Goal: Task Accomplishment & Management: Manage account settings

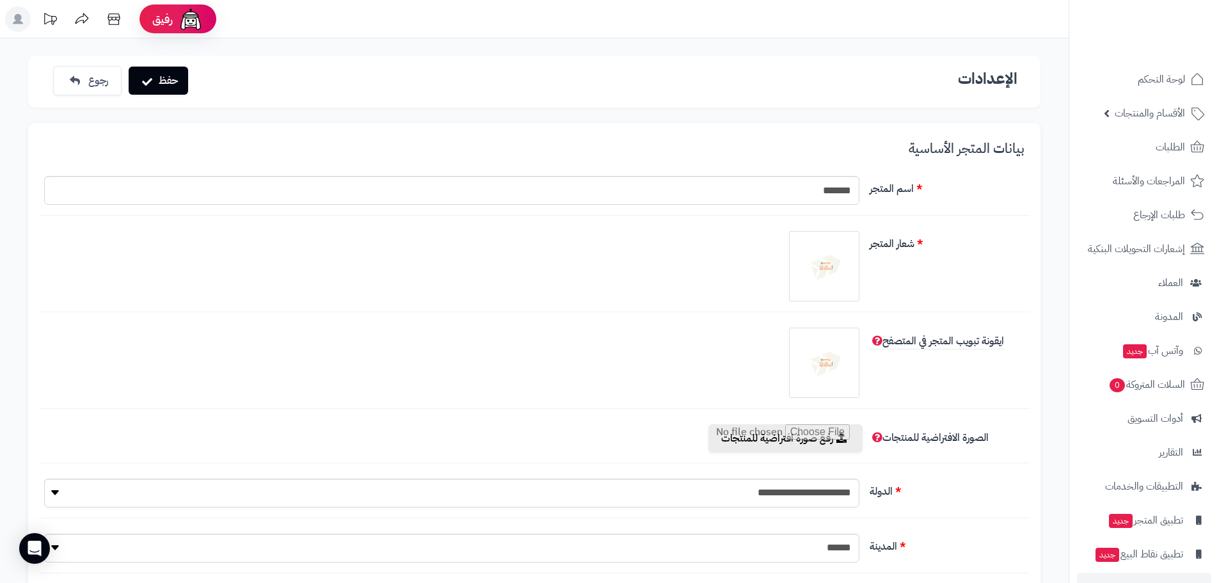
select select "*"
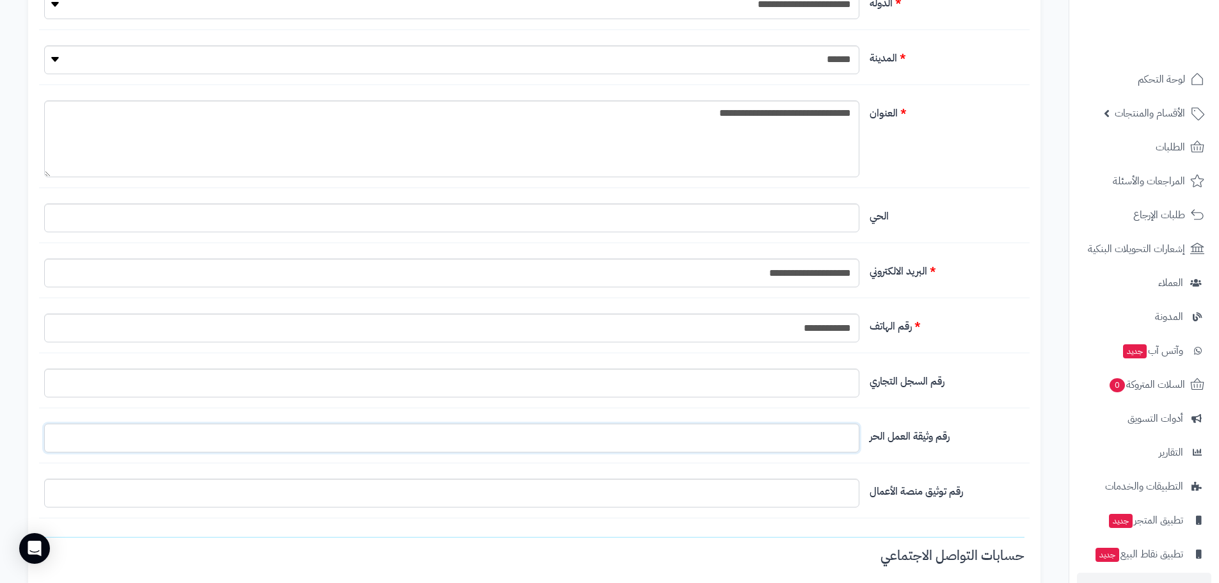
click at [799, 444] on input "التخطيط الافتراضي" at bounding box center [451, 438] width 815 height 29
type input "*"
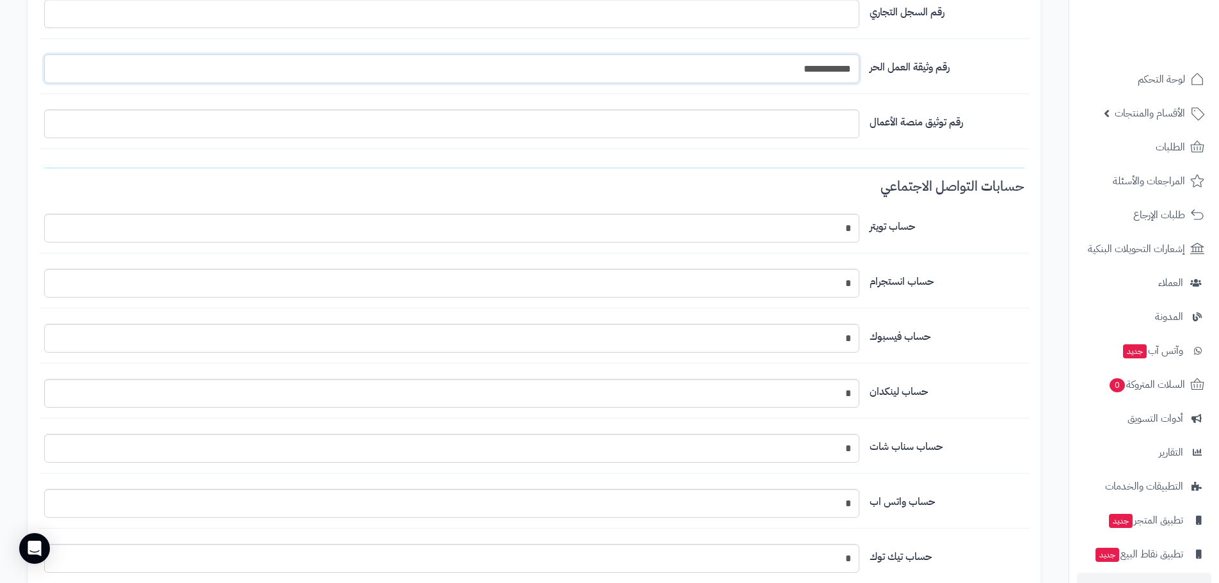
scroll to position [744, 0]
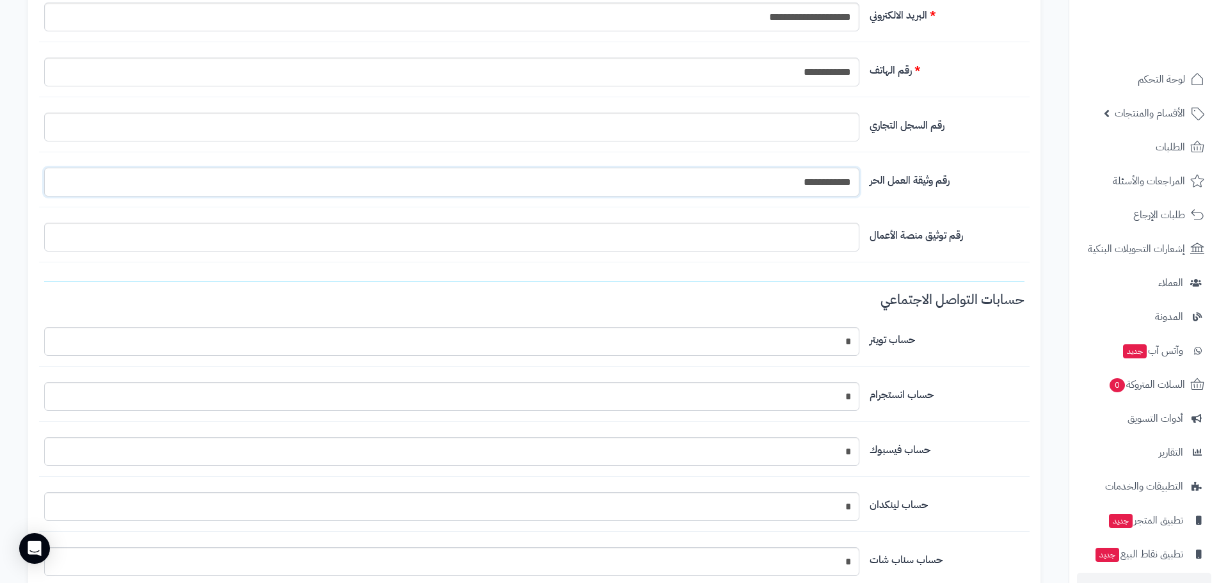
type input "**********"
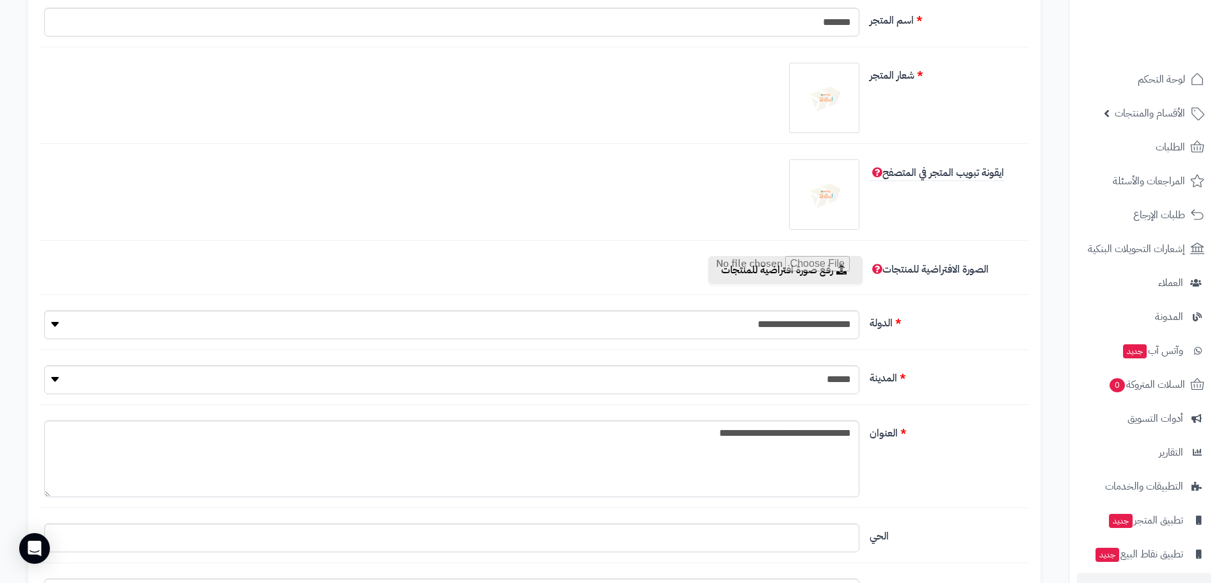
scroll to position [0, 0]
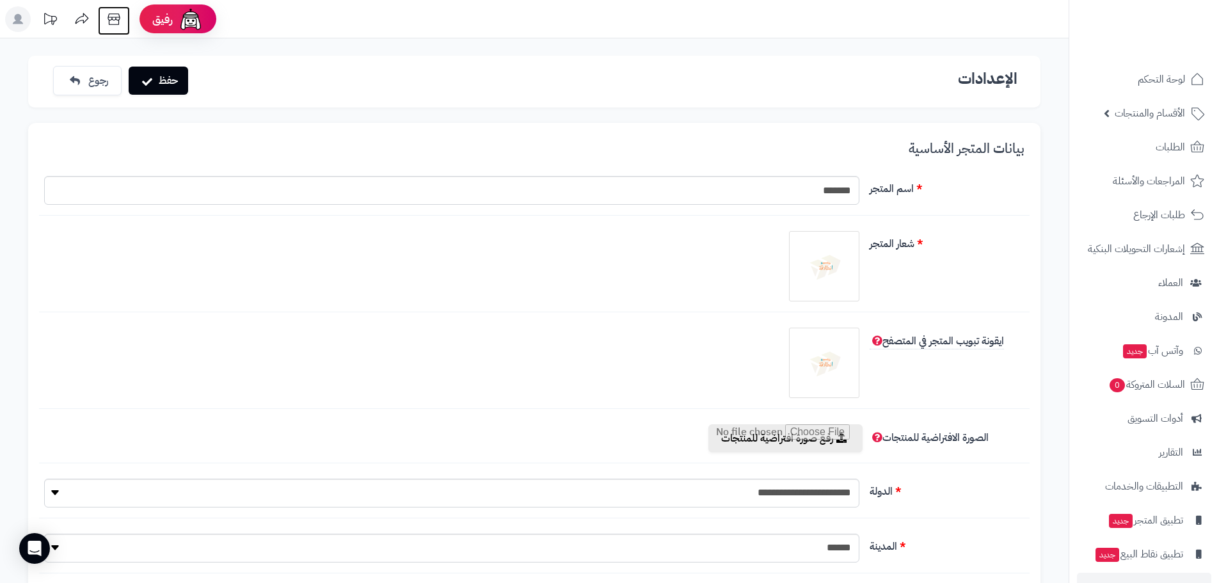
click at [115, 18] on icon at bounding box center [114, 19] width 26 height 26
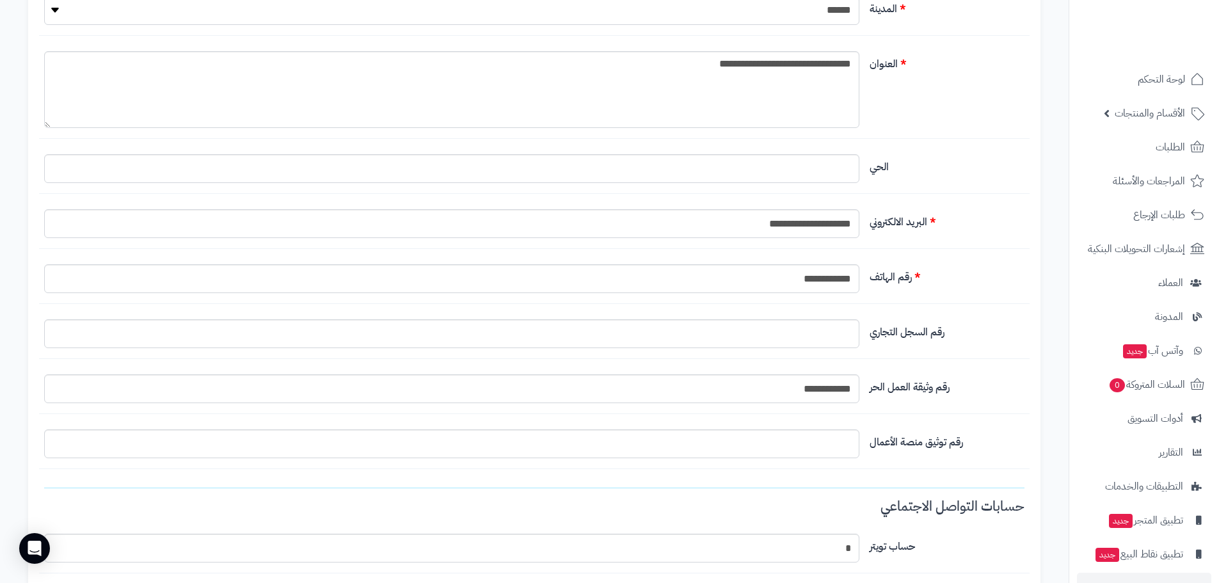
scroll to position [616, 0]
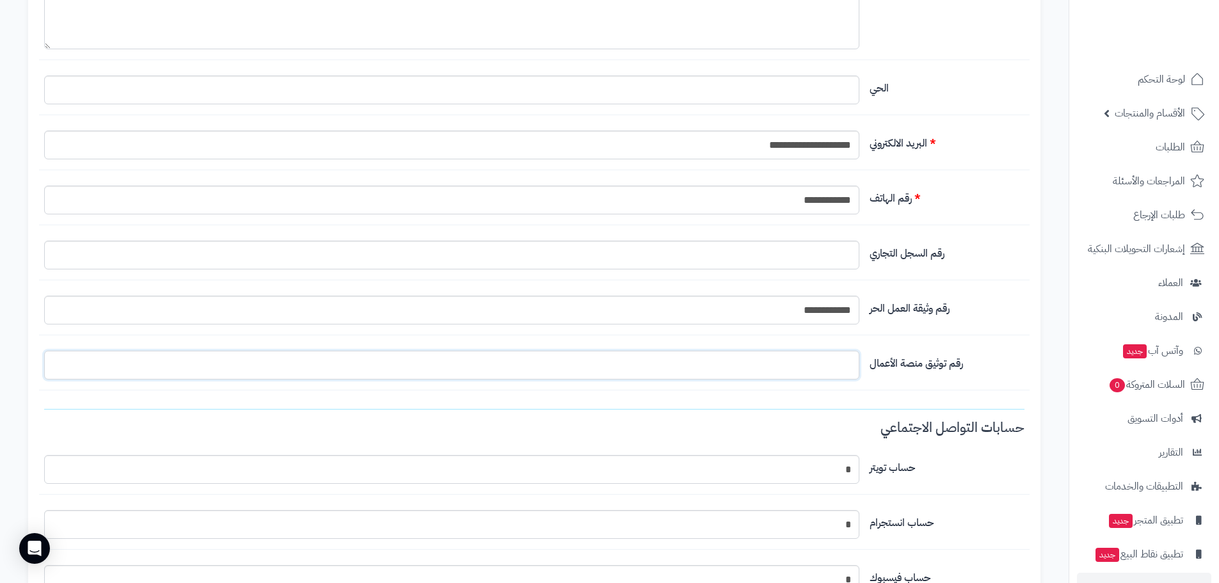
click at [825, 362] on input "التخطيط الافتراضي" at bounding box center [451, 365] width 815 height 29
paste input "**********"
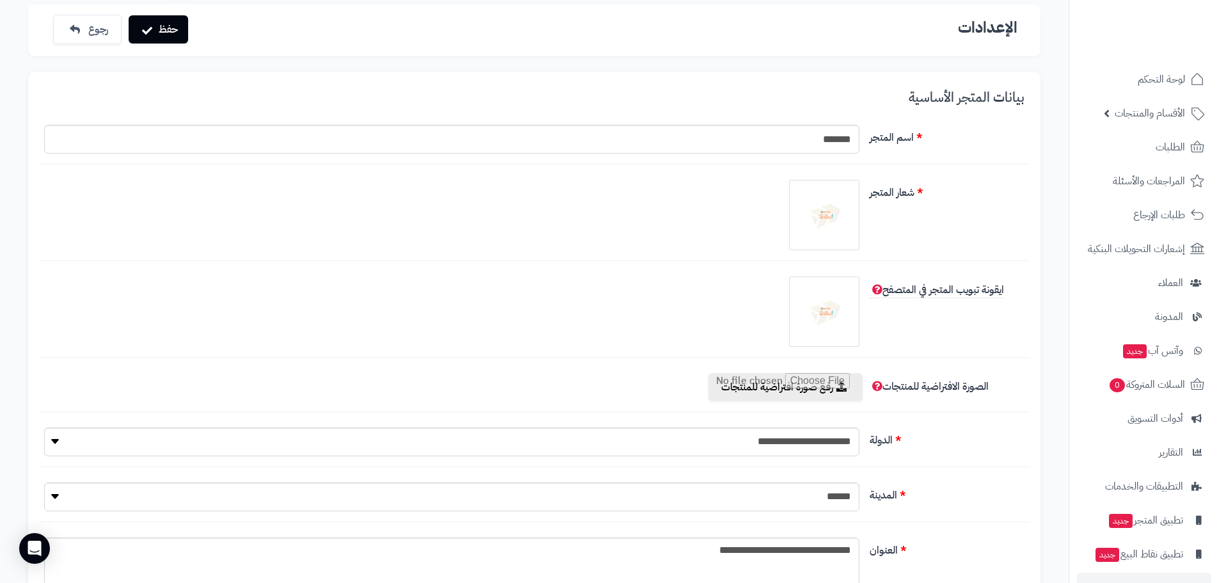
scroll to position [0, 0]
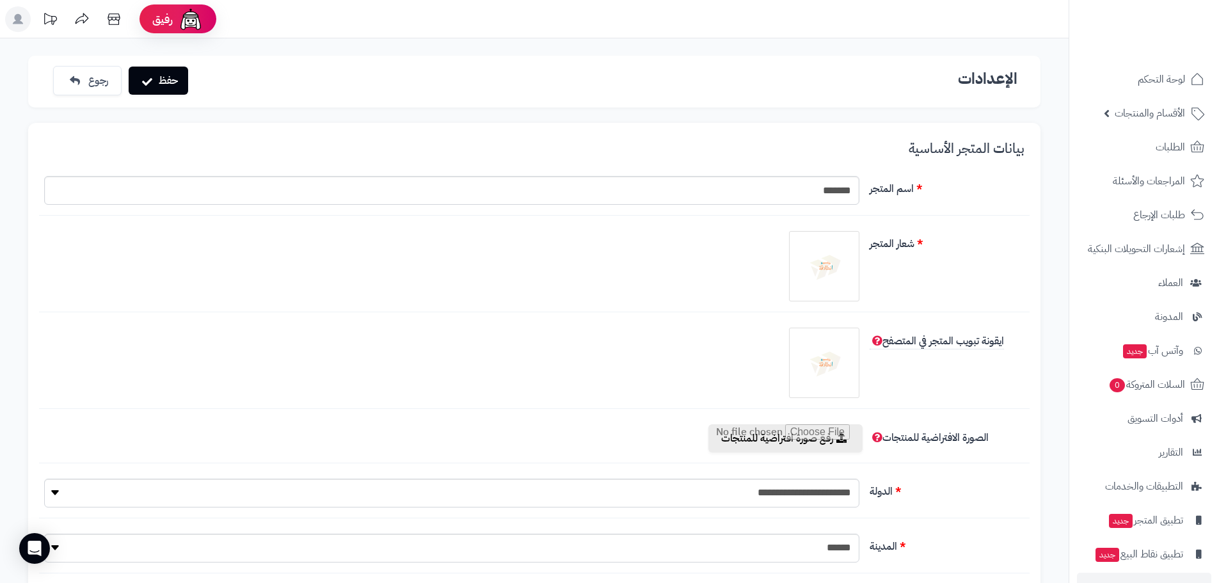
type input "**********"
click at [847, 193] on input "*******" at bounding box center [451, 190] width 815 height 29
type input "*******"
click at [159, 79] on button "حفظ" at bounding box center [159, 80] width 60 height 28
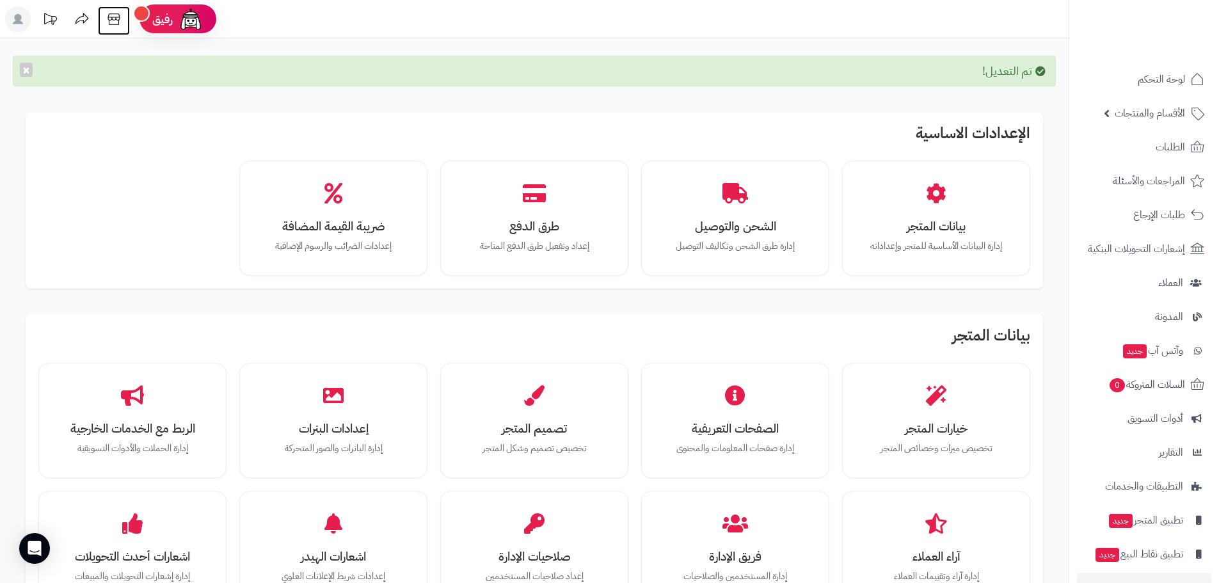
click at [116, 13] on icon at bounding box center [114, 19] width 26 height 26
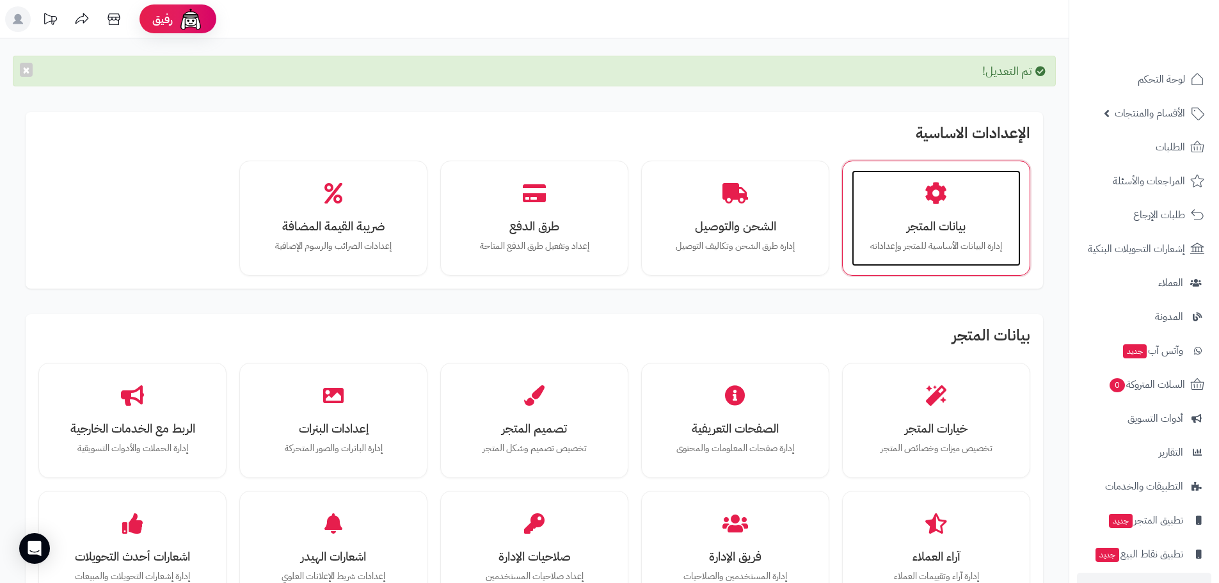
click at [897, 246] on p "إدارة البيانات الأساسية للمتجر وإعداداته" at bounding box center [936, 246] width 143 height 14
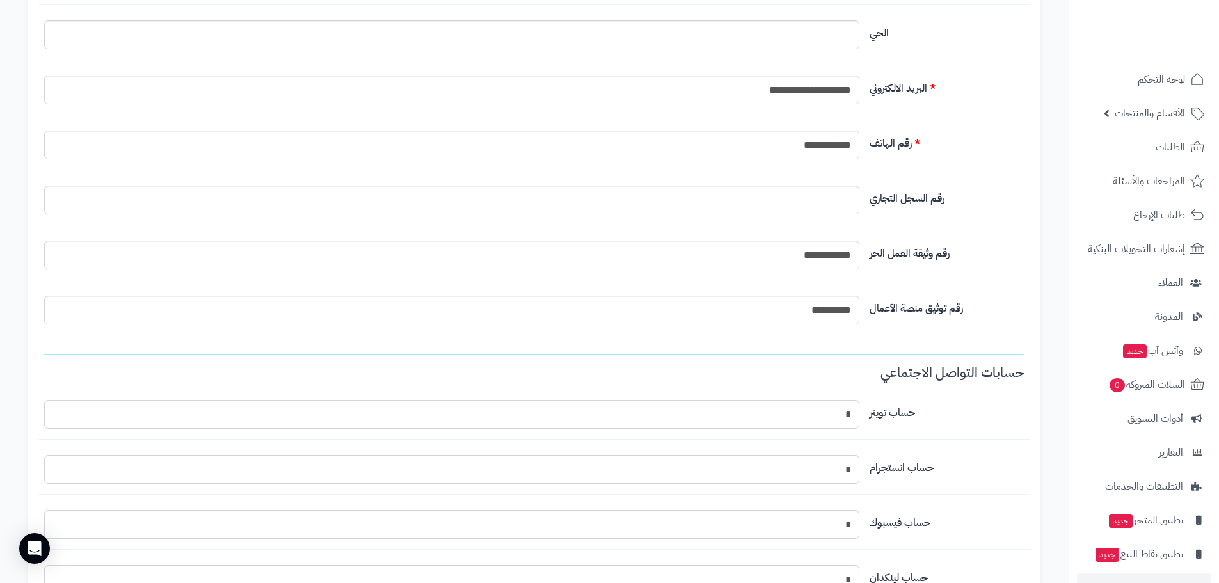
scroll to position [768, 0]
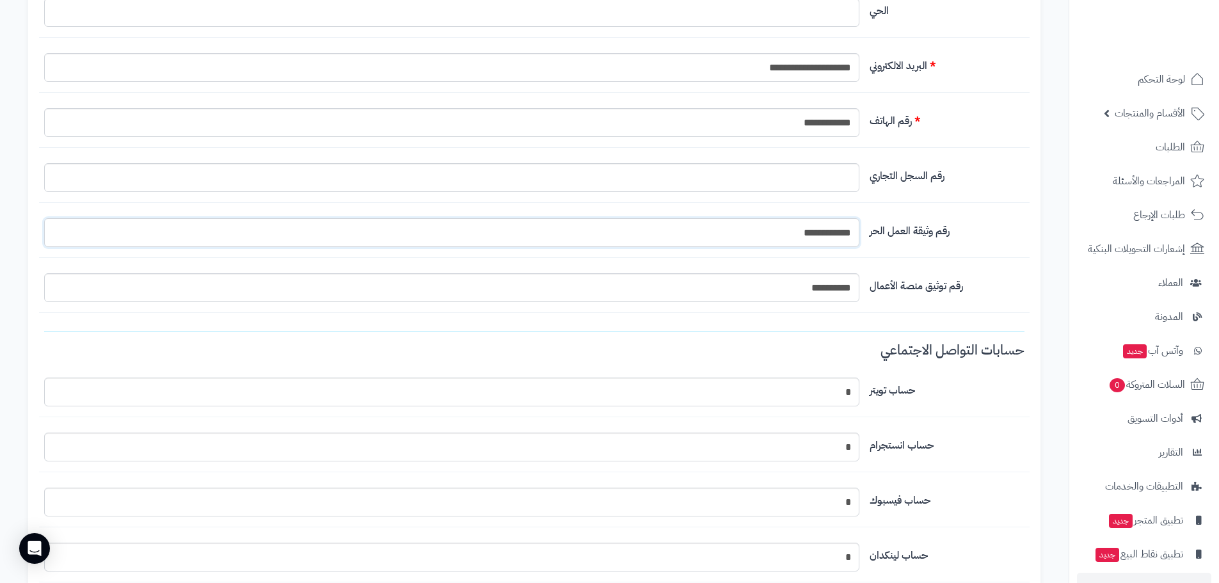
drag, startPoint x: 778, startPoint y: 232, endPoint x: 860, endPoint y: 239, distance: 82.2
click at [860, 239] on div "**********" at bounding box center [452, 232] width 826 height 29
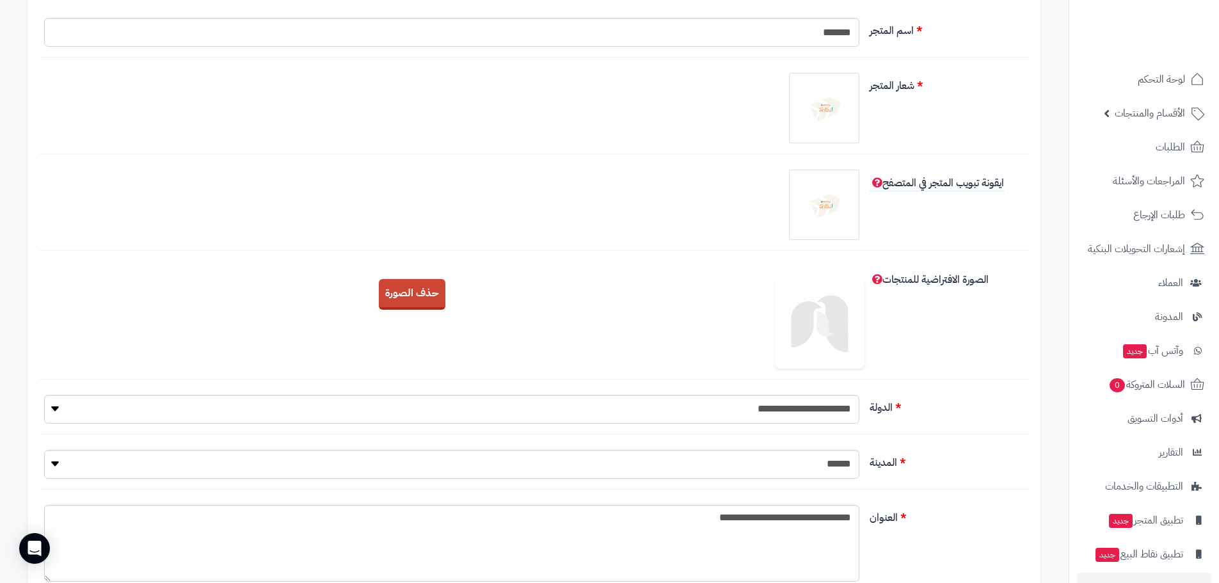
scroll to position [0, 0]
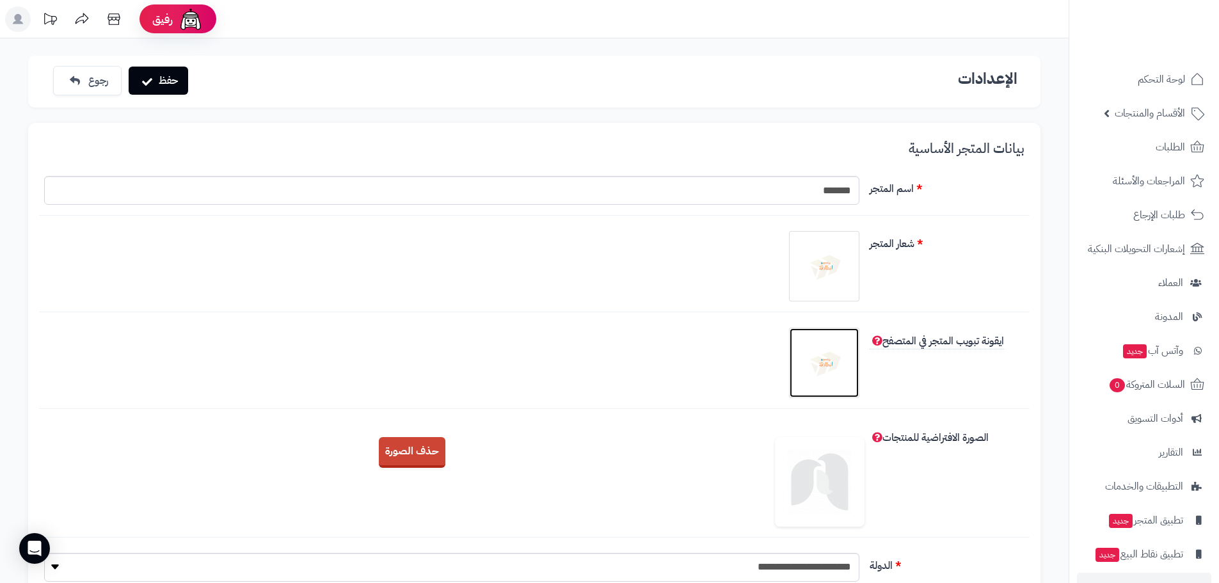
click at [843, 353] on img at bounding box center [824, 363] width 64 height 64
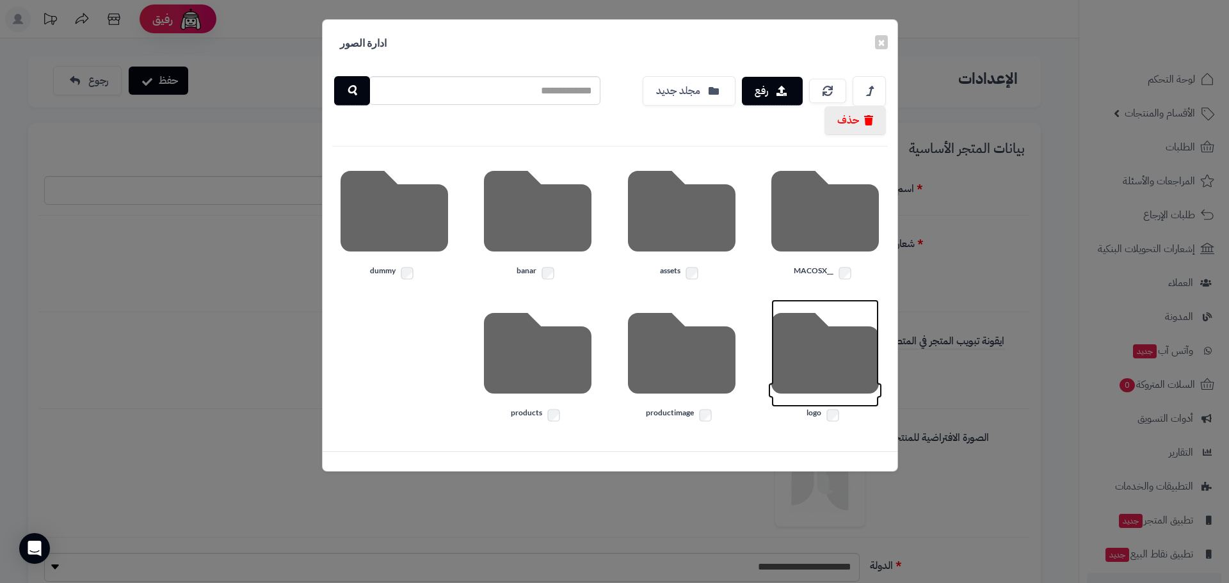
click at [830, 378] on icon at bounding box center [825, 354] width 108 height 108
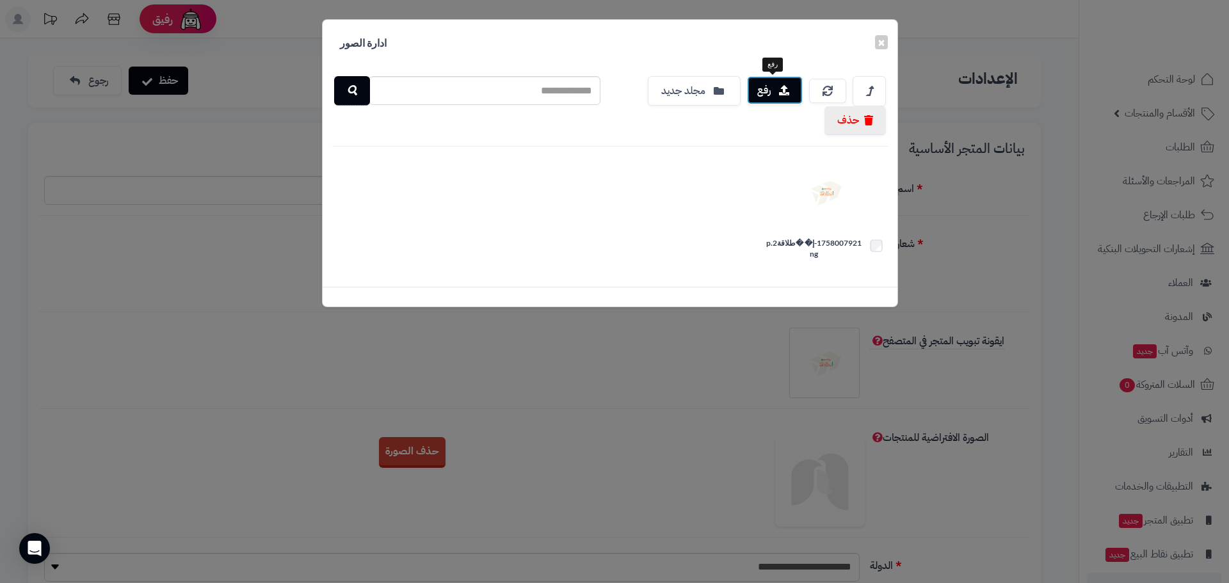
click at [777, 93] on button "رفع" at bounding box center [775, 90] width 56 height 28
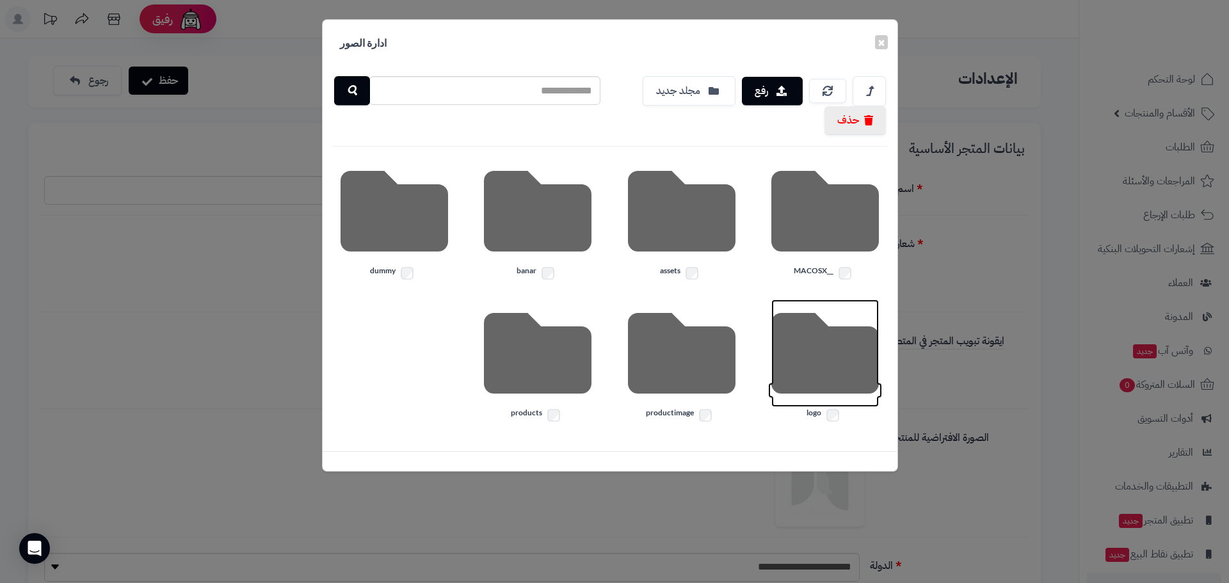
click at [850, 356] on icon at bounding box center [825, 354] width 108 height 108
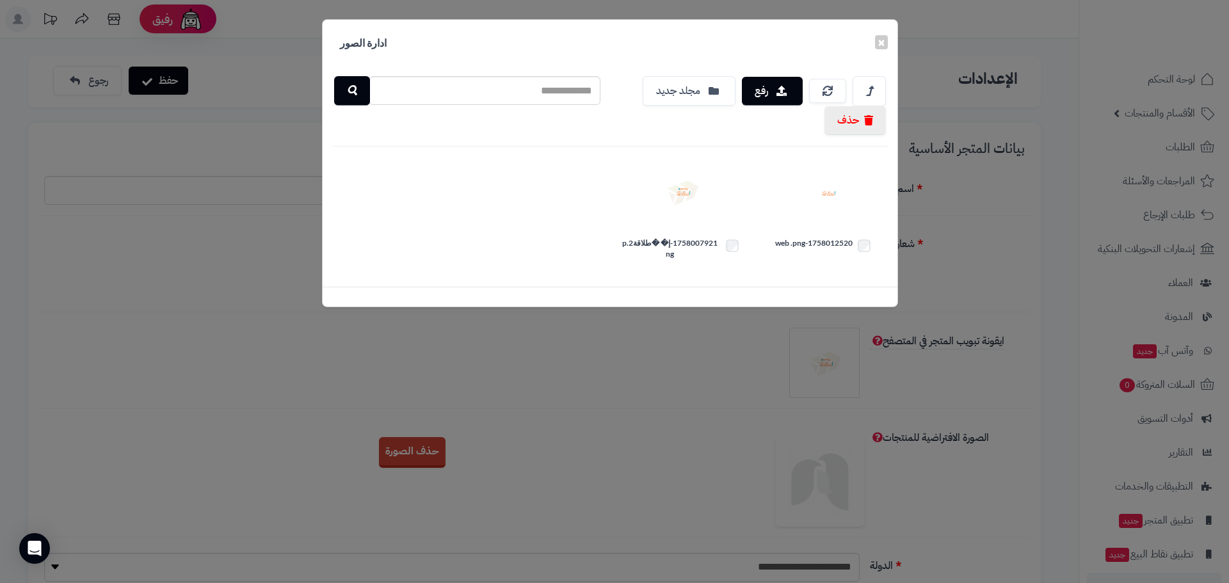
click at [971, 300] on div "× ادارة الصور رفع مجلد جديد حذف 1758012520-web .png 1758007921-إ� �طلاقة2.p ng" at bounding box center [614, 291] width 1229 height 583
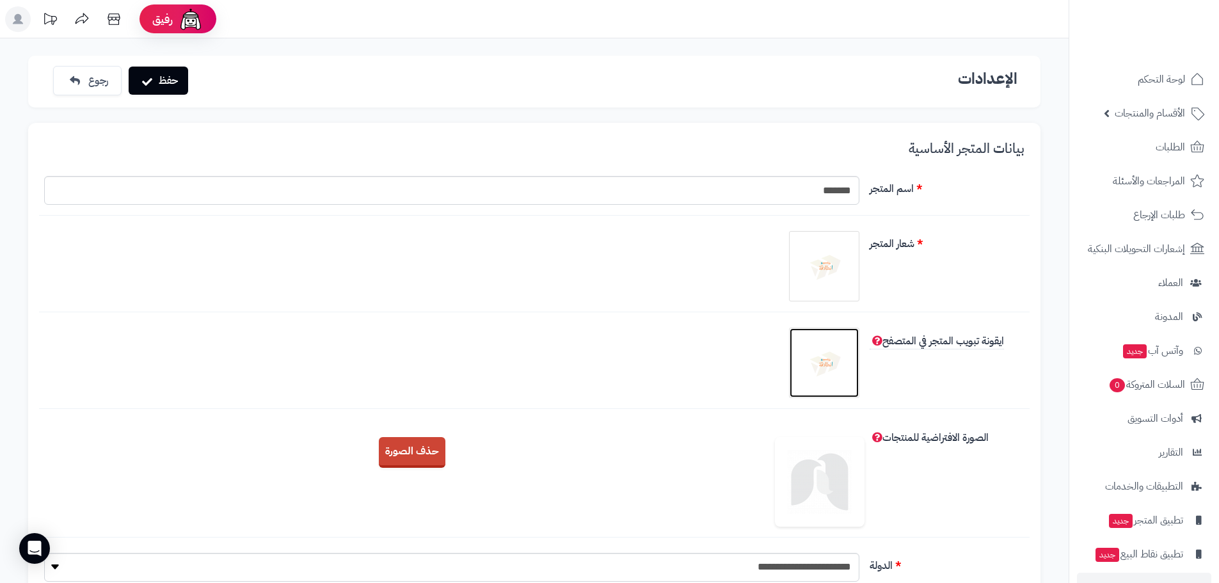
click at [840, 353] on img at bounding box center [824, 363] width 64 height 64
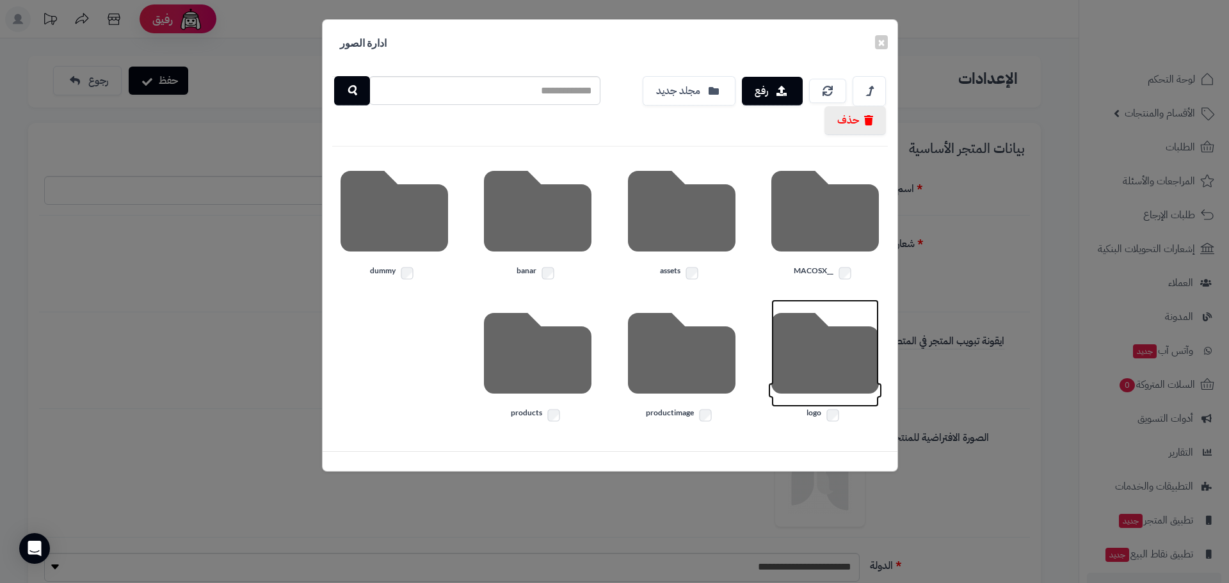
click at [840, 351] on icon at bounding box center [825, 354] width 108 height 108
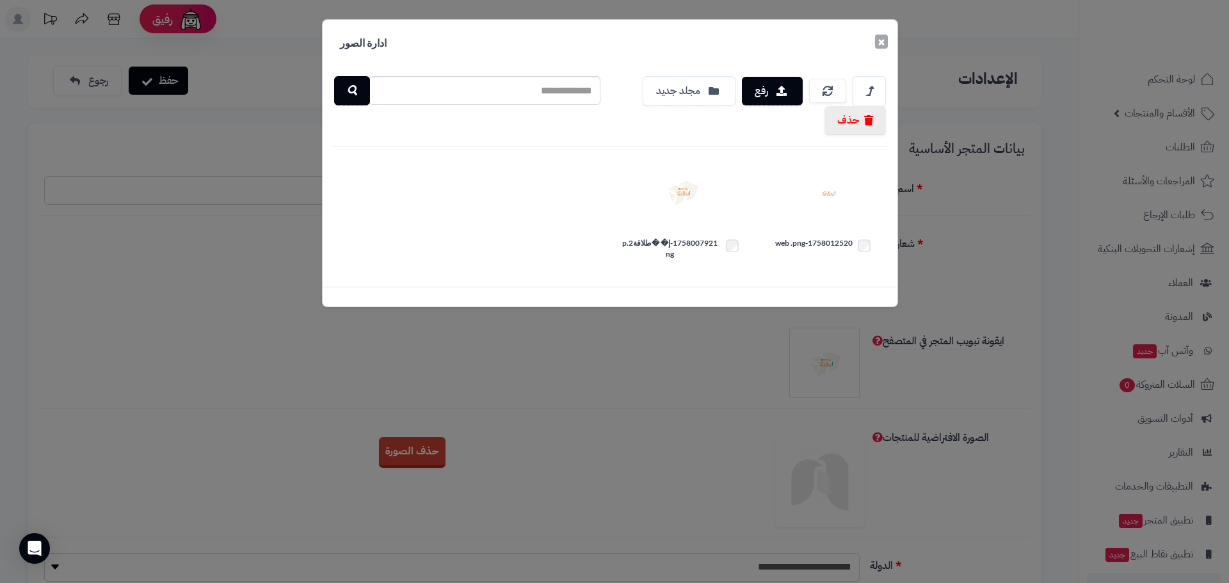
click at [885, 45] on button "×" at bounding box center [881, 42] width 13 height 14
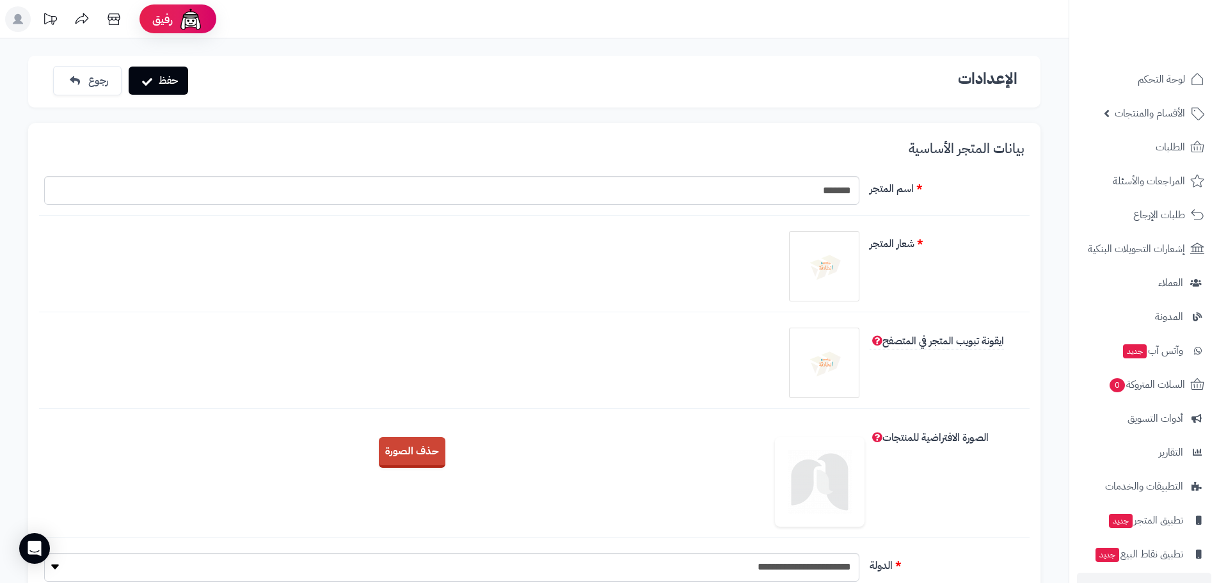
click at [721, 337] on div at bounding box center [452, 363] width 826 height 70
click at [798, 356] on img at bounding box center [824, 363] width 64 height 64
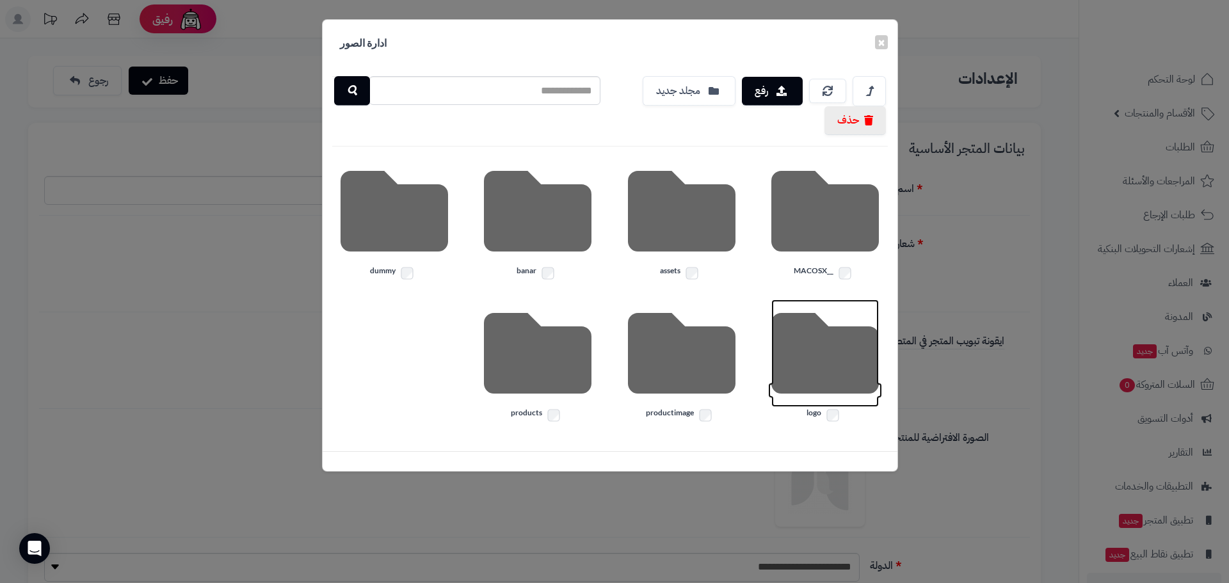
click at [798, 356] on icon at bounding box center [825, 354] width 108 height 108
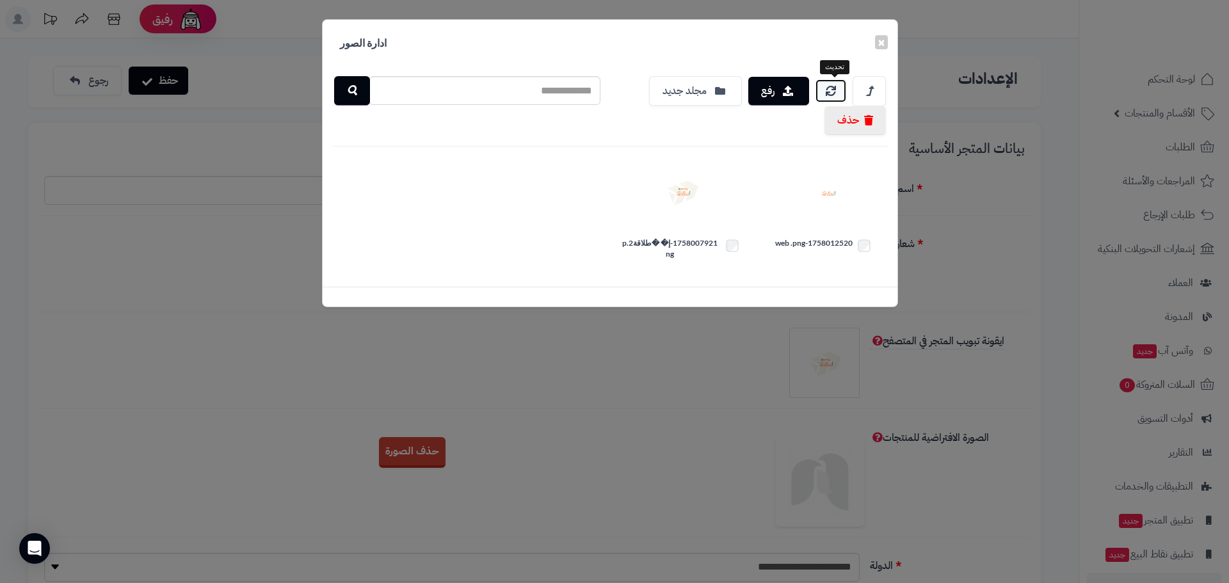
click at [835, 86] on icon at bounding box center [831, 91] width 10 height 10
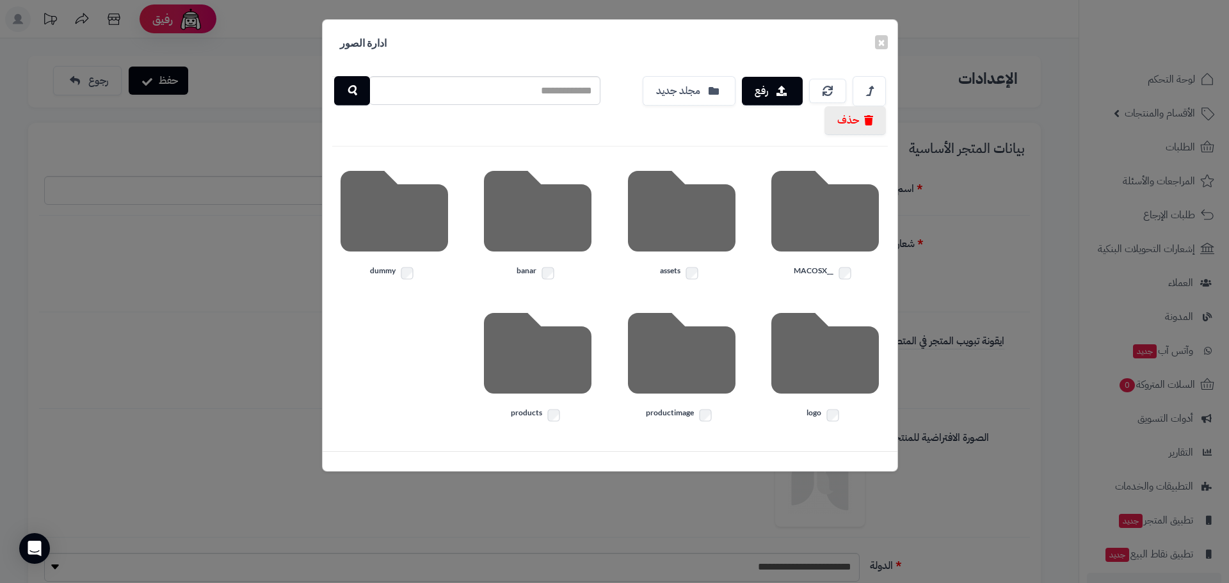
click at [947, 262] on div "× ادارة الصور رفع مجلد جديد حذف __MACOSX assets banar dummy logo productimage p…" at bounding box center [614, 291] width 1229 height 583
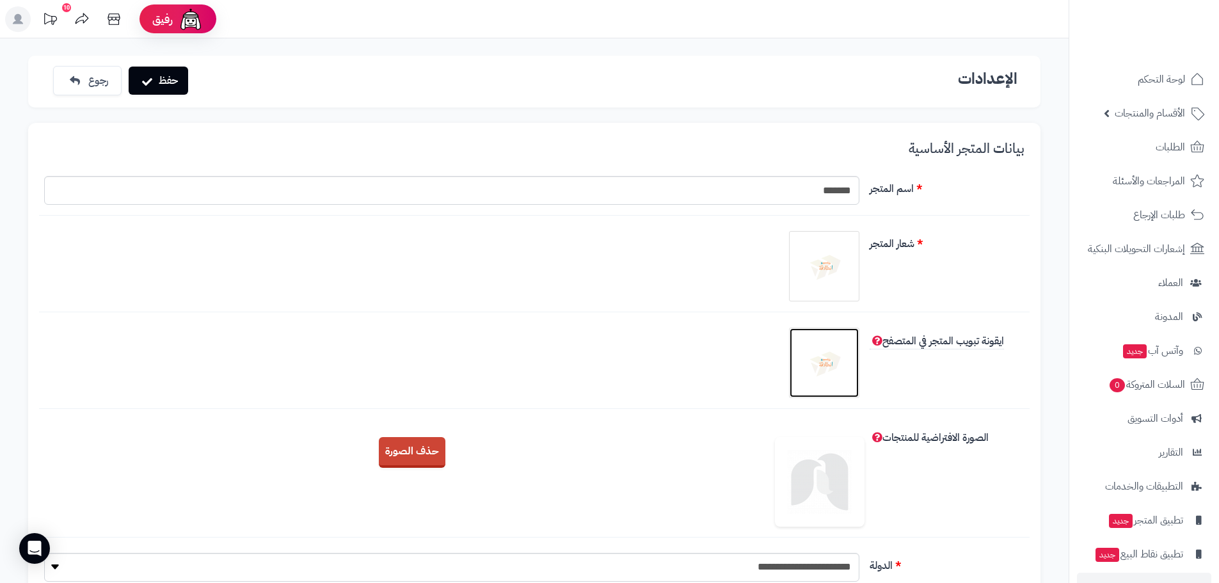
click at [821, 355] on img at bounding box center [824, 363] width 64 height 64
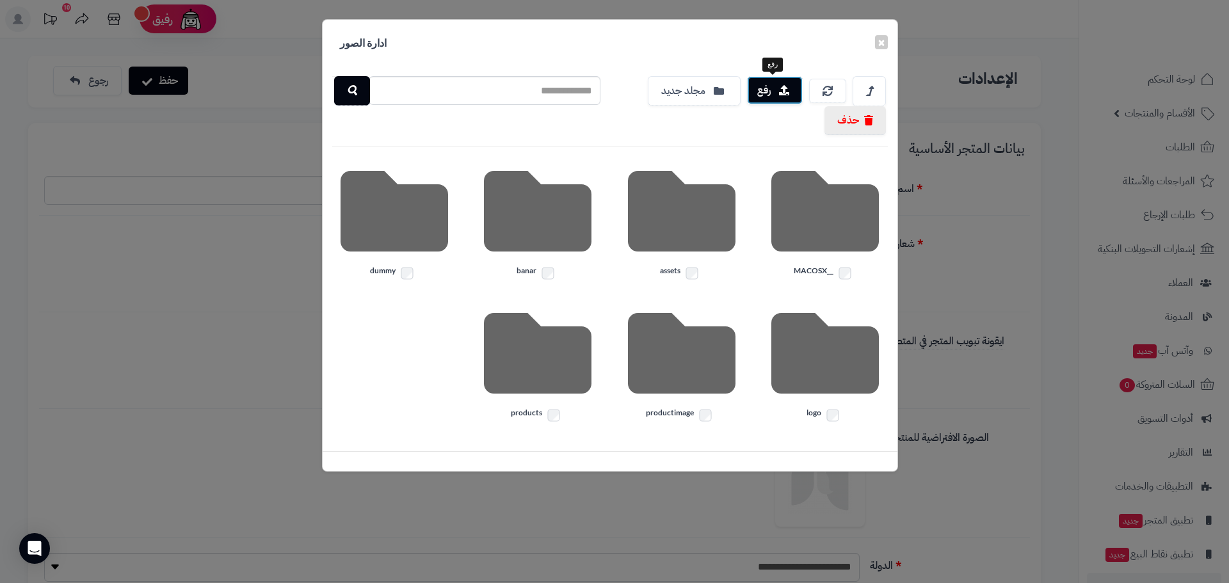
click at [778, 96] on button "رفع" at bounding box center [775, 90] width 56 height 28
click at [1009, 278] on div "× ادارة الصور رفع مجلد جديد حذف __MACOSX assets [GEOGRAPHIC_DATA] dummy logo pr…" at bounding box center [614, 291] width 1229 height 583
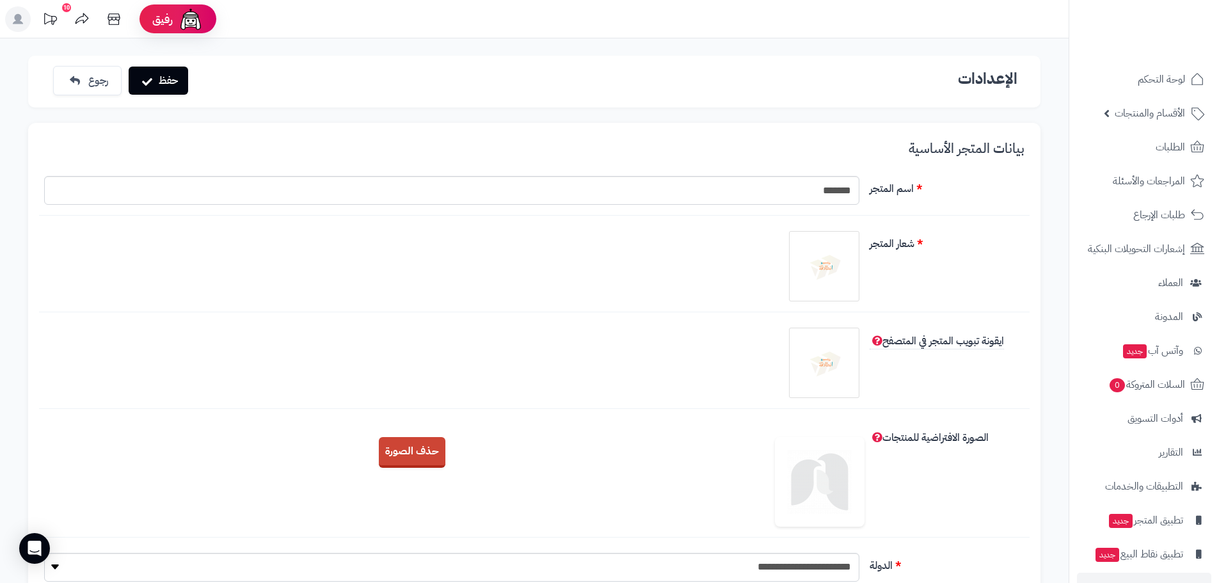
click at [968, 365] on div "ايقونة تبويب المتجر في المتصفح" at bounding box center [534, 368] width 991 height 81
click at [824, 358] on img at bounding box center [824, 363] width 64 height 64
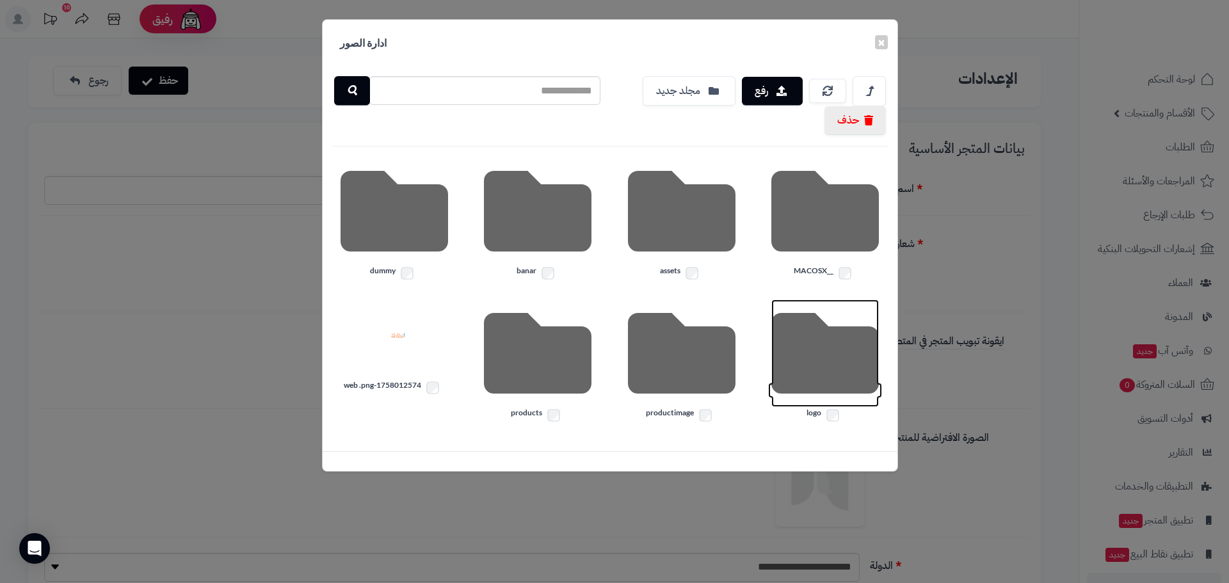
click at [826, 347] on icon at bounding box center [825, 354] width 108 height 108
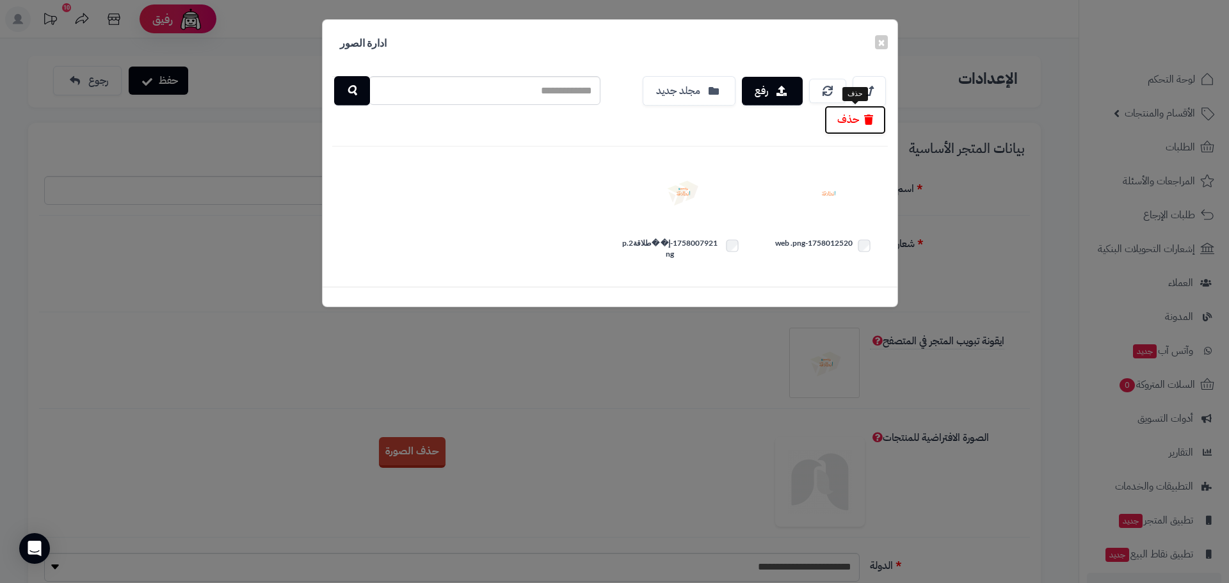
click at [851, 122] on button "حذف" at bounding box center [854, 120] width 61 height 29
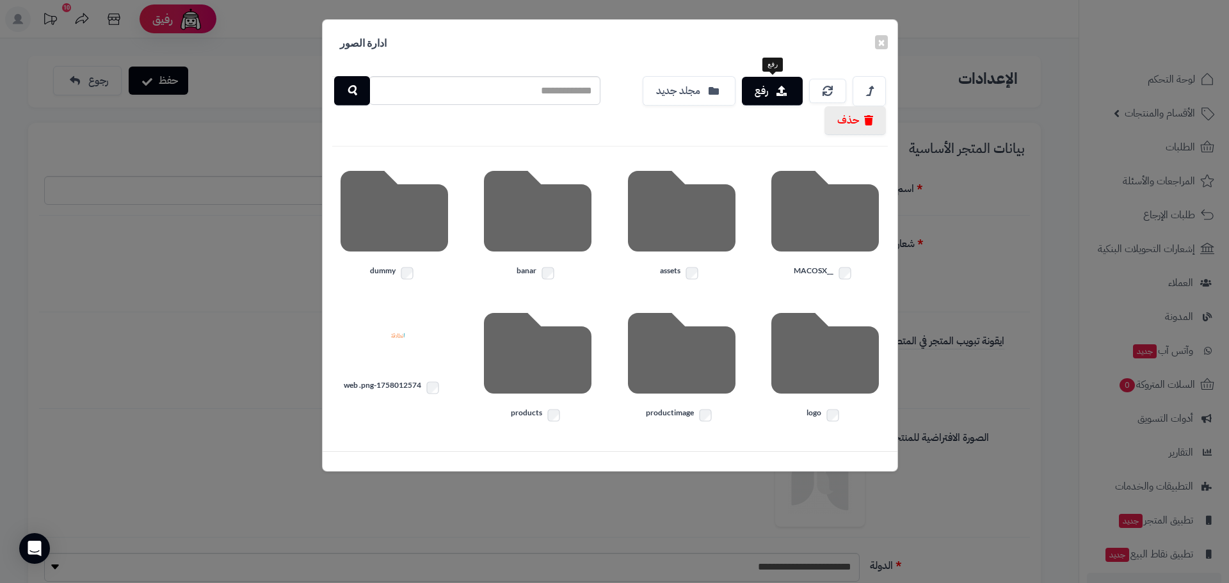
click at [990, 267] on div "× ادارة الصور رفع مجلد جديد حذف __MACOSX assets [GEOGRAPHIC_DATA] dummy logo pr…" at bounding box center [614, 291] width 1229 height 583
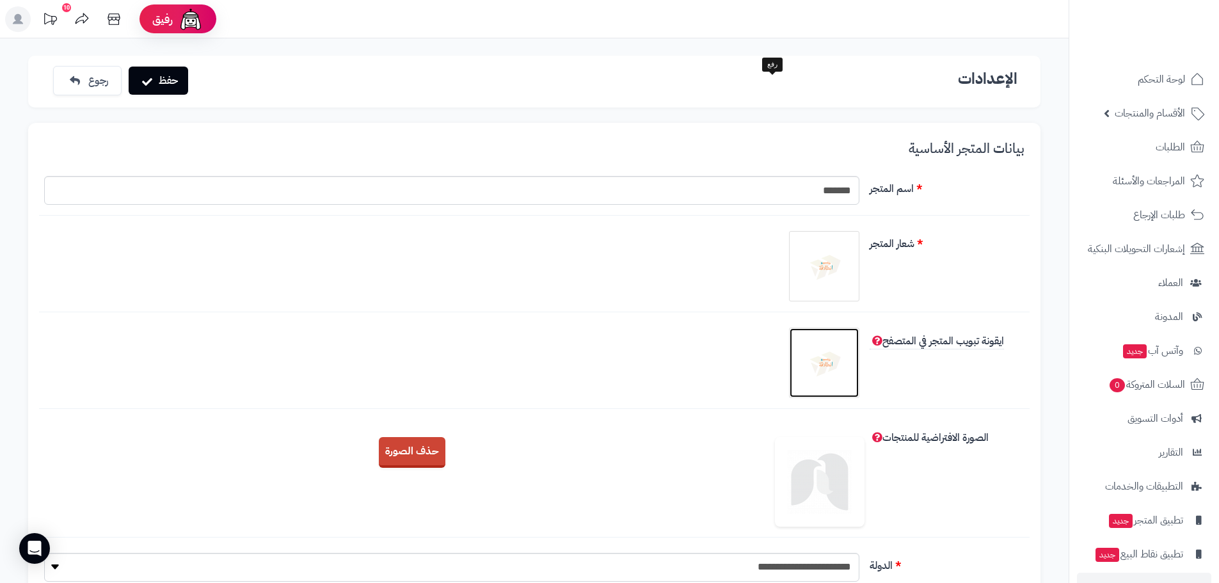
click at [823, 359] on img at bounding box center [824, 363] width 64 height 64
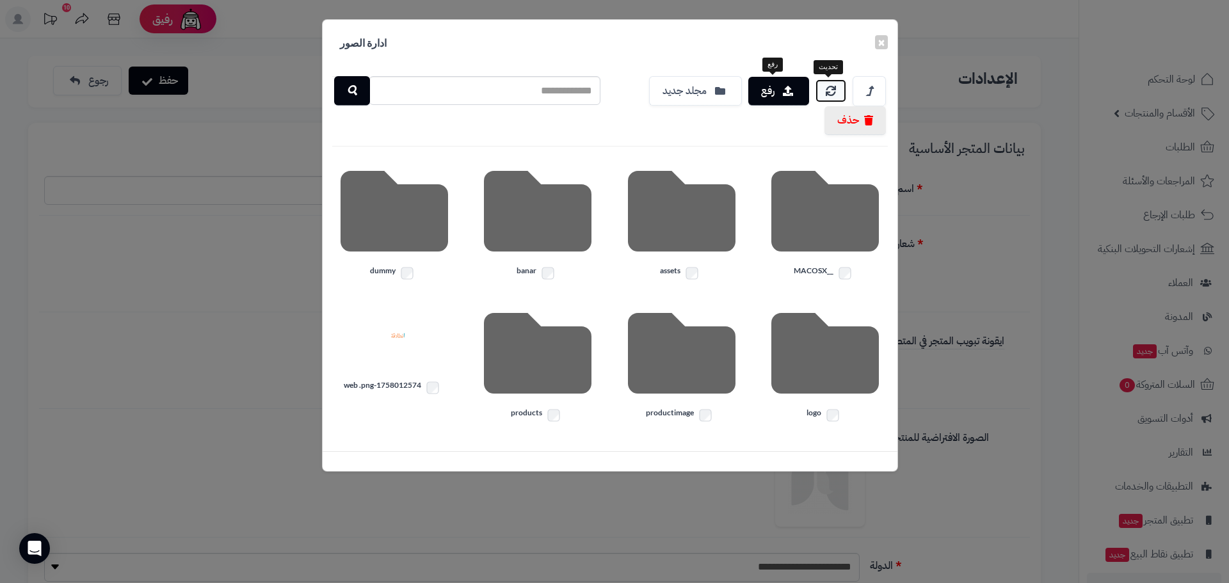
click at [830, 89] on icon at bounding box center [831, 91] width 10 height 10
click at [887, 42] on button "×" at bounding box center [881, 42] width 13 height 14
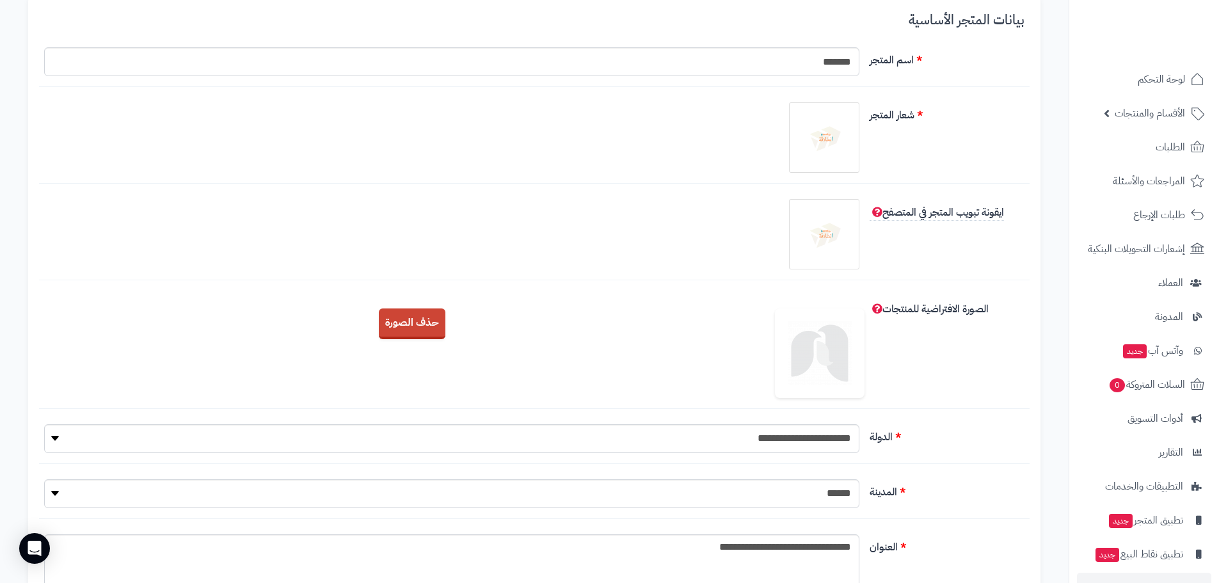
scroll to position [128, 0]
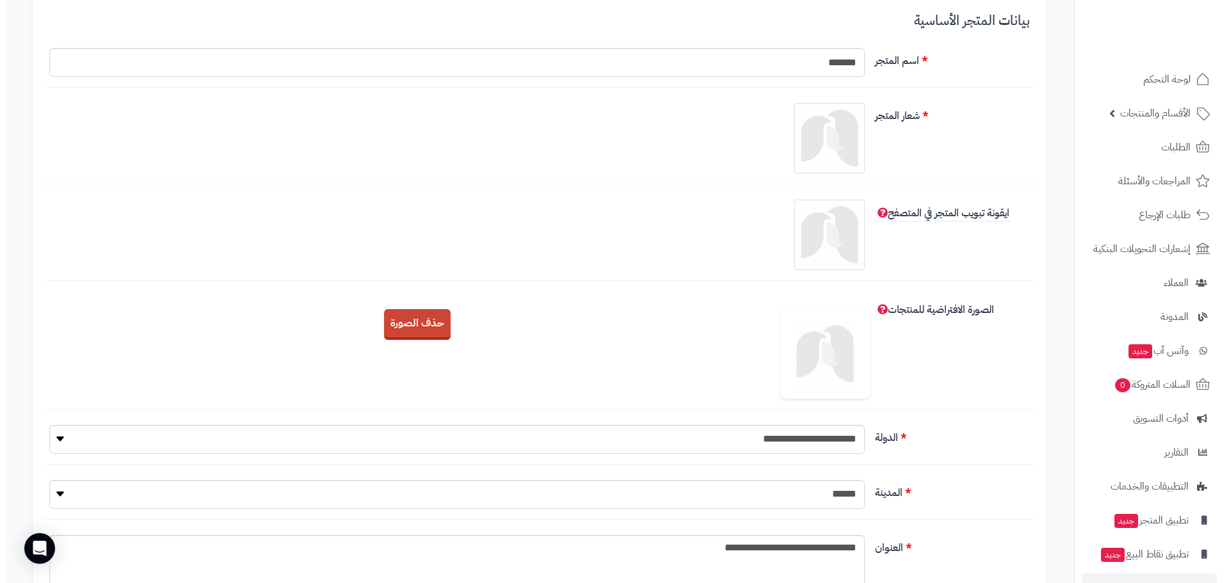
scroll to position [128, 0]
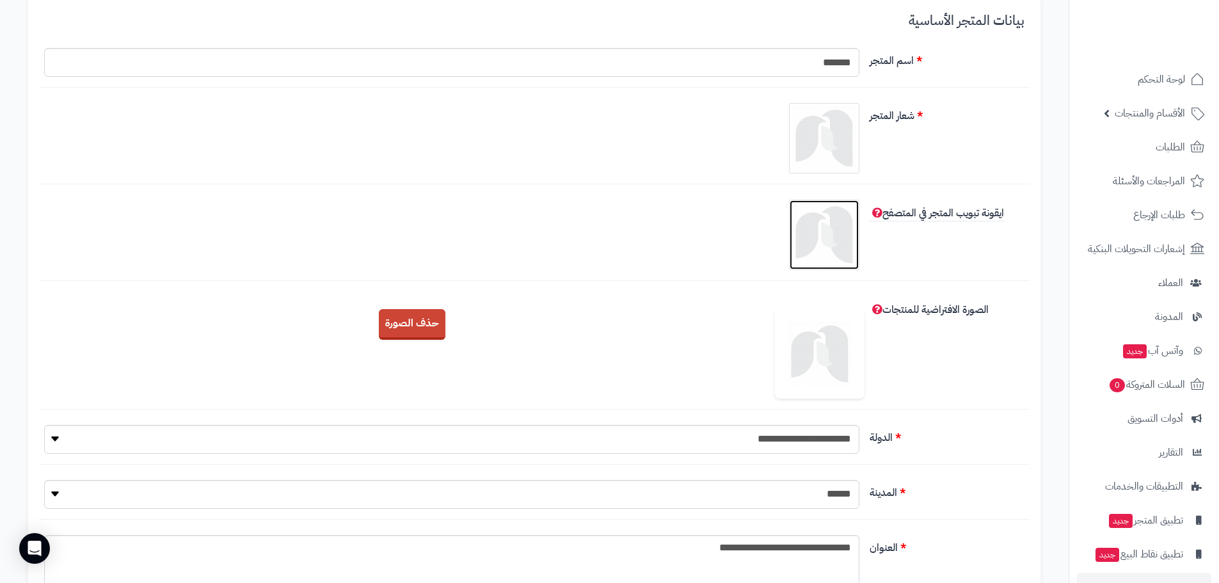
click at [855, 218] on img at bounding box center [824, 235] width 64 height 64
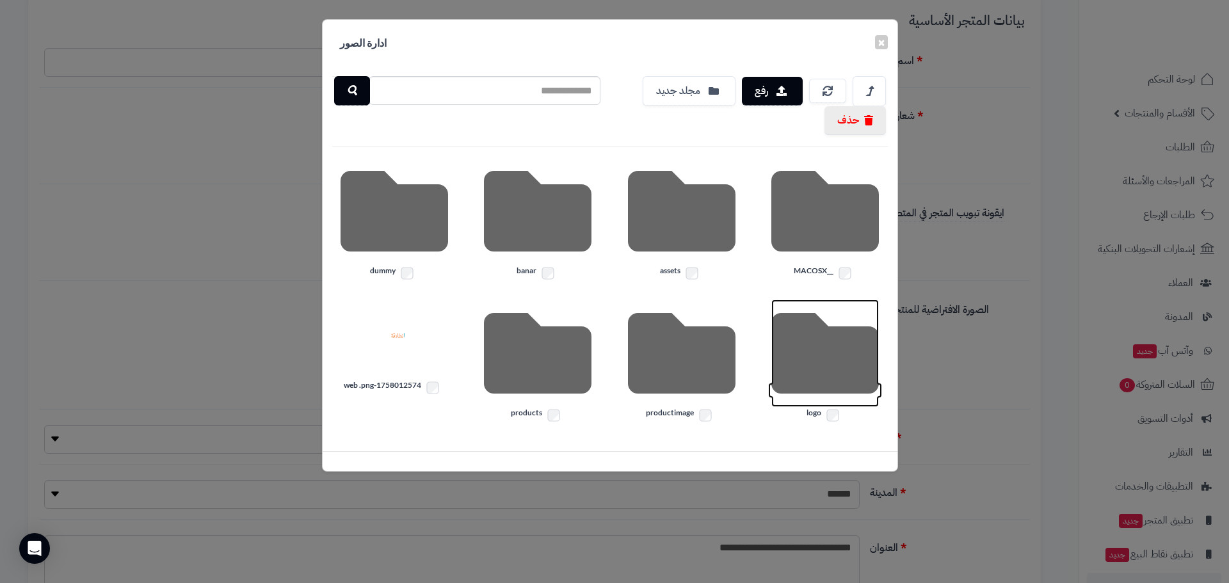
click at [858, 372] on icon at bounding box center [825, 354] width 108 height 108
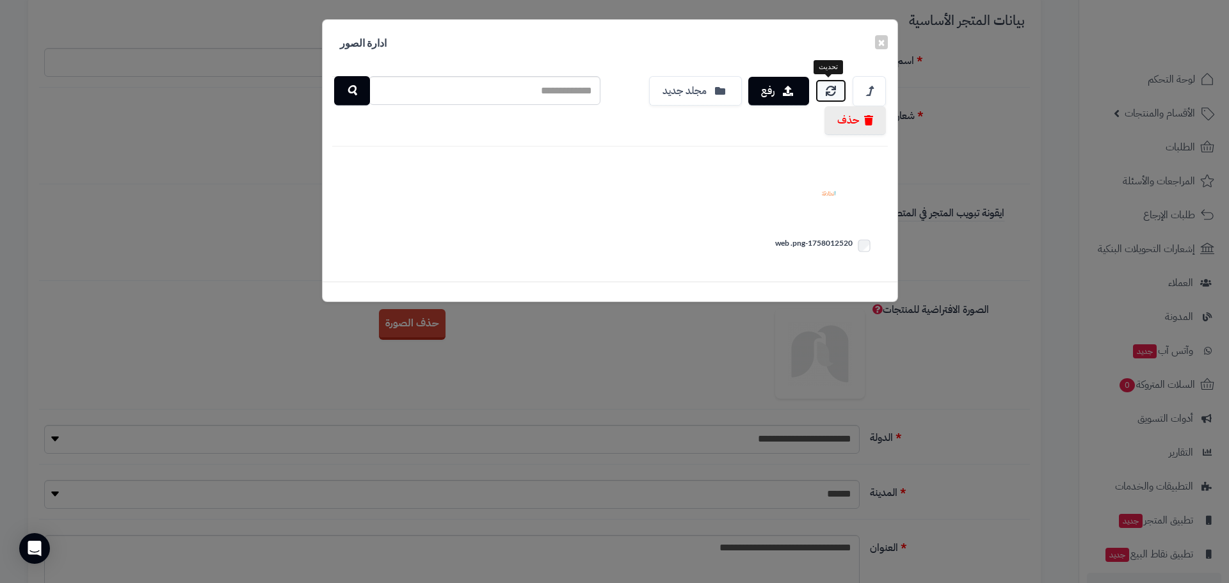
click at [824, 89] on link at bounding box center [830, 90] width 31 height 23
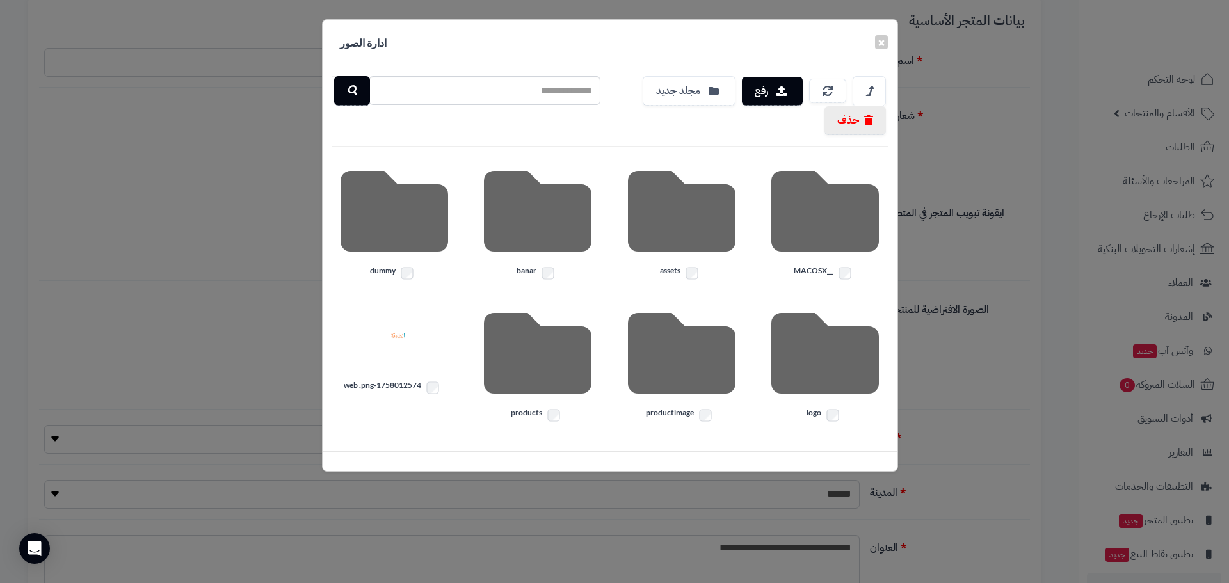
click at [972, 376] on div "× ادارة الصور رفع مجلد جديد حذف __MACOSX assets [GEOGRAPHIC_DATA] dummy logo pr…" at bounding box center [614, 291] width 1229 height 583
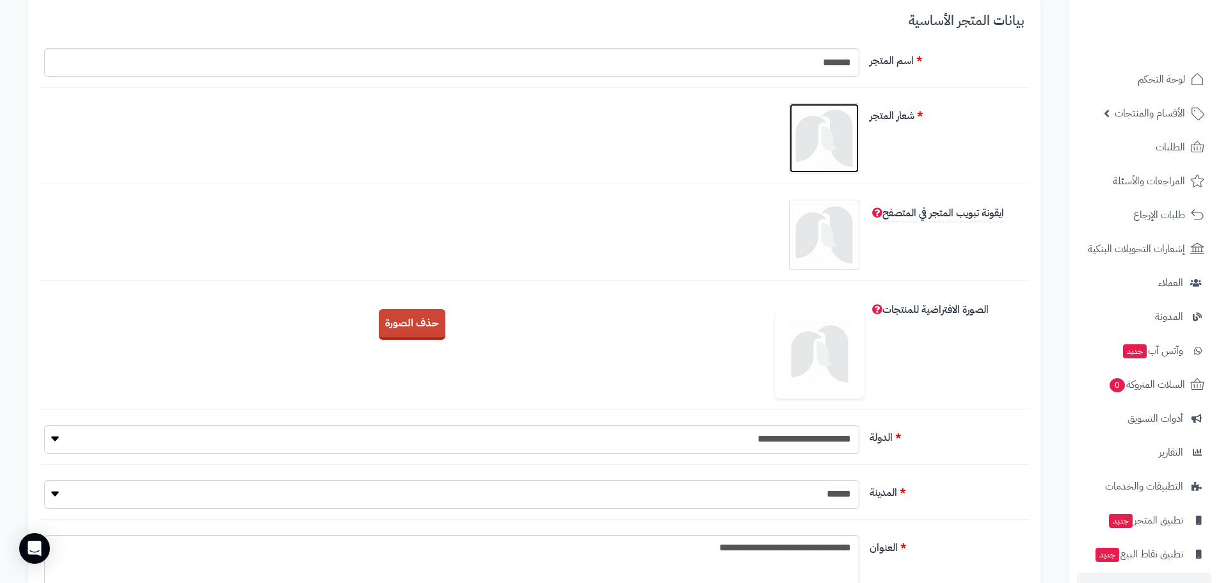
click at [837, 117] on img at bounding box center [824, 138] width 64 height 64
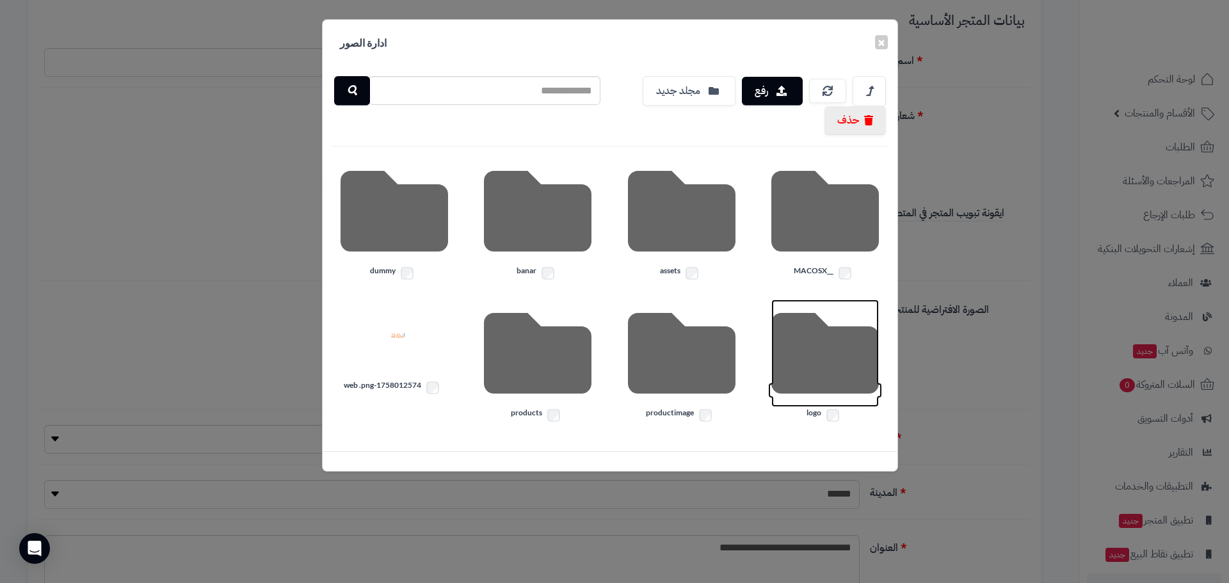
click at [812, 381] on icon at bounding box center [825, 354] width 108 height 108
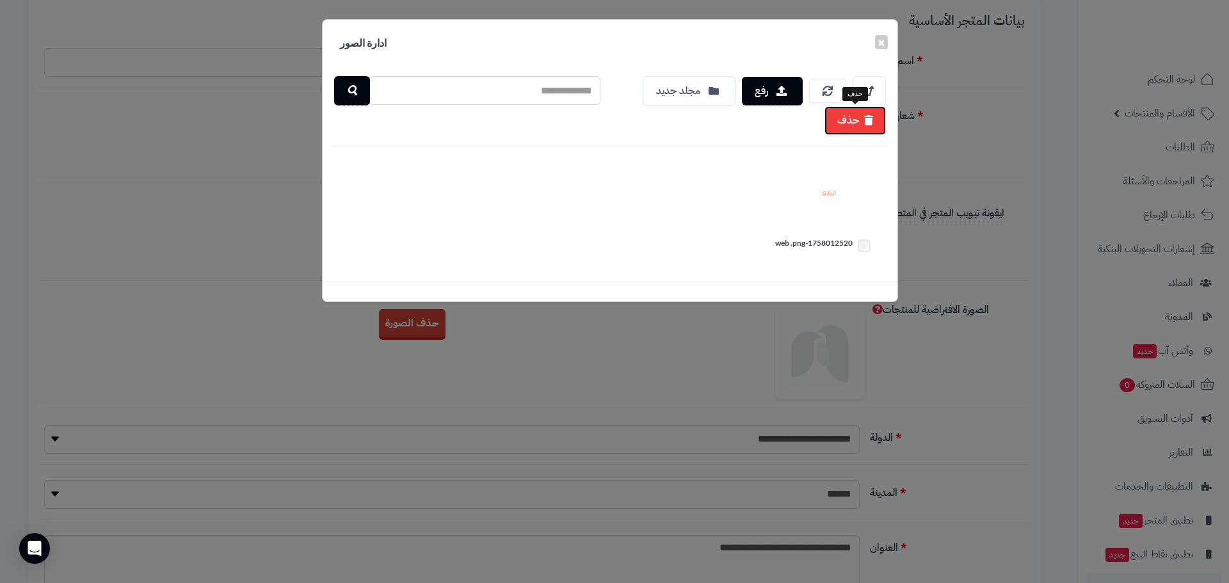
click at [863, 126] on button "حذف" at bounding box center [854, 120] width 61 height 29
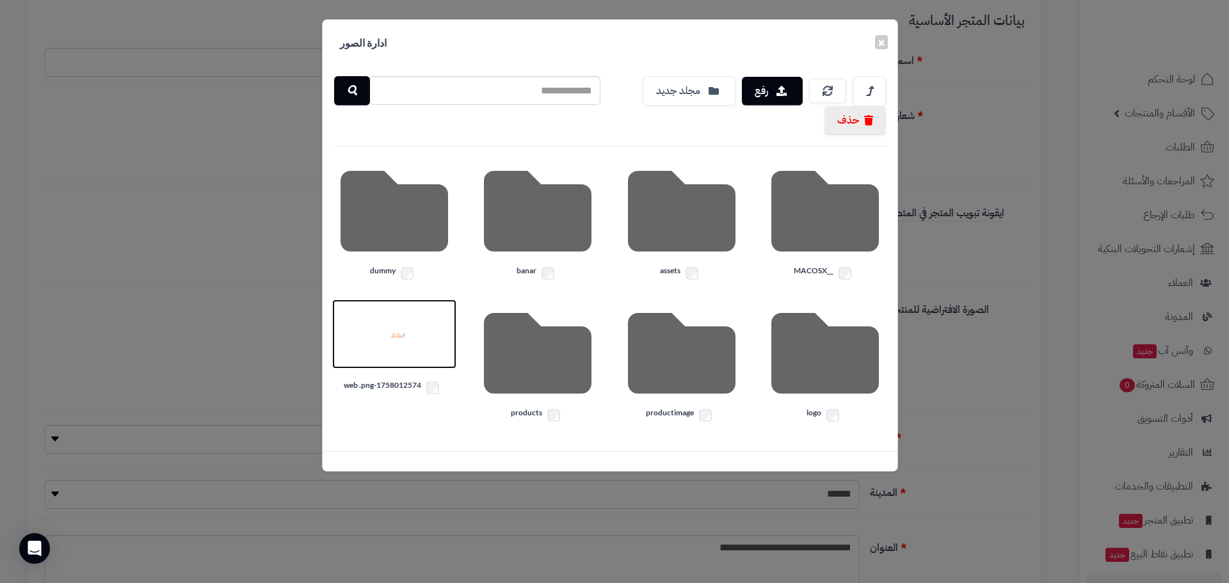
click at [380, 354] on img at bounding box center [394, 334] width 64 height 64
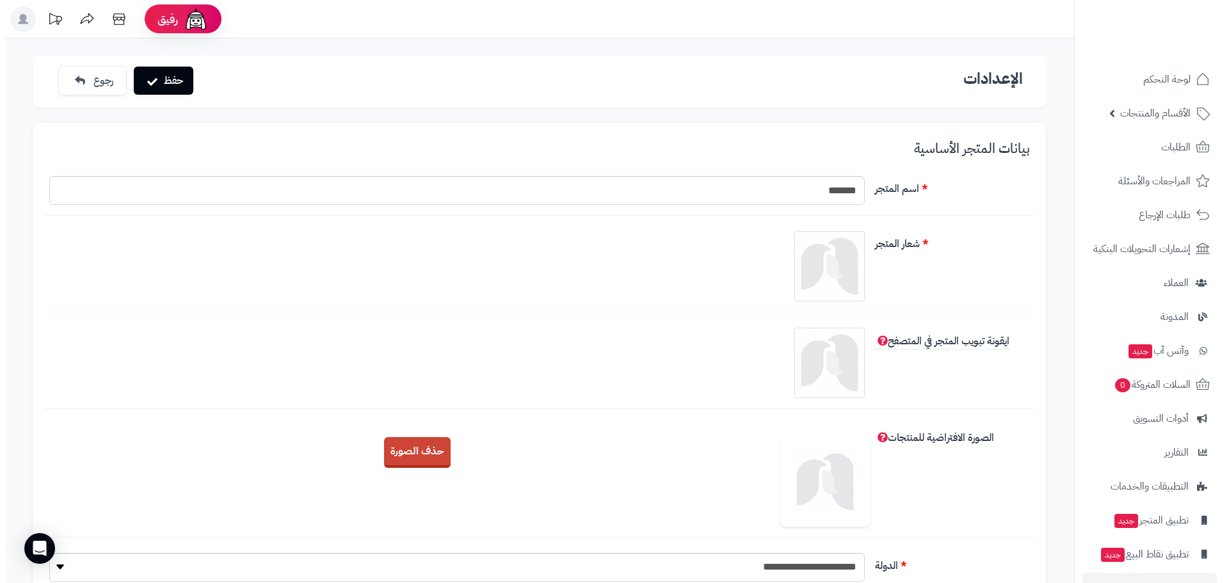
scroll to position [128, 0]
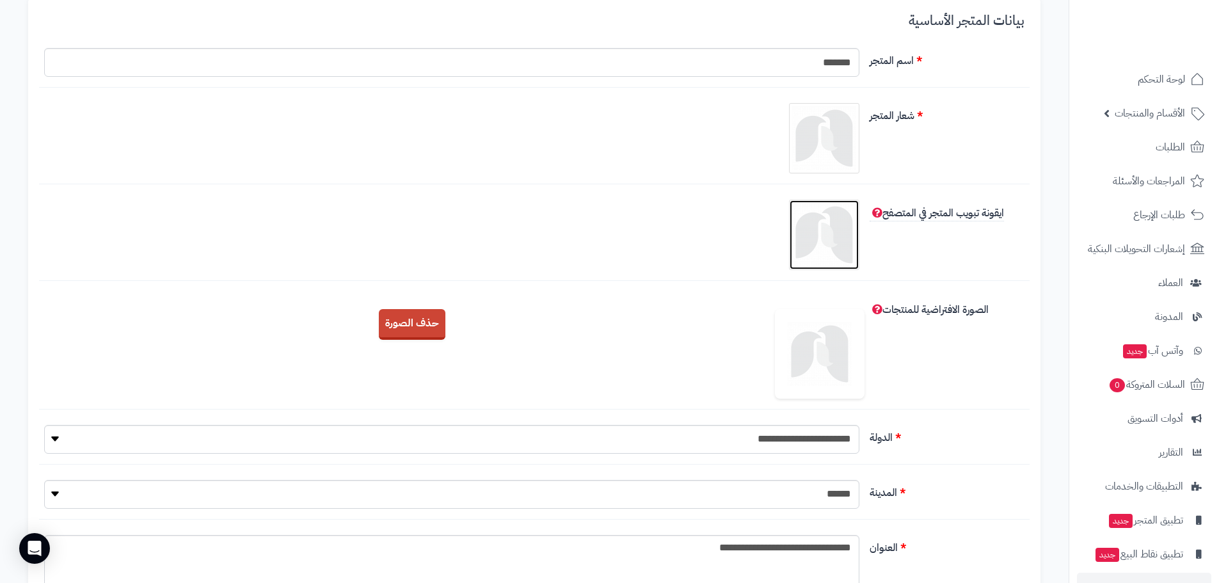
click at [838, 230] on img at bounding box center [824, 235] width 64 height 64
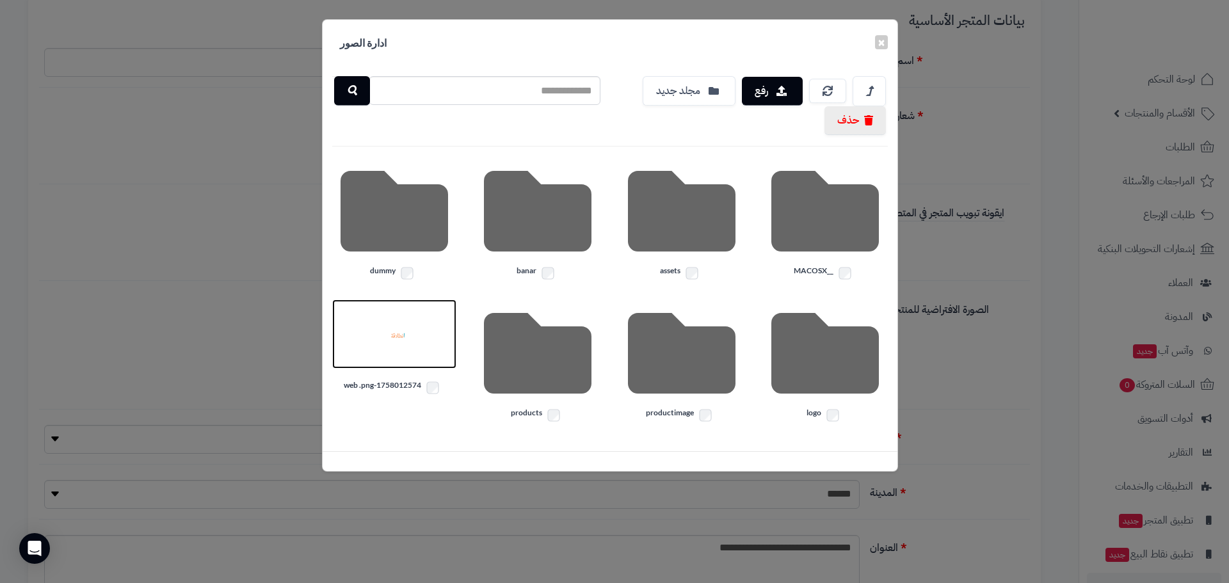
click at [387, 331] on img at bounding box center [394, 334] width 64 height 64
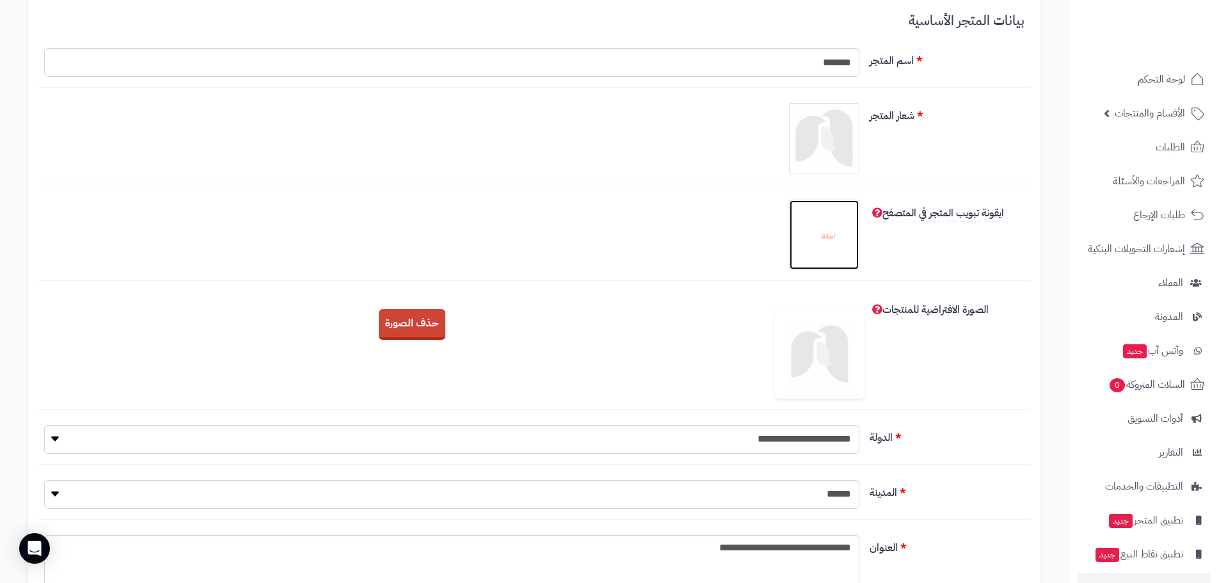
click at [845, 225] on img at bounding box center [824, 235] width 64 height 64
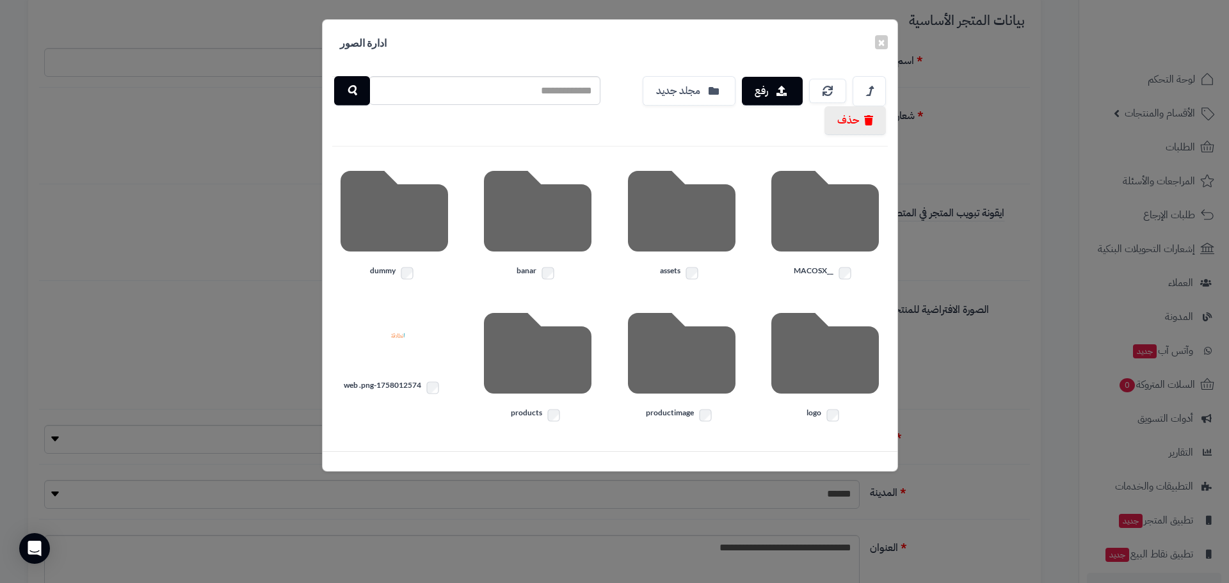
click at [972, 253] on div "× ادارة الصور رفع مجلد جديد حذف __MACOSX assets banar dummy logo productimage p…" at bounding box center [614, 291] width 1229 height 583
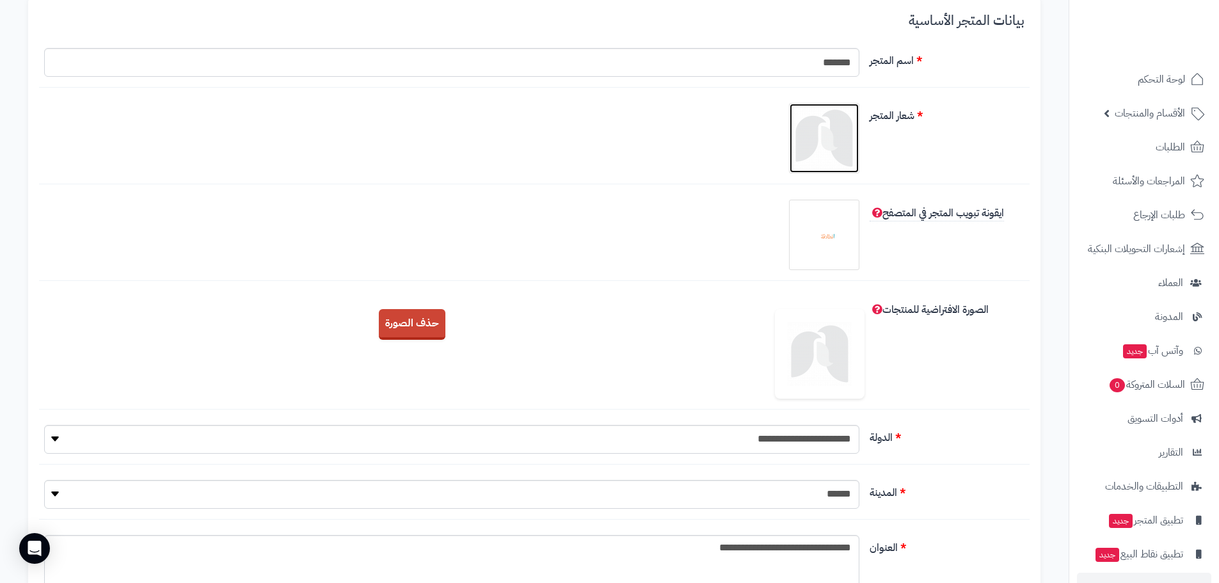
click at [844, 138] on img at bounding box center [824, 138] width 64 height 64
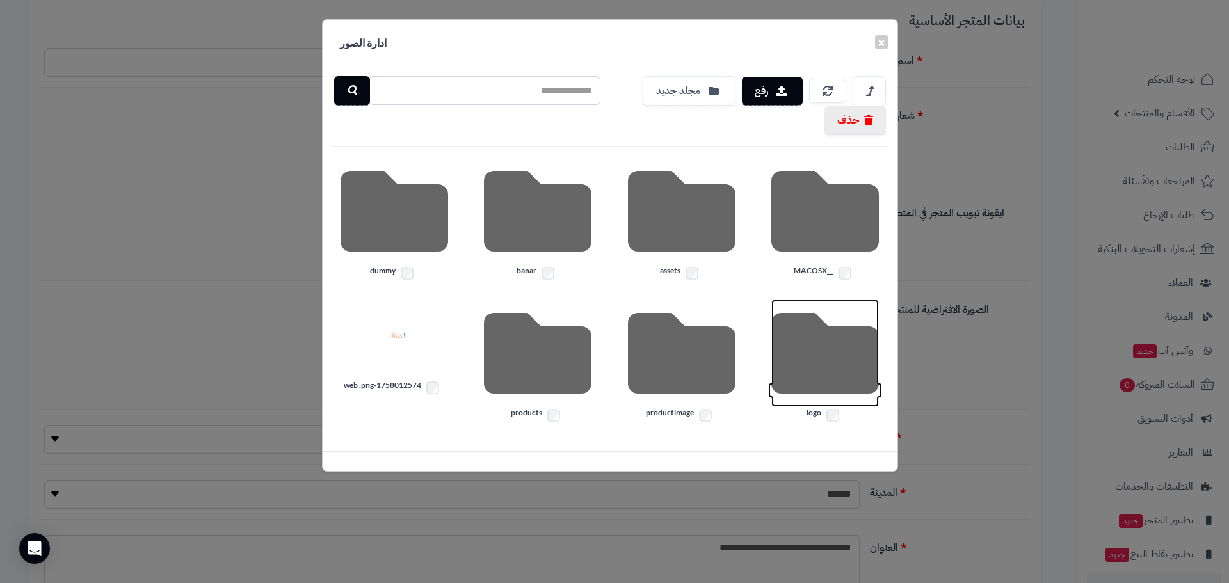
click at [857, 362] on icon at bounding box center [825, 354] width 108 height 108
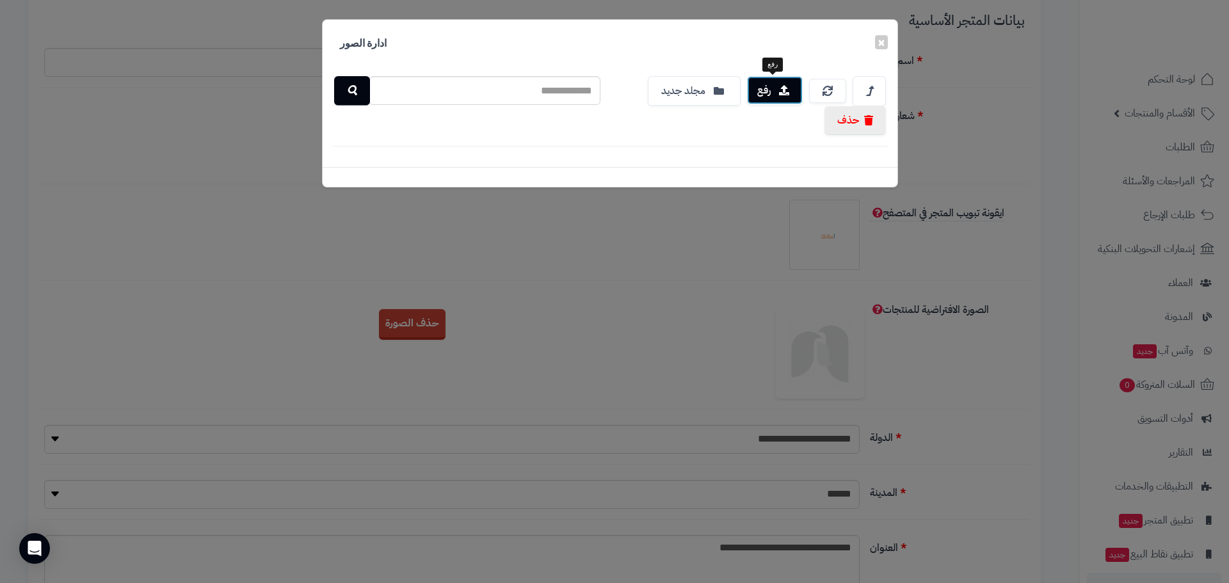
click at [789, 94] on icon "button" at bounding box center [784, 90] width 10 height 10
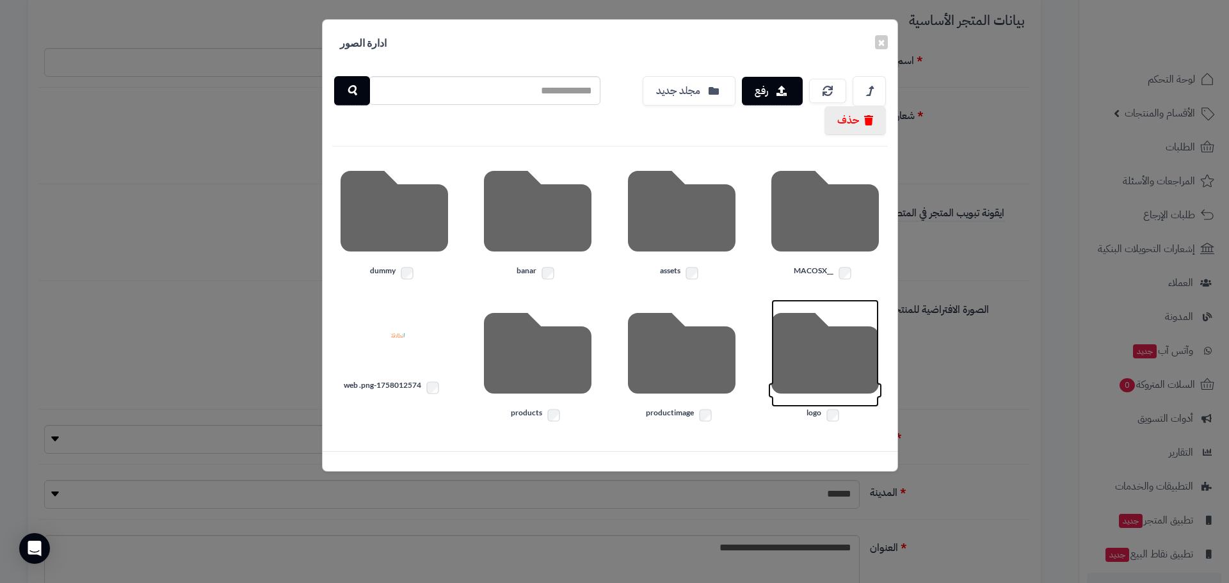
click at [821, 357] on icon at bounding box center [825, 354] width 108 height 108
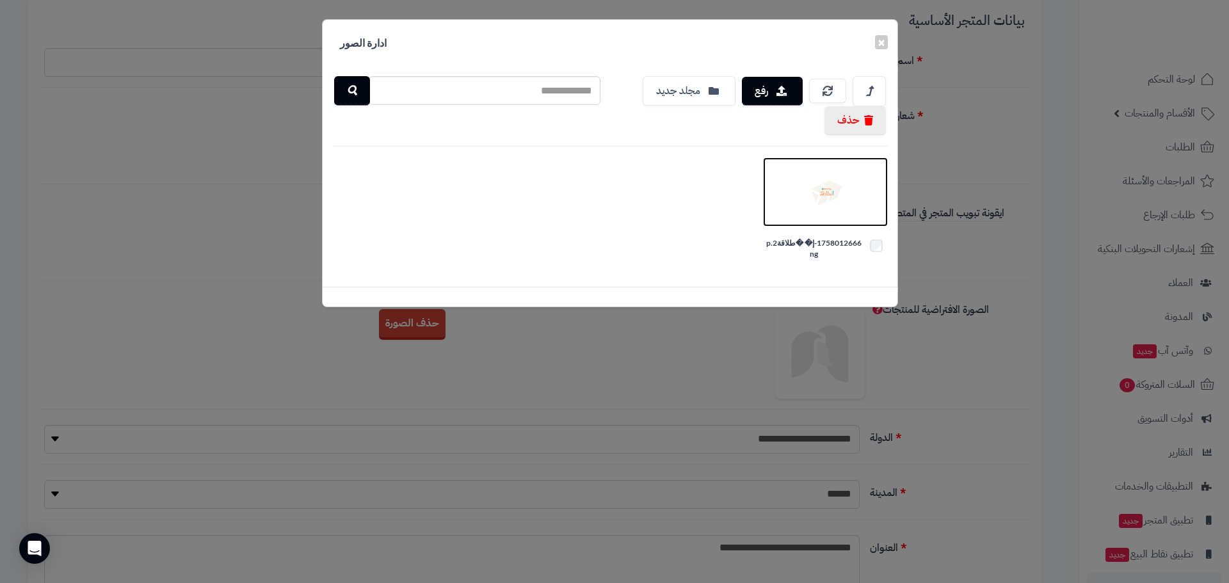
click at [827, 187] on img at bounding box center [825, 192] width 64 height 64
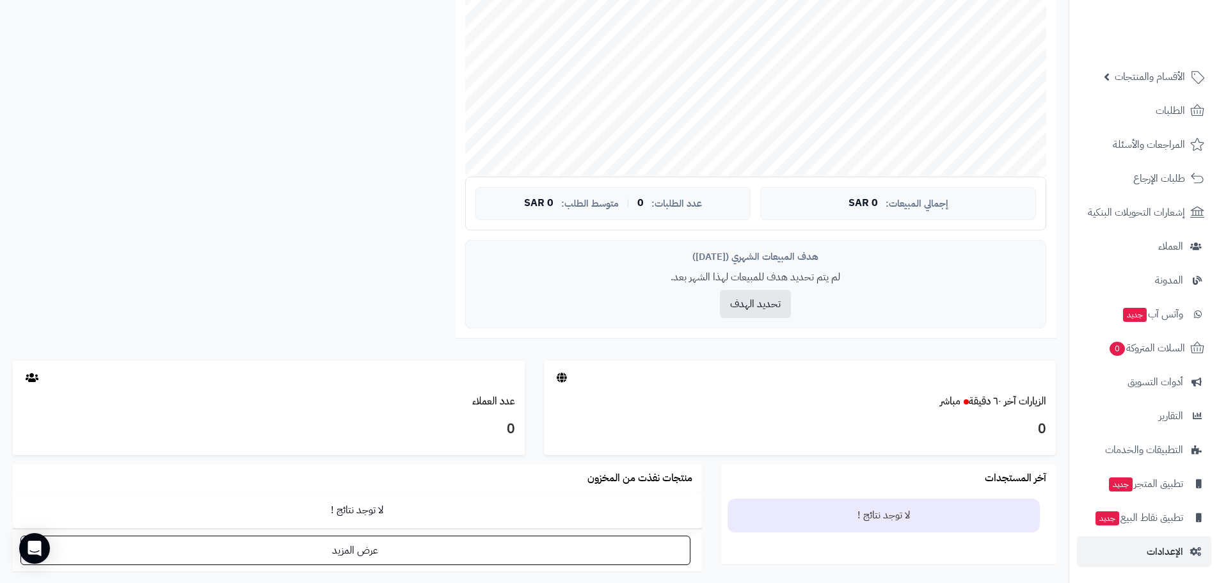
scroll to position [409, 0]
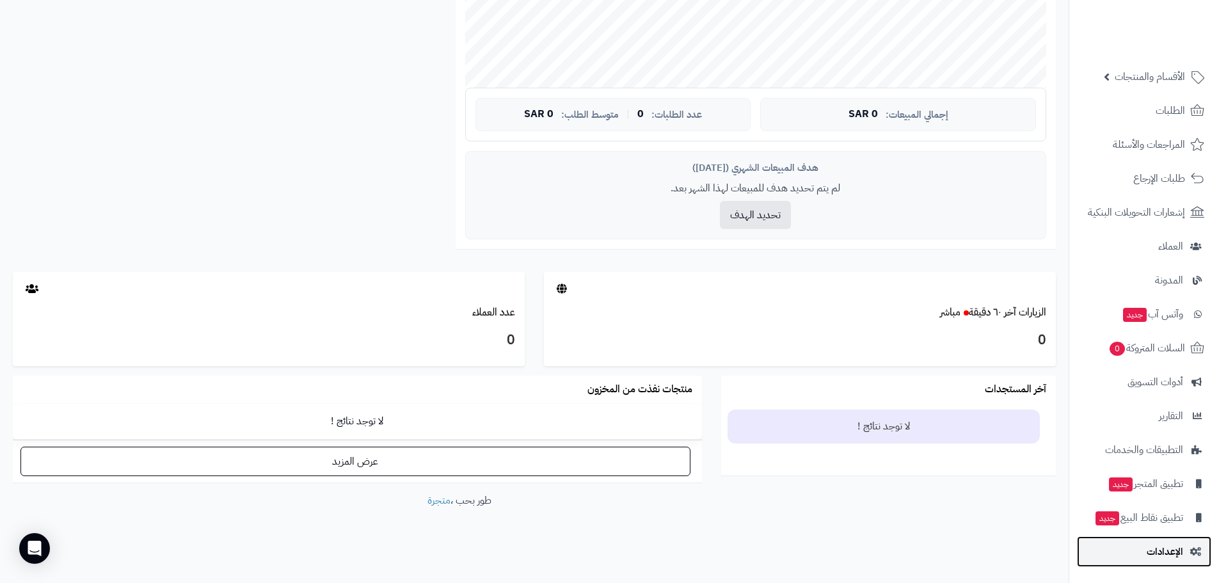
click at [1176, 551] on span "الإعدادات" at bounding box center [1165, 552] width 36 height 18
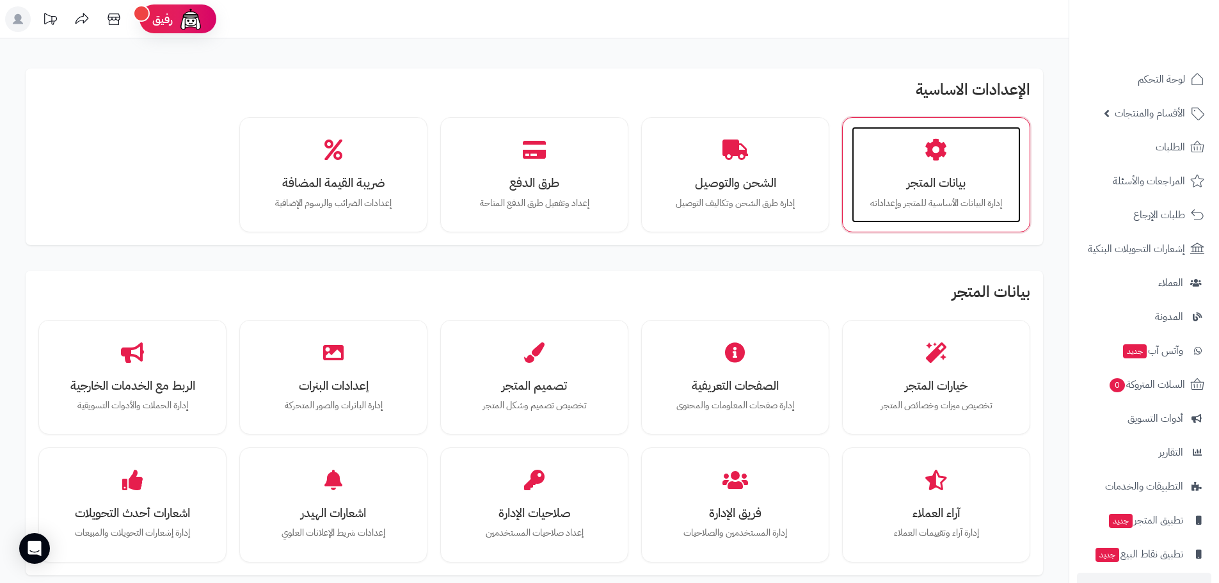
click at [992, 181] on h3 "بيانات المتجر" at bounding box center [936, 182] width 143 height 13
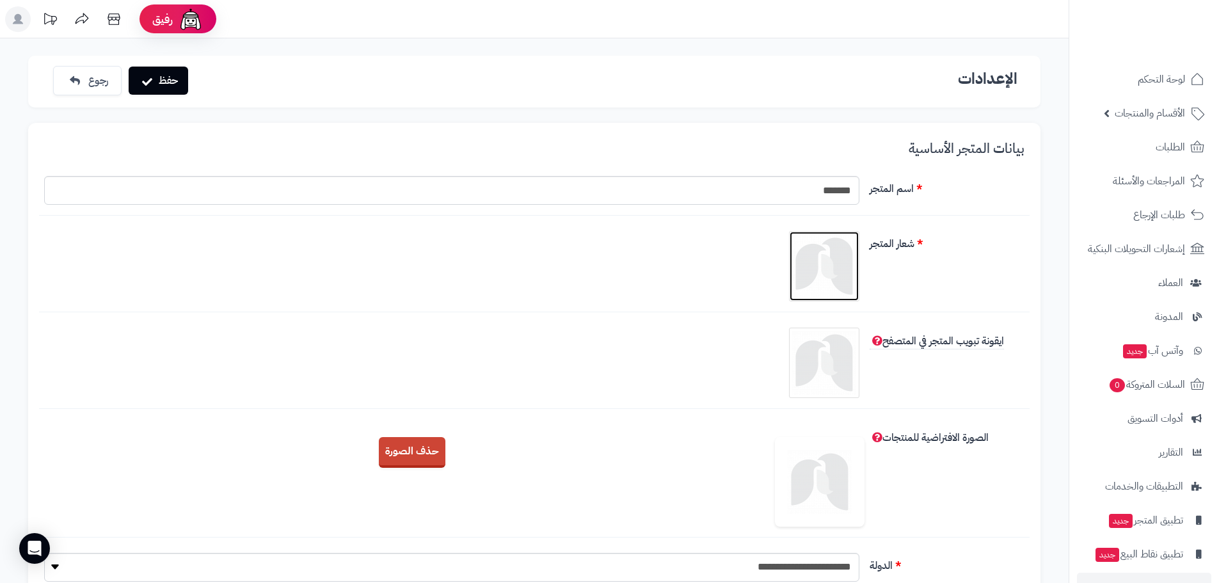
click at [839, 275] on img at bounding box center [824, 266] width 64 height 64
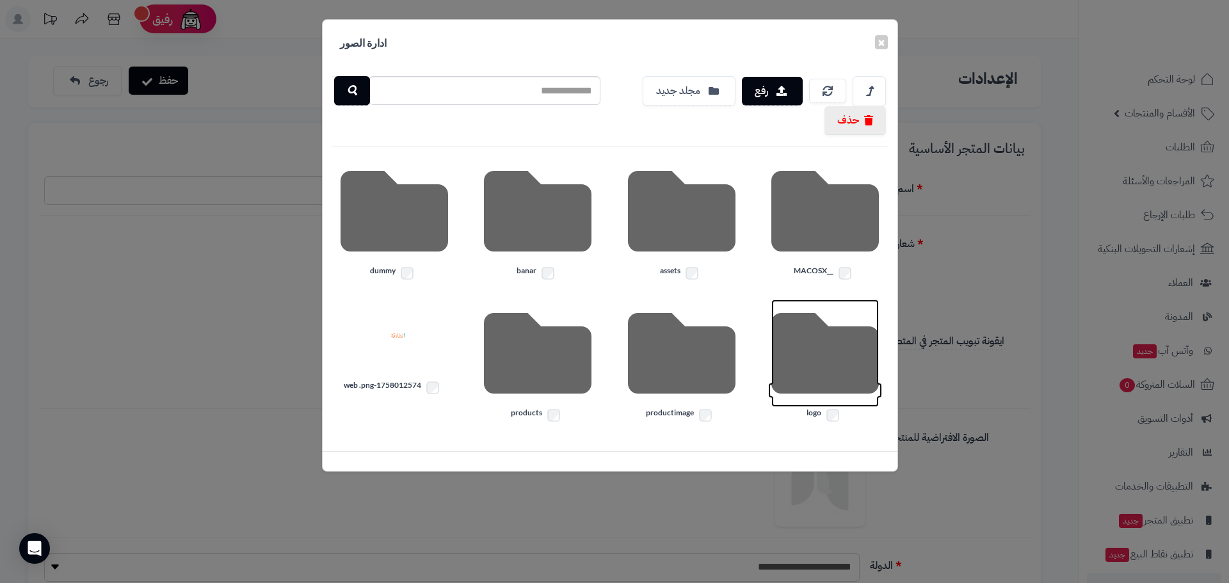
click at [832, 366] on icon at bounding box center [825, 354] width 108 height 108
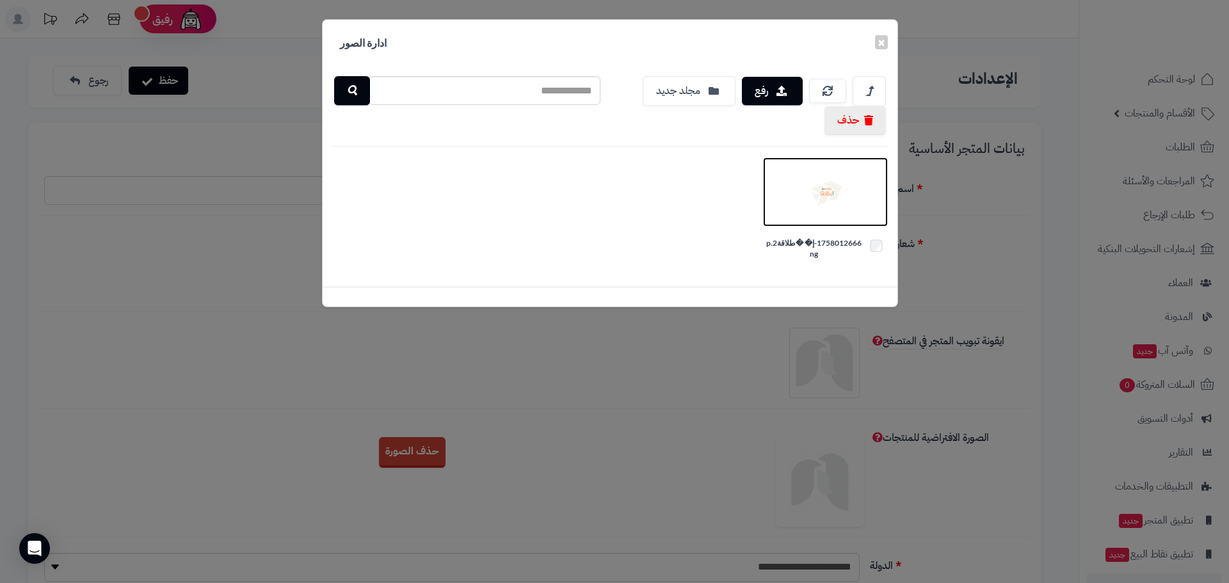
click at [834, 194] on img at bounding box center [825, 192] width 64 height 64
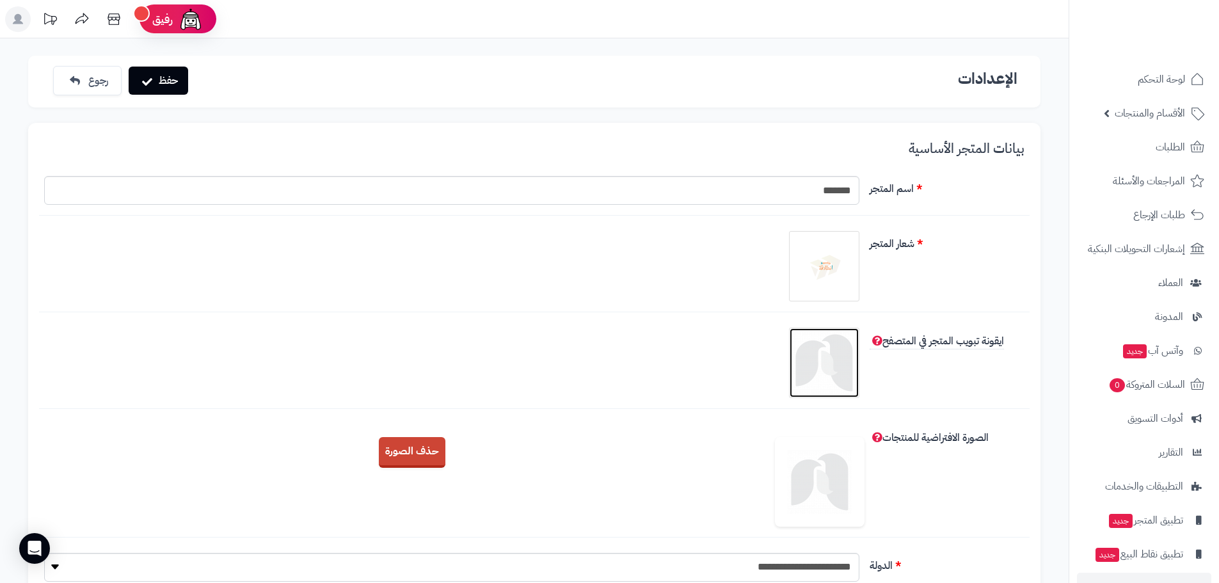
click at [826, 355] on img at bounding box center [824, 363] width 64 height 64
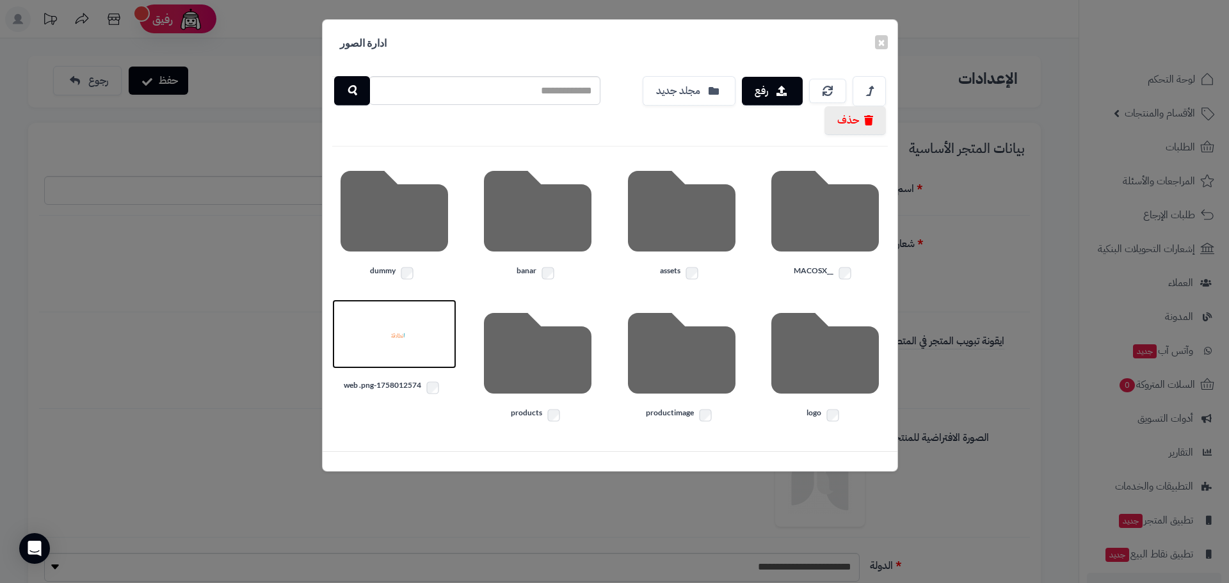
click at [396, 327] on img at bounding box center [394, 334] width 64 height 64
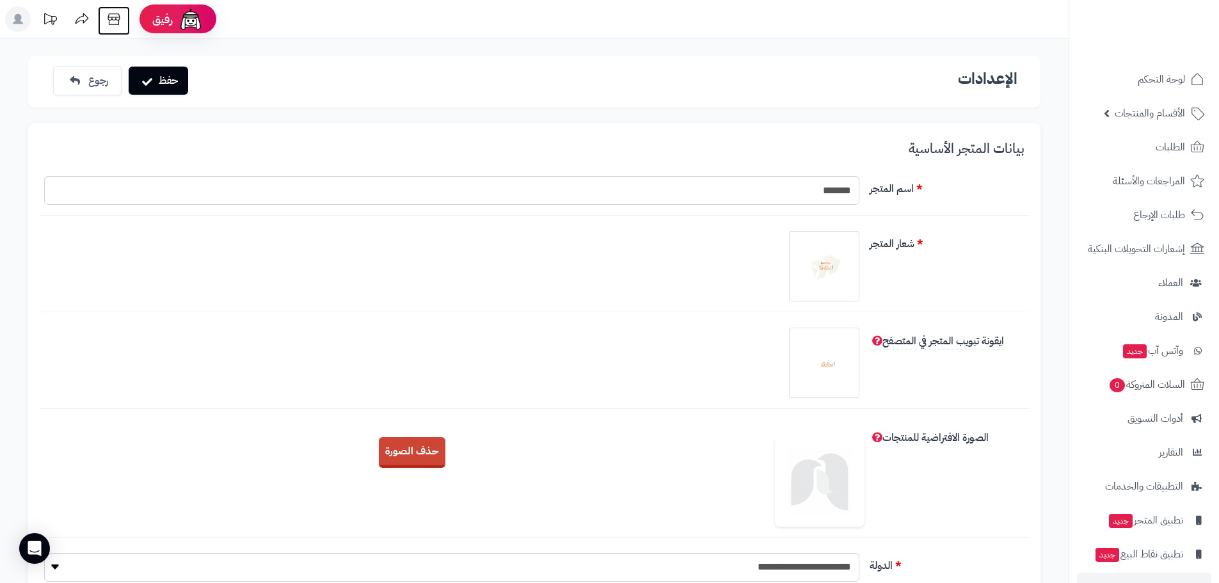
click at [116, 15] on icon at bounding box center [114, 19] width 26 height 26
click at [148, 76] on button "حفظ" at bounding box center [159, 80] width 60 height 28
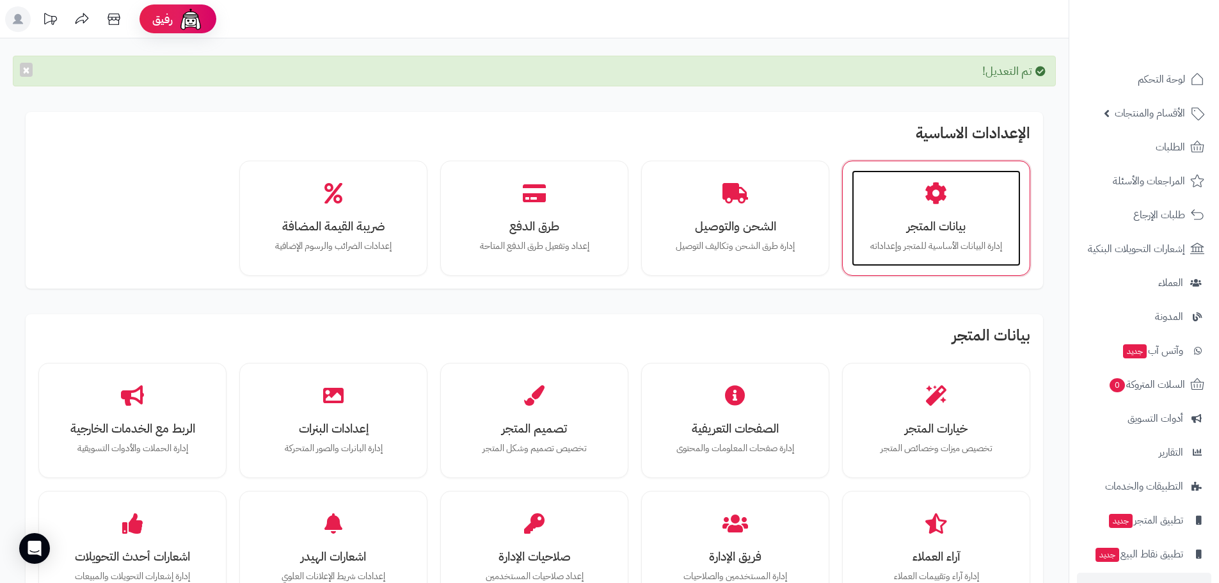
click at [927, 236] on div "بيانات المتجر إدارة البيانات الأساسية للمتجر وإعداداته" at bounding box center [936, 218] width 169 height 96
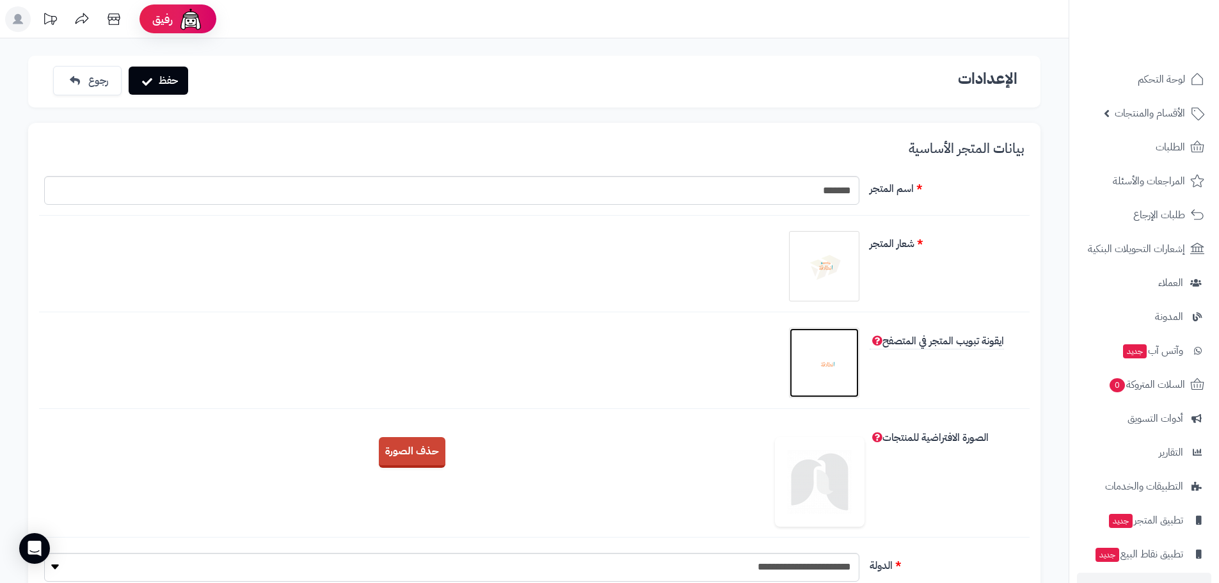
click at [832, 360] on img at bounding box center [824, 363] width 64 height 64
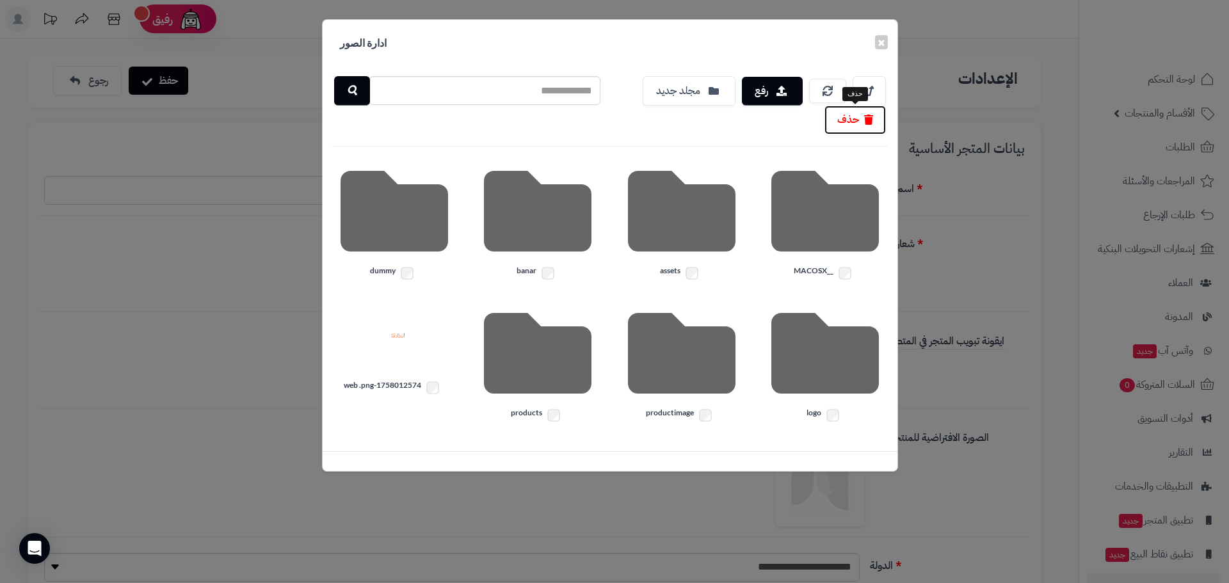
click at [855, 127] on button "حذف" at bounding box center [854, 120] width 61 height 29
click at [827, 362] on icon at bounding box center [825, 354] width 108 height 108
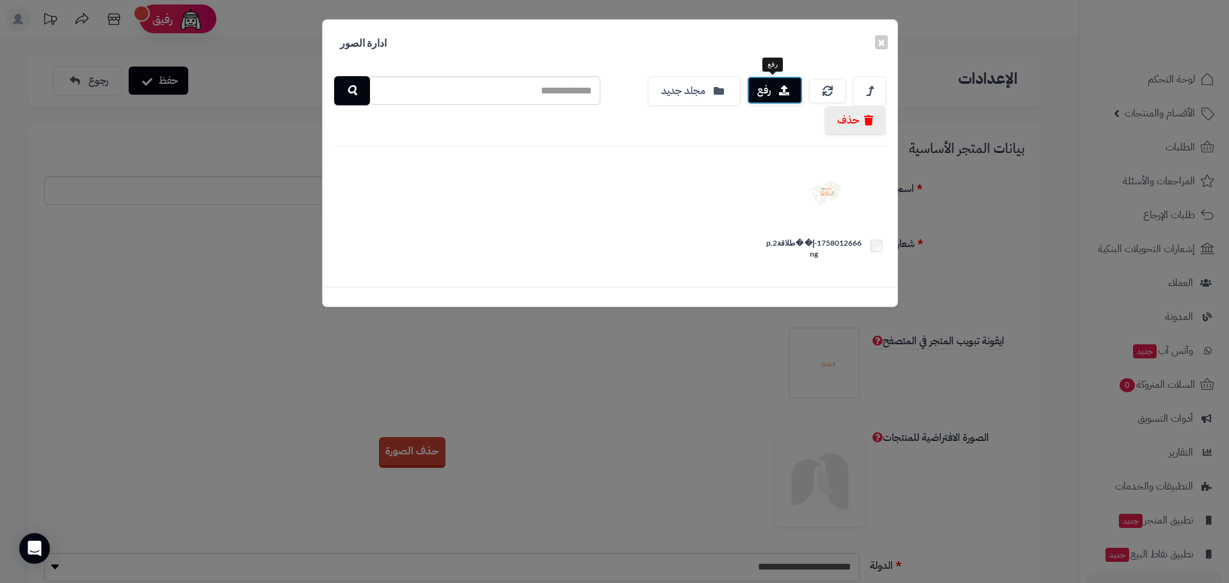
click at [777, 91] on button "رفع" at bounding box center [775, 90] width 56 height 28
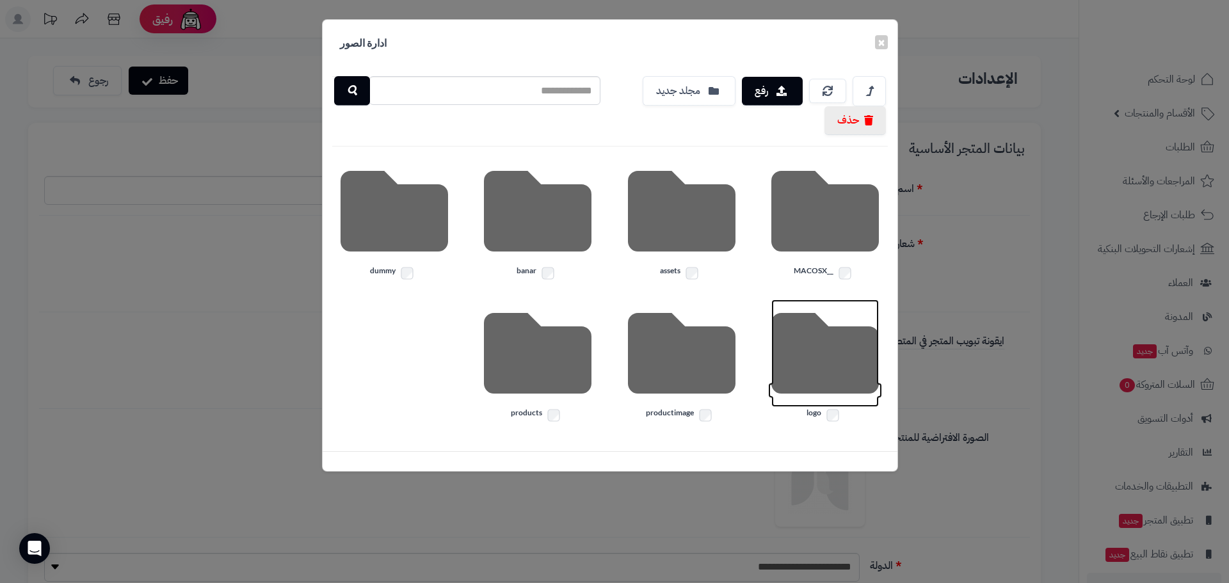
click at [808, 355] on icon at bounding box center [825, 354] width 108 height 108
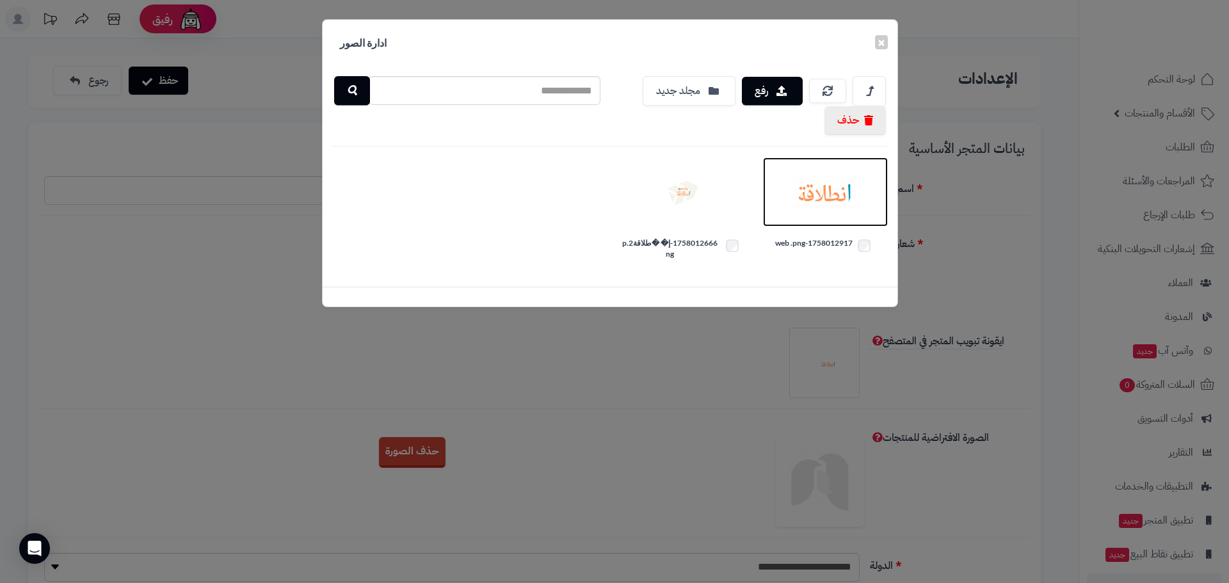
click at [812, 192] on img at bounding box center [825, 192] width 64 height 64
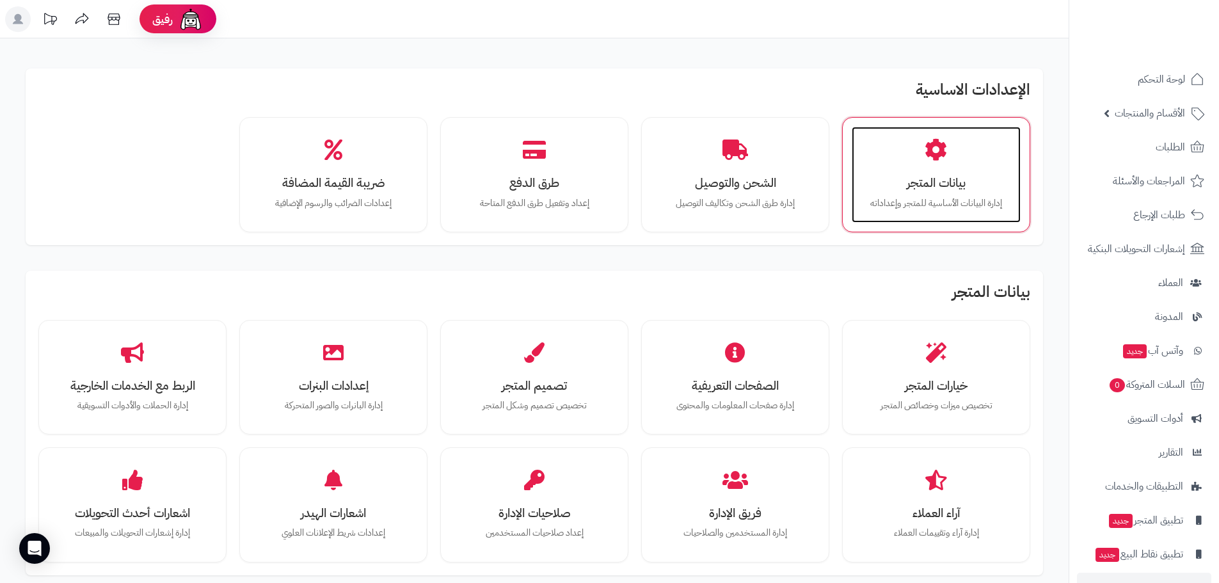
click at [930, 168] on div "بيانات المتجر إدارة البيانات الأساسية للمتجر وإعداداته" at bounding box center [936, 175] width 169 height 96
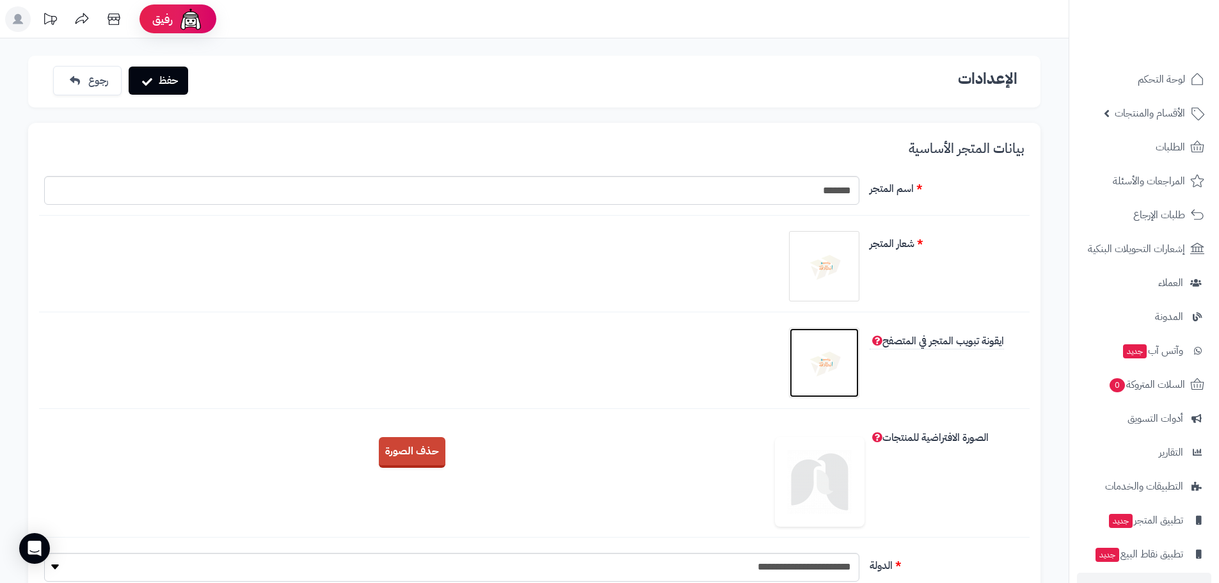
click at [821, 357] on img at bounding box center [824, 363] width 64 height 64
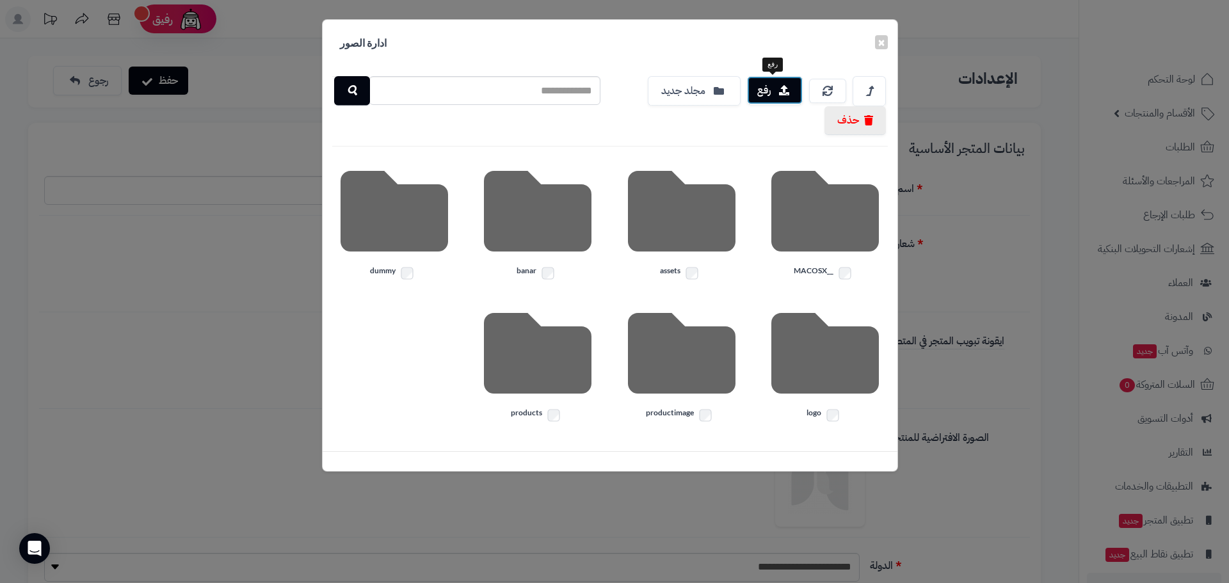
click at [772, 96] on button "رفع" at bounding box center [775, 90] width 56 height 28
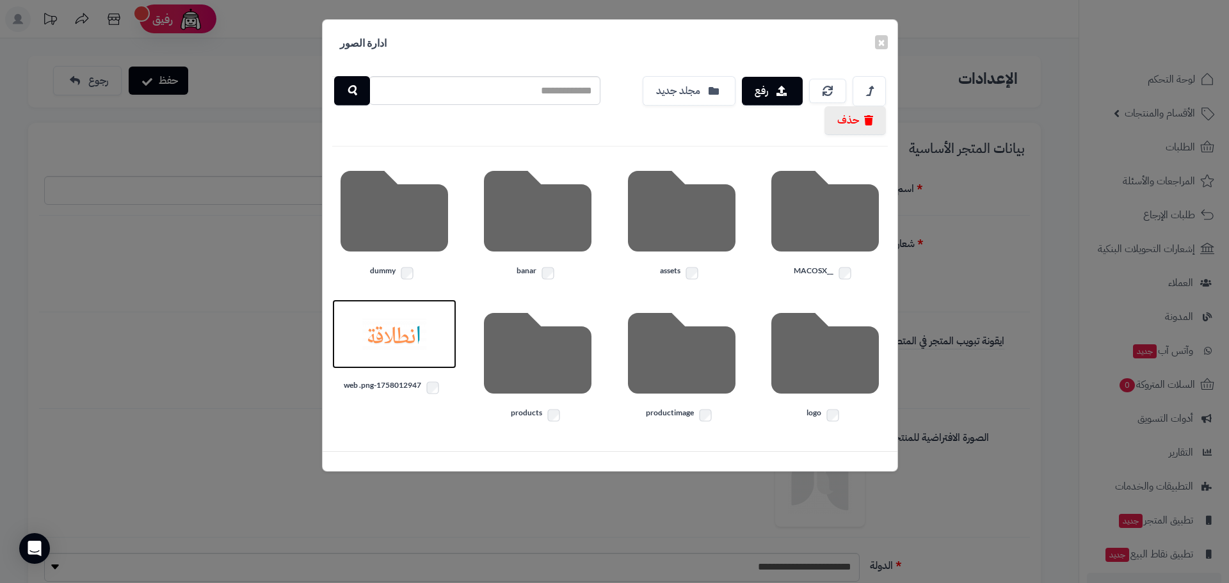
click at [392, 326] on img at bounding box center [394, 334] width 64 height 64
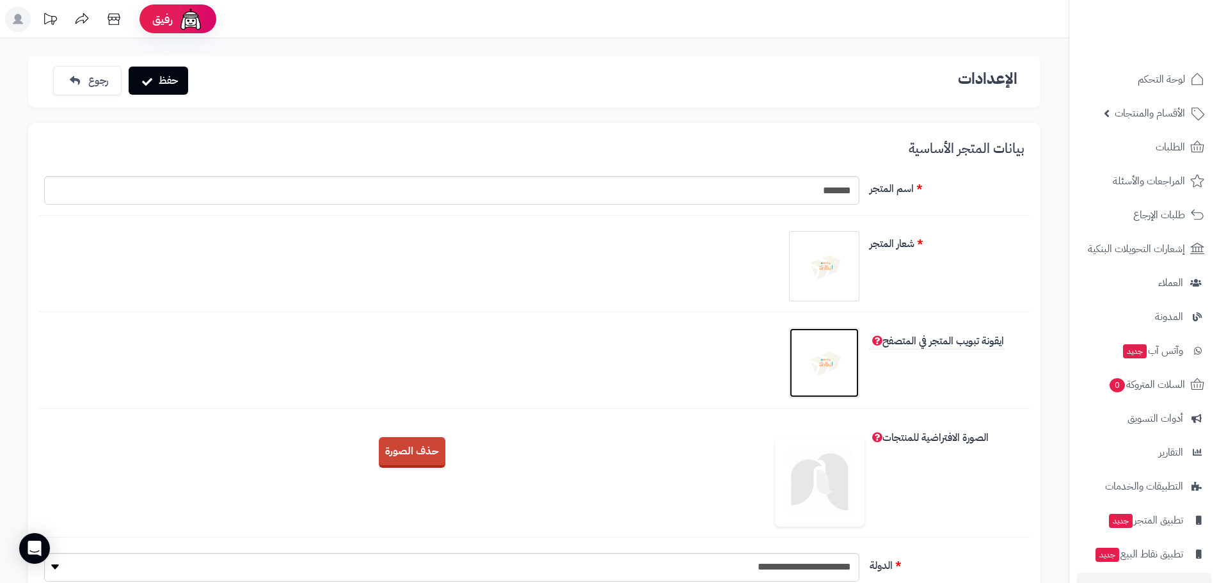
click at [819, 350] on img at bounding box center [824, 363] width 64 height 64
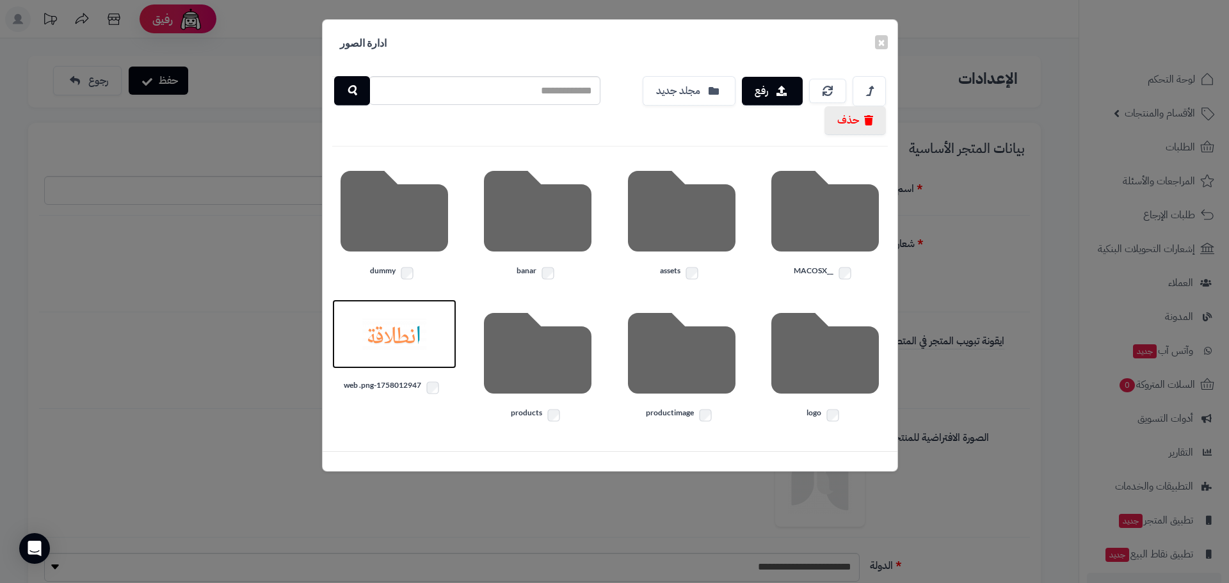
click at [388, 326] on img at bounding box center [394, 334] width 64 height 64
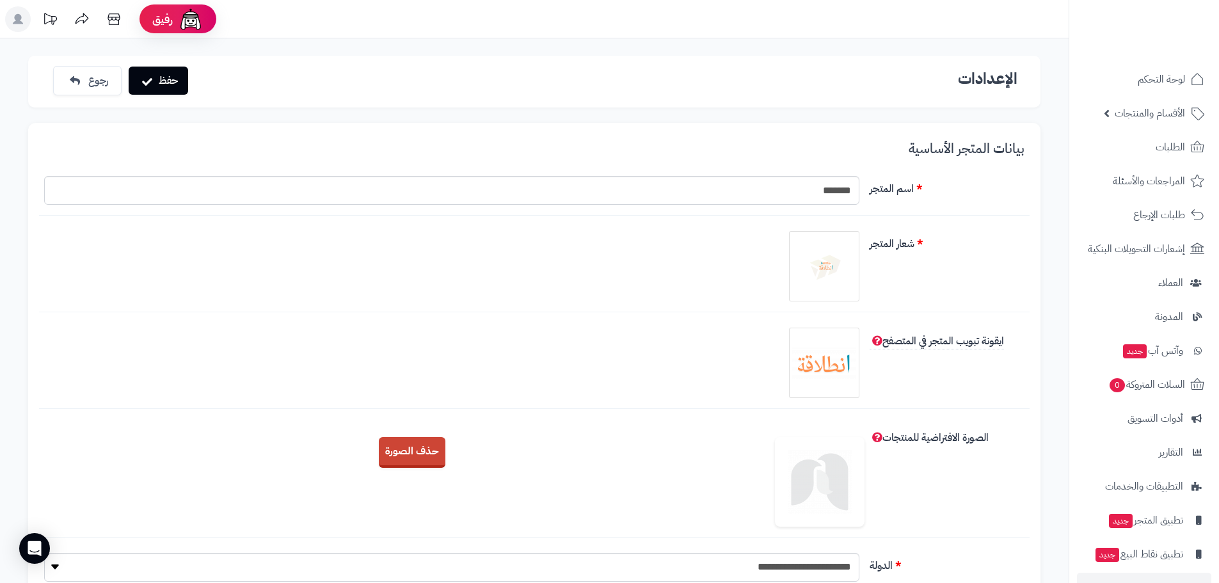
click at [114, 13] on icon at bounding box center [114, 19] width 26 height 26
click at [140, 83] on button "حفظ" at bounding box center [159, 80] width 60 height 28
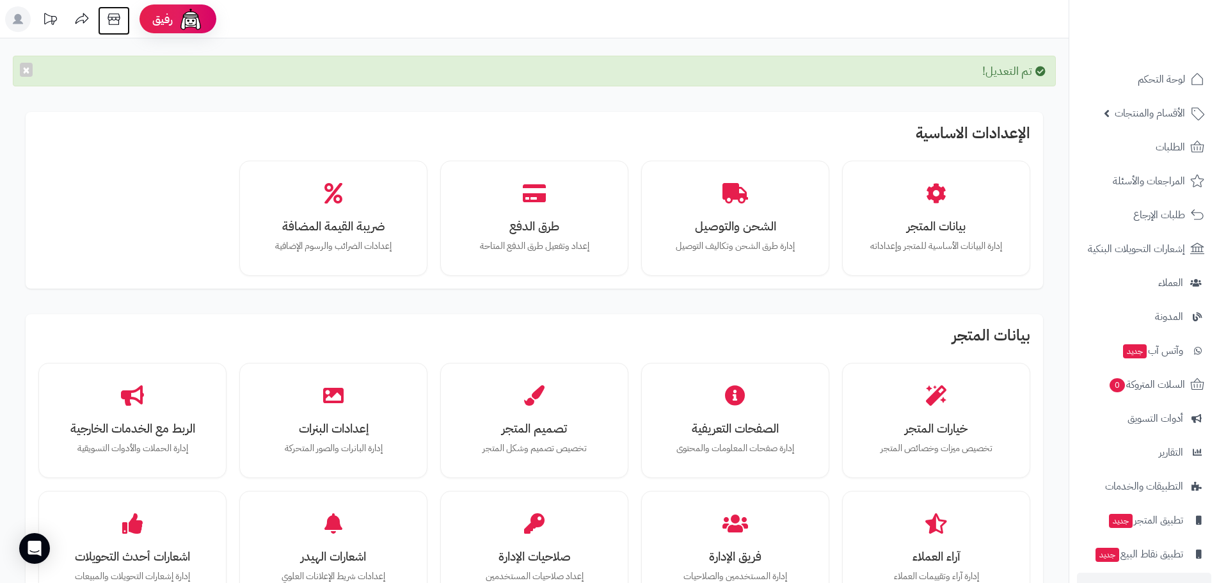
drag, startPoint x: 0, startPoint y: 0, endPoint x: 114, endPoint y: 20, distance: 115.7
click at [114, 20] on icon at bounding box center [114, 19] width 12 height 12
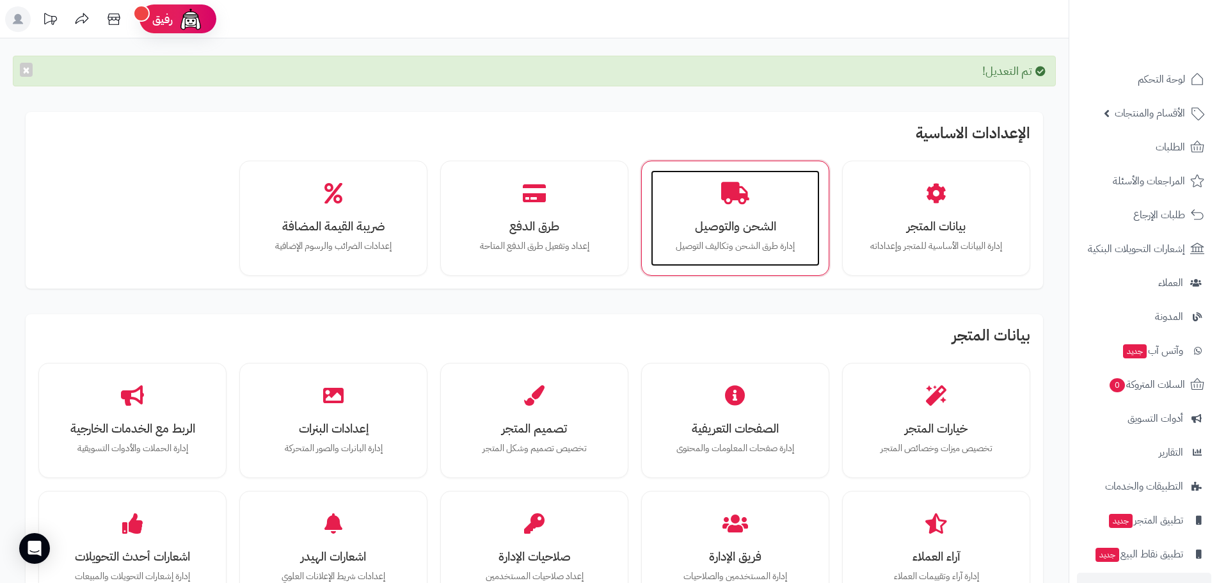
click at [779, 230] on h3 "الشحن والتوصيل" at bounding box center [735, 226] width 143 height 13
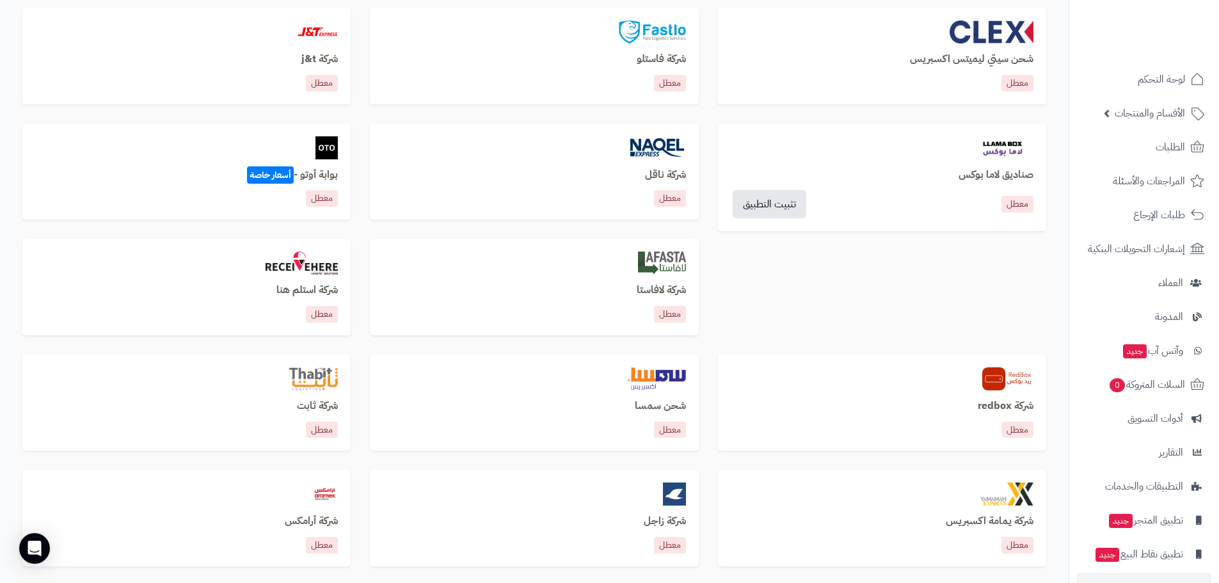
scroll to position [576, 0]
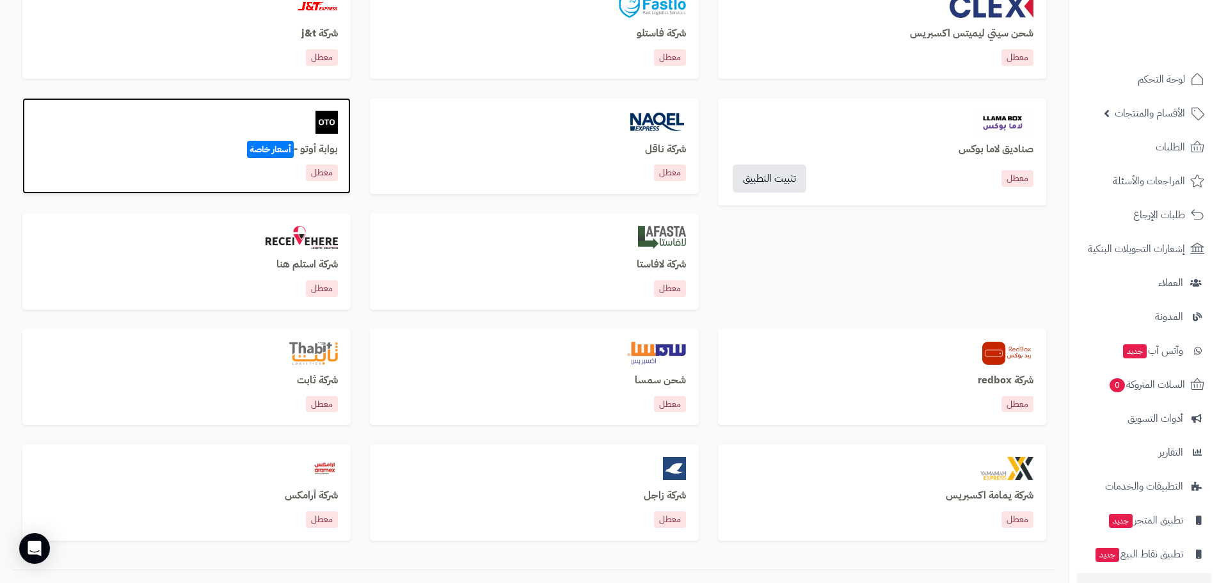
click at [322, 174] on p "معطل" at bounding box center [322, 173] width 32 height 17
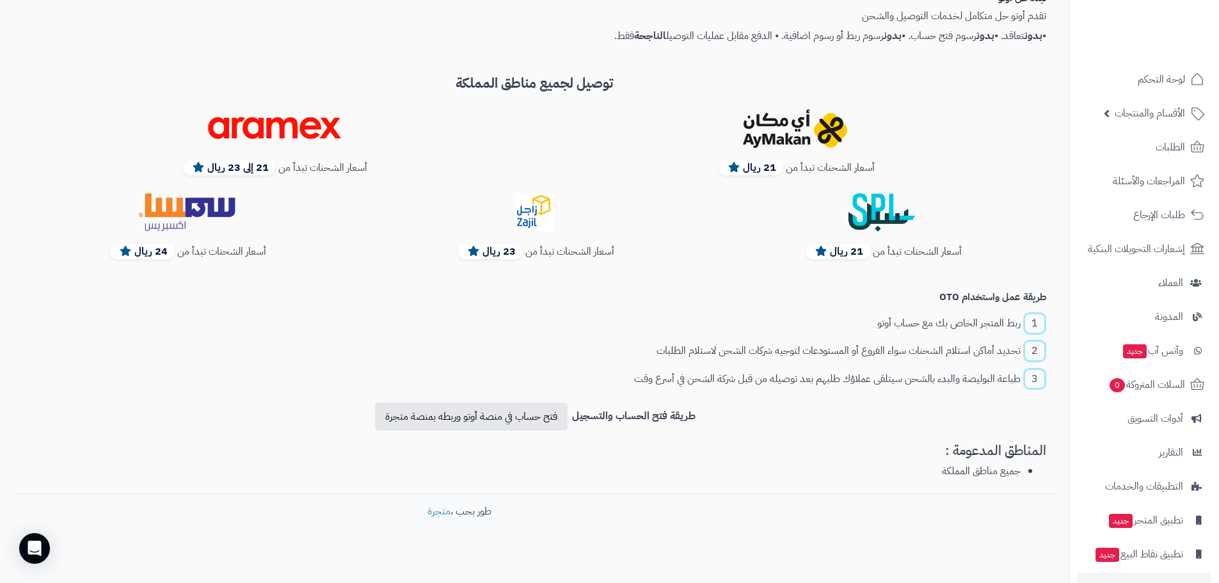
scroll to position [317, 0]
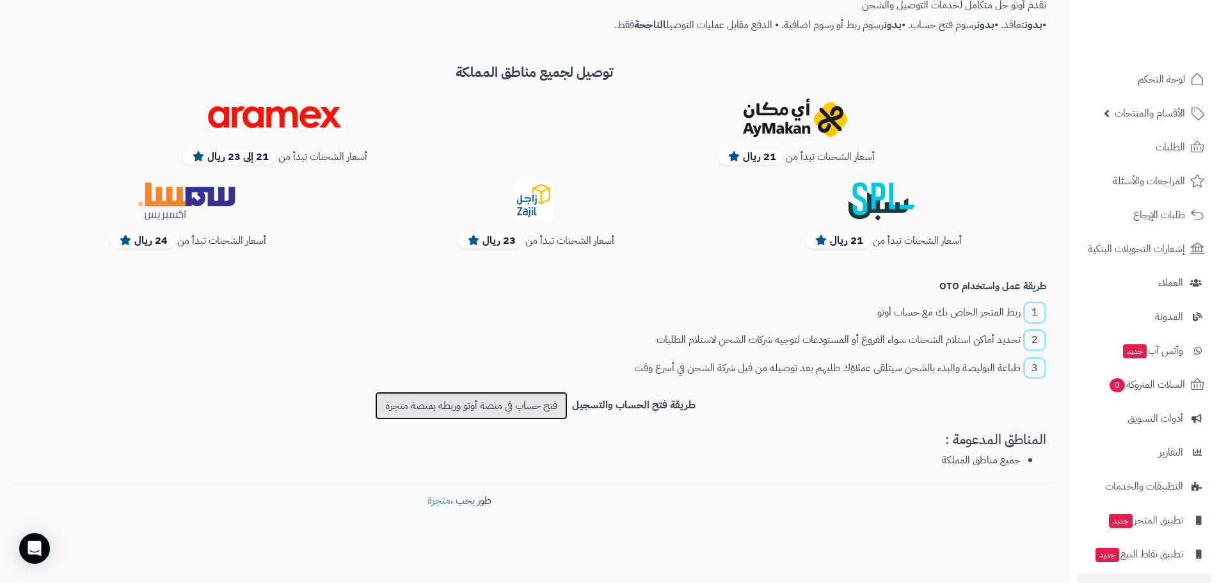
click at [515, 406] on link "فتح حساب في منصة أوتو وربطه بمنصة متجرة" at bounding box center [471, 406] width 193 height 28
click at [522, 401] on link "فتح حساب في منصة أوتو وربطه بمنصة متجرة" at bounding box center [471, 406] width 193 height 28
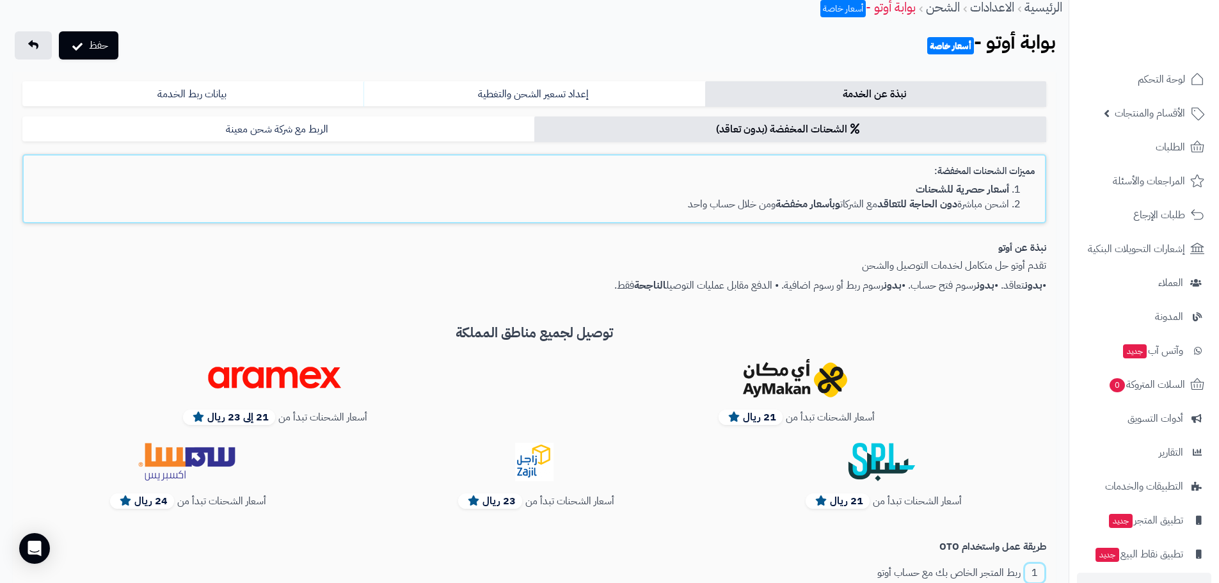
scroll to position [0, 0]
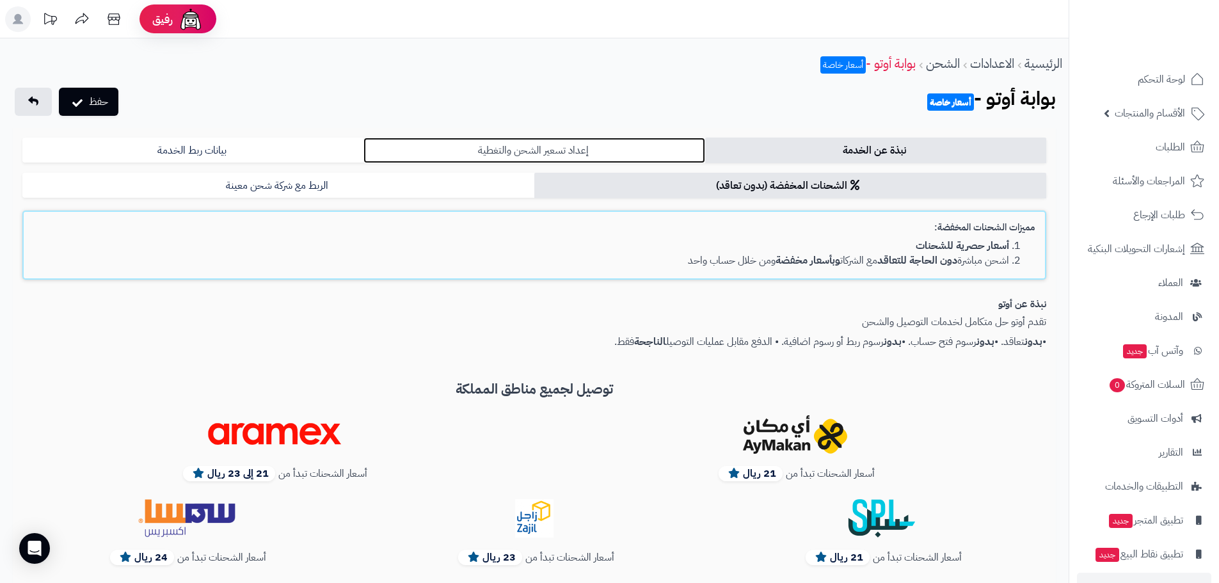
click at [618, 141] on link "إعداد تسعير الشحن والتغطية" at bounding box center [534, 151] width 341 height 26
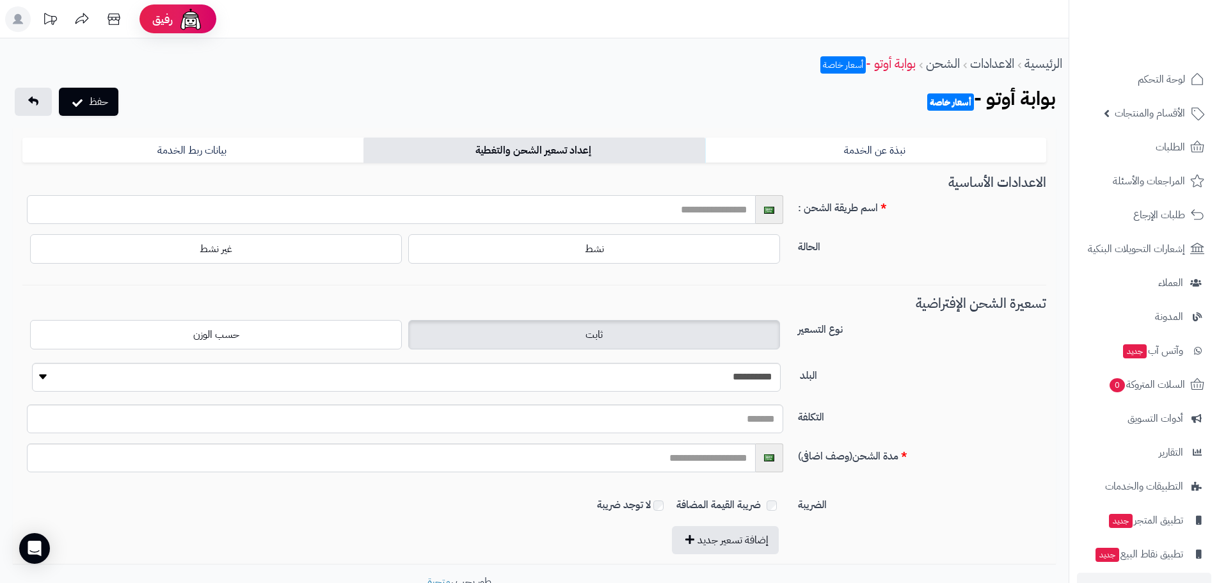
click at [737, 208] on input "text" at bounding box center [391, 209] width 729 height 29
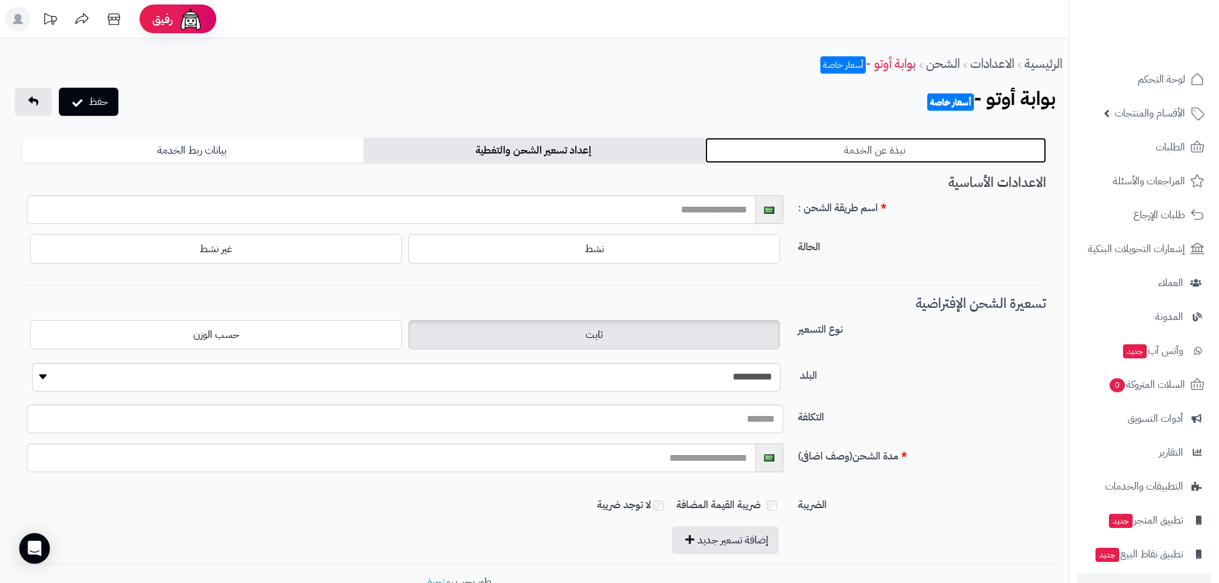
click at [883, 154] on link "نبذة عن الخدمة" at bounding box center [875, 151] width 341 height 26
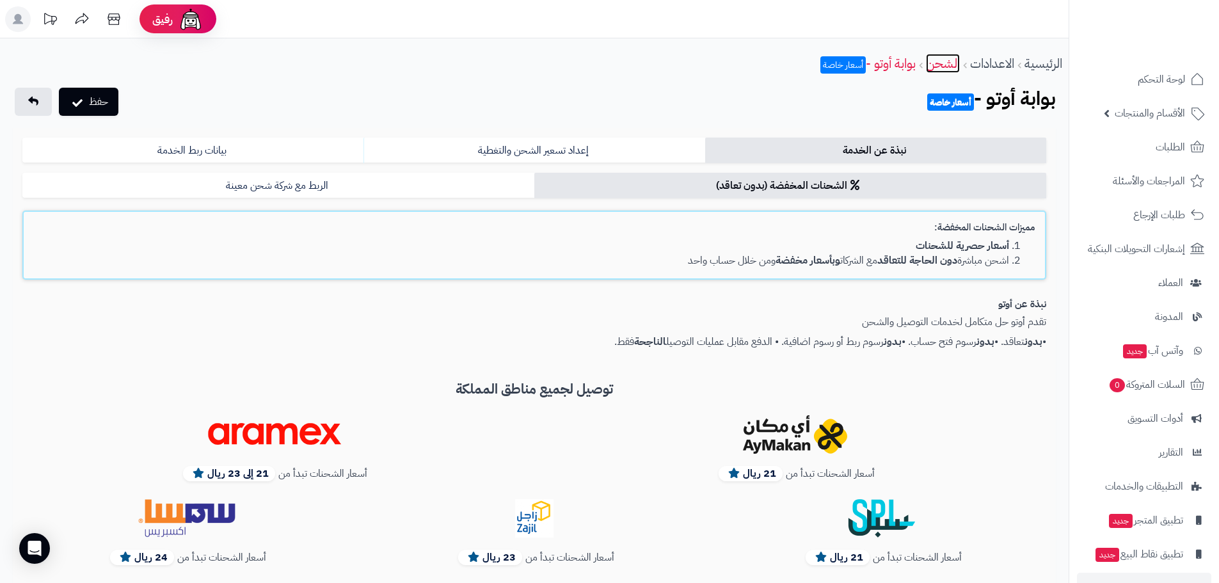
click at [943, 62] on link "الشحن" at bounding box center [943, 63] width 34 height 19
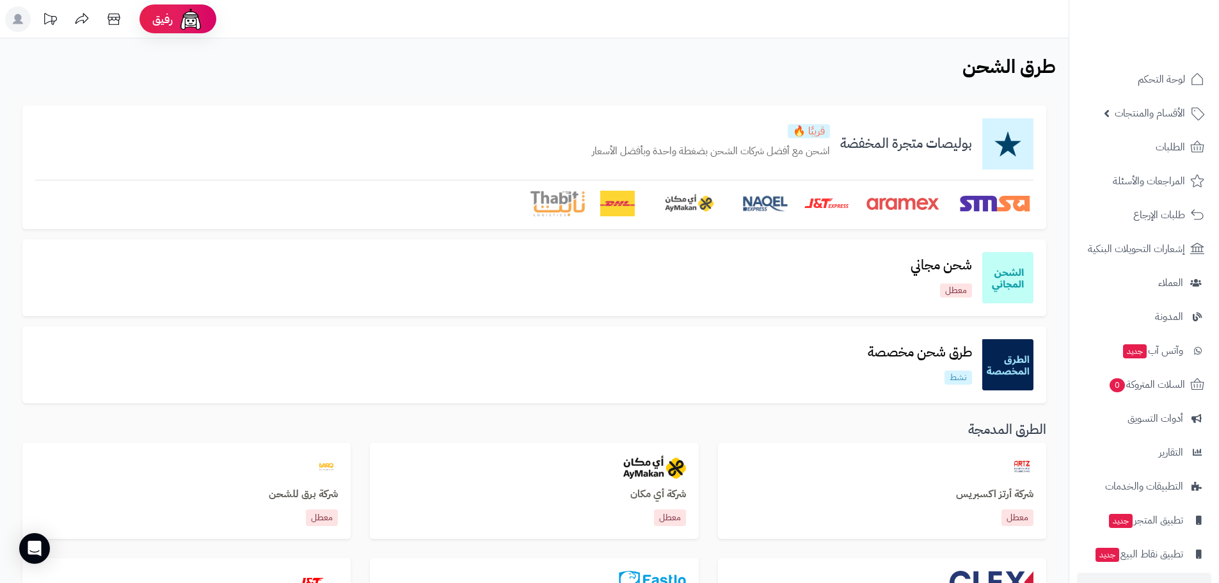
scroll to position [256, 0]
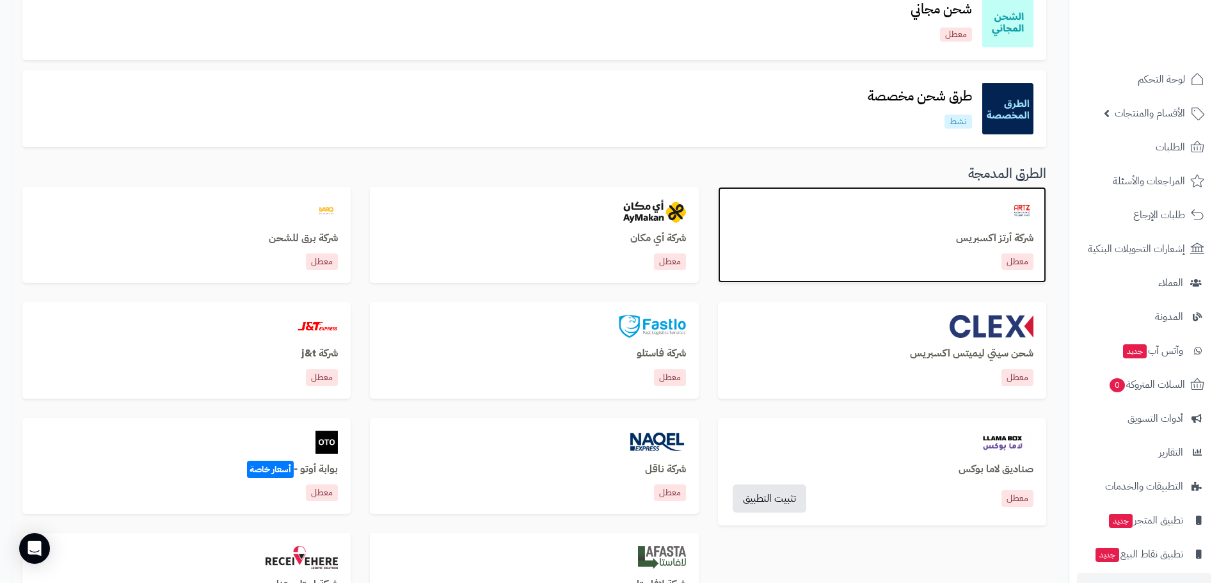
click at [883, 264] on div "معطل" at bounding box center [882, 261] width 303 height 17
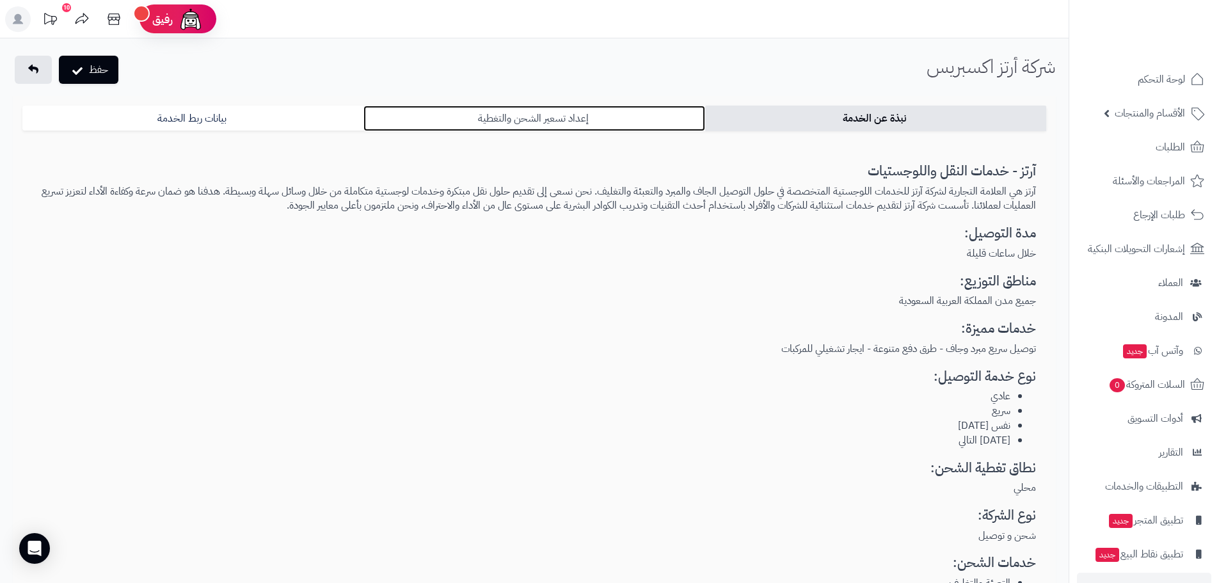
click at [622, 113] on link "إعداد تسعير الشحن والتغطية" at bounding box center [534, 119] width 341 height 26
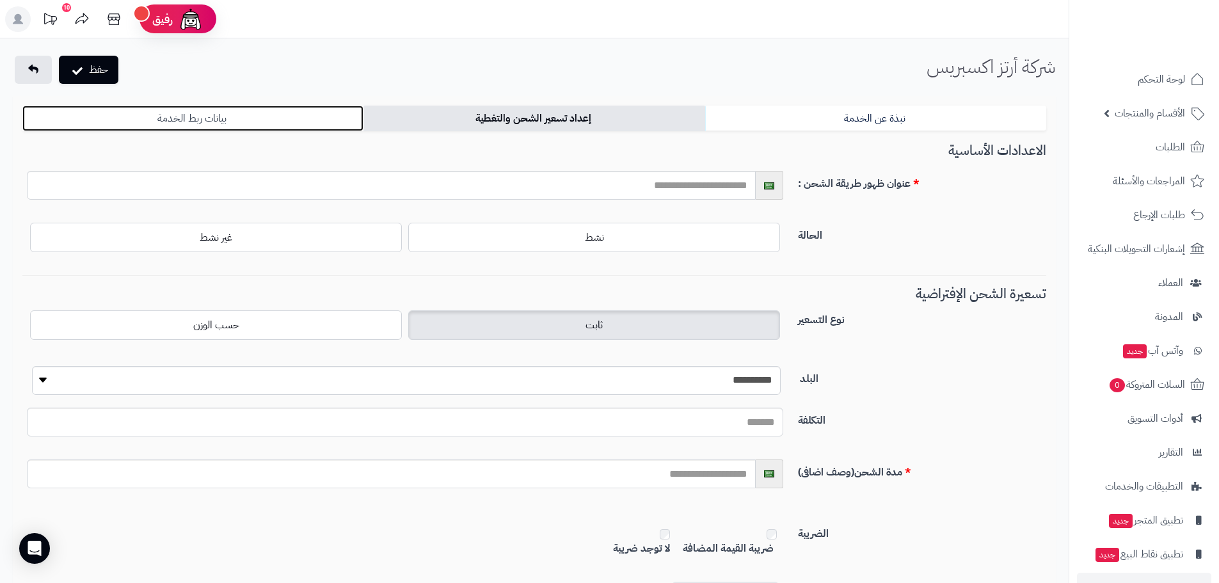
click at [269, 118] on link "بيانات ربط الخدمة" at bounding box center [192, 119] width 341 height 26
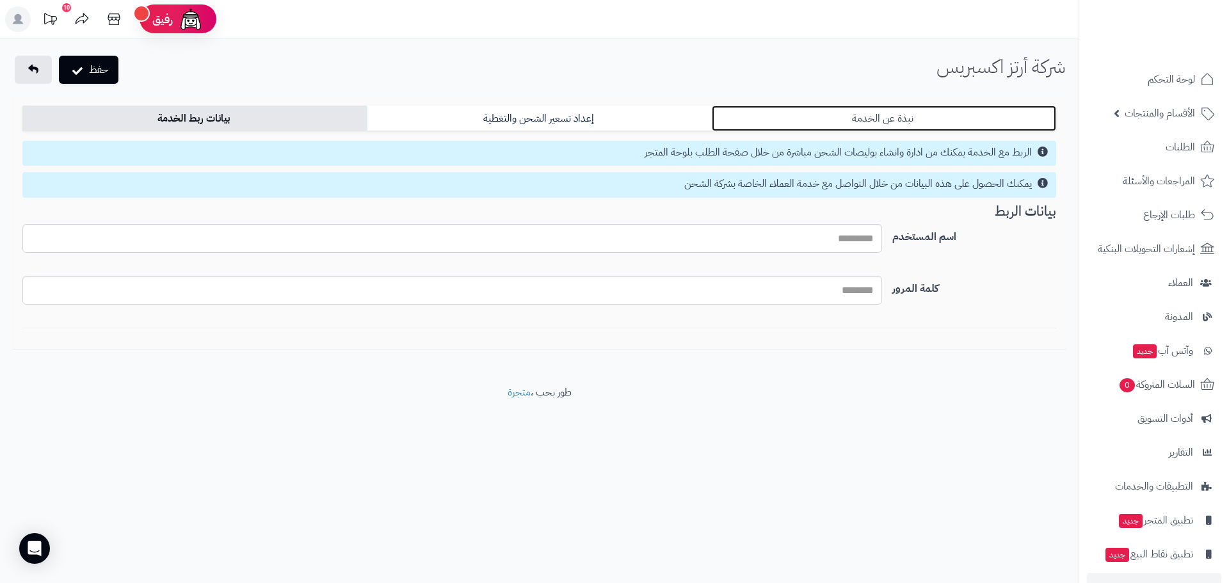
click at [970, 115] on link "نبذة عن الخدمة" at bounding box center [884, 119] width 344 height 26
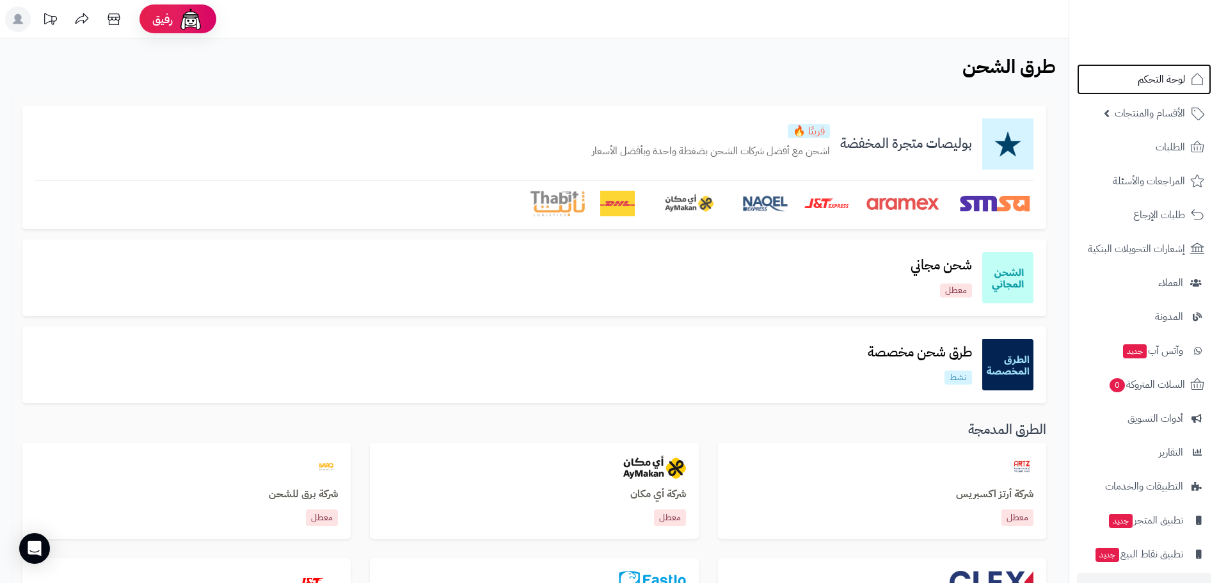
drag, startPoint x: 1161, startPoint y: 84, endPoint x: 1138, endPoint y: 95, distance: 25.2
click at [1161, 84] on span "لوحة التحكم" at bounding box center [1161, 79] width 47 height 18
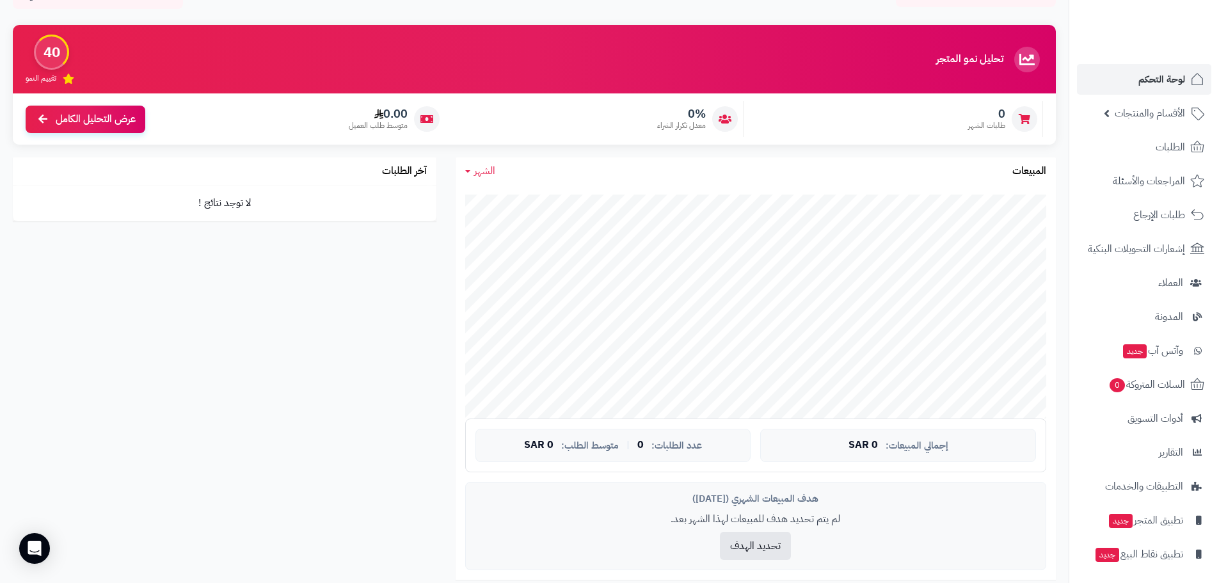
scroll to position [25, 0]
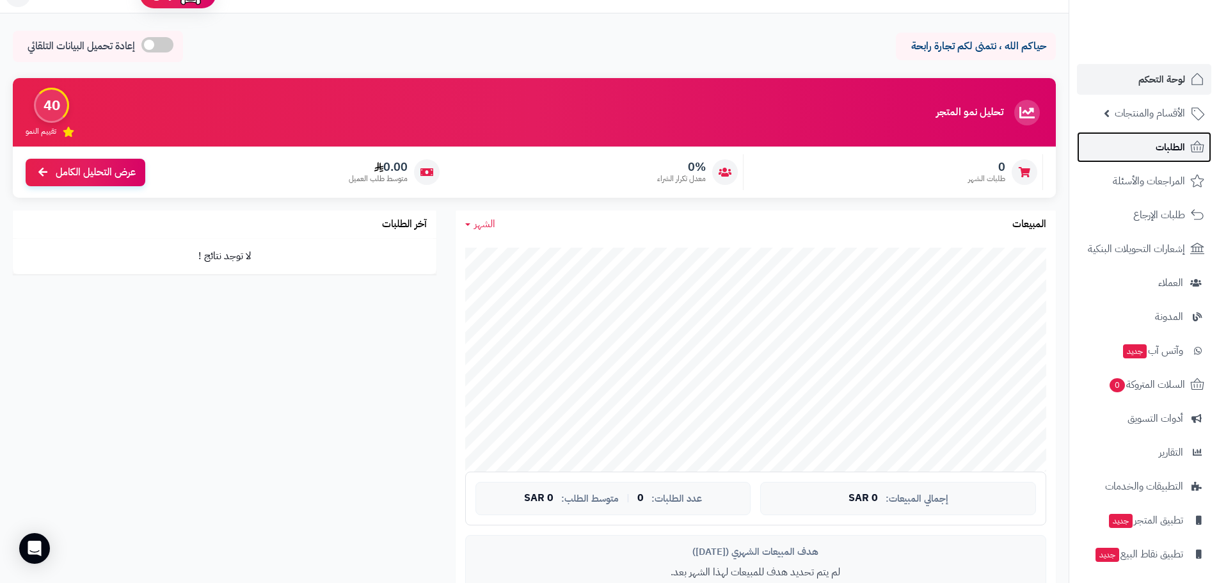
click at [1160, 148] on span "الطلبات" at bounding box center [1170, 147] width 29 height 18
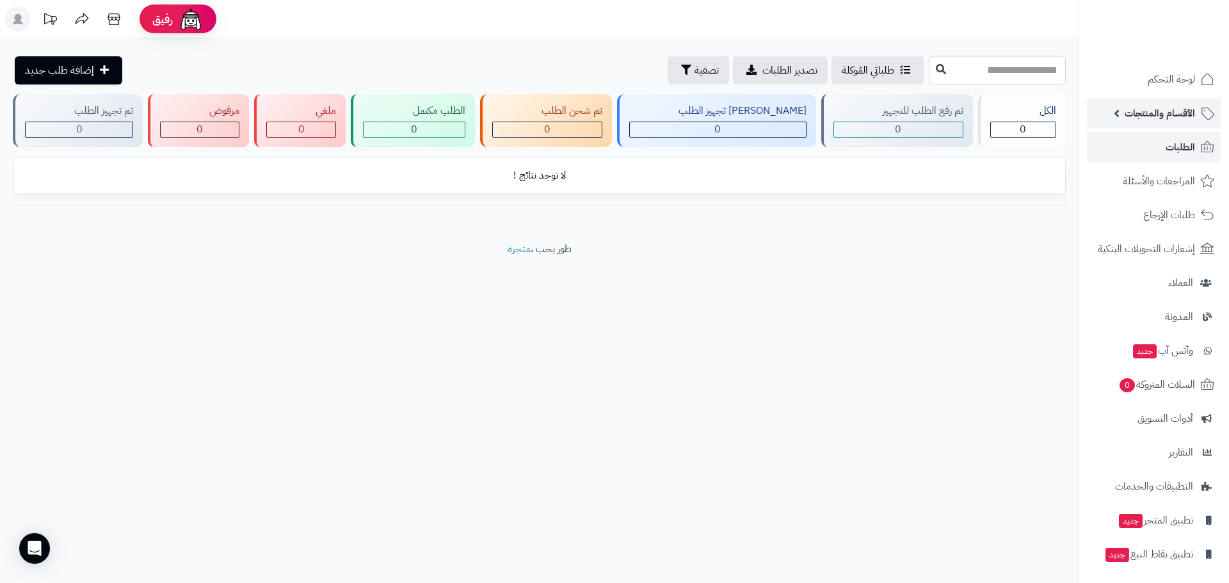
click at [1169, 113] on span "الأقسام والمنتجات" at bounding box center [1160, 113] width 70 height 18
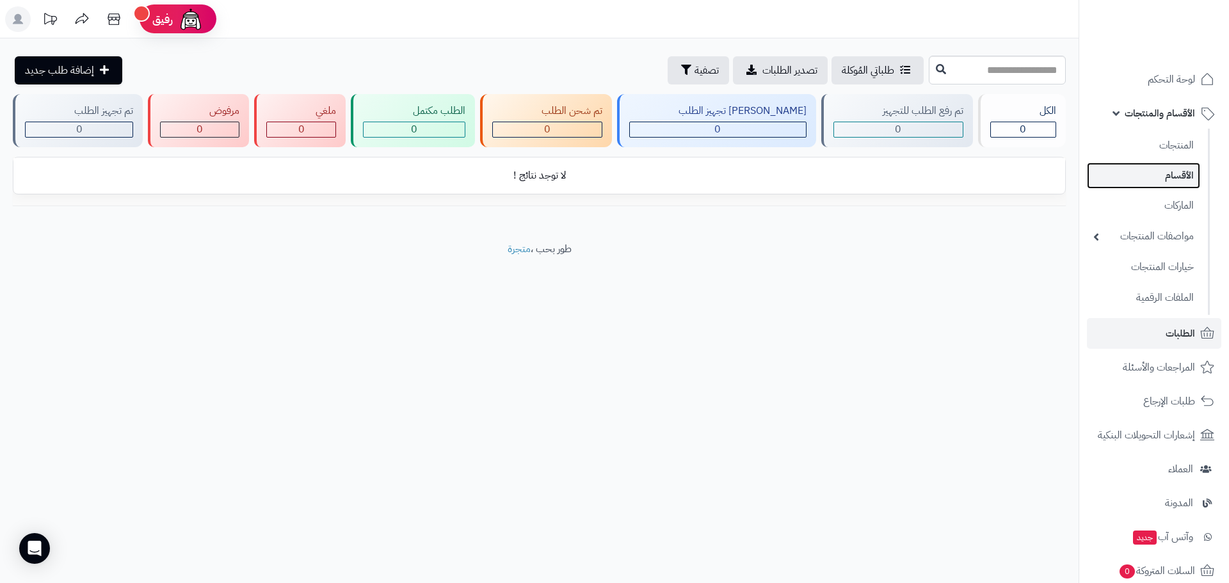
click at [1176, 170] on link "الأقسام" at bounding box center [1143, 176] width 113 height 26
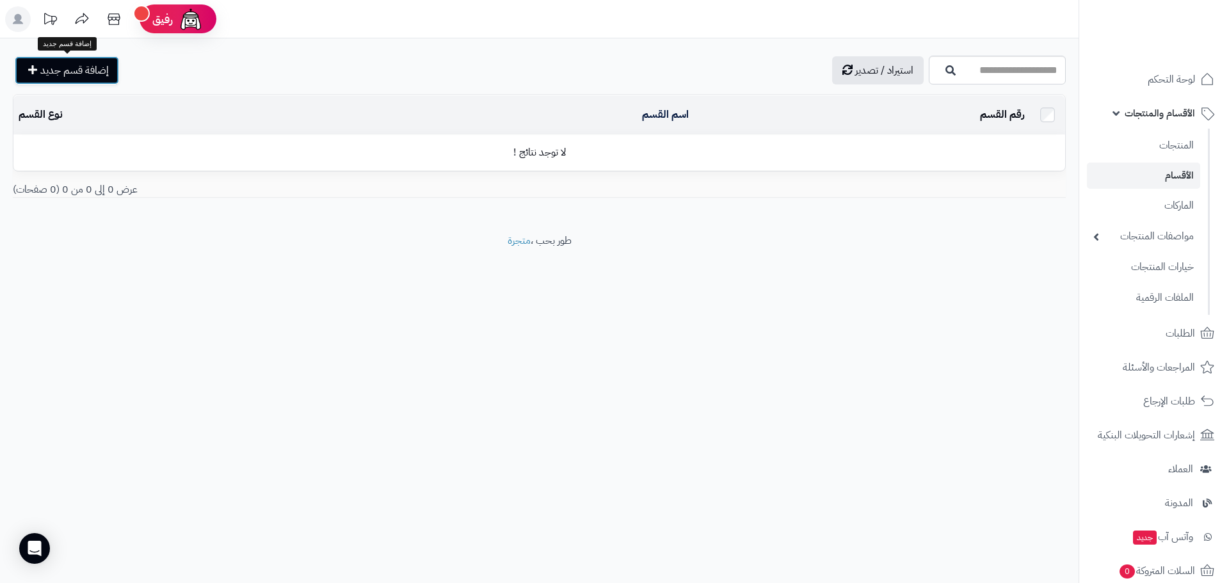
click at [95, 66] on span "إضافة قسم جديد" at bounding box center [74, 70] width 68 height 15
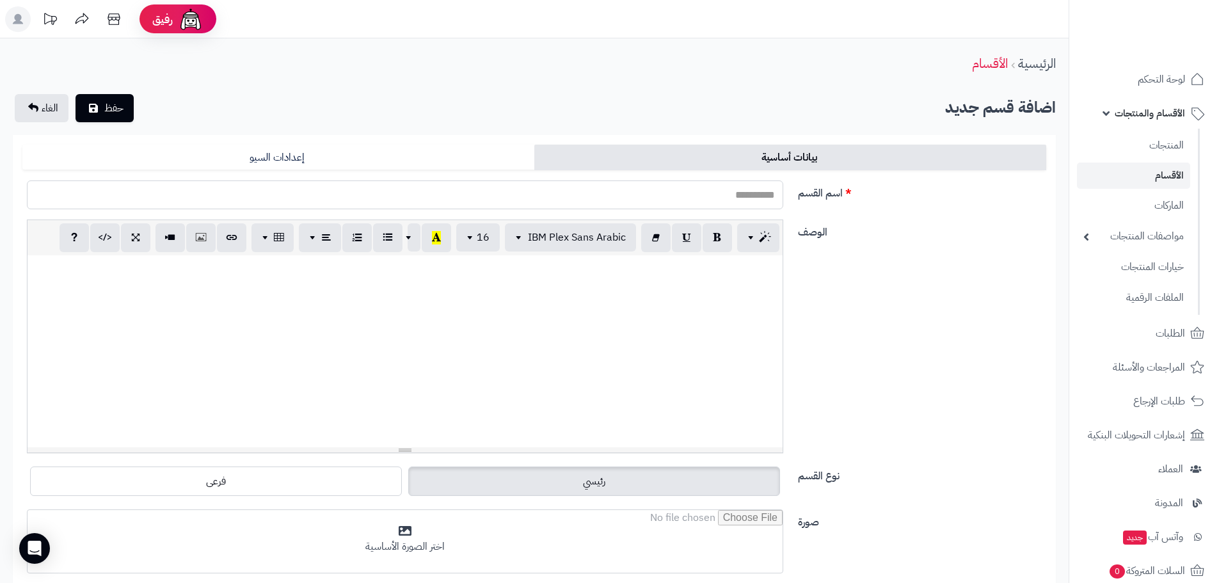
click at [752, 195] on input "اسم القسم" at bounding box center [405, 195] width 757 height 29
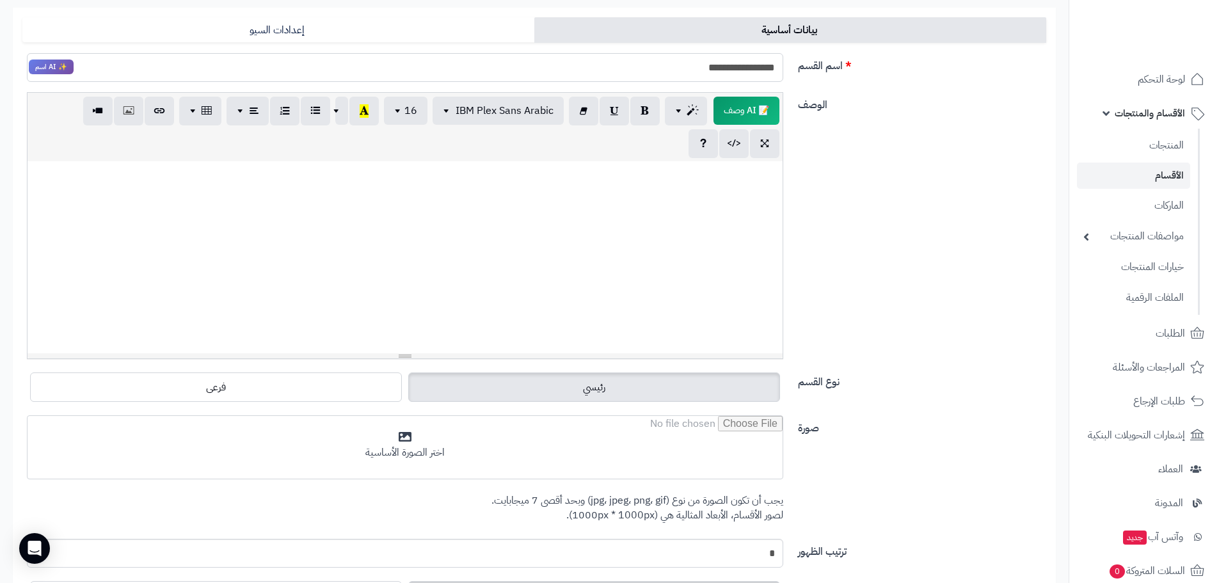
scroll to position [128, 0]
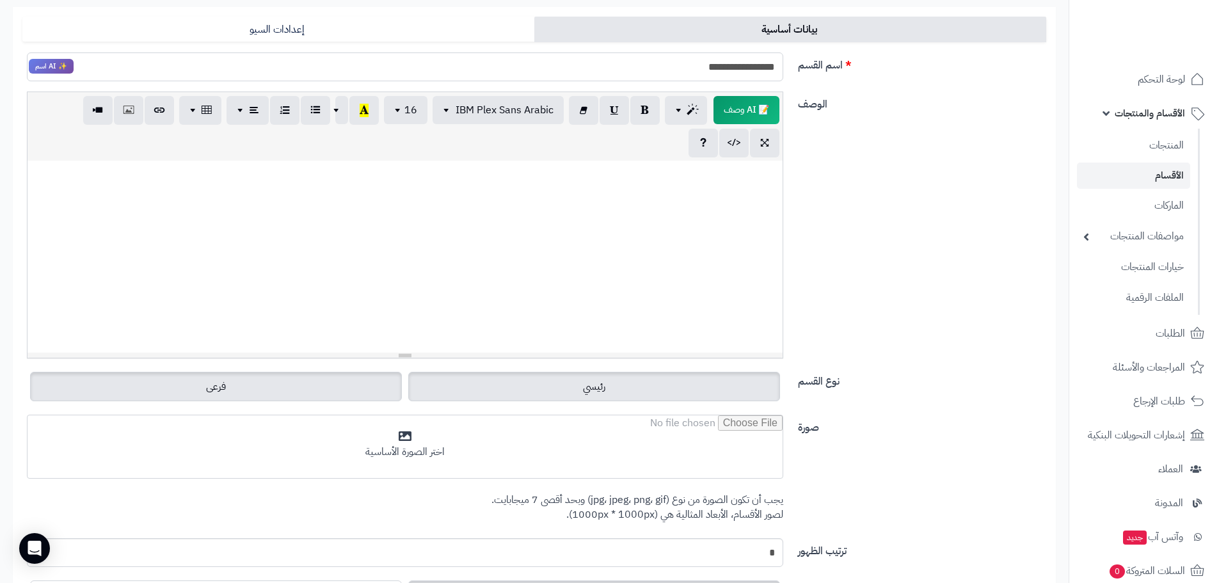
type input "**********"
click at [250, 392] on label "فرعى" at bounding box center [216, 386] width 372 height 29
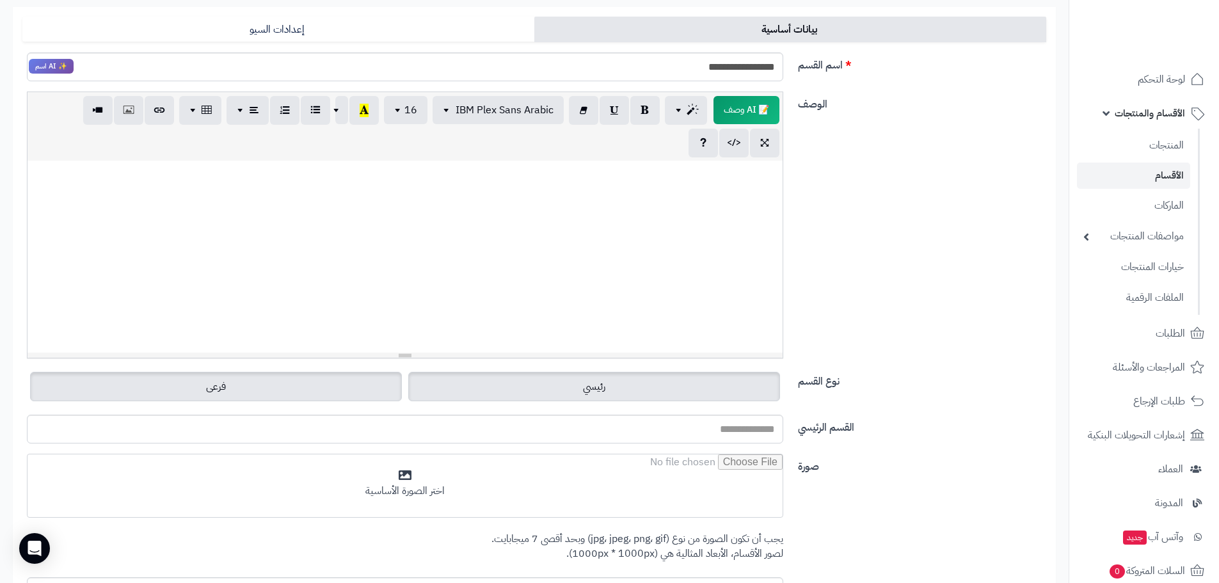
click at [524, 397] on label "رئيسي" at bounding box center [594, 386] width 372 height 29
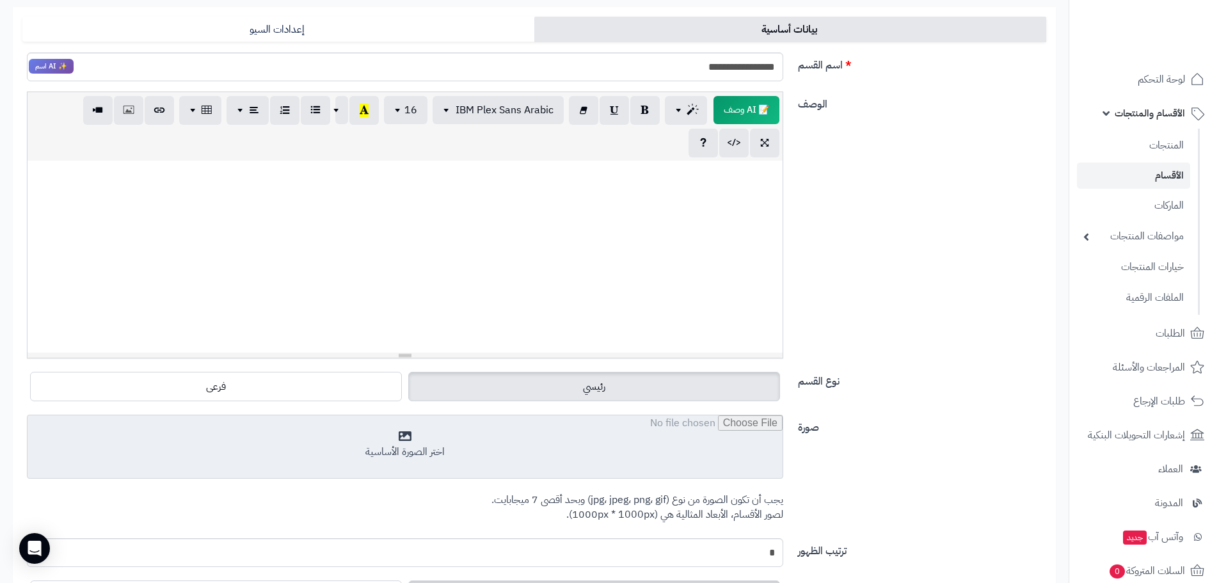
click at [402, 447] on input "file" at bounding box center [405, 447] width 755 height 64
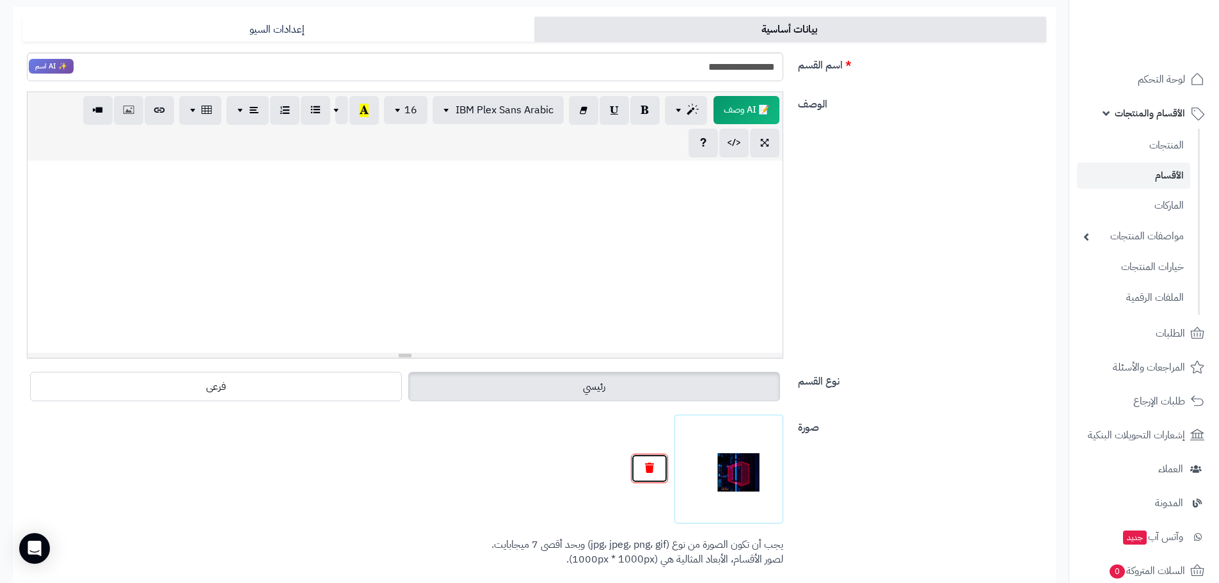
click at [652, 463] on icon "button" at bounding box center [649, 468] width 9 height 10
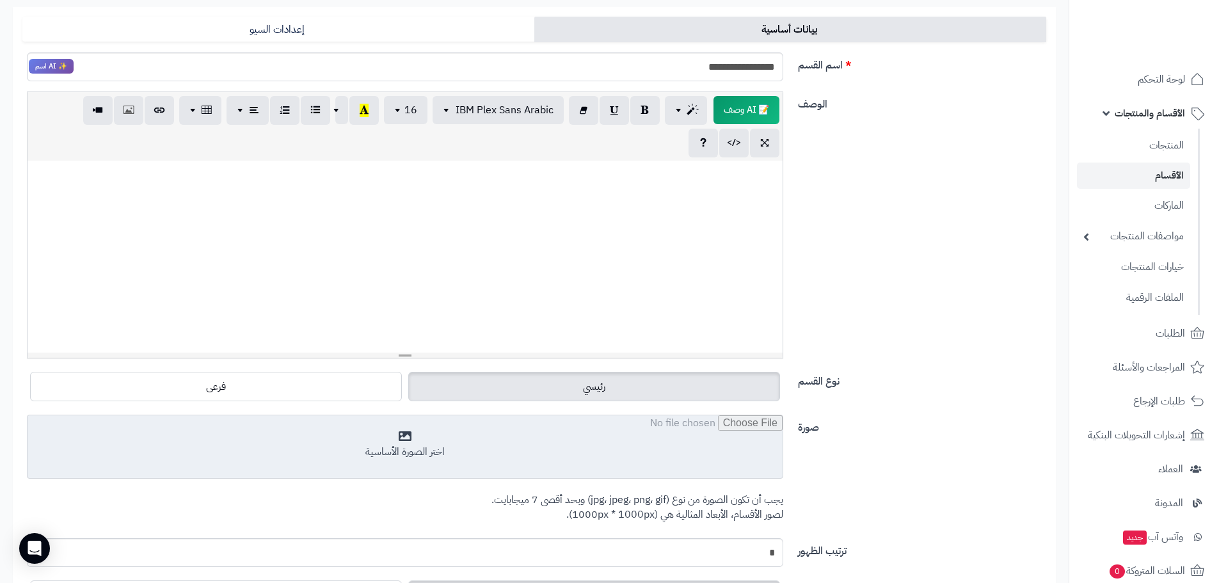
click at [547, 463] on input "file" at bounding box center [405, 447] width 755 height 64
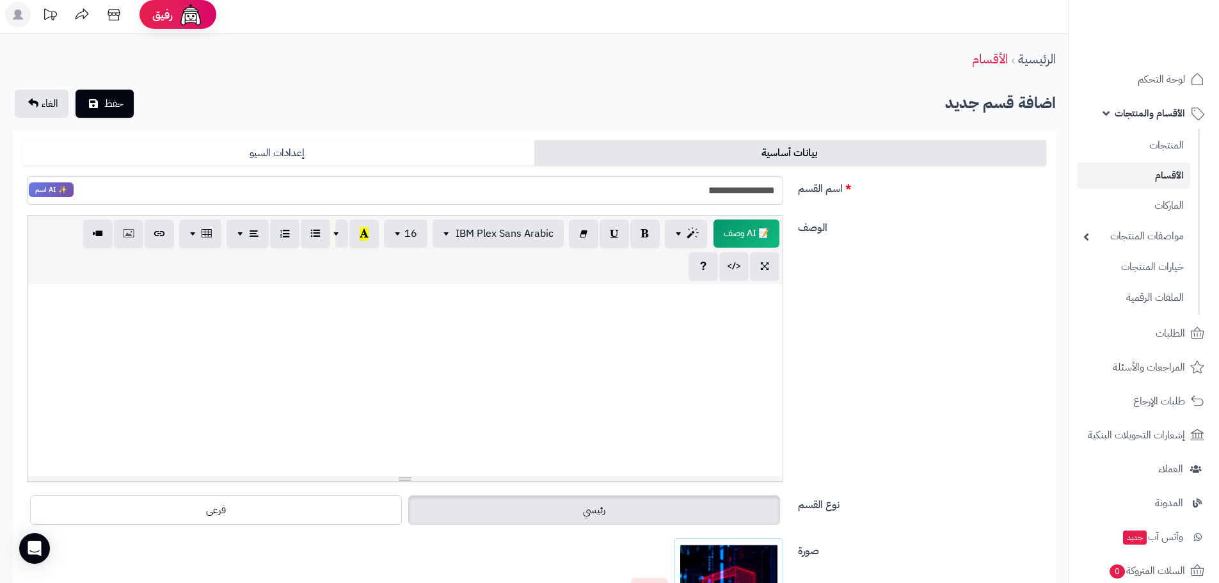
scroll to position [0, 0]
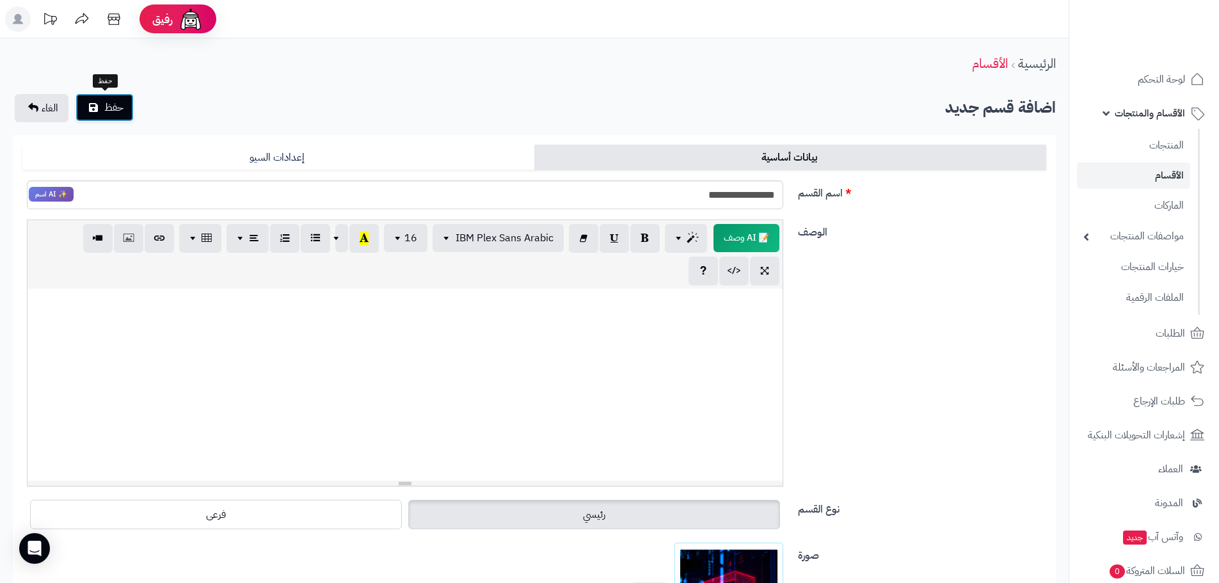
click at [117, 108] on span "حفظ" at bounding box center [113, 107] width 19 height 15
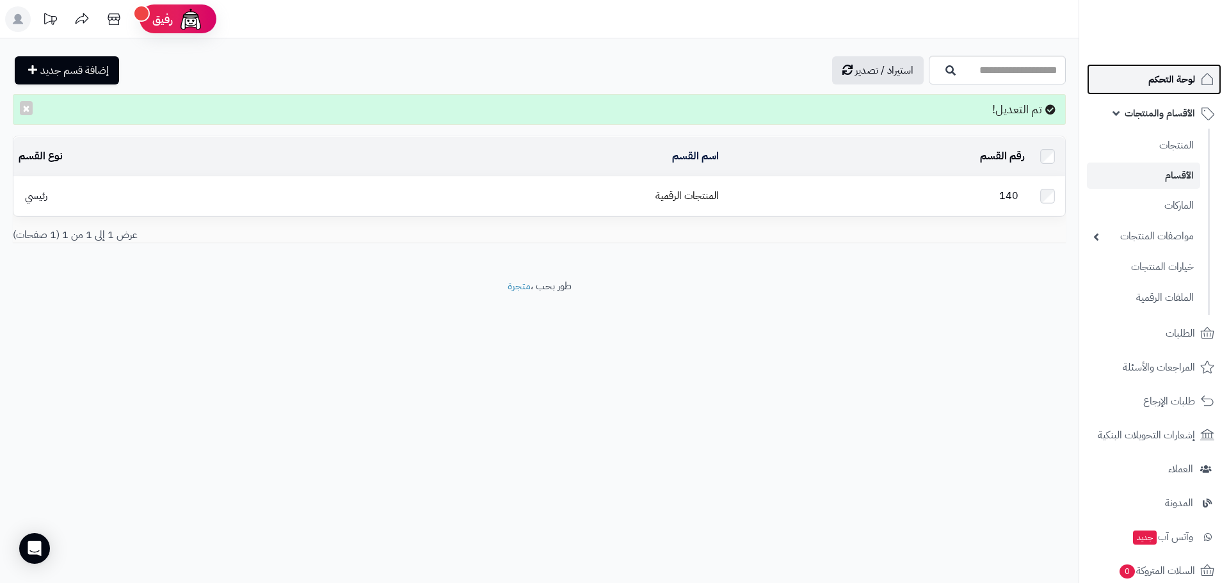
click at [1171, 81] on span "لوحة التحكم" at bounding box center [1171, 79] width 47 height 18
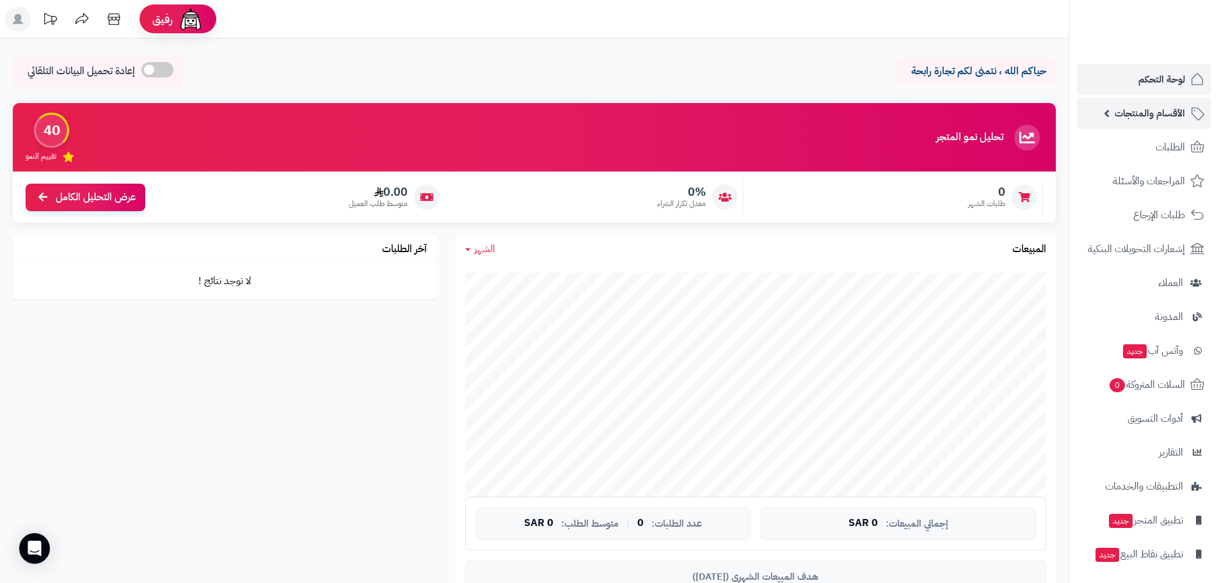
click at [1166, 112] on span "الأقسام والمنتجات" at bounding box center [1150, 113] width 70 height 18
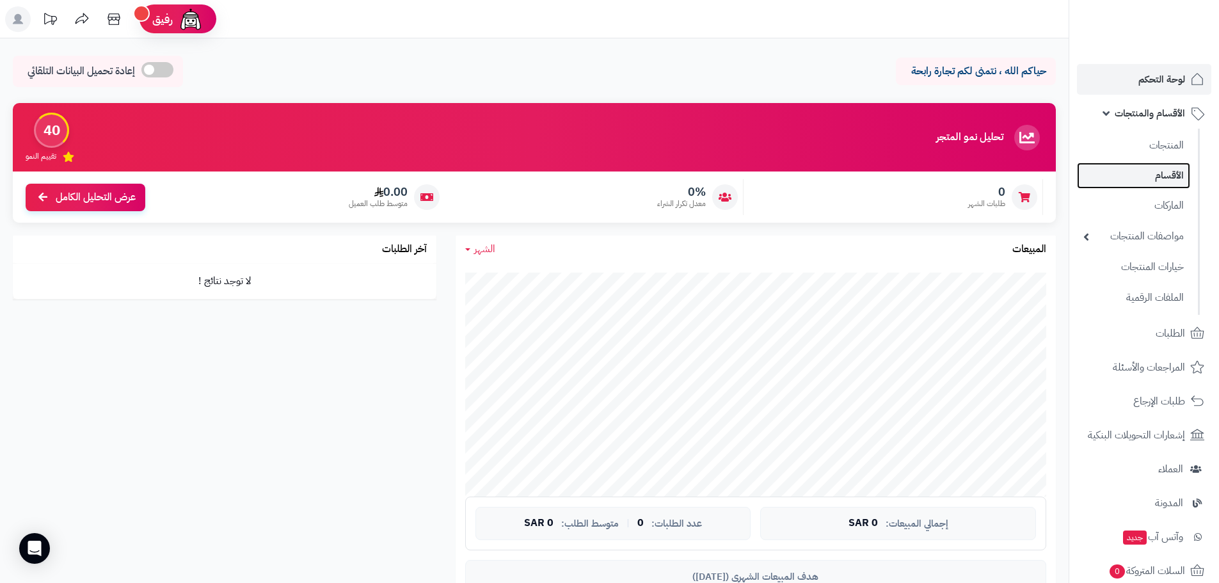
click at [1170, 175] on link "الأقسام" at bounding box center [1133, 176] width 113 height 26
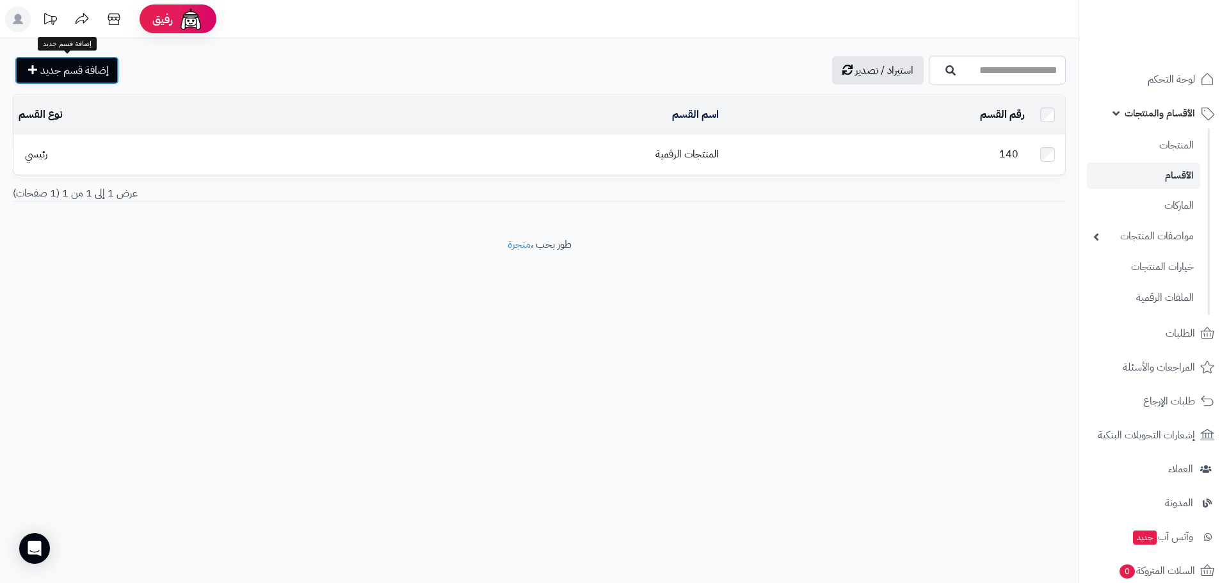
click at [65, 65] on span "إضافة قسم جديد" at bounding box center [74, 70] width 68 height 15
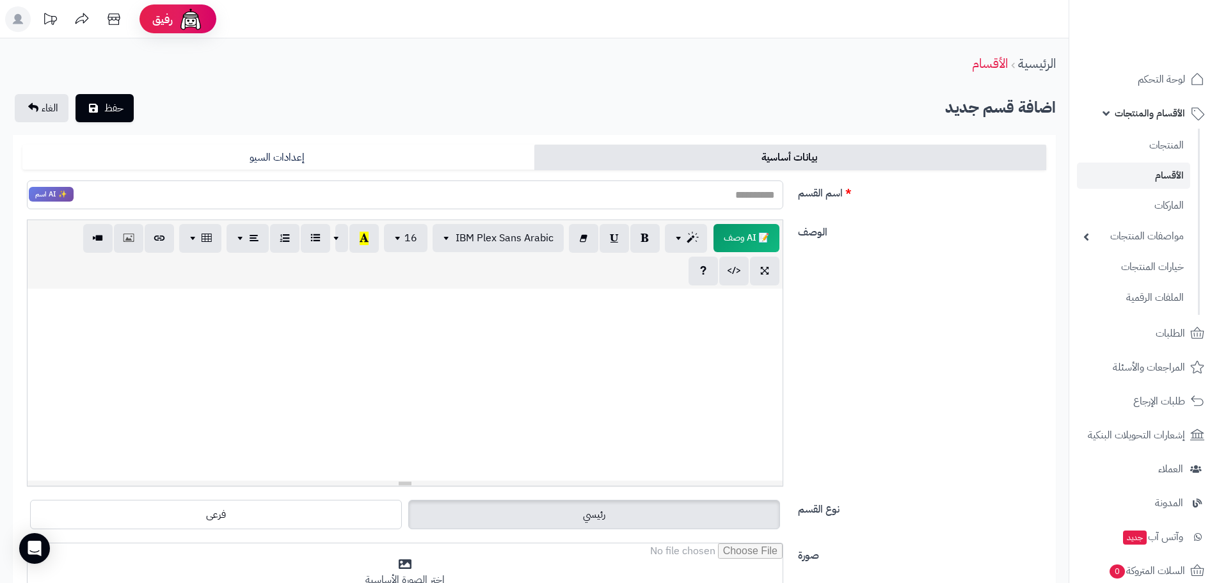
click at [725, 190] on input "اسم القسم" at bounding box center [405, 195] width 757 height 29
type input "*"
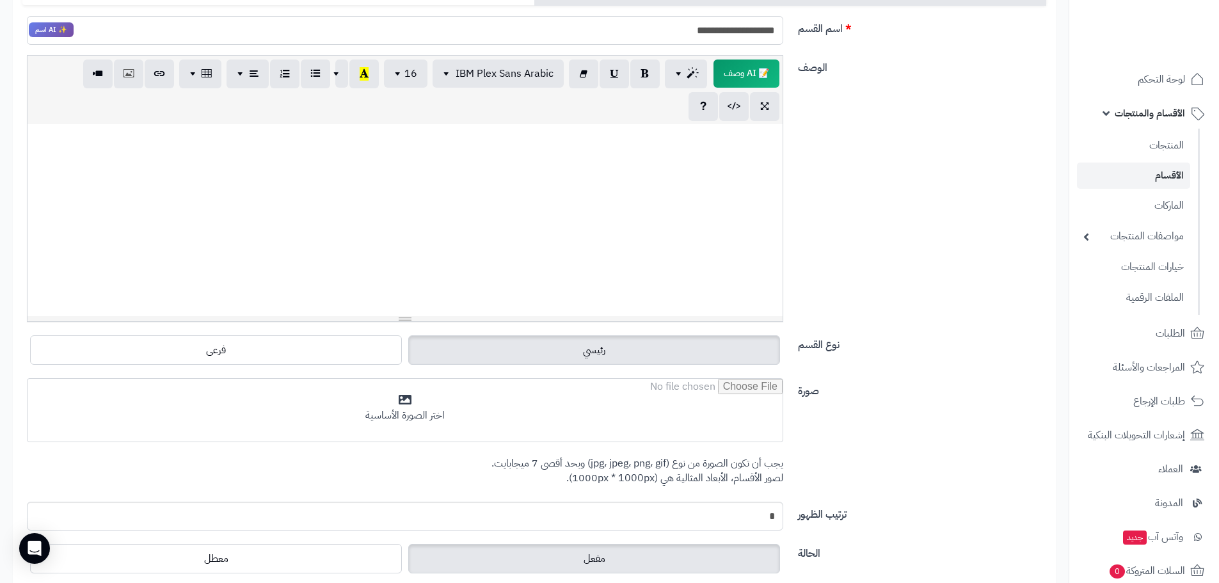
scroll to position [192, 0]
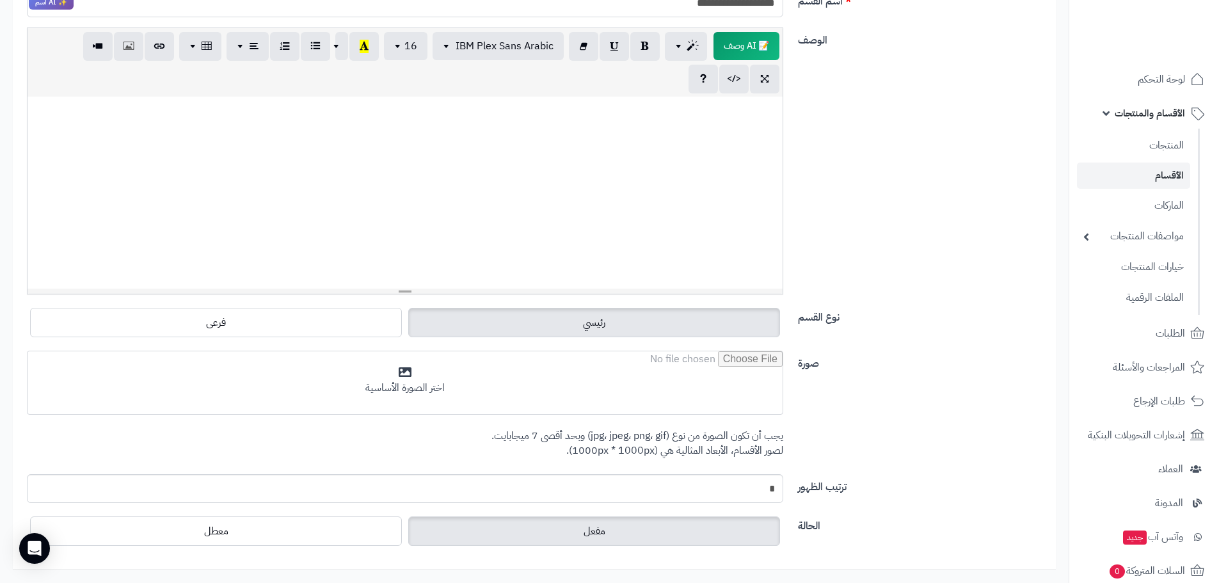
type input "**********"
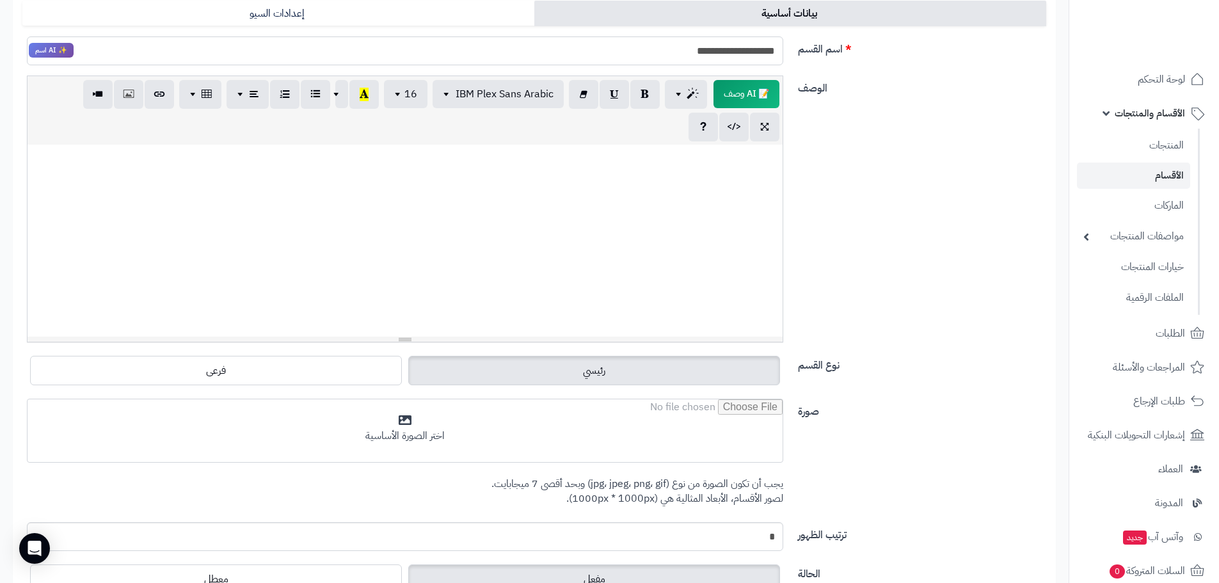
scroll to position [64, 0]
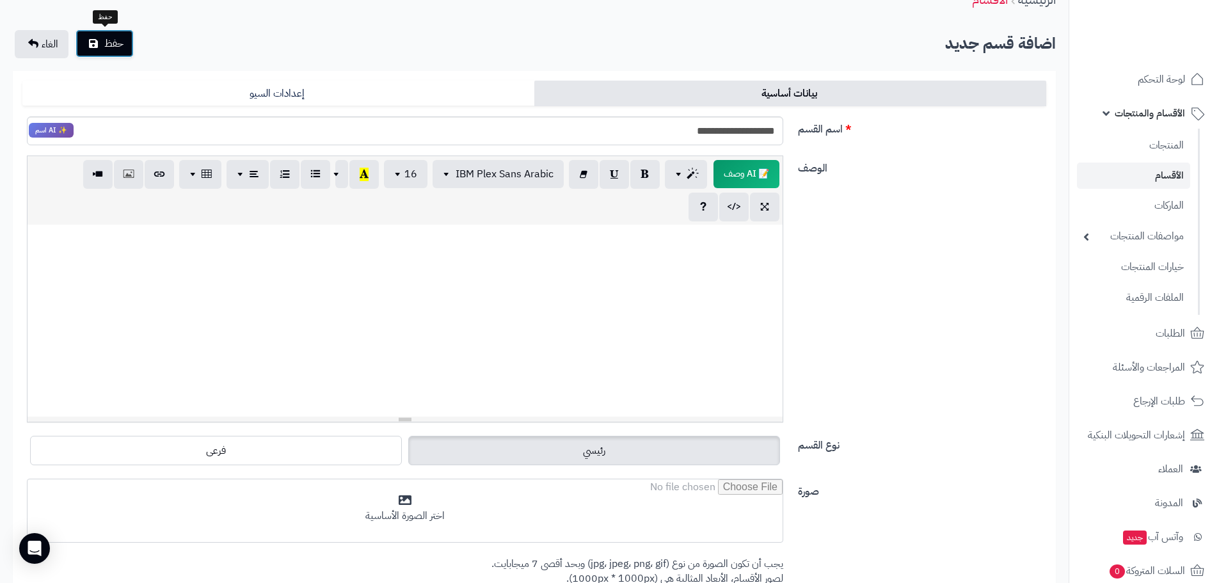
click at [108, 45] on span "حفظ" at bounding box center [113, 43] width 19 height 15
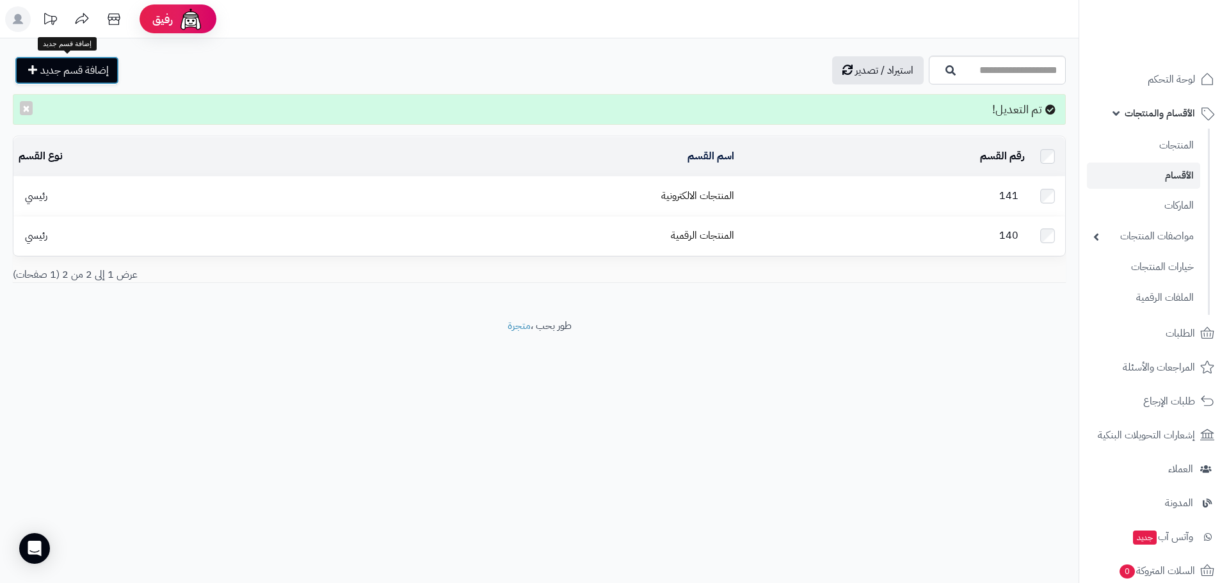
click at [93, 70] on span "إضافة قسم جديد" at bounding box center [74, 70] width 68 height 15
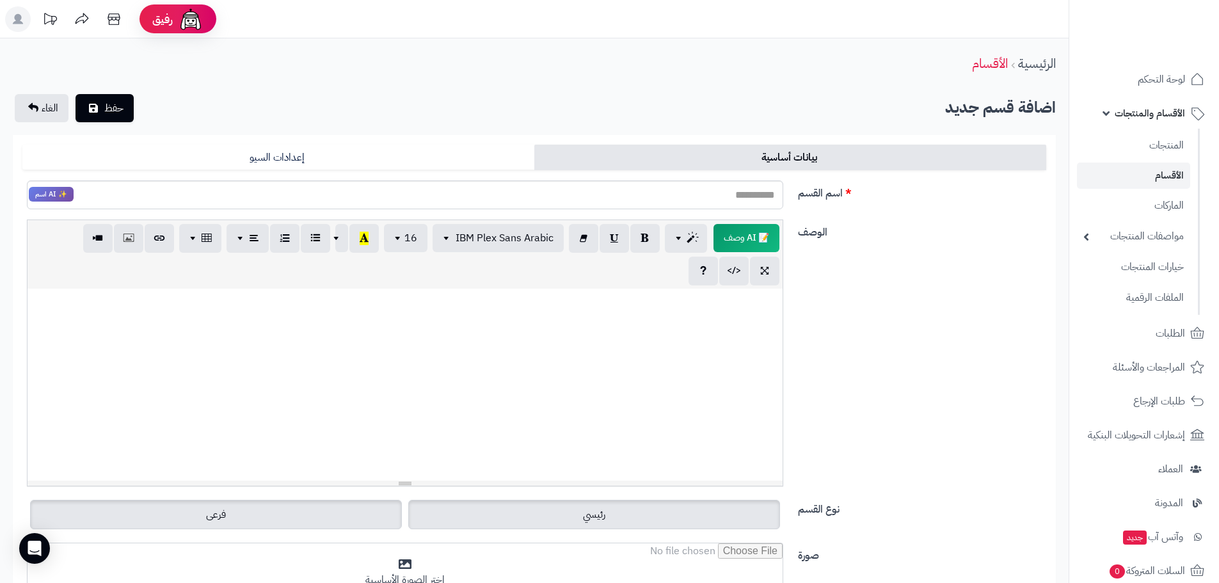
click at [277, 489] on div "الوصف 📝 AI وصف p blockquote pre h1 h2 h3 h4 h5 h6 IBM Plex Sans Arabic Arial Ar…" at bounding box center [534, 358] width 1034 height 277
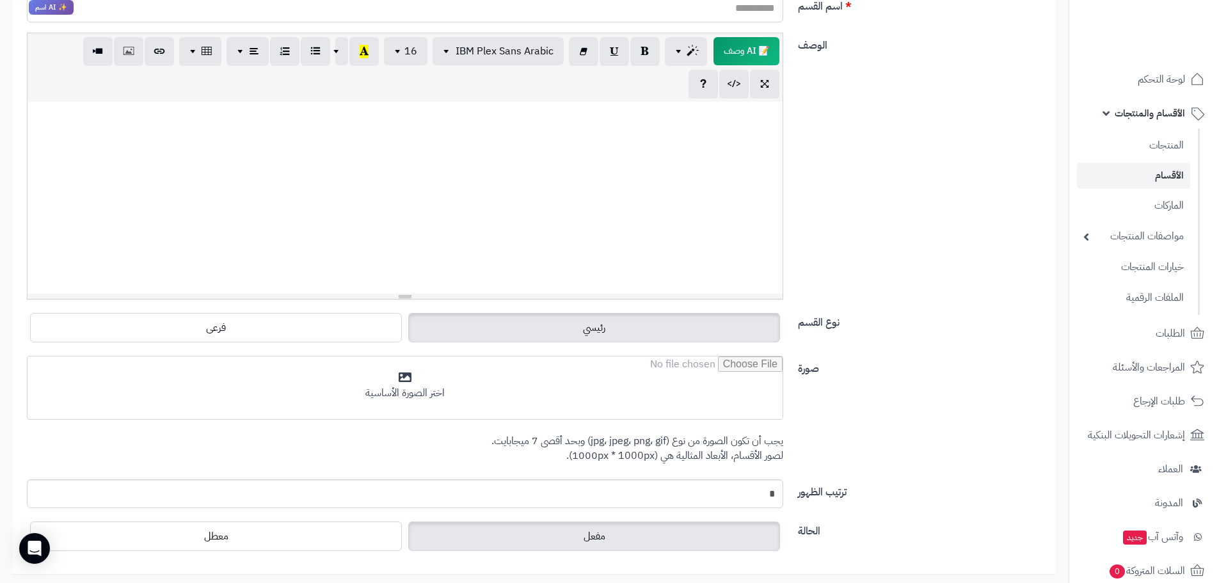
scroll to position [192, 0]
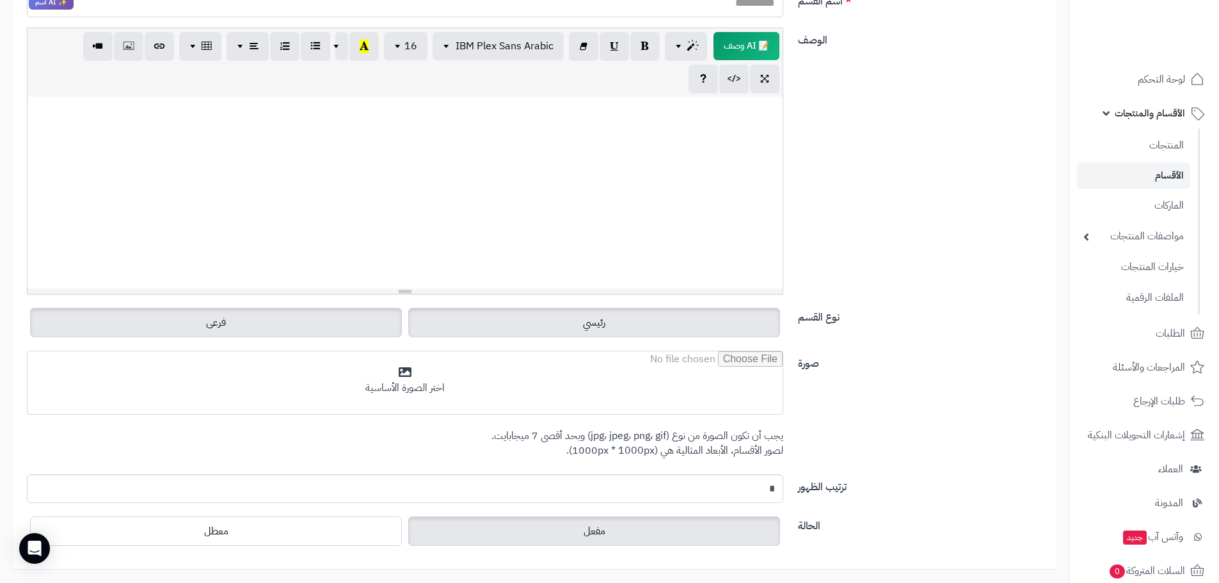
click at [320, 318] on label "فرعى" at bounding box center [216, 322] width 372 height 29
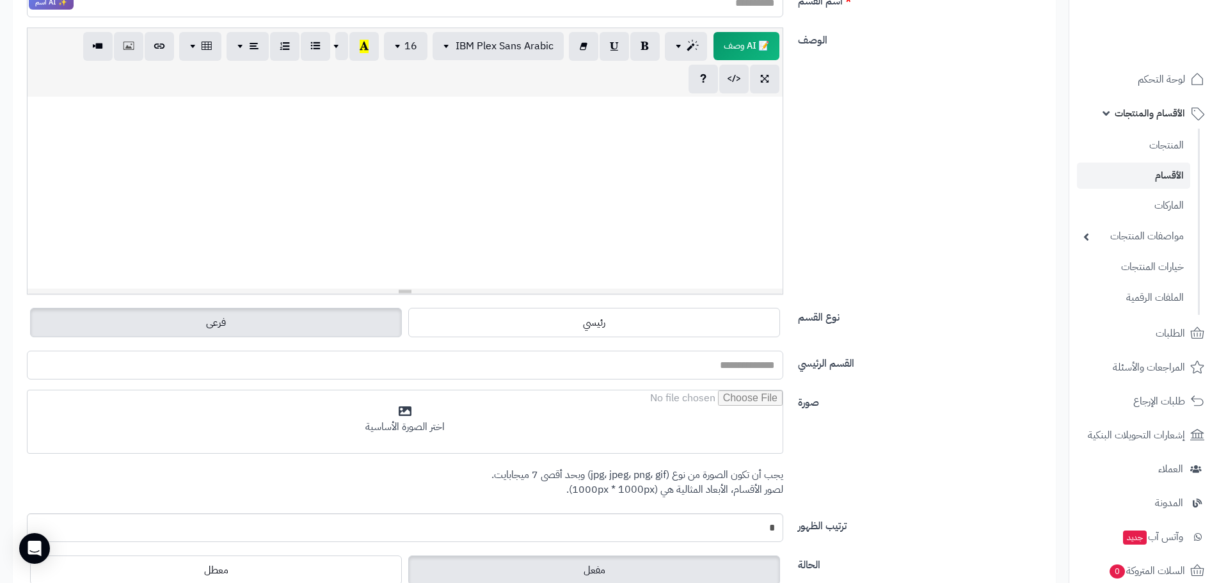
click at [664, 374] on input "القسم الرئيسي" at bounding box center [405, 365] width 757 height 29
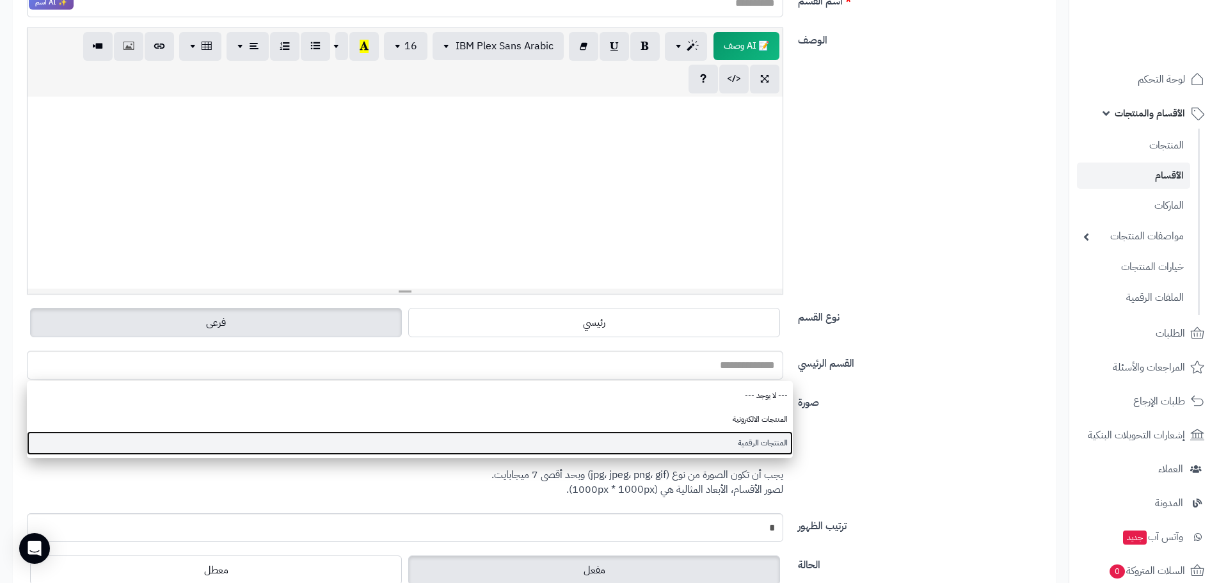
click at [757, 445] on link "المنتجات الرقمية" at bounding box center [410, 443] width 766 height 24
type input "**********"
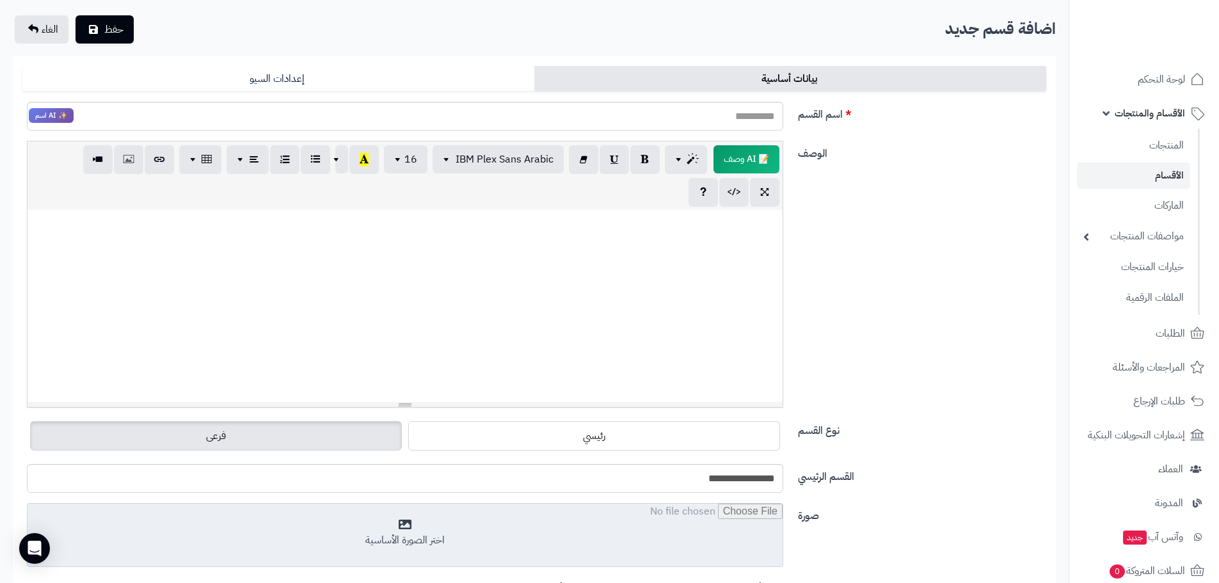
scroll to position [64, 0]
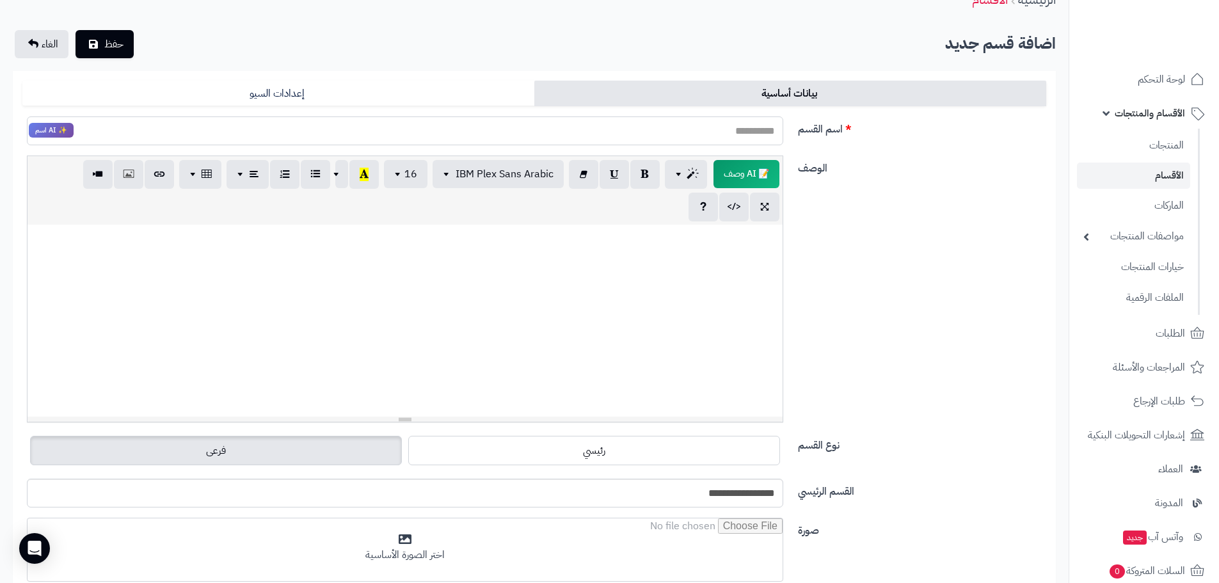
click at [757, 137] on input "اسم القسم" at bounding box center [405, 130] width 757 height 29
type input "*"
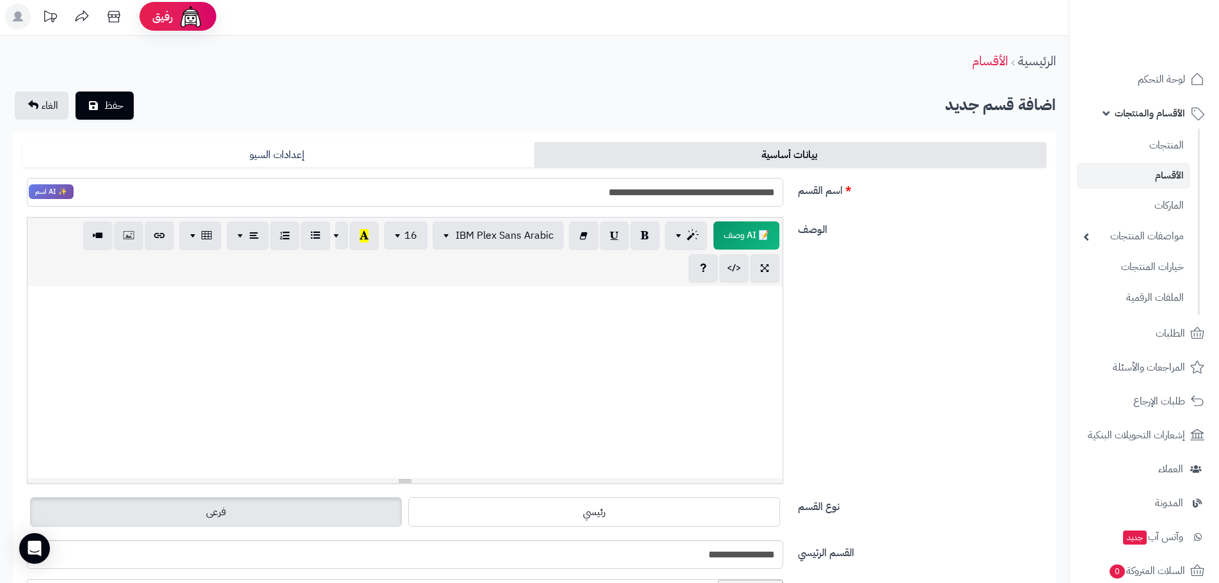
scroll to position [0, 0]
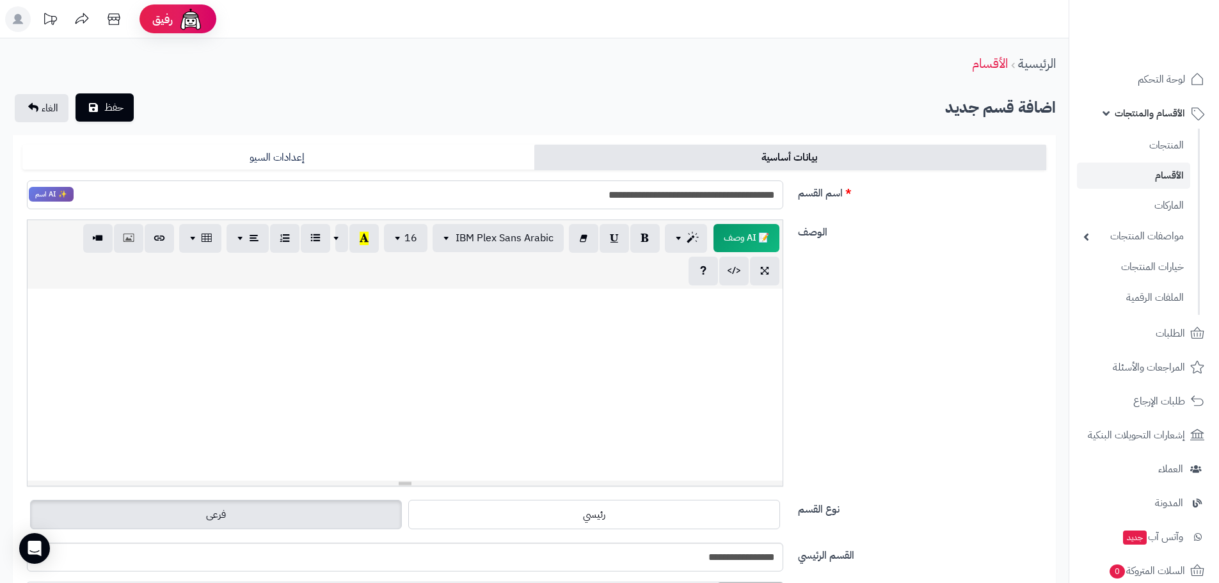
type input "**********"
click at [97, 115] on button "حفظ" at bounding box center [105, 107] width 58 height 28
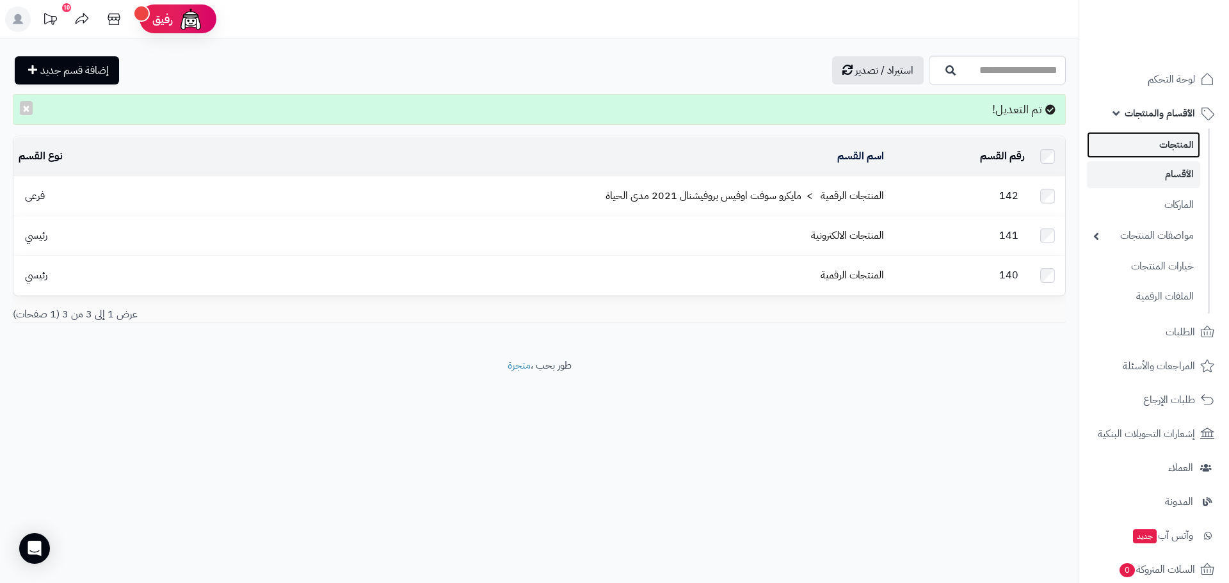
click at [1153, 149] on link "المنتجات" at bounding box center [1143, 145] width 113 height 26
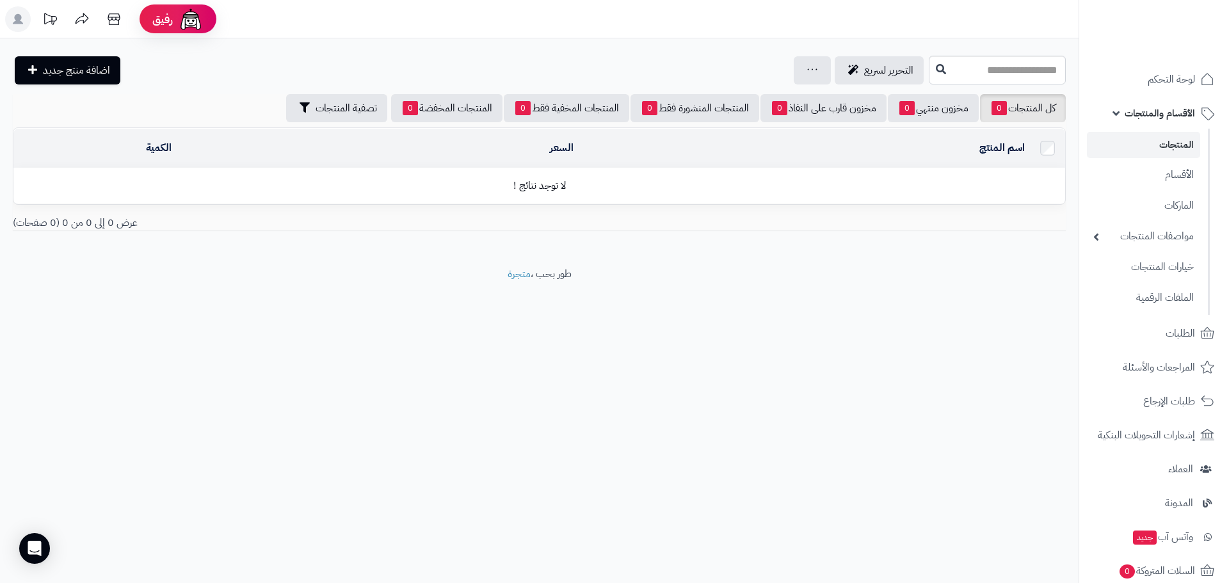
click at [1153, 115] on span "الأقسام والمنتجات" at bounding box center [1160, 113] width 70 height 18
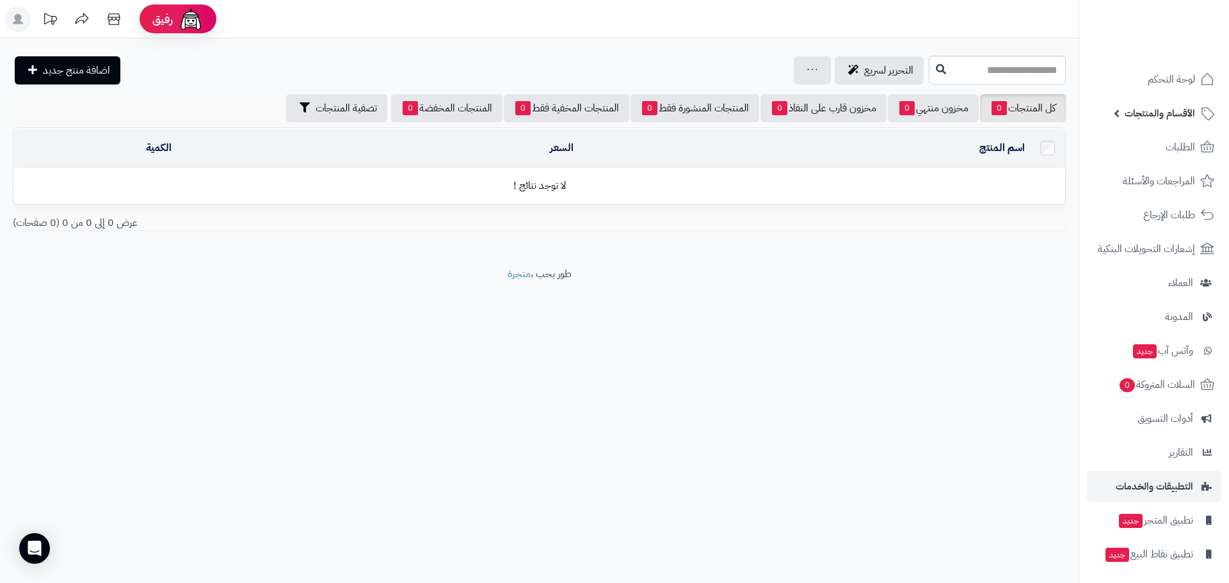
scroll to position [36, 0]
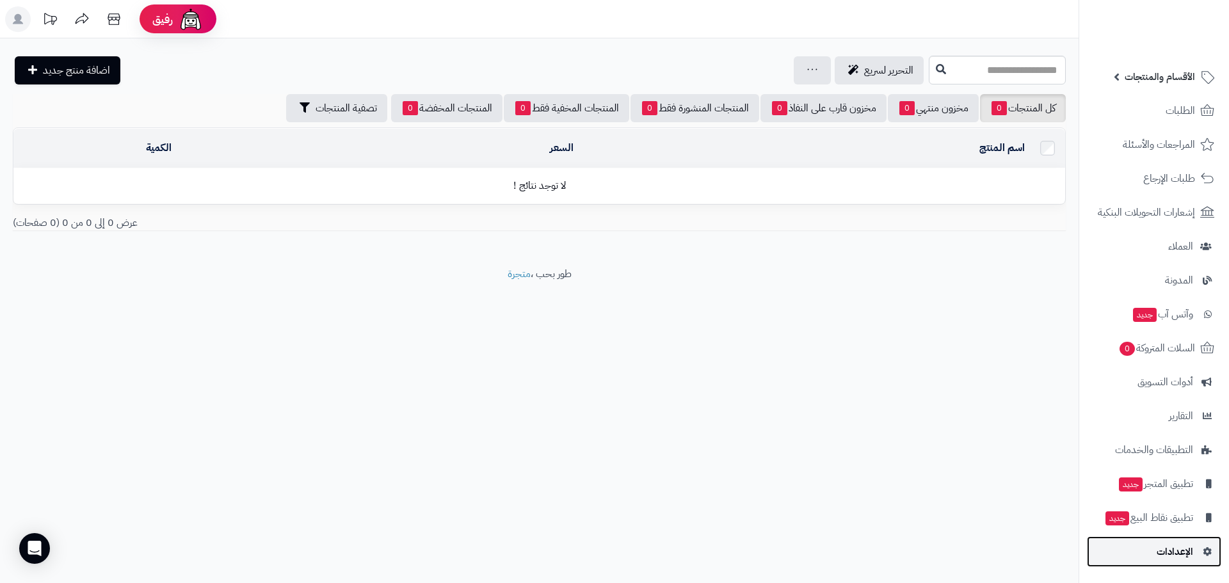
click at [1189, 550] on span "الإعدادات" at bounding box center [1175, 552] width 36 height 18
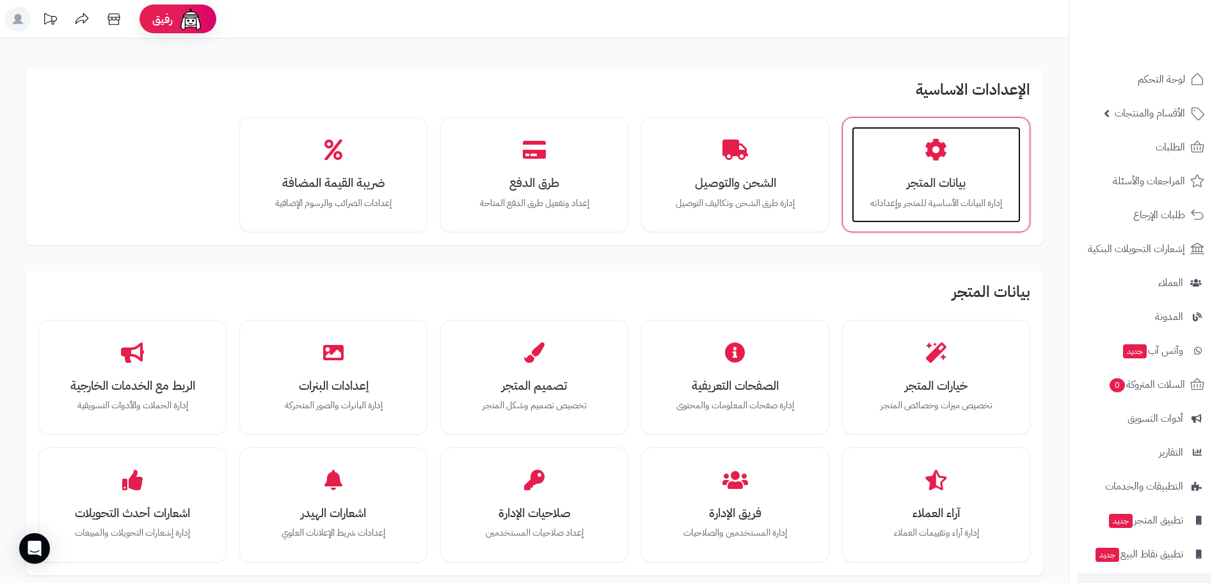
click at [885, 182] on h3 "بيانات المتجر" at bounding box center [936, 182] width 143 height 13
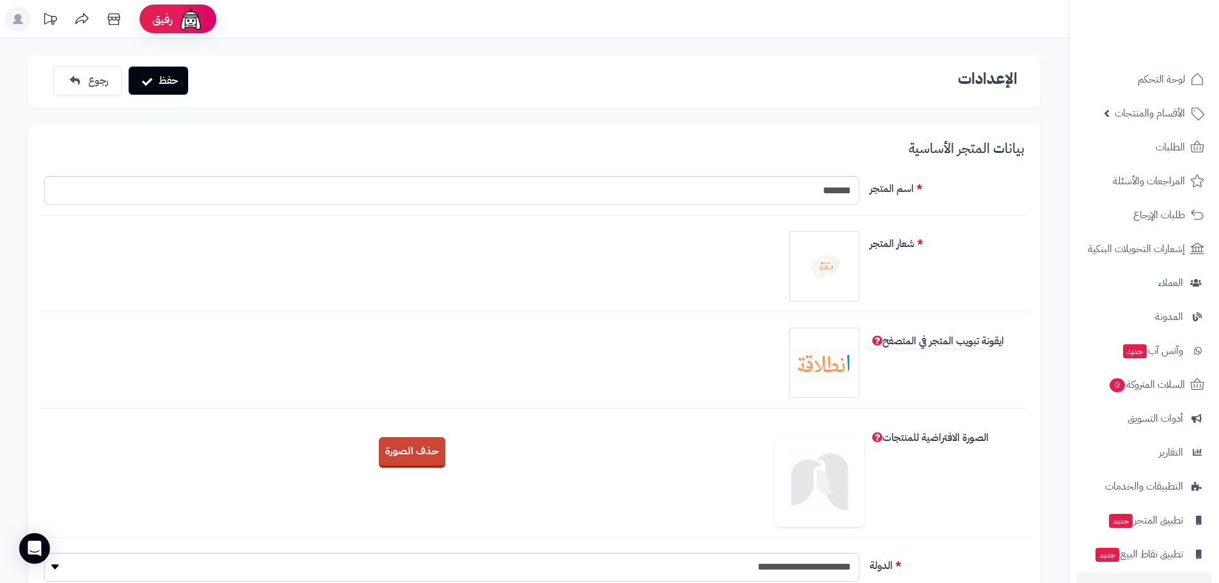
click at [826, 472] on img at bounding box center [820, 482] width 90 height 90
click at [818, 481] on img at bounding box center [820, 482] width 90 height 90
click at [421, 454] on button "حذف الصورة" at bounding box center [412, 452] width 67 height 31
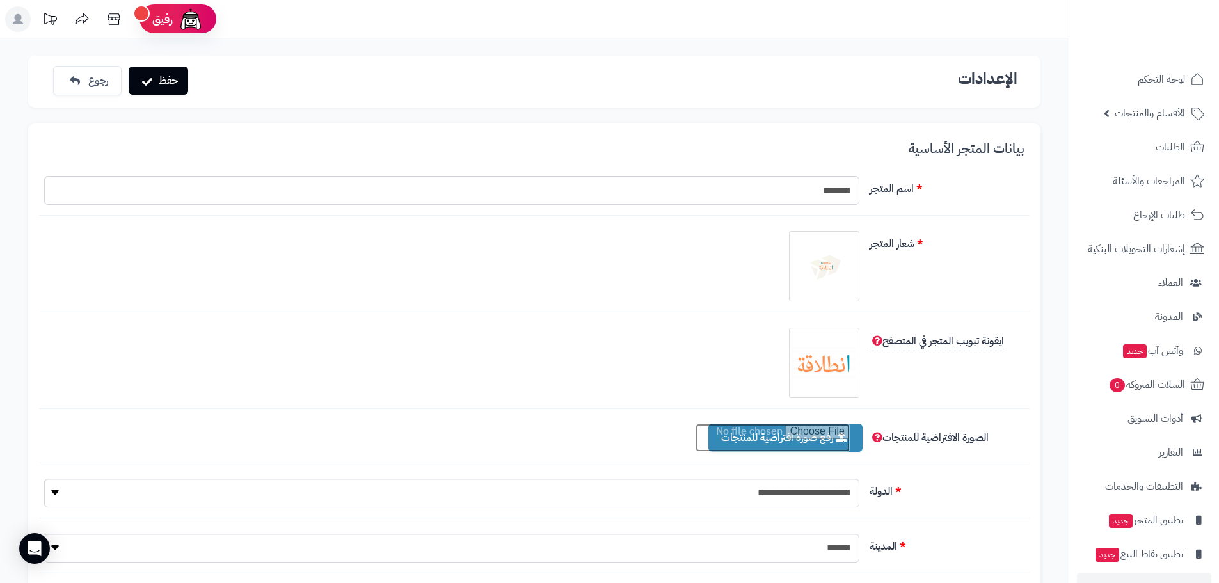
click at [783, 441] on input "file" at bounding box center [773, 438] width 154 height 28
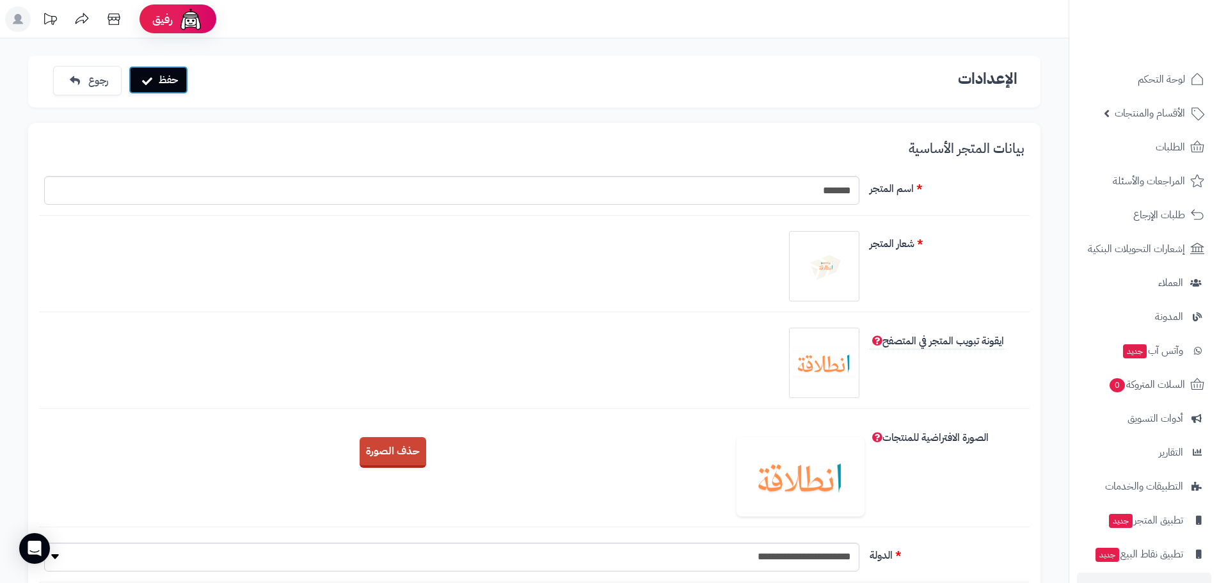
click at [173, 76] on button "حفظ" at bounding box center [159, 80] width 60 height 28
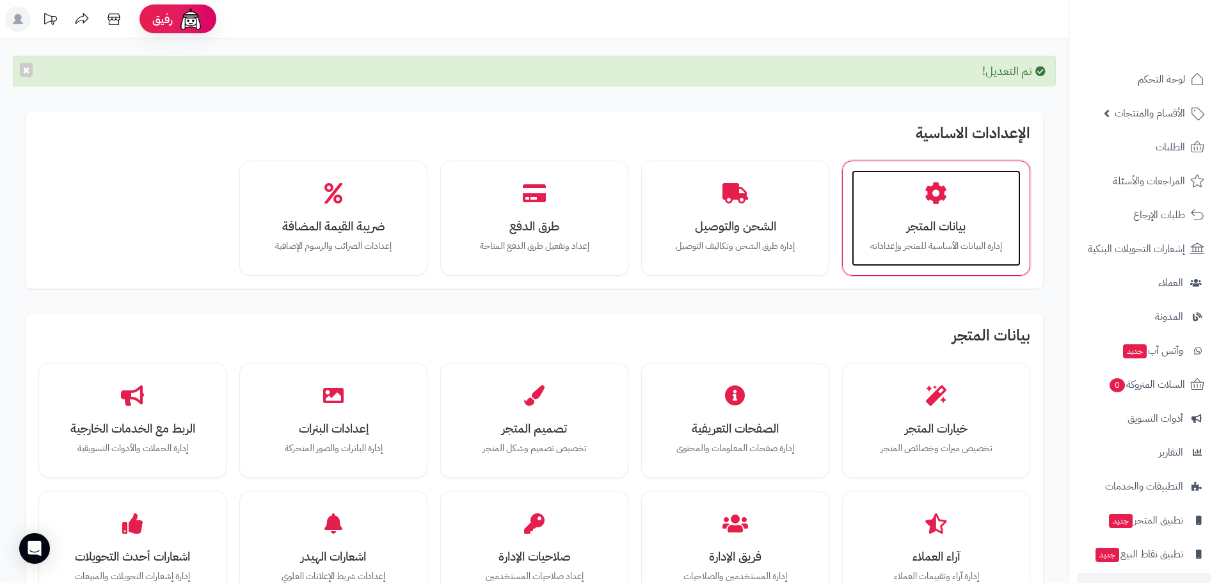
click at [948, 226] on h3 "بيانات المتجر" at bounding box center [936, 226] width 143 height 13
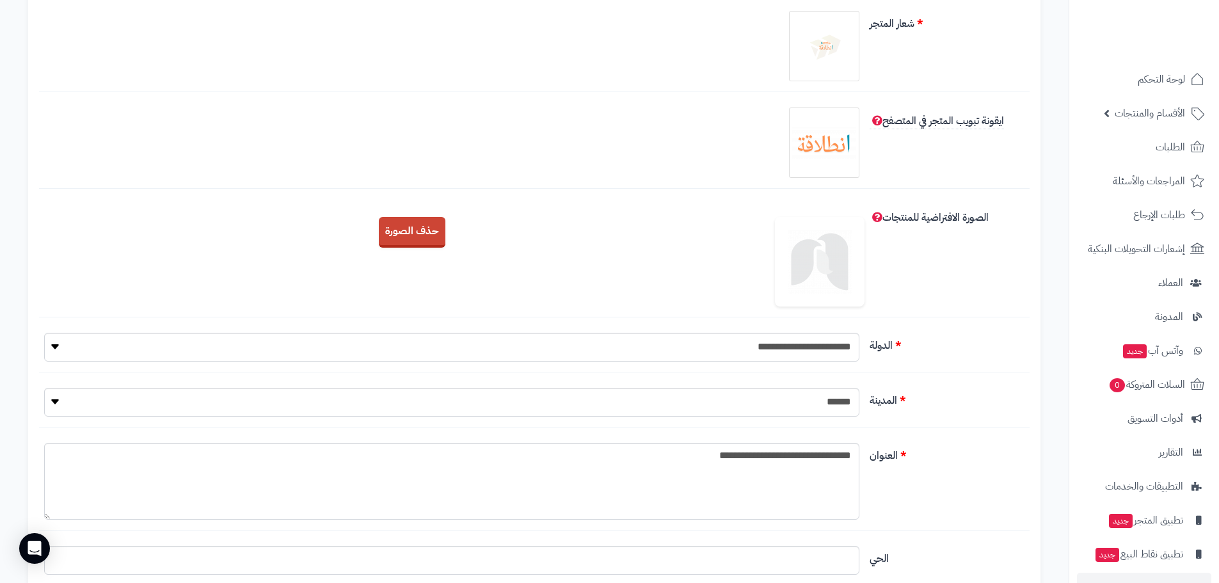
scroll to position [256, 0]
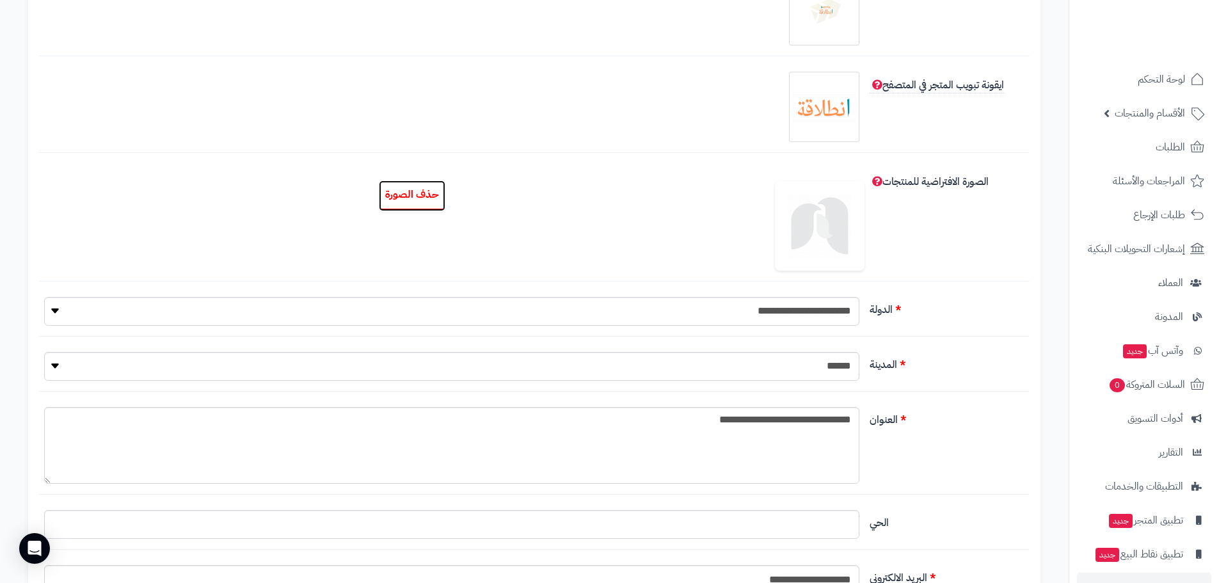
click at [435, 187] on button "حذف الصورة" at bounding box center [412, 196] width 67 height 31
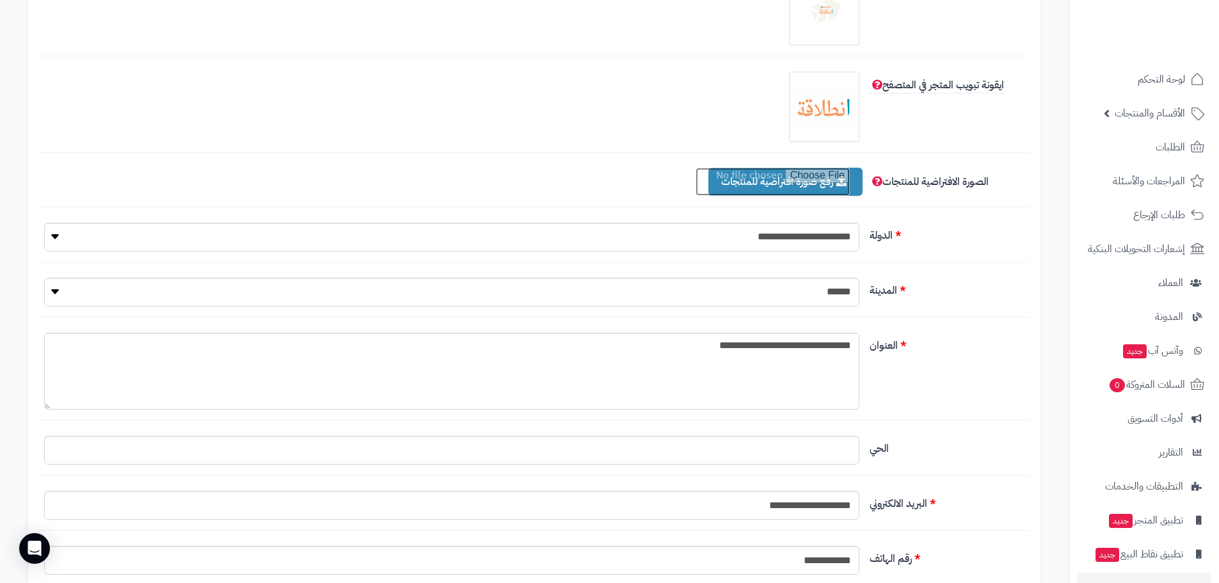
click at [784, 184] on input "file" at bounding box center [773, 182] width 154 height 28
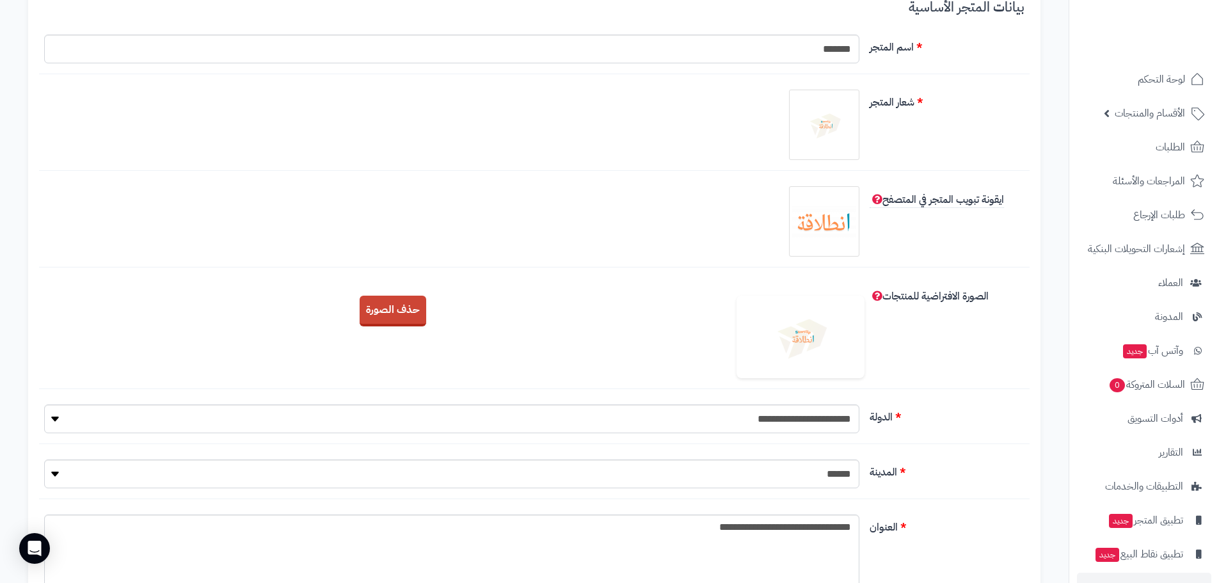
scroll to position [0, 0]
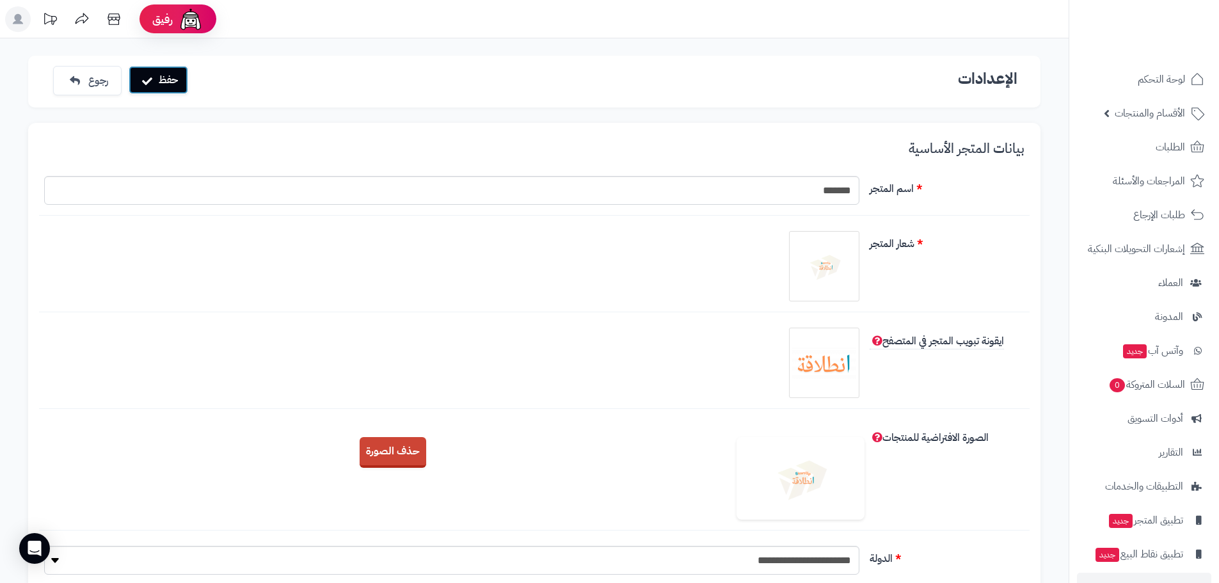
click at [162, 82] on button "حفظ" at bounding box center [159, 80] width 60 height 28
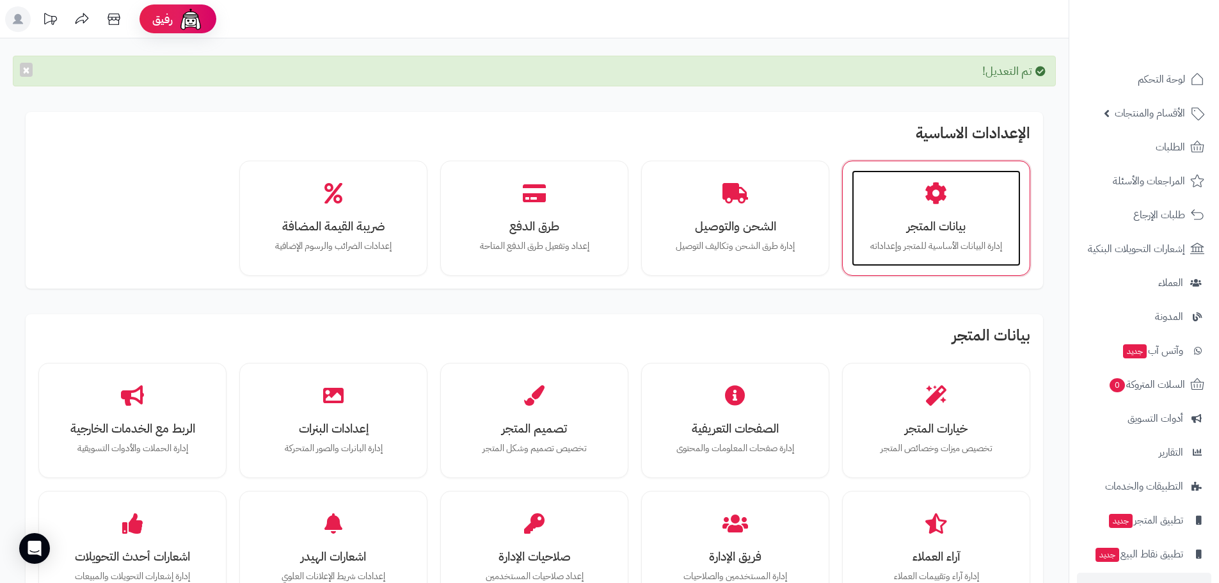
click at [880, 231] on h3 "بيانات المتجر" at bounding box center [936, 226] width 143 height 13
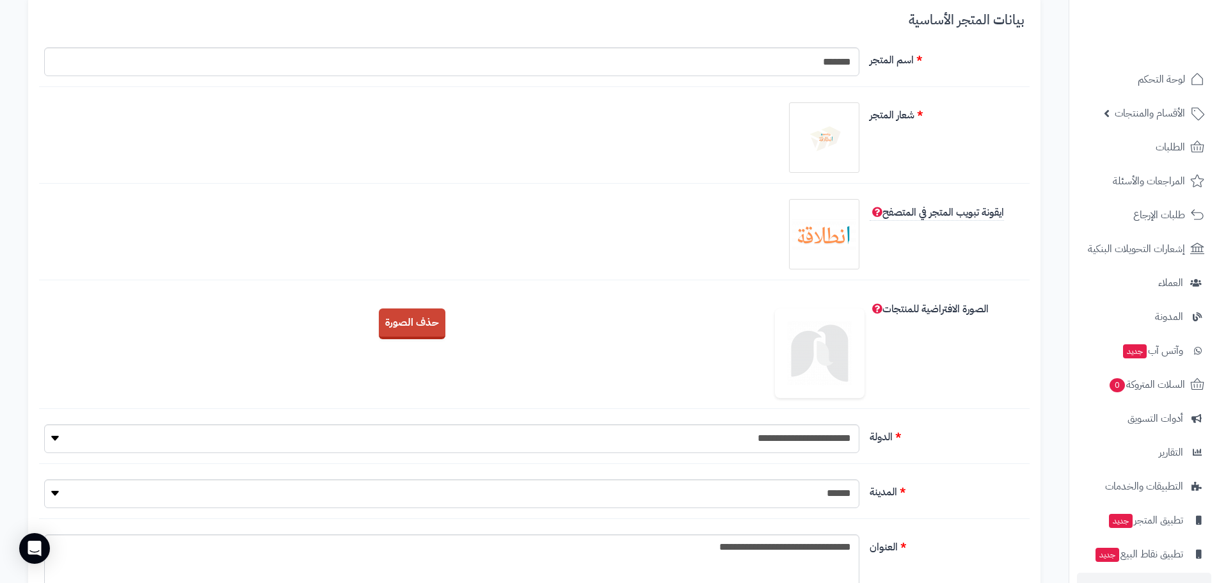
scroll to position [128, 0]
click at [375, 334] on div "حذف الصورة" at bounding box center [534, 329] width 991 height 40
click at [429, 328] on button "حذف الصورة" at bounding box center [412, 324] width 67 height 31
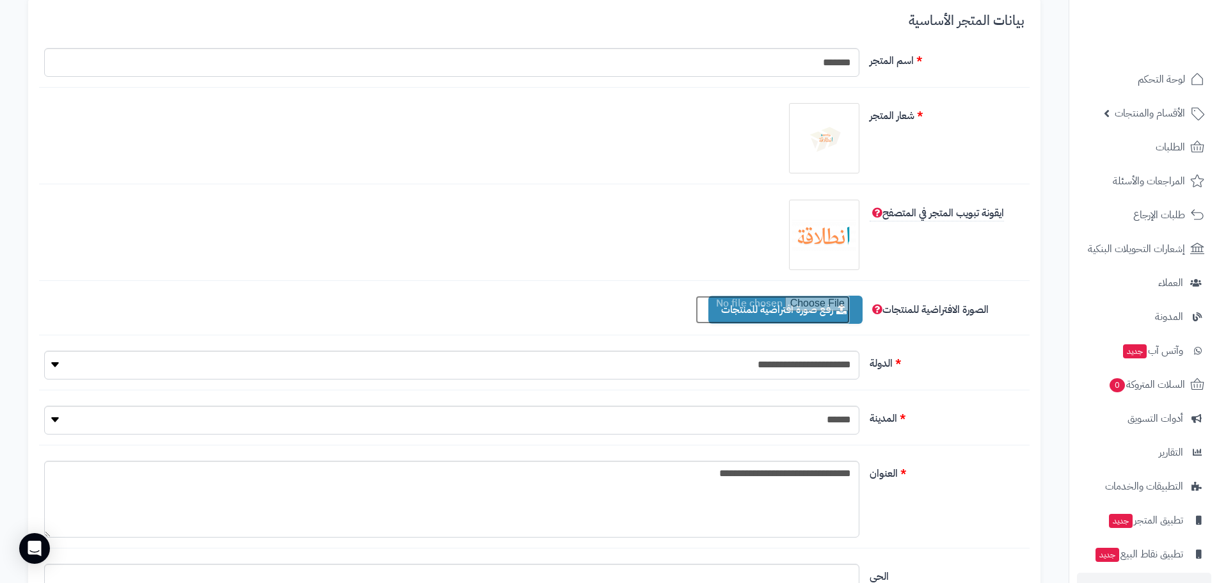
click at [826, 314] on input "file" at bounding box center [773, 310] width 154 height 28
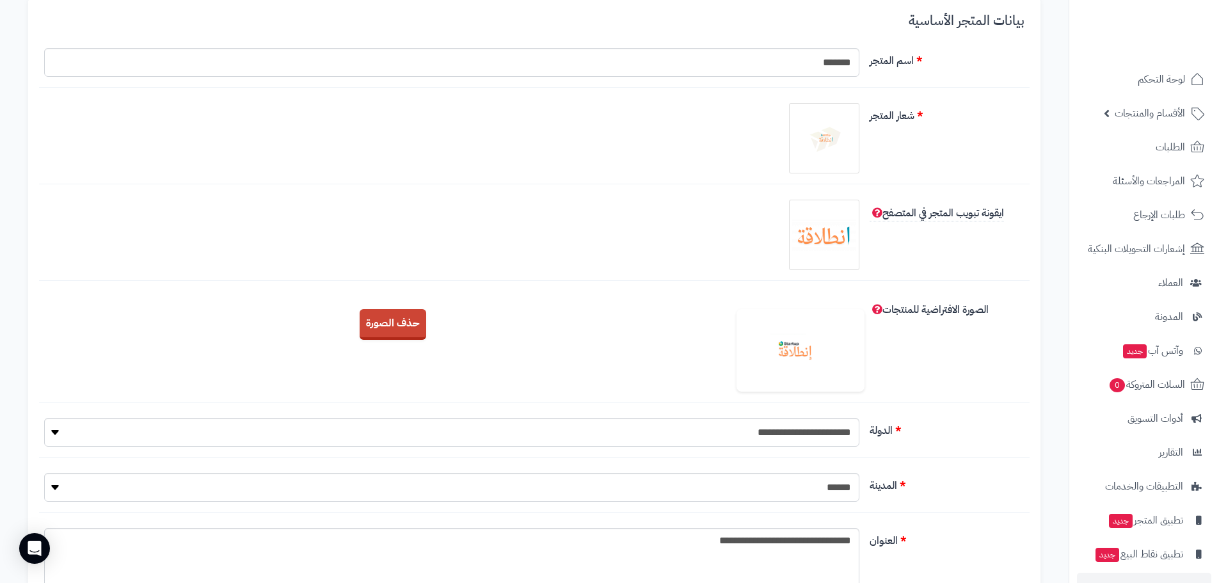
scroll to position [0, 0]
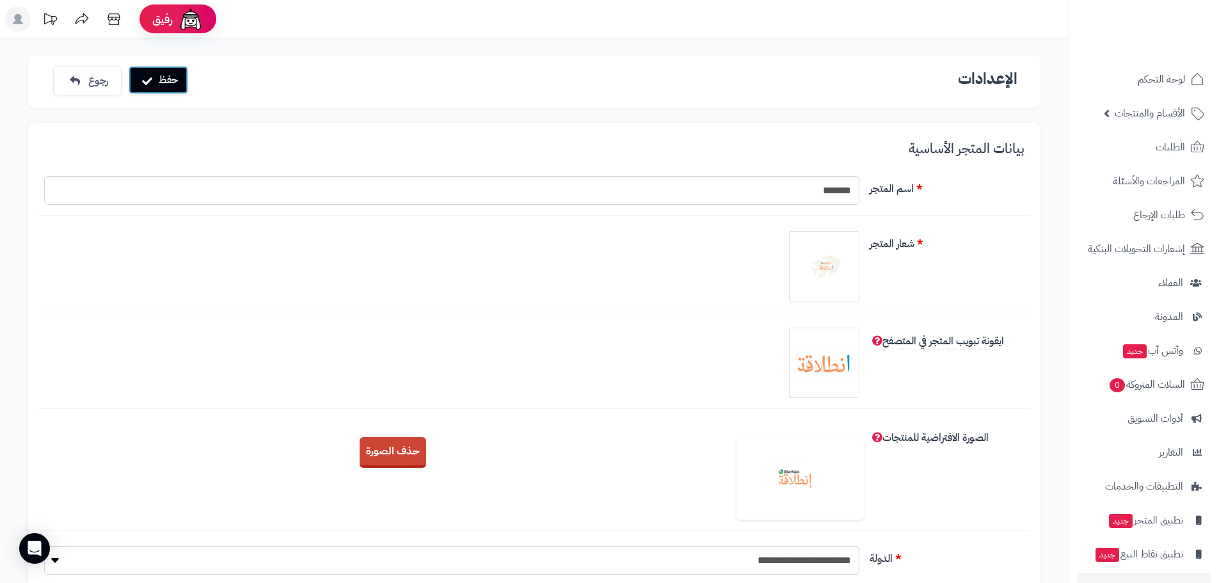
click at [170, 84] on button "حفظ" at bounding box center [159, 80] width 60 height 28
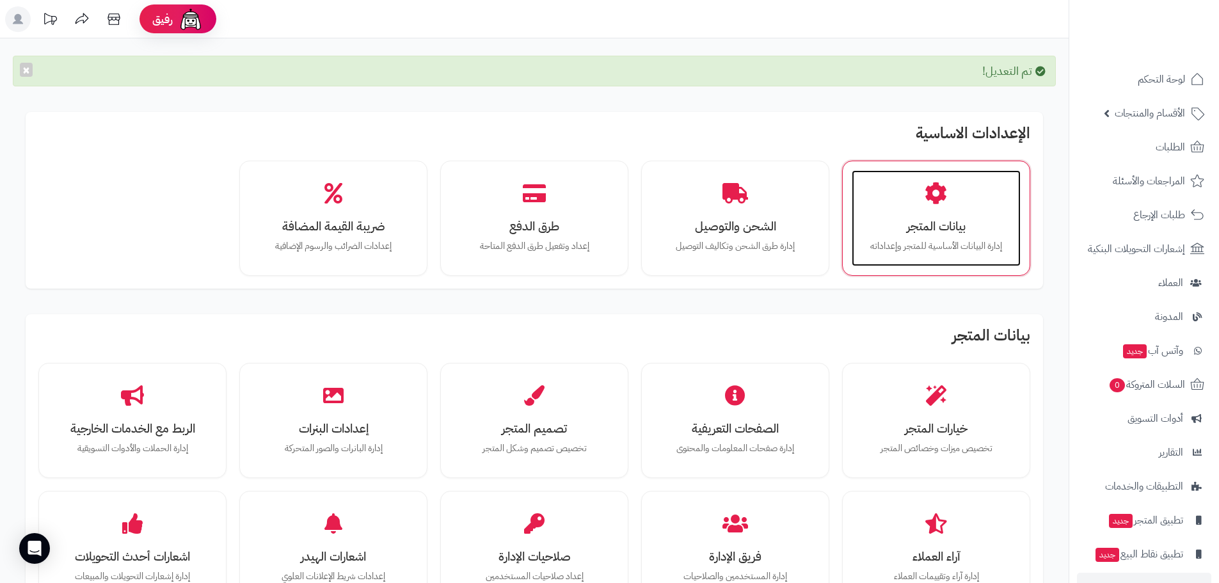
click at [986, 189] on div "بيانات المتجر إدارة البيانات الأساسية للمتجر وإعداداته" at bounding box center [936, 218] width 169 height 96
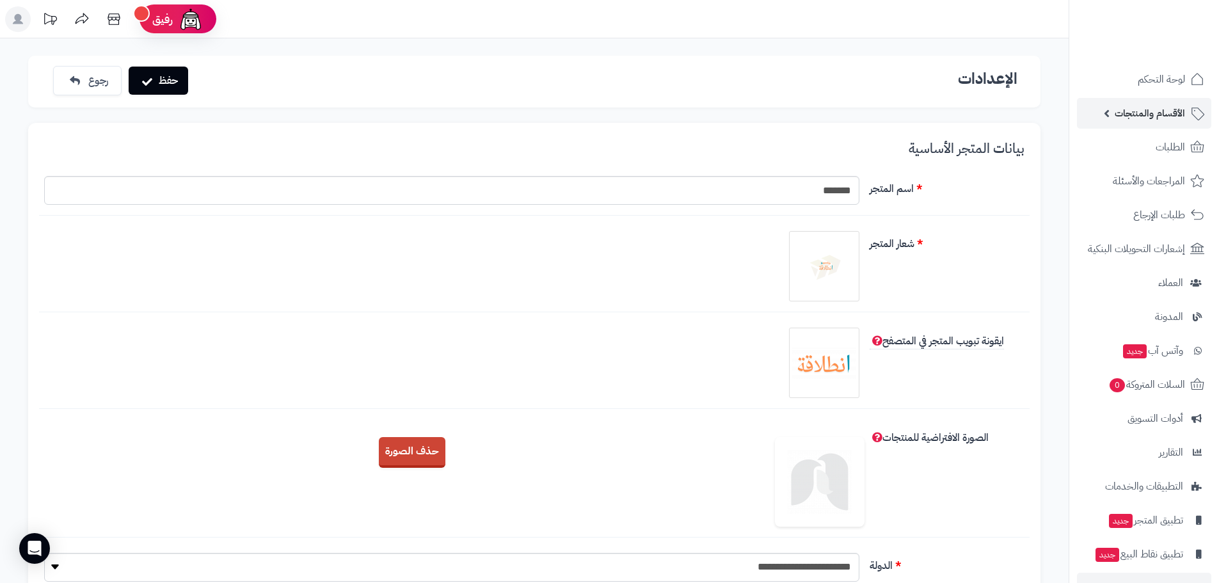
click at [1173, 122] on link "الأقسام والمنتجات" at bounding box center [1144, 113] width 134 height 31
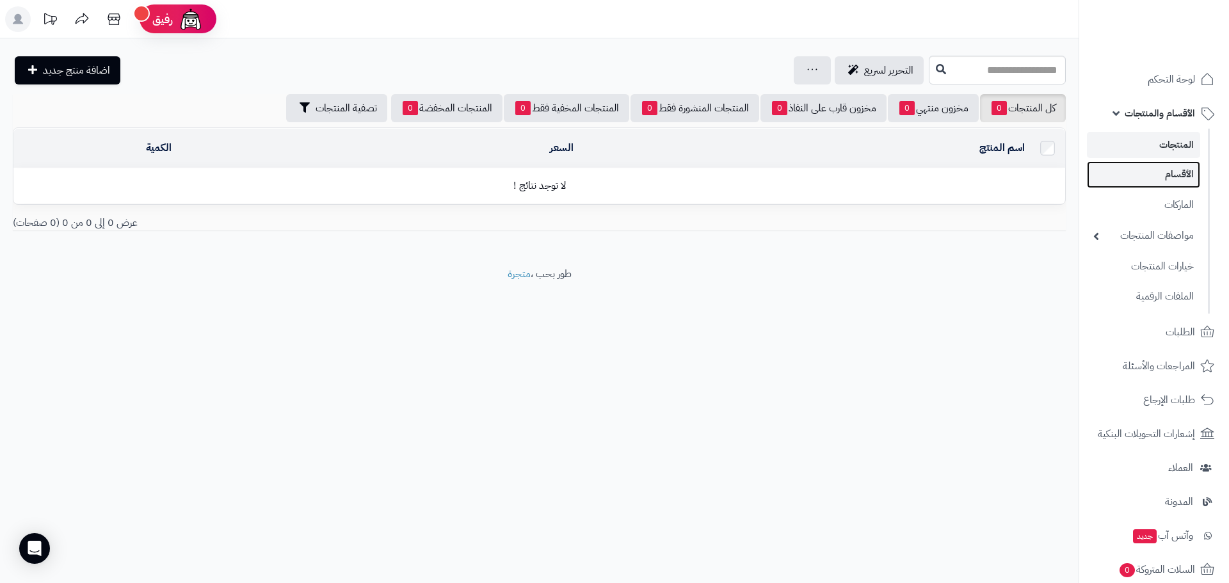
click at [1176, 172] on link "الأقسام" at bounding box center [1143, 174] width 113 height 26
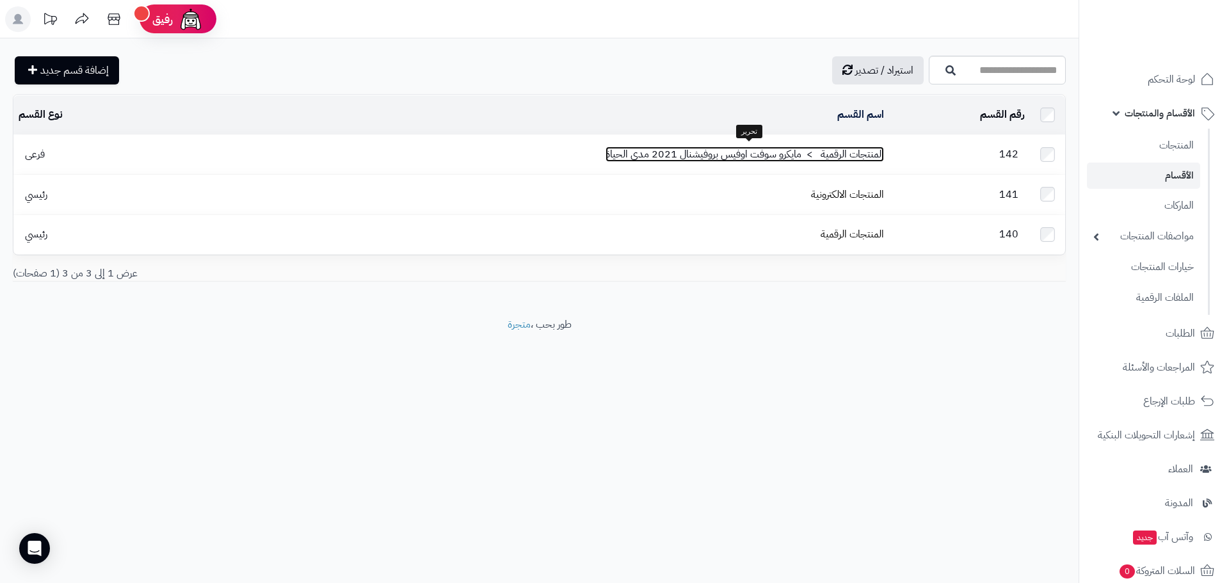
click at [854, 153] on link "المنتجات الرقمية > مايكرو سوفت اوفيس بروفيشنال 2021 مدى الحياة" at bounding box center [745, 154] width 278 height 15
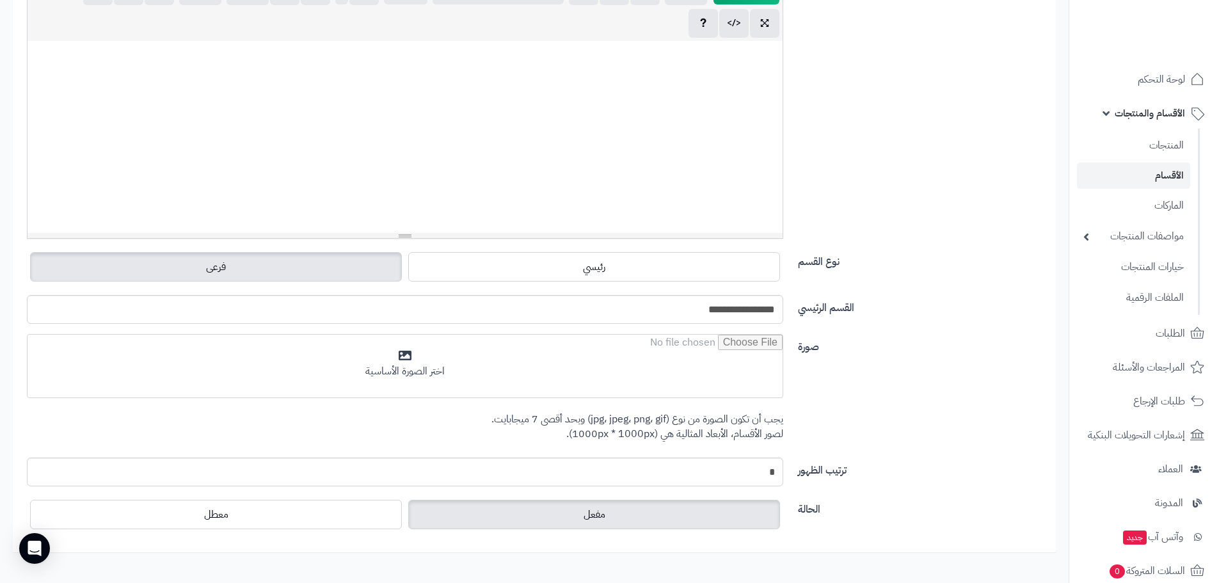
scroll to position [256, 0]
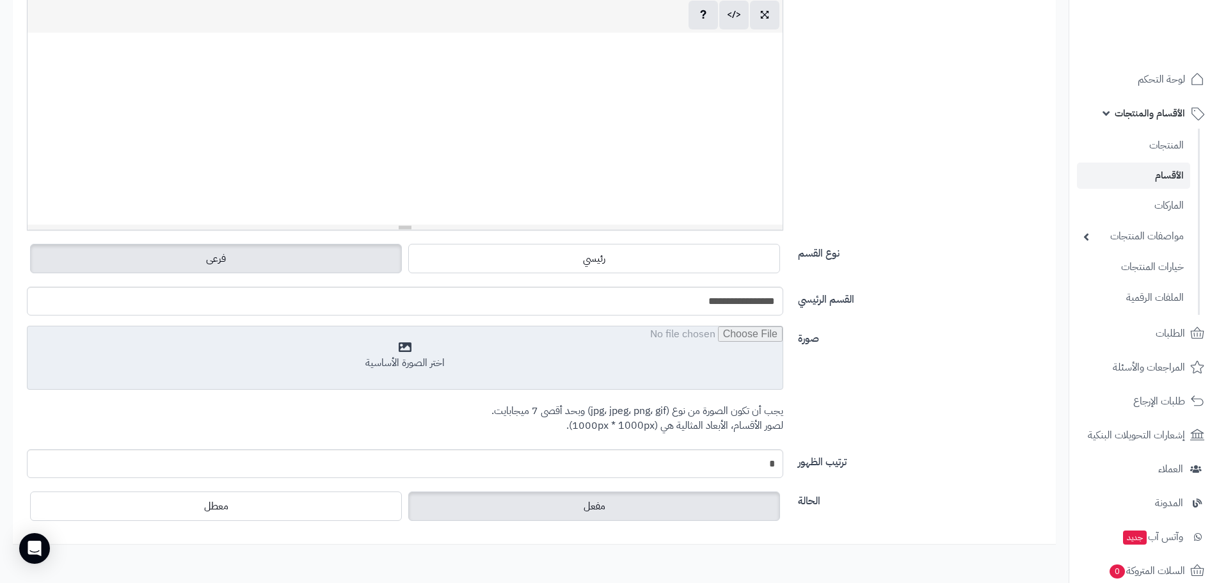
click at [415, 355] on input "file" at bounding box center [405, 358] width 755 height 64
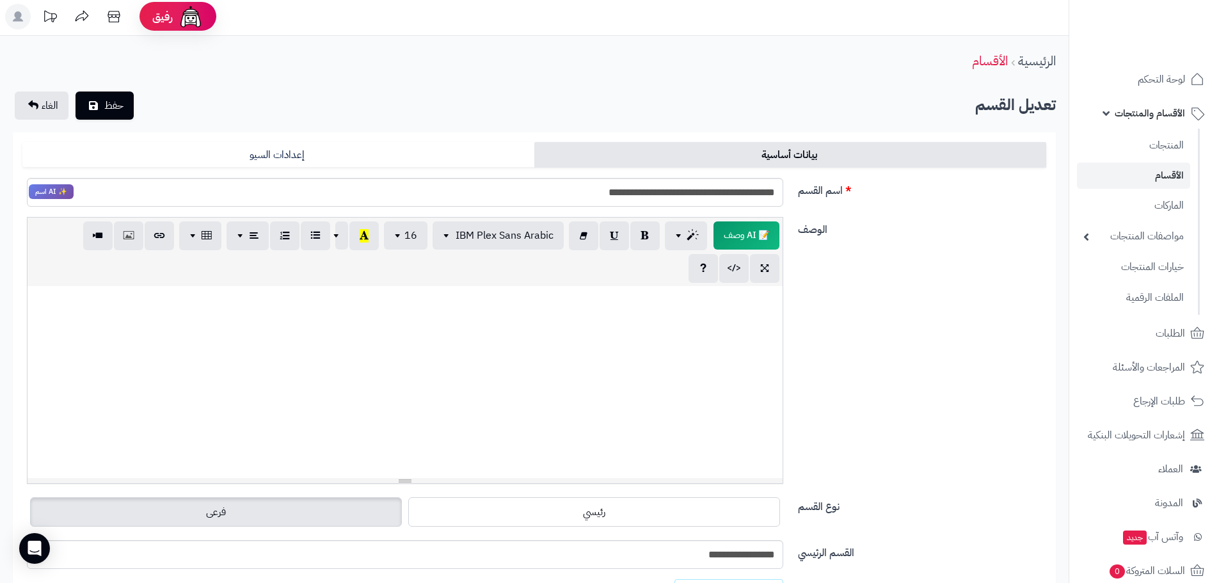
scroll to position [0, 0]
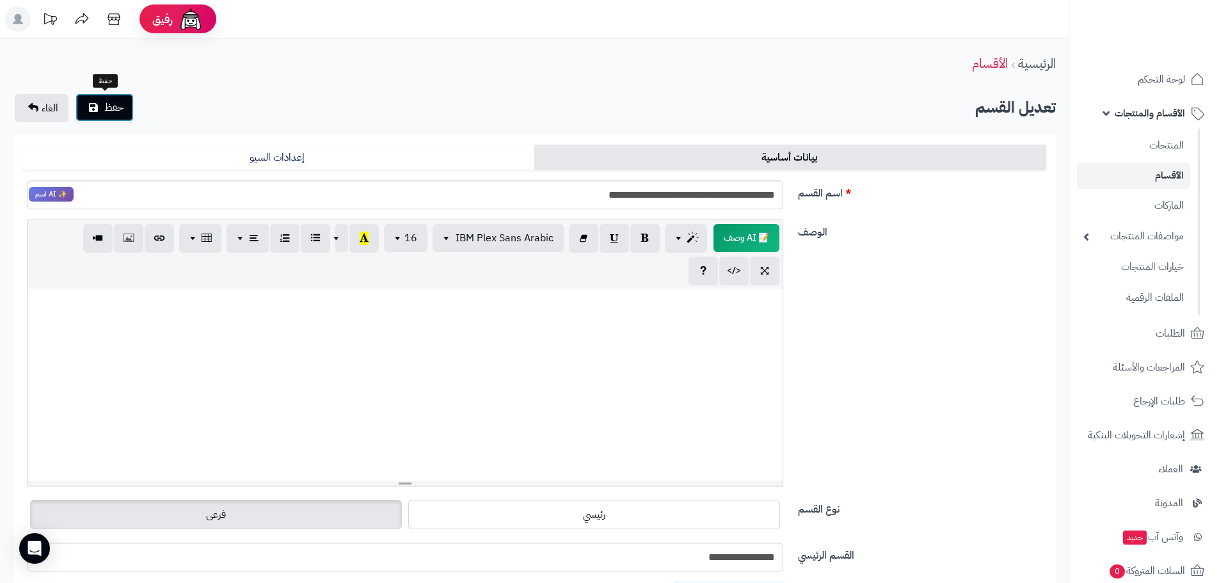
click at [117, 113] on span "حفظ" at bounding box center [113, 107] width 19 height 15
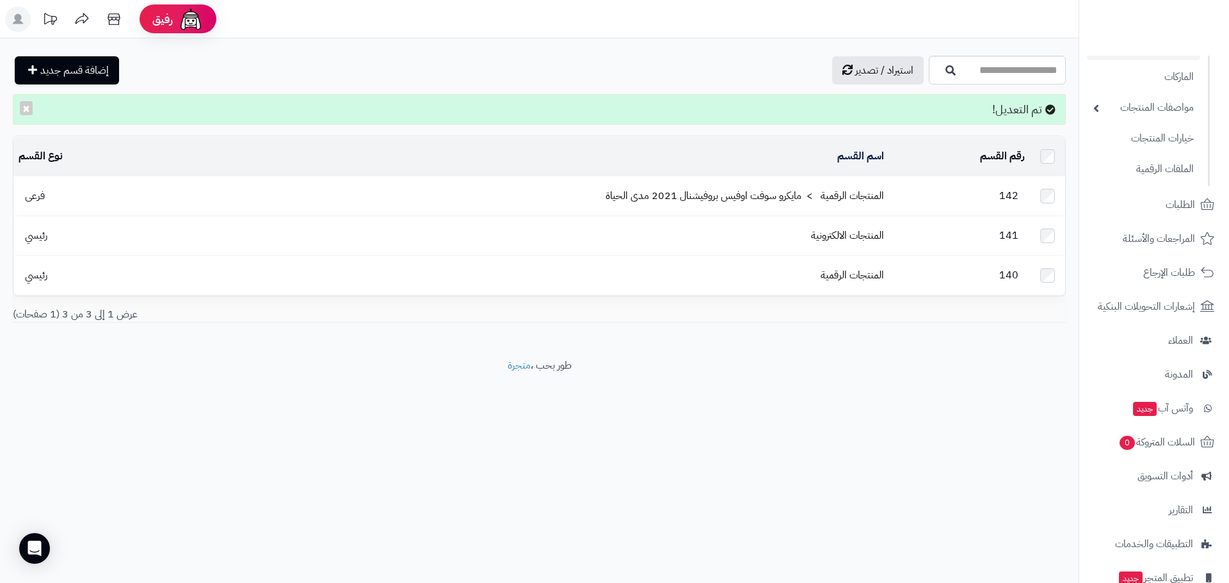
scroll to position [223, 0]
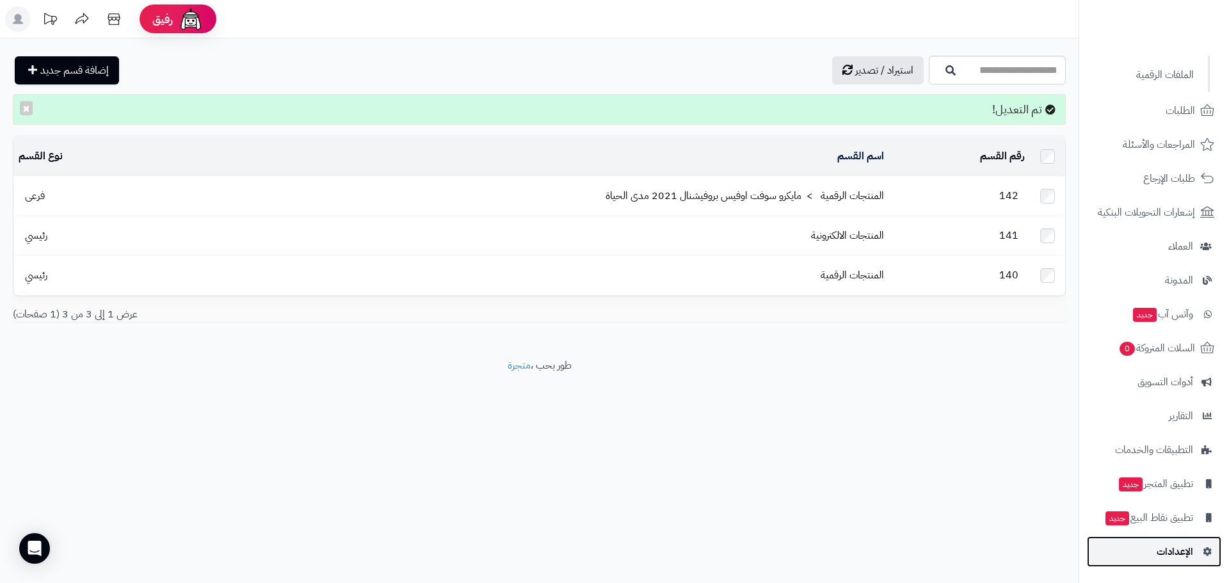
click at [1178, 547] on span "الإعدادات" at bounding box center [1175, 552] width 36 height 18
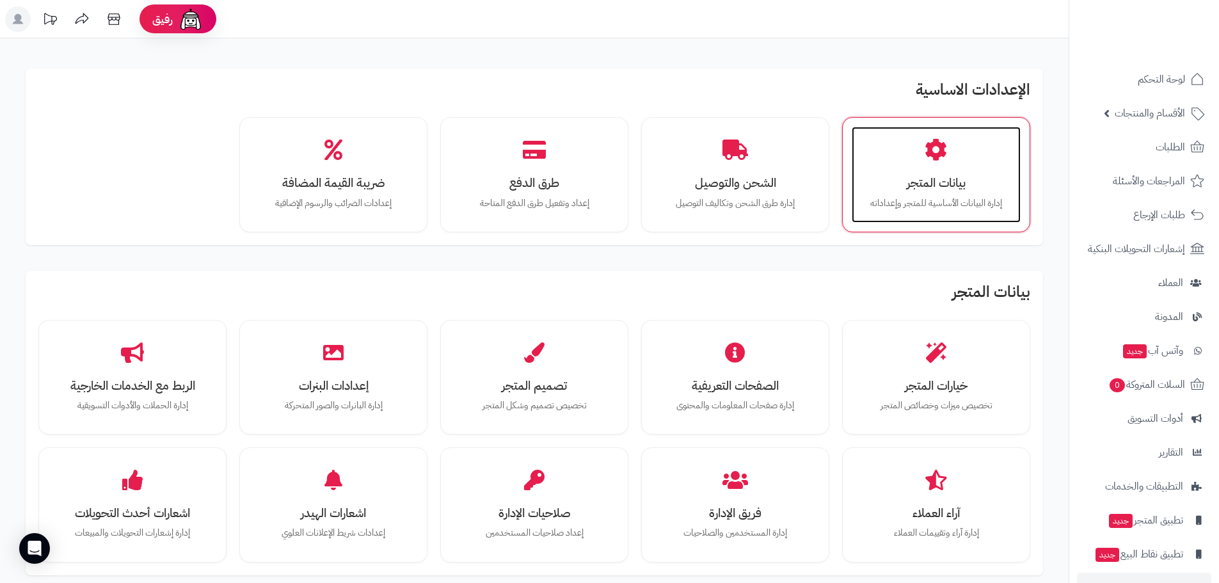
click at [972, 191] on div "بيانات المتجر إدارة البيانات الأساسية للمتجر وإعداداته" at bounding box center [936, 175] width 169 height 96
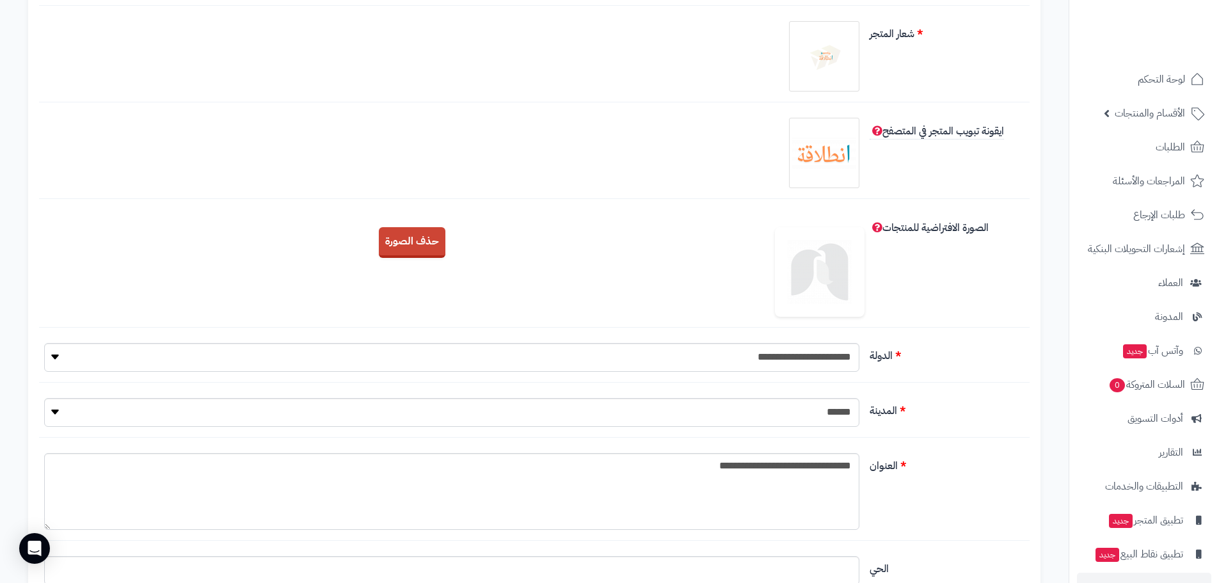
scroll to position [256, 0]
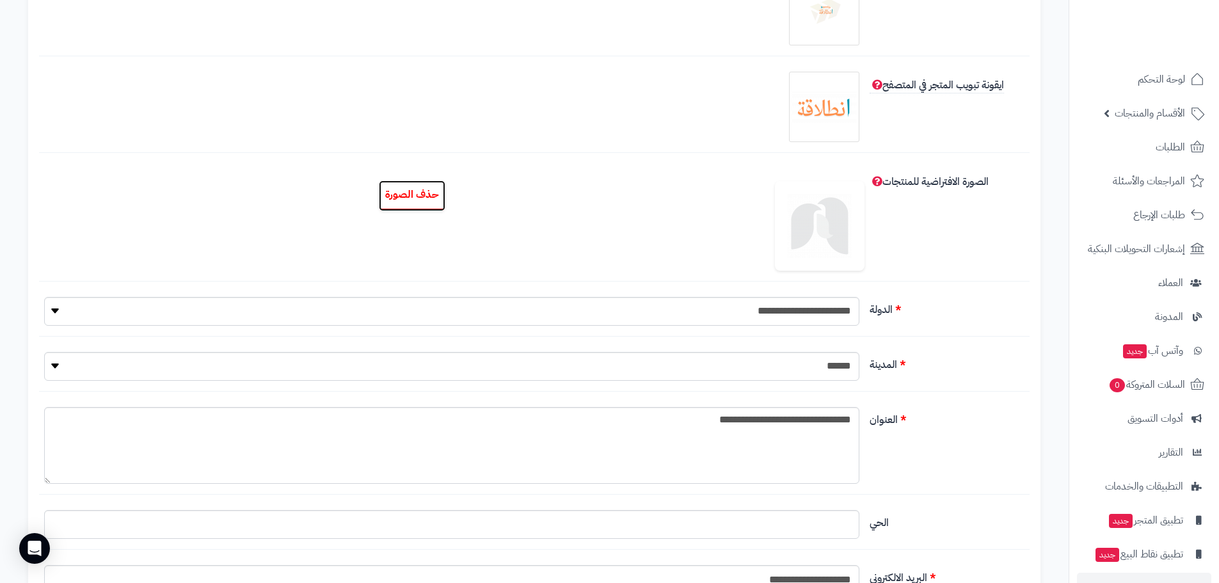
click at [415, 191] on button "حذف الصورة" at bounding box center [412, 196] width 67 height 31
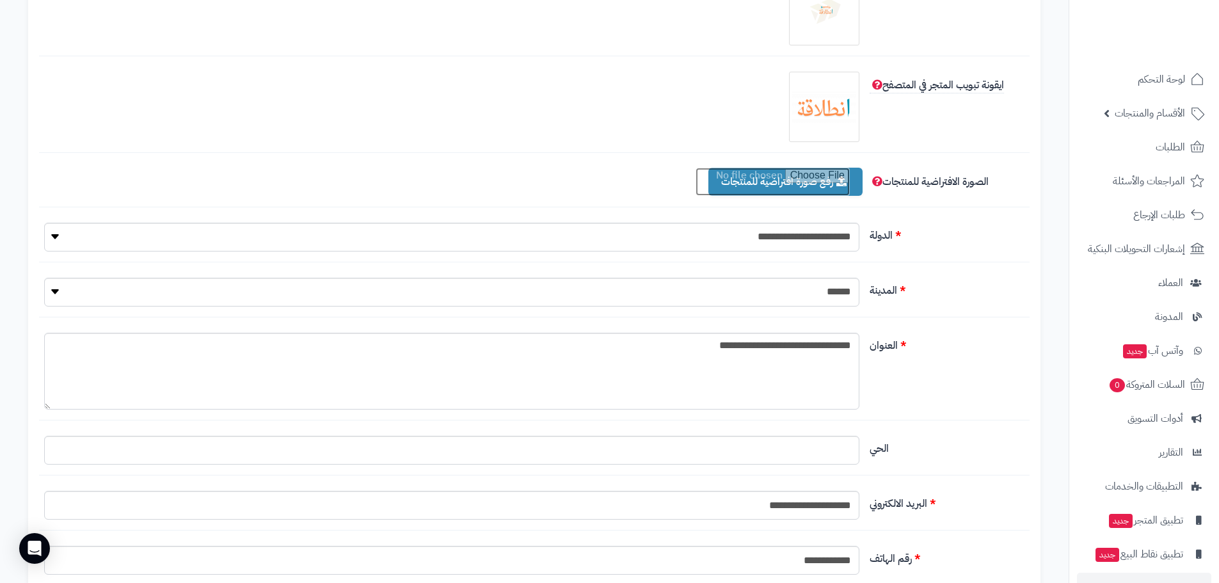
click at [792, 186] on input "file" at bounding box center [773, 182] width 154 height 28
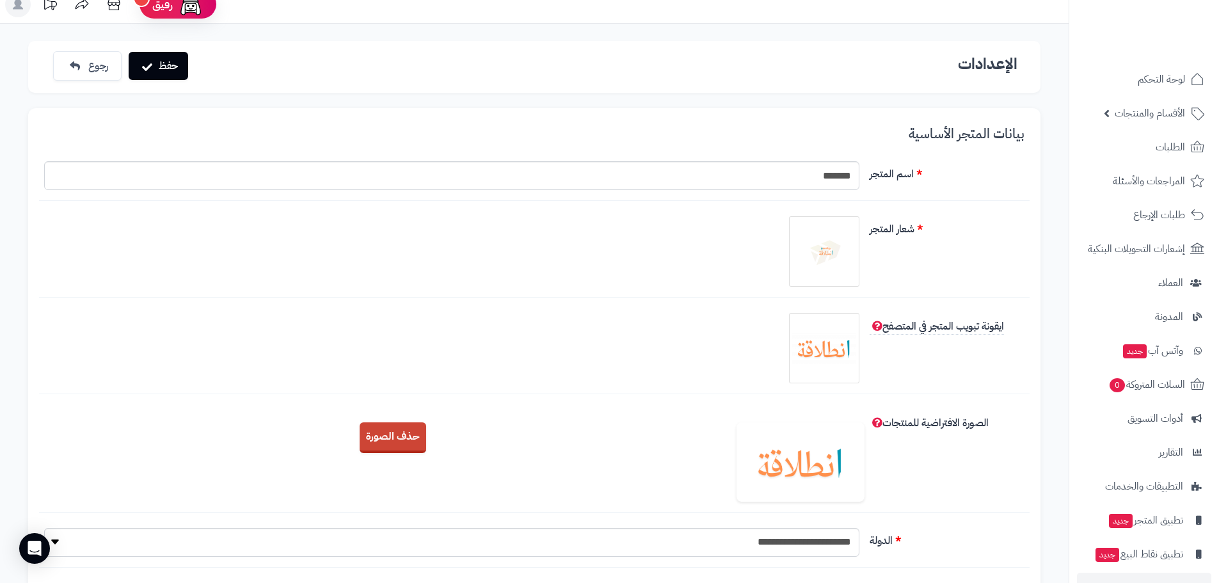
scroll to position [0, 0]
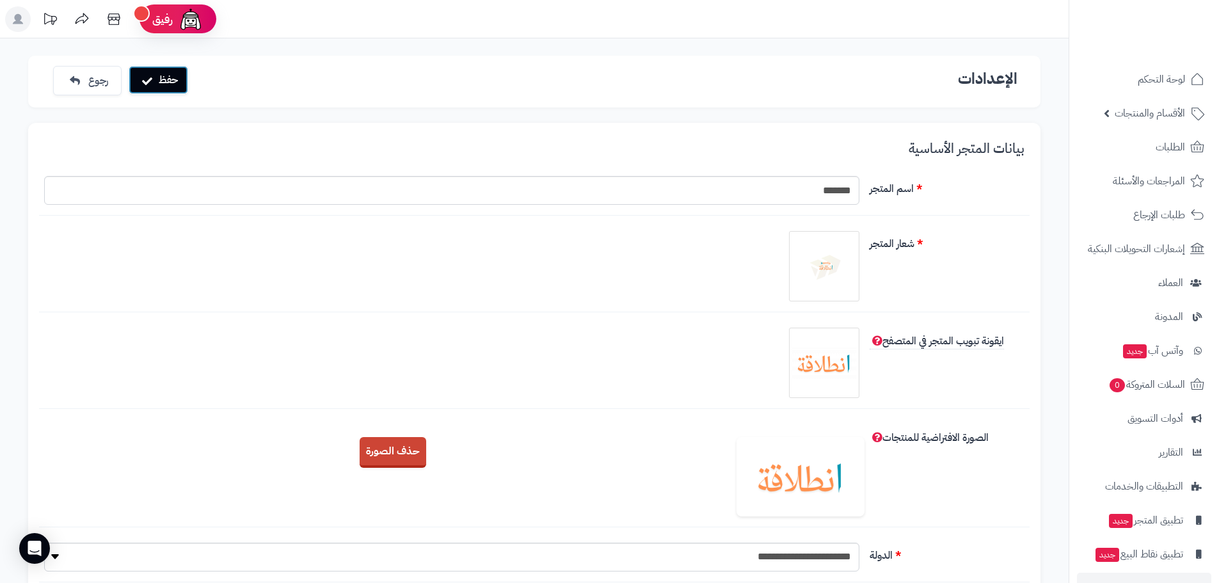
click at [177, 76] on button "حفظ" at bounding box center [159, 80] width 60 height 28
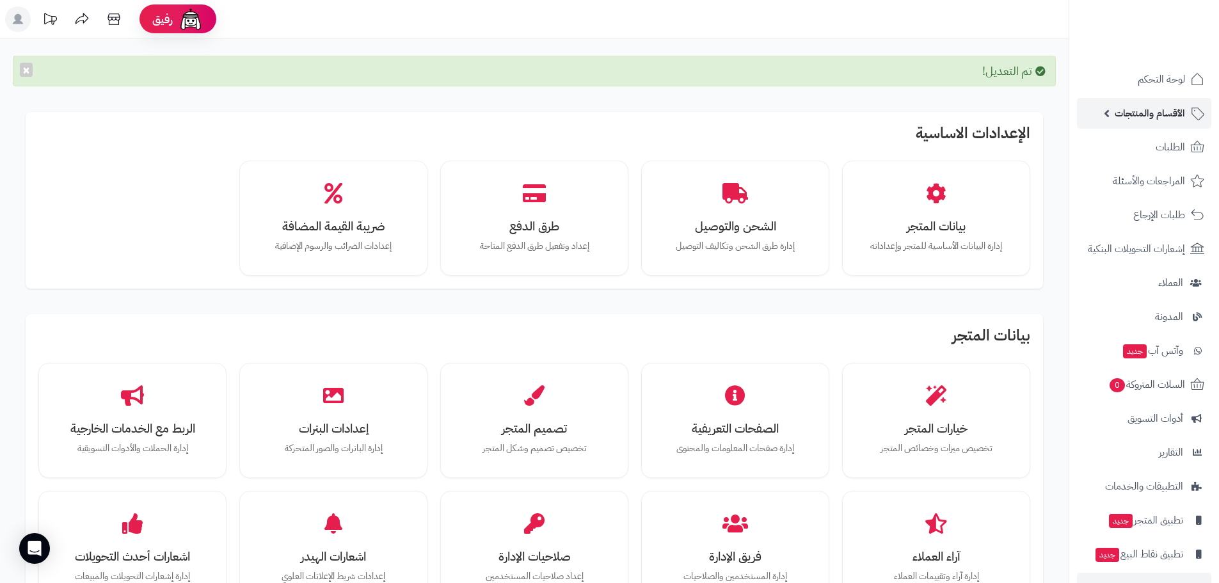
click at [1168, 115] on span "الأقسام والمنتجات" at bounding box center [1150, 113] width 70 height 18
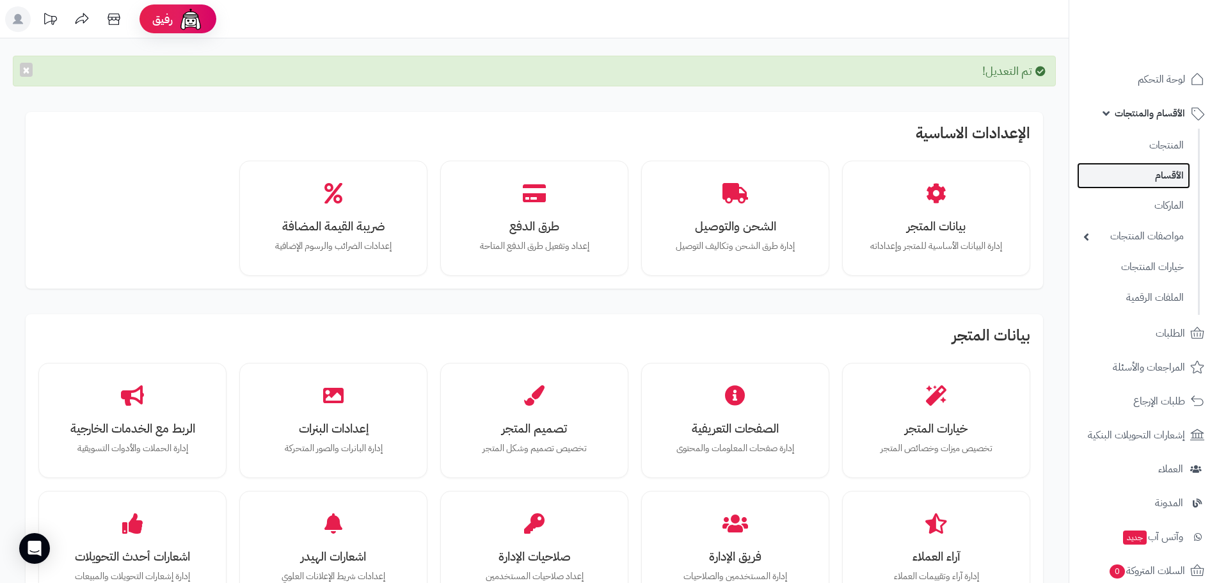
click at [1164, 168] on link "الأقسام" at bounding box center [1133, 176] width 113 height 26
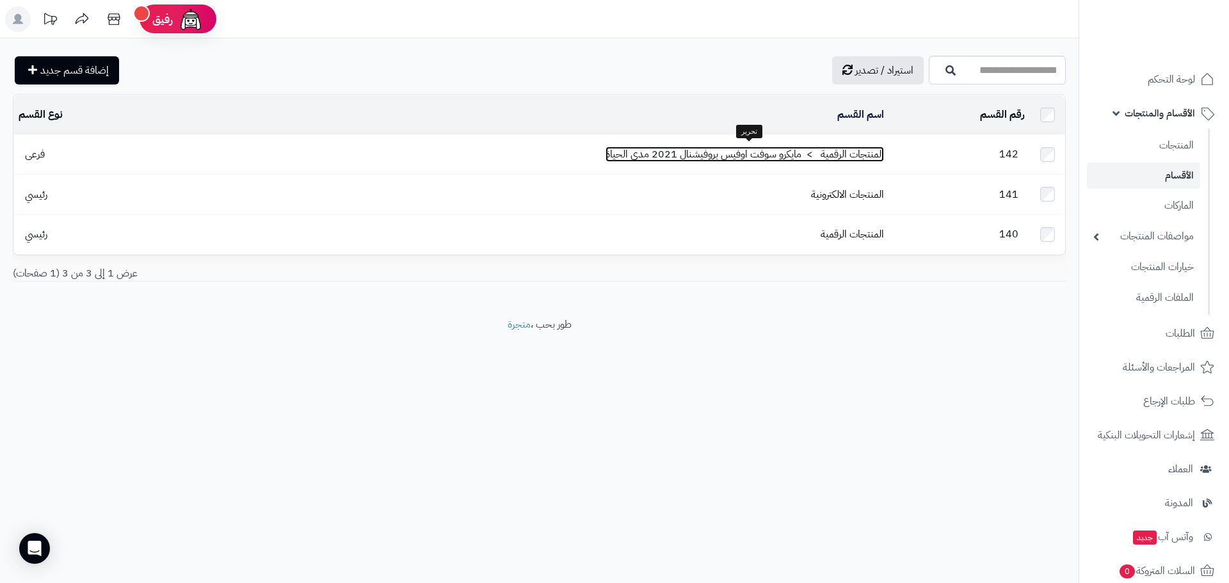
click at [812, 151] on link "المنتجات الرقمية > مايكرو سوفت اوفيس بروفيشنال 2021 مدى الحياة" at bounding box center [745, 154] width 278 height 15
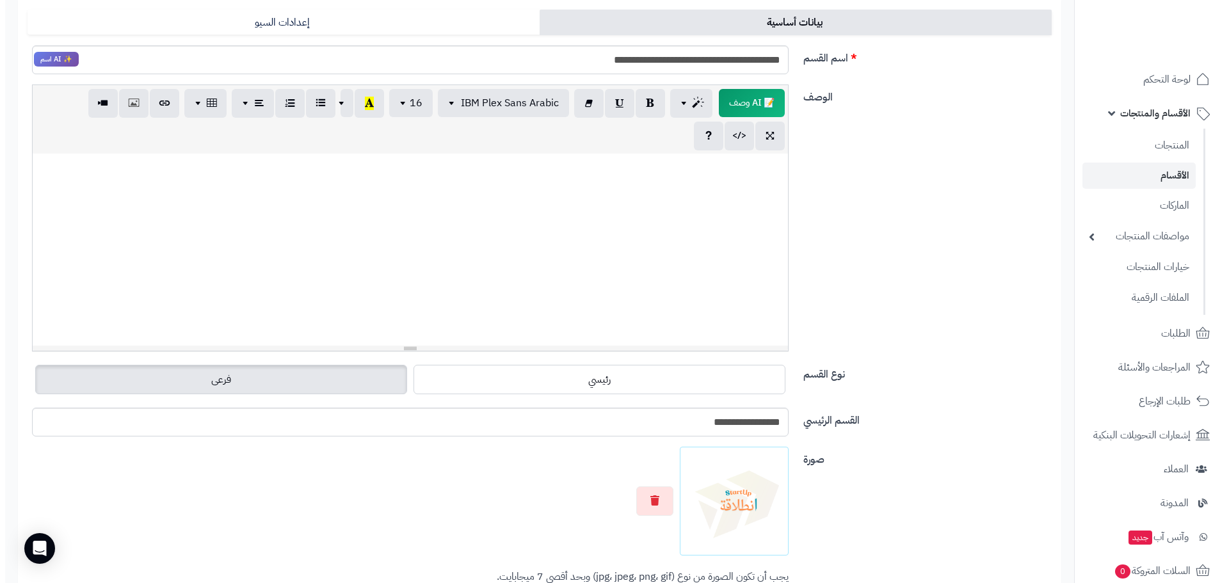
scroll to position [106, 0]
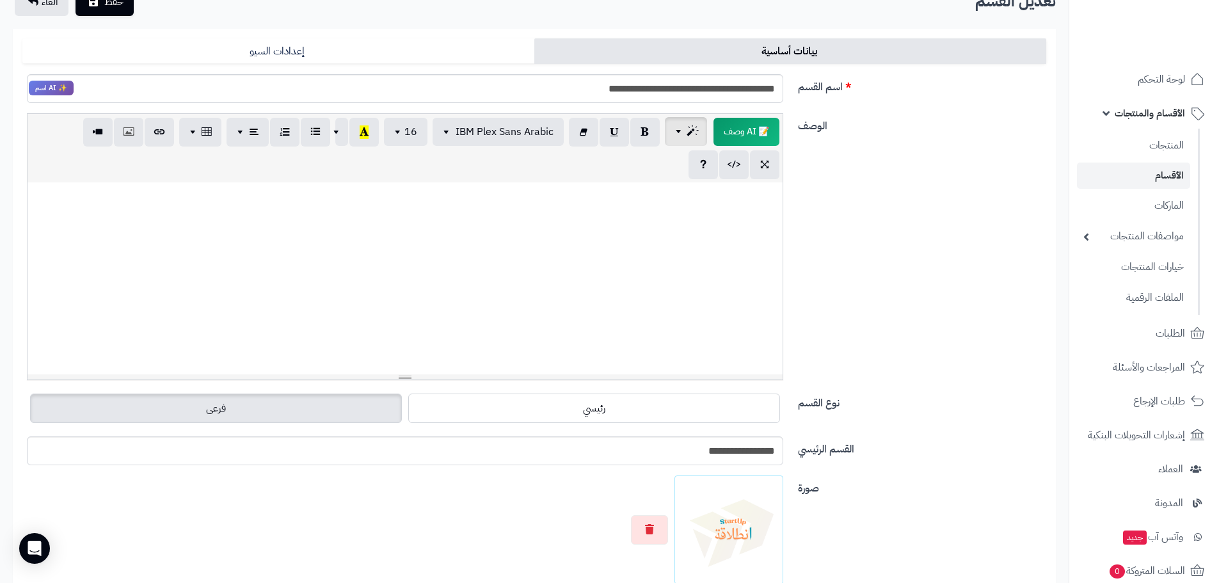
click at [670, 125] on button "button" at bounding box center [686, 131] width 42 height 29
click at [745, 134] on span "📝 AI وصف" at bounding box center [746, 130] width 69 height 29
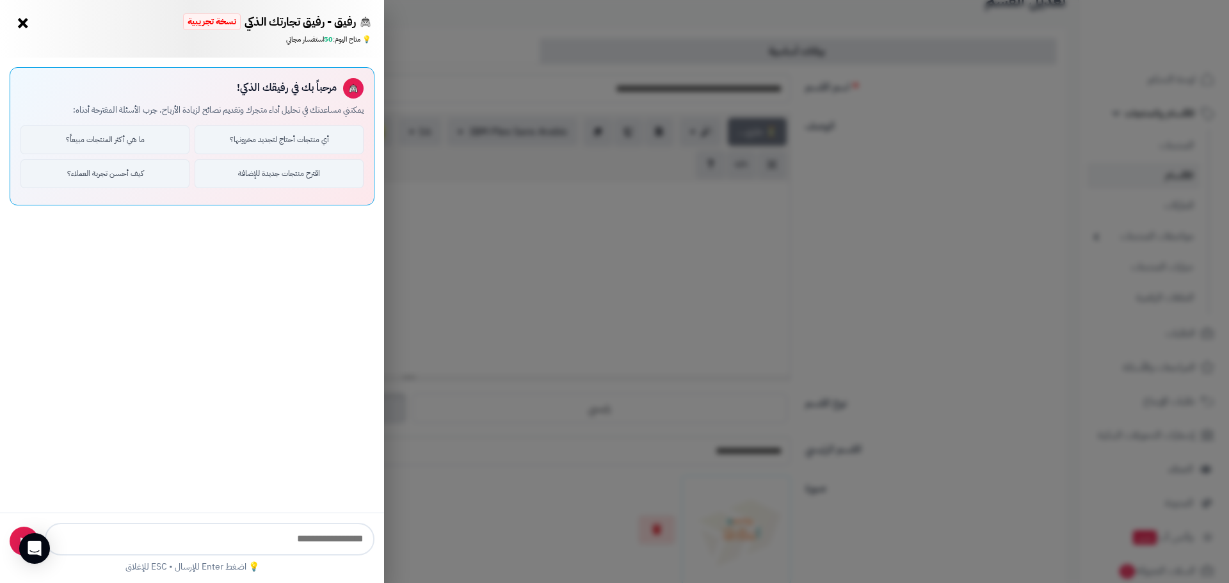
type input "**********"
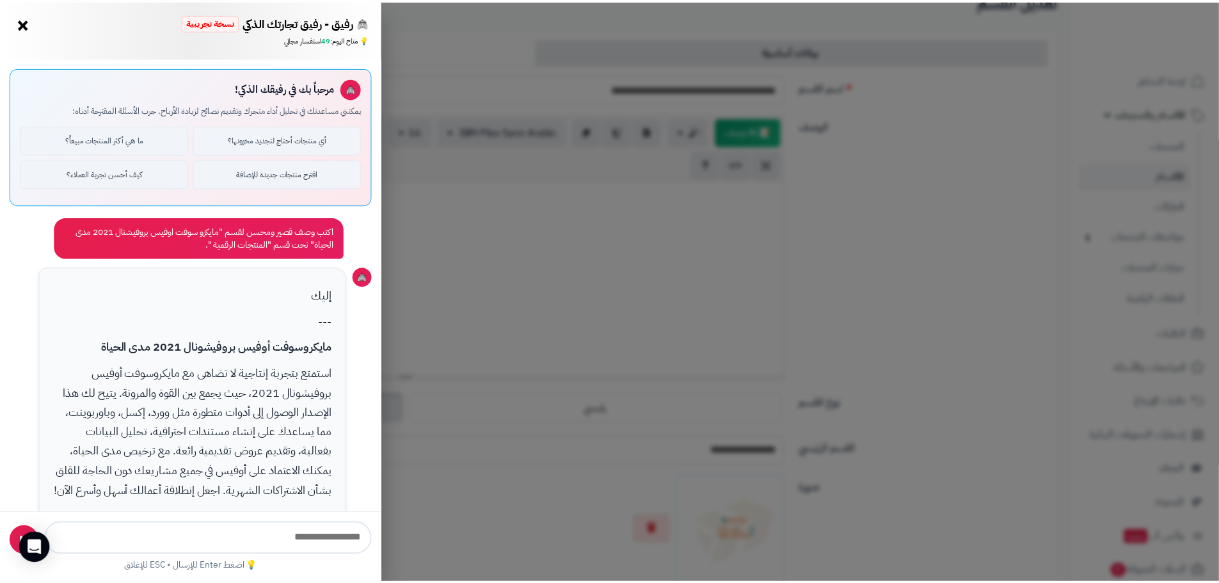
scroll to position [136, 0]
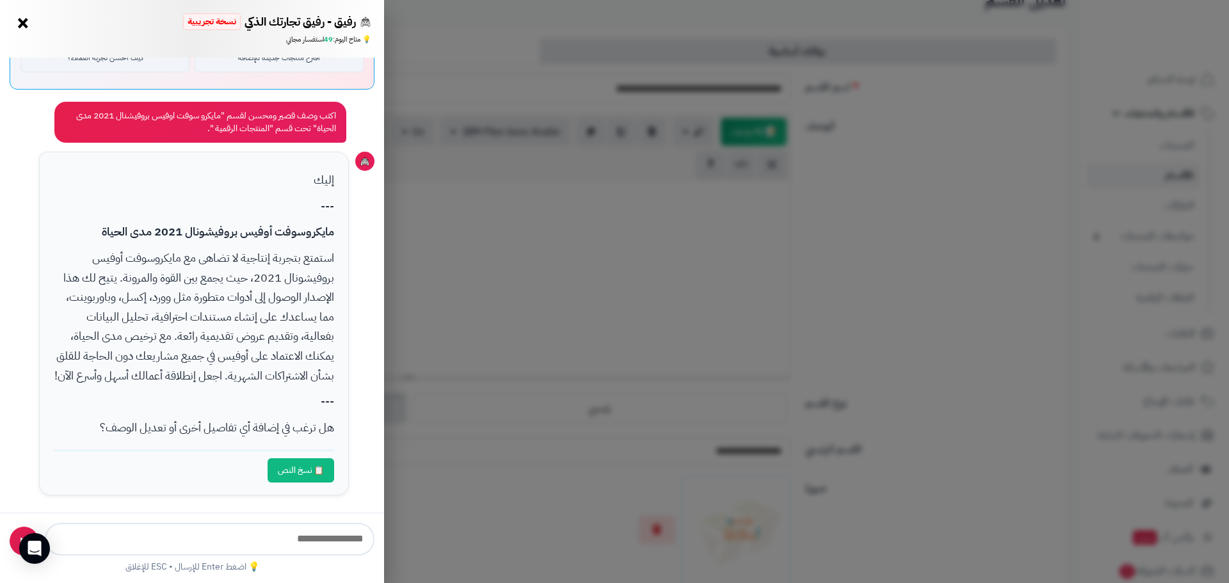
click at [293, 466] on button "📋 نسخ النص" at bounding box center [301, 470] width 67 height 24
click at [732, 219] on div "رفيق - رفيق تجارتك الذكي نسخة تجريبية 🌱 تاجر جديد × 💡 متاح اليوم: 49 استفسار مج…" at bounding box center [614, 291] width 1229 height 583
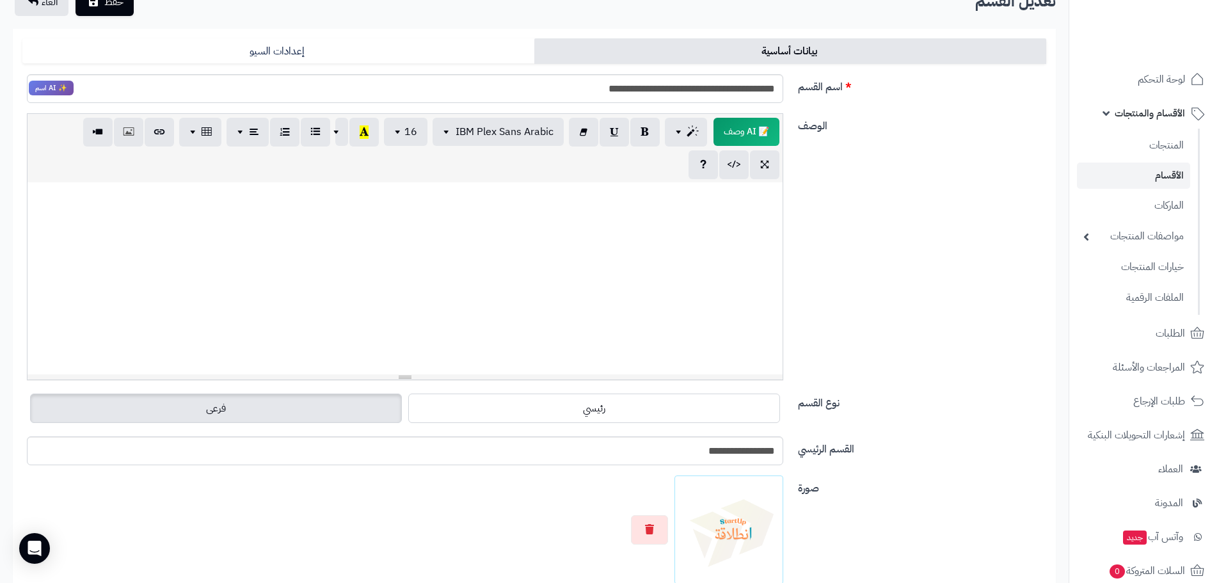
click at [733, 219] on div at bounding box center [405, 278] width 755 height 192
paste div
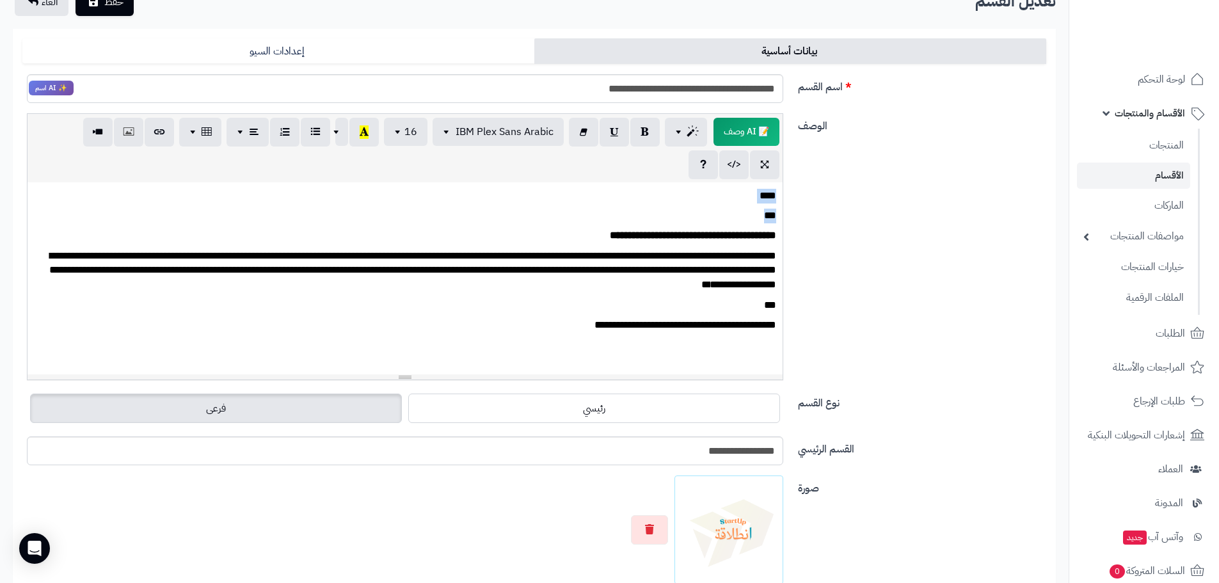
drag, startPoint x: 745, startPoint y: 213, endPoint x: 783, endPoint y: 181, distance: 49.6
click at [783, 181] on div "**********" at bounding box center [405, 246] width 776 height 267
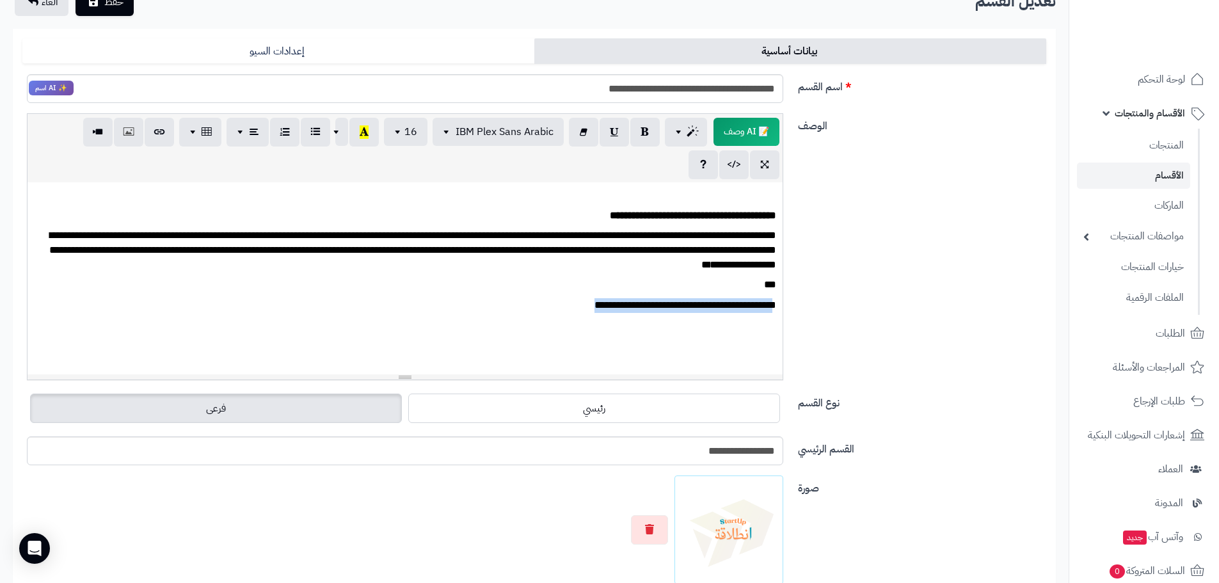
drag, startPoint x: 563, startPoint y: 303, endPoint x: 775, endPoint y: 310, distance: 212.6
click at [769, 310] on p "**********" at bounding box center [405, 305] width 743 height 15
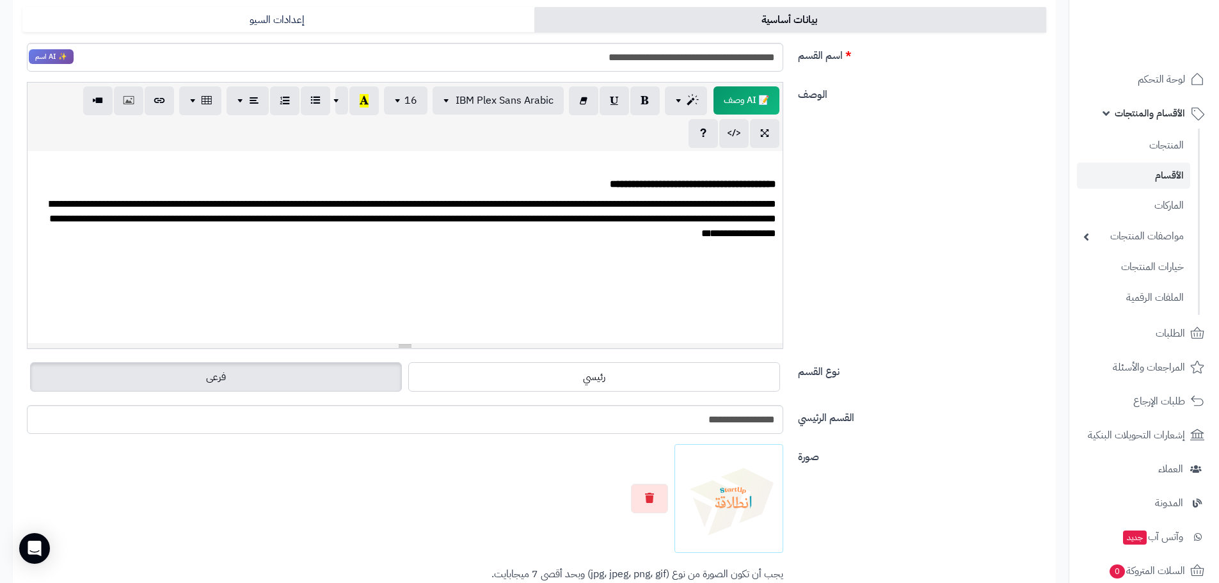
scroll to position [0, 0]
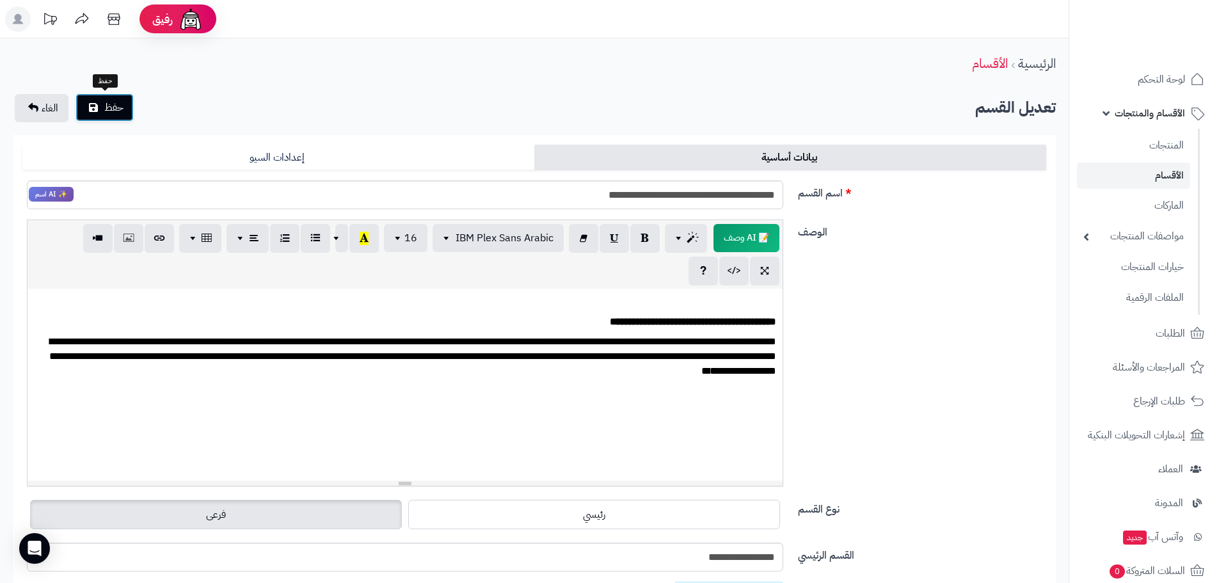
click at [109, 112] on span "حفظ" at bounding box center [113, 107] width 19 height 15
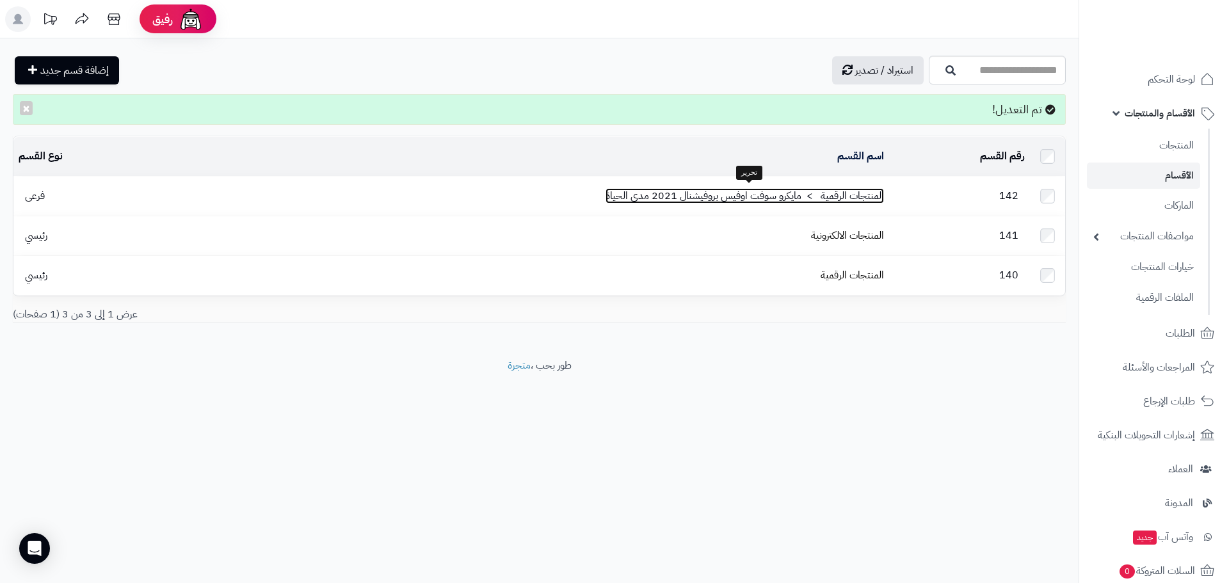
click at [773, 200] on link "المنتجات الرقمية > مايكرو سوفت اوفيس بروفيشنال 2021 مدى الحياة" at bounding box center [745, 195] width 278 height 15
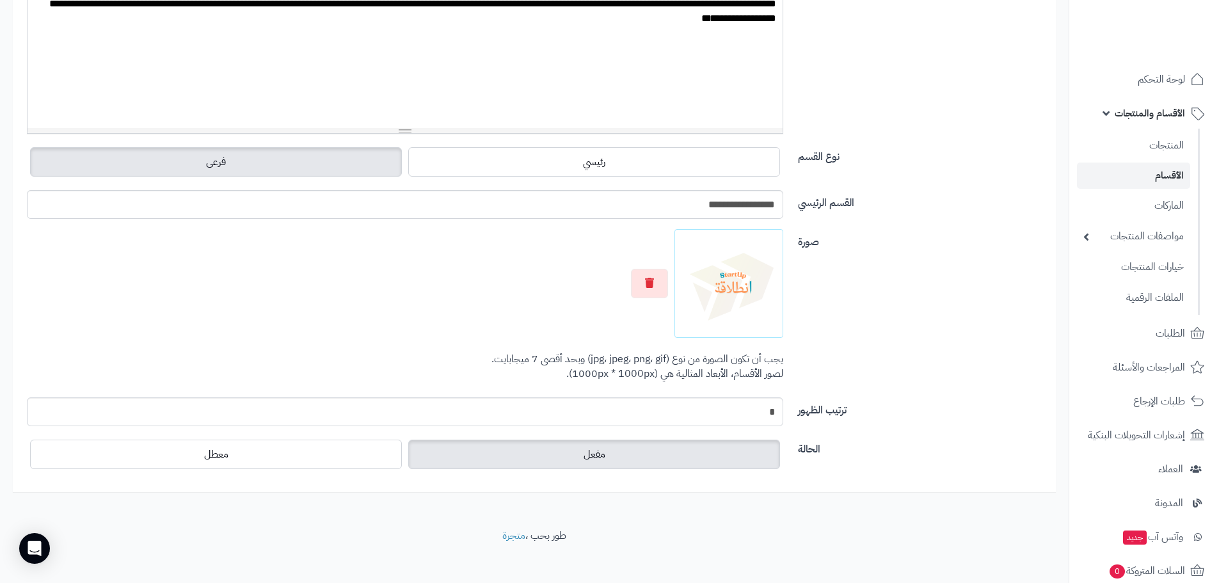
scroll to position [362, 0]
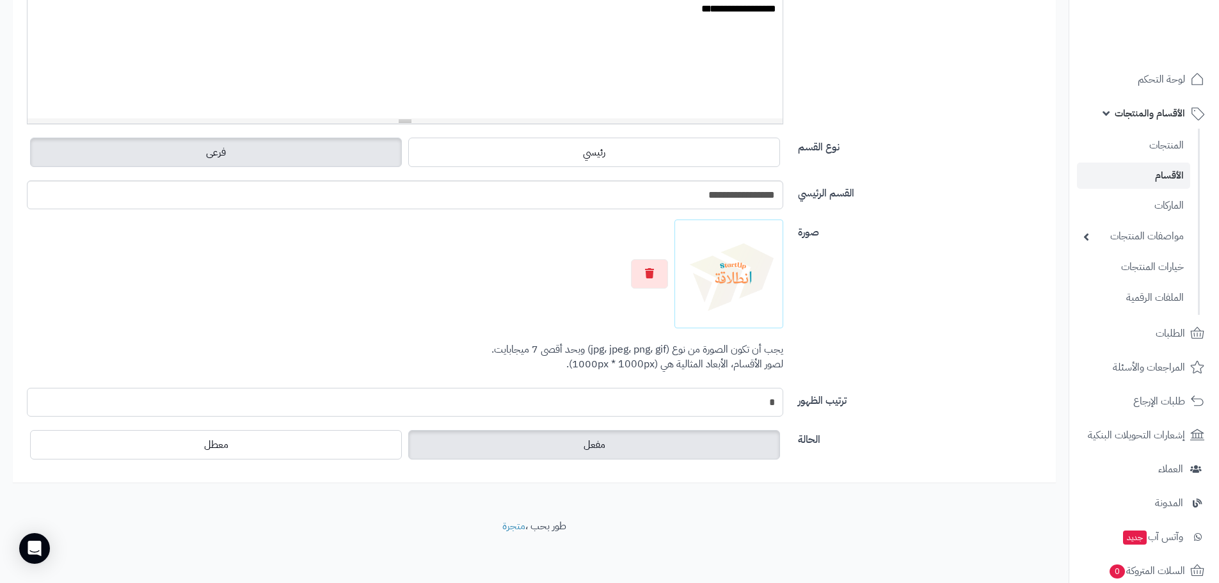
click at [746, 405] on input "*" at bounding box center [405, 402] width 757 height 29
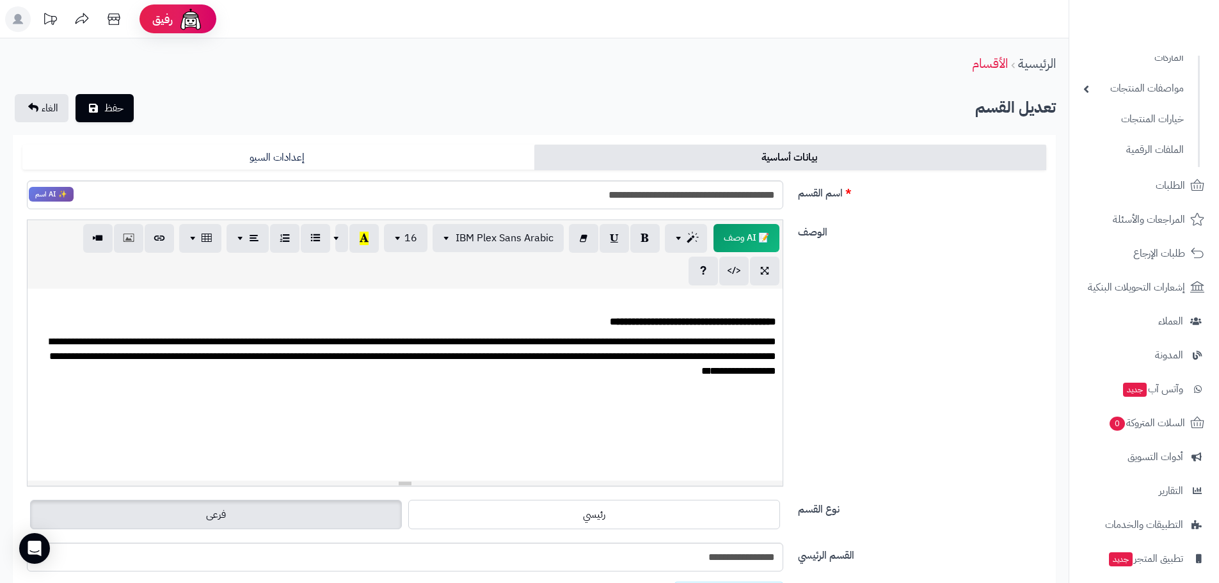
scroll to position [223, 0]
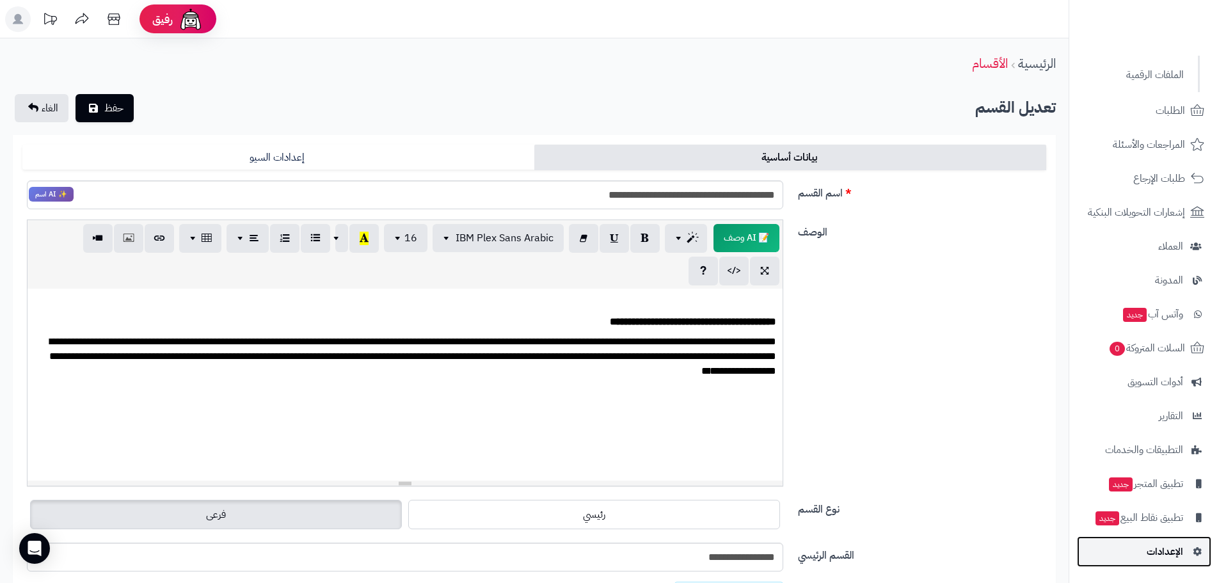
click at [1170, 552] on span "الإعدادات" at bounding box center [1165, 552] width 36 height 18
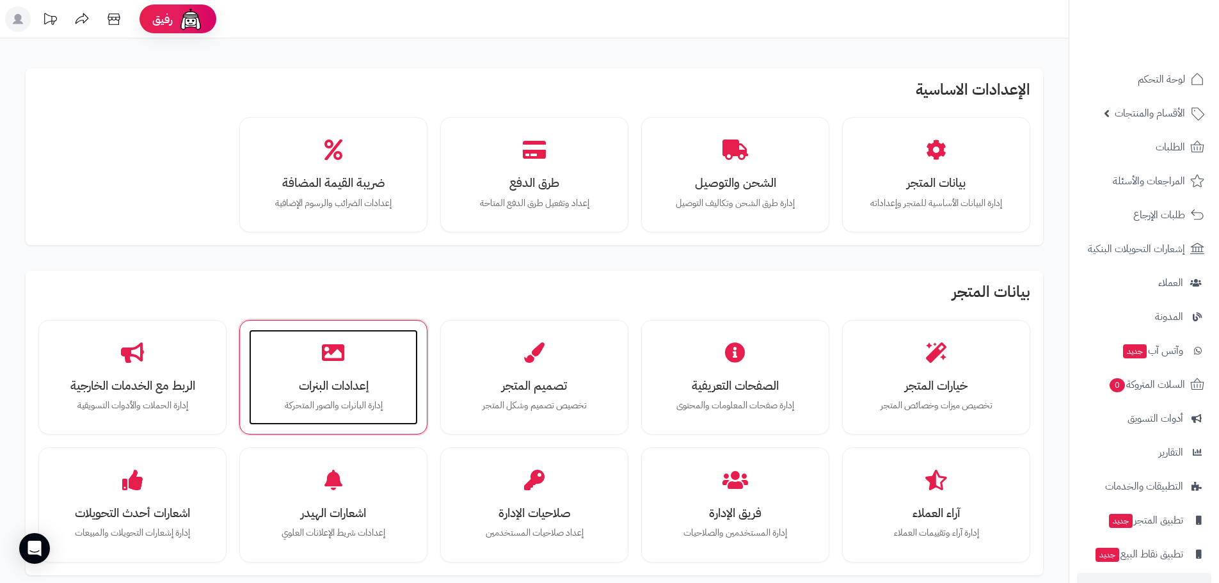
click at [345, 362] on div "إعدادات البنرات إدارة البانرات والصور المتحركة" at bounding box center [333, 378] width 169 height 96
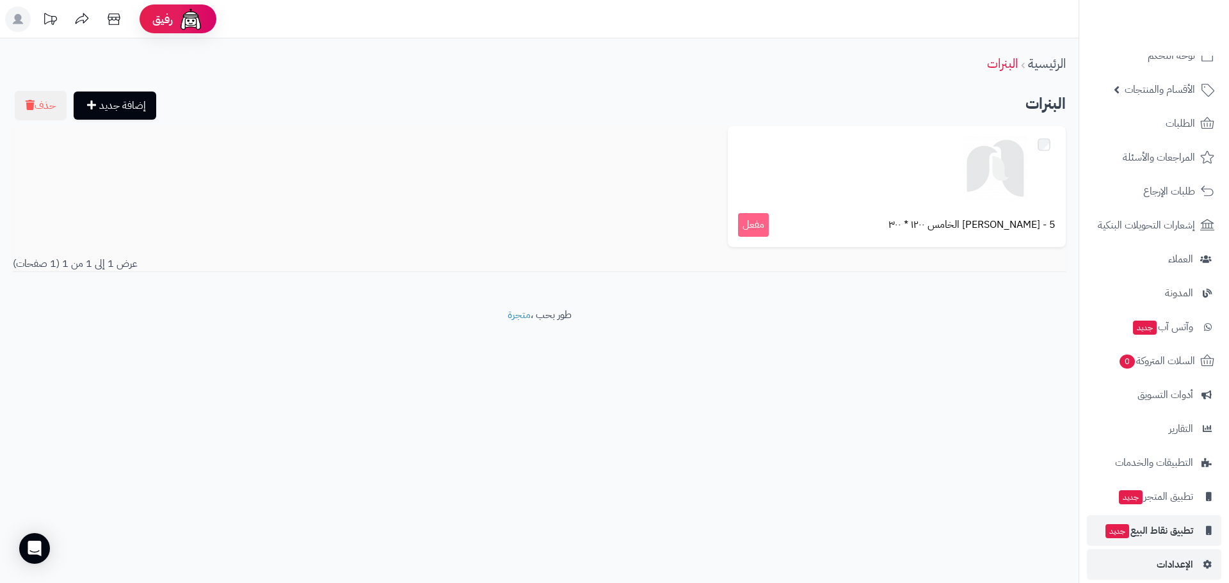
scroll to position [36, 0]
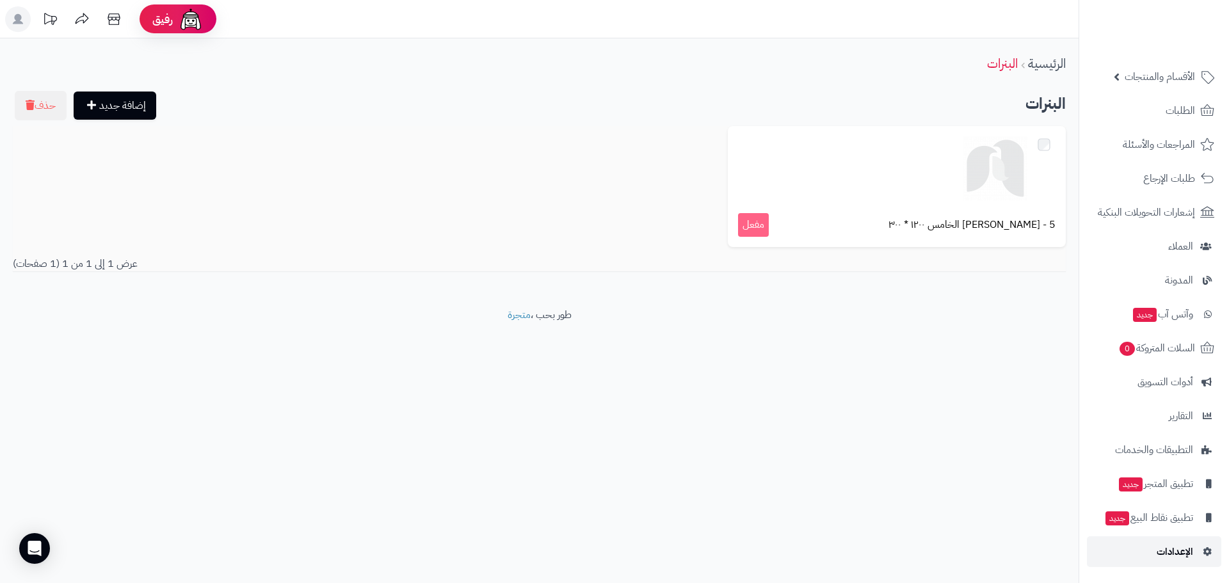
click at [1185, 553] on span "الإعدادات" at bounding box center [1175, 552] width 36 height 18
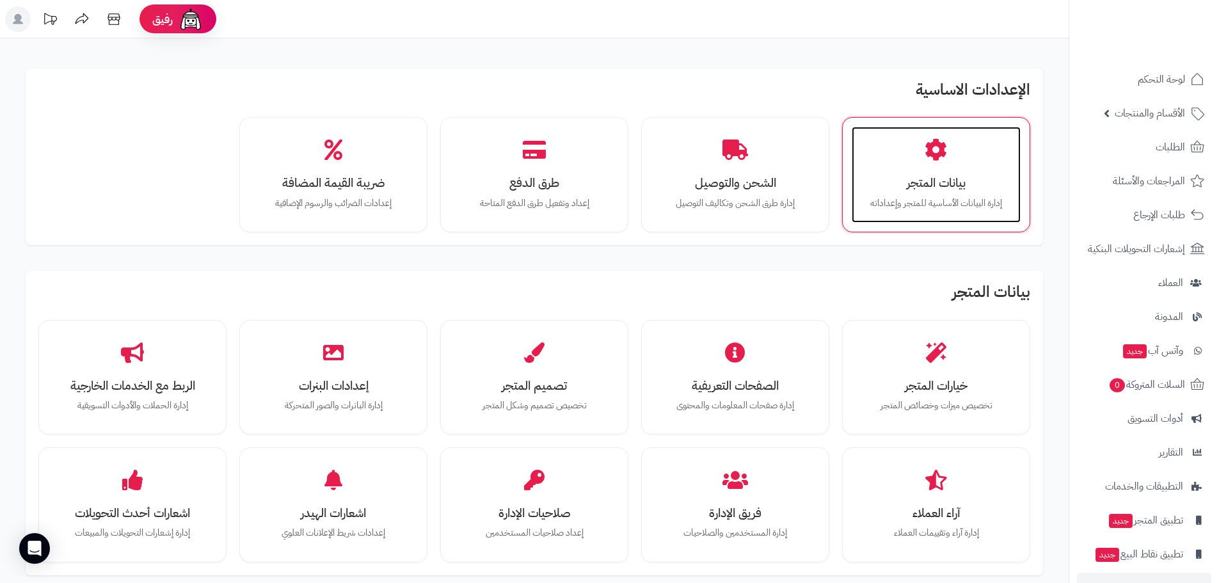
click at [937, 185] on h3 "بيانات المتجر" at bounding box center [936, 182] width 143 height 13
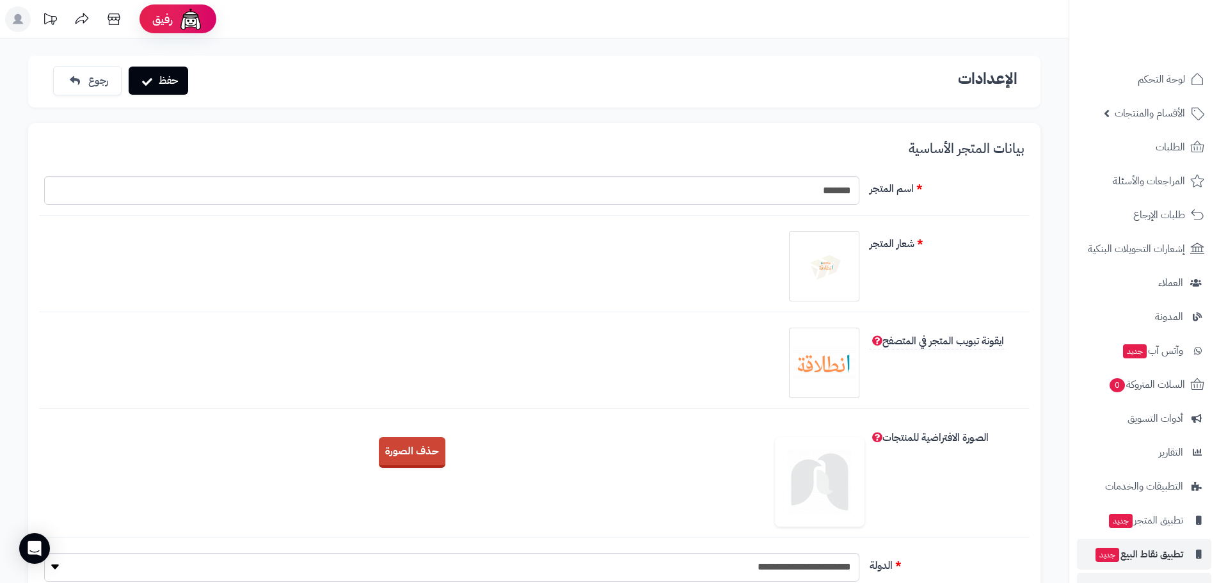
scroll to position [36, 0]
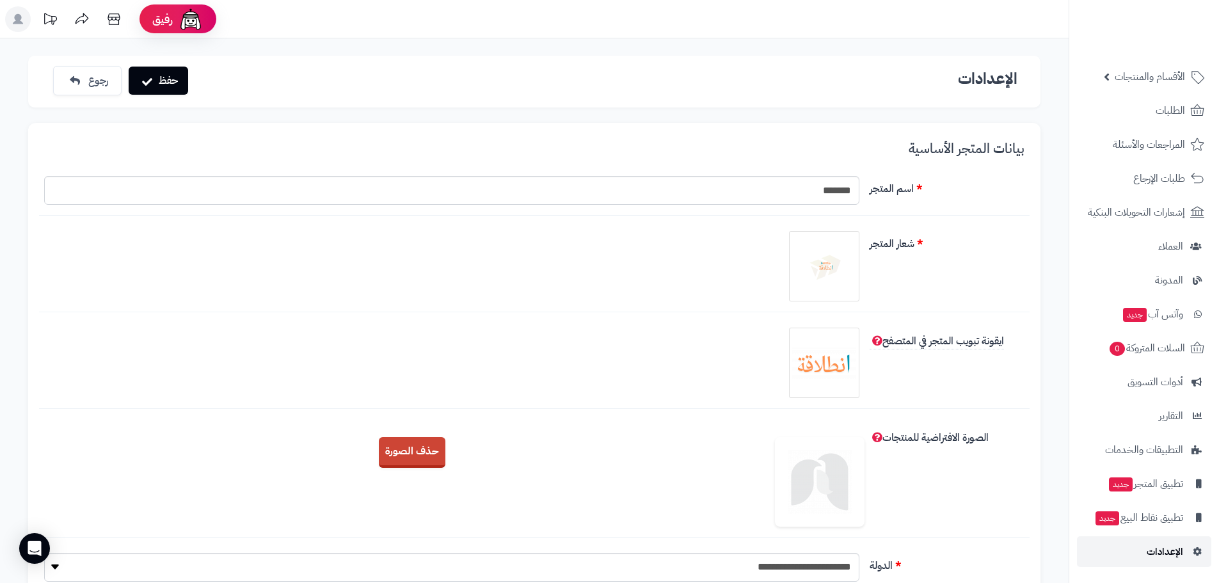
click at [1168, 558] on span "الإعدادات" at bounding box center [1165, 552] width 36 height 18
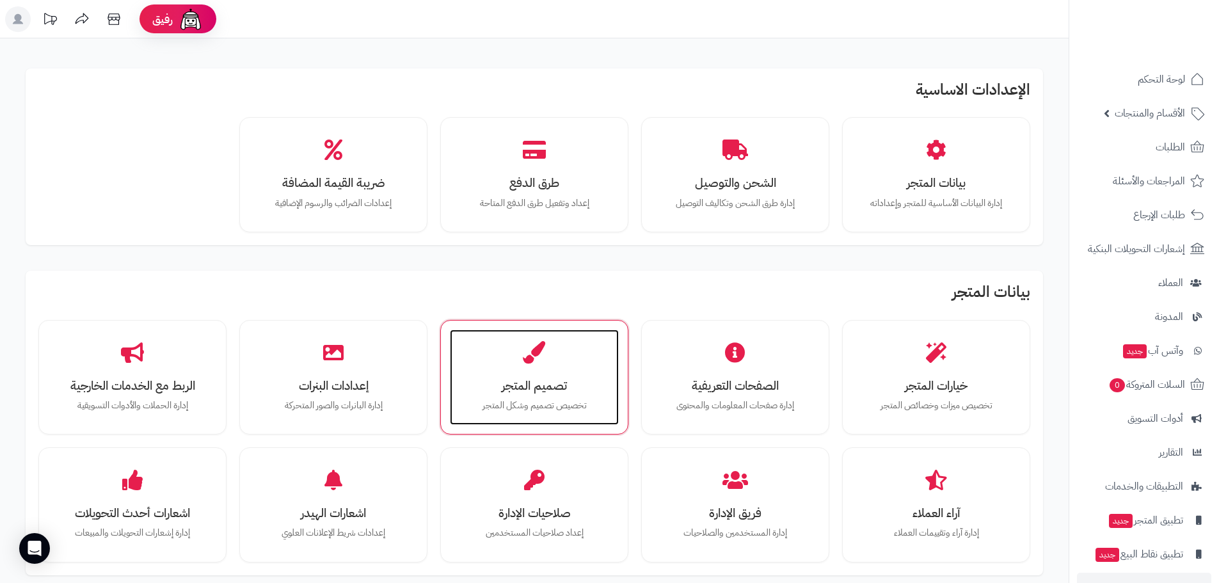
click at [486, 374] on div "تصميم المتجر تخصيص تصميم وشكل المتجر" at bounding box center [534, 378] width 169 height 96
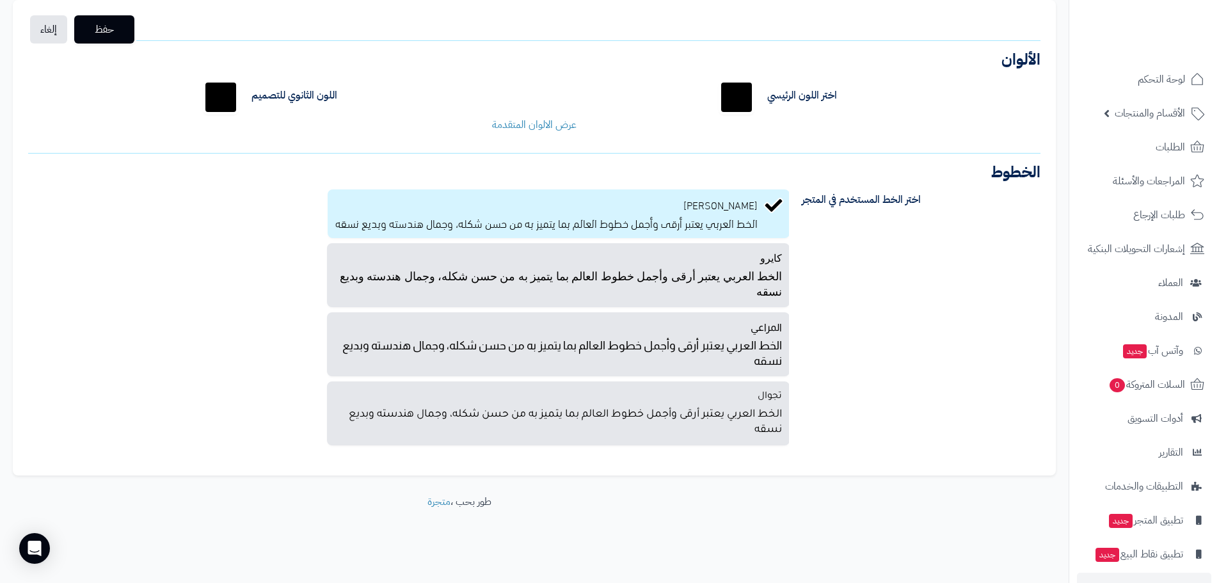
scroll to position [149, 0]
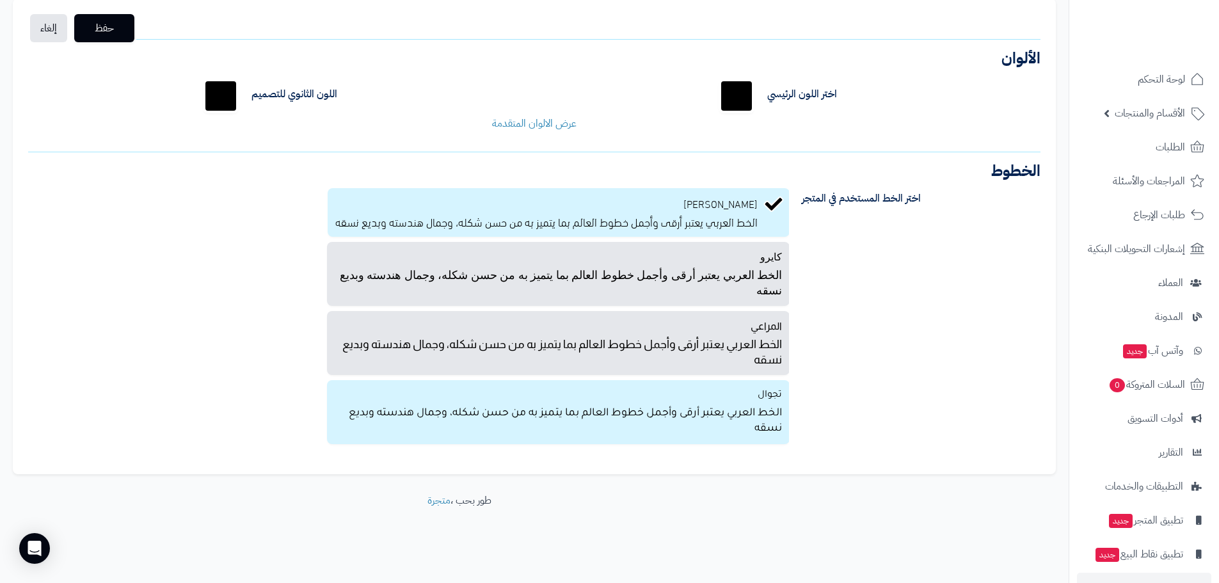
click at [703, 394] on label "تجوال الخط العربي يعتبر أرقى وأجمل خطوط العالم بما يتميز به من [PERSON_NAME]، و…" at bounding box center [558, 412] width 463 height 64
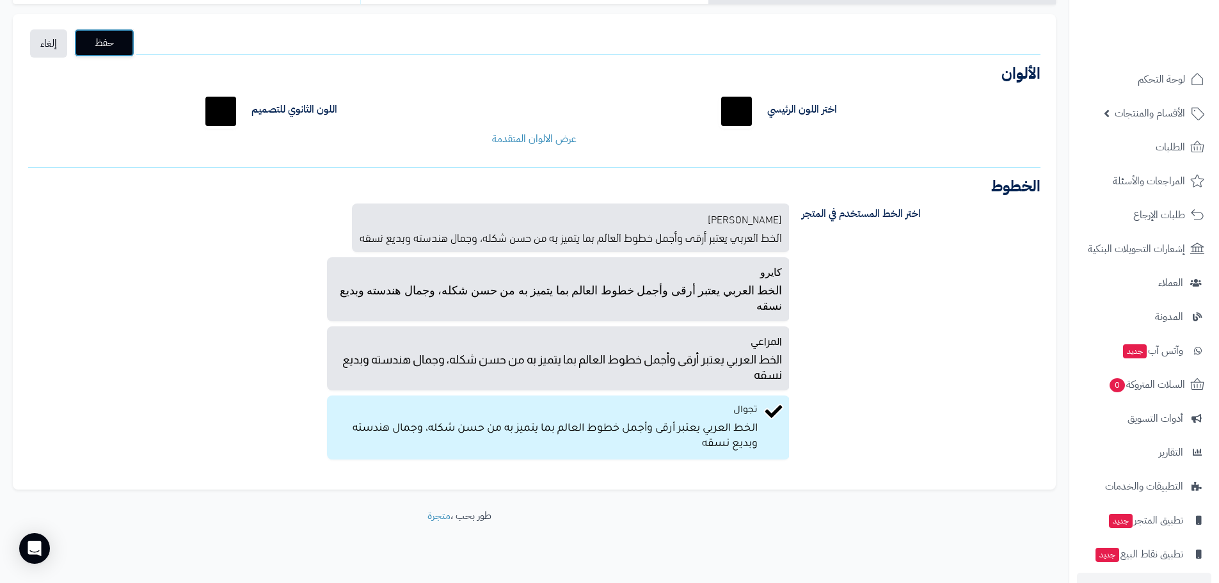
click at [90, 46] on span "حفظ" at bounding box center [104, 42] width 40 height 15
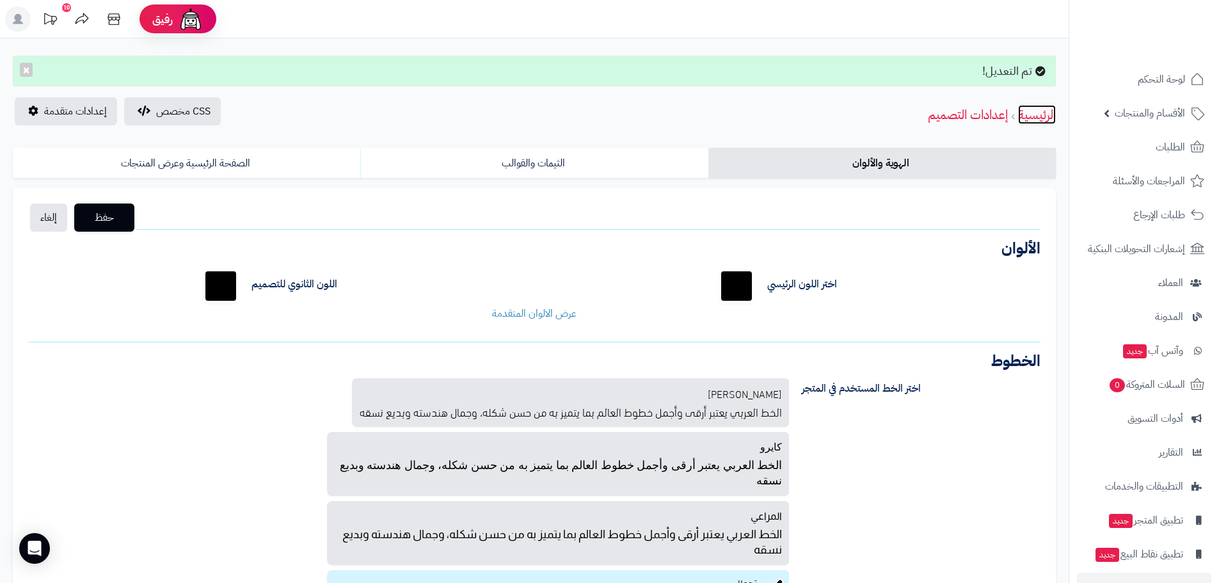
click at [1036, 115] on link "الرئيسية" at bounding box center [1037, 114] width 38 height 19
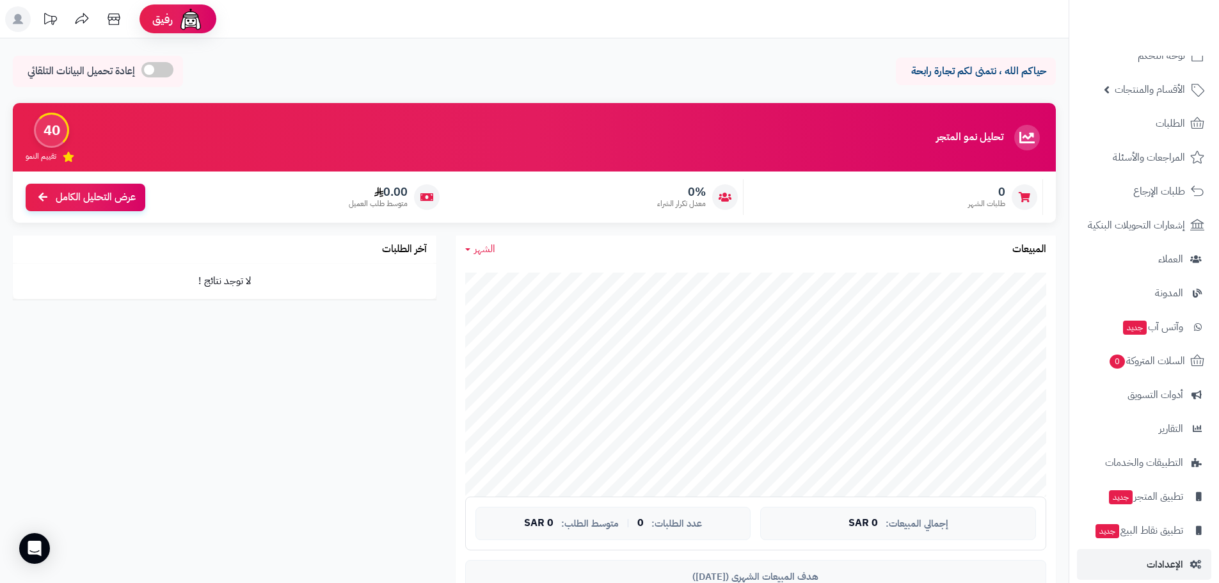
scroll to position [36, 0]
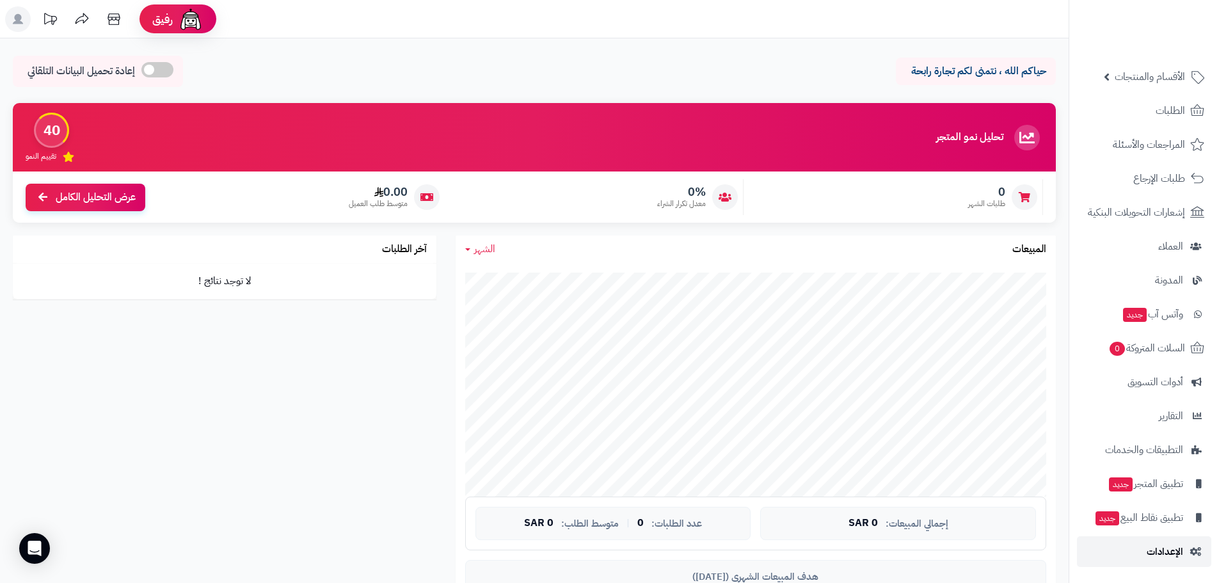
click at [1178, 547] on span "الإعدادات" at bounding box center [1165, 552] width 36 height 18
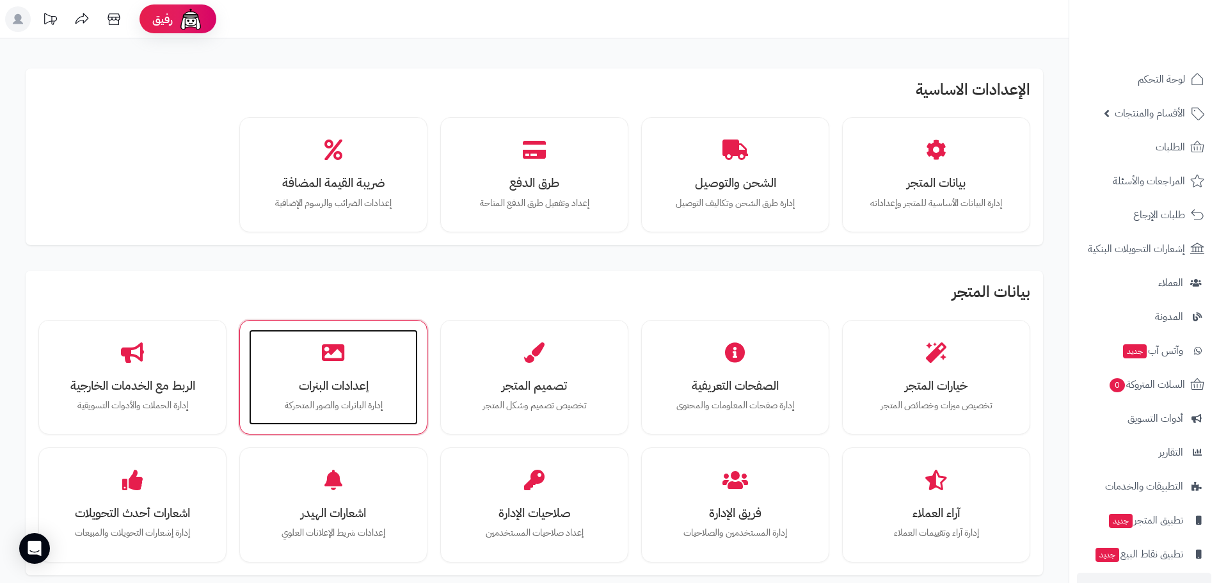
click at [333, 379] on h3 "إعدادات البنرات" at bounding box center [333, 385] width 143 height 13
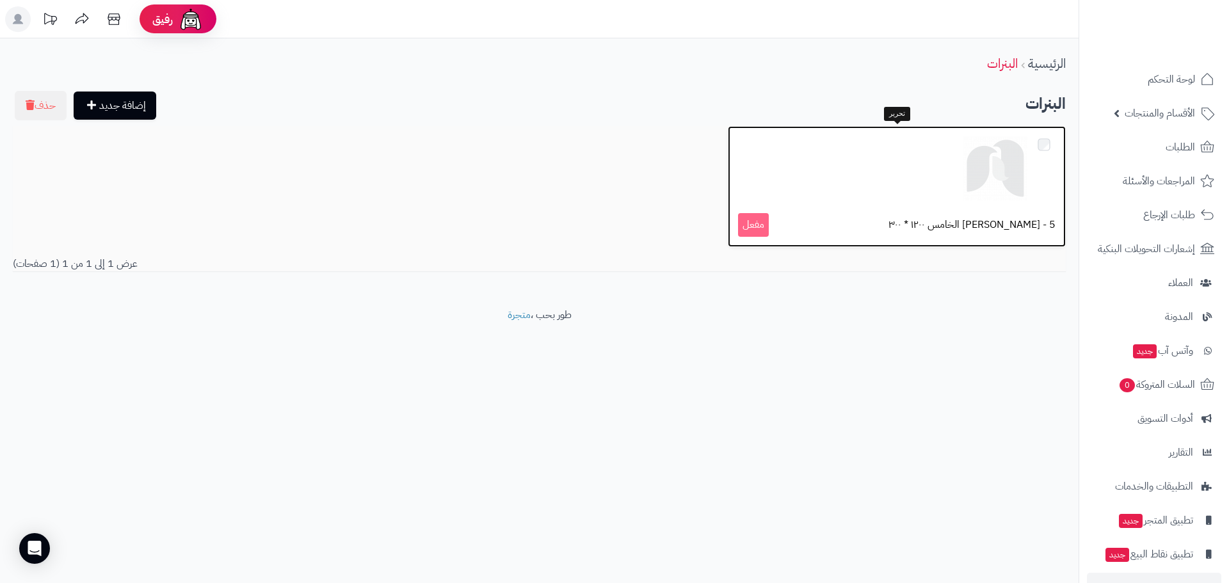
click at [967, 149] on img at bounding box center [995, 168] width 64 height 64
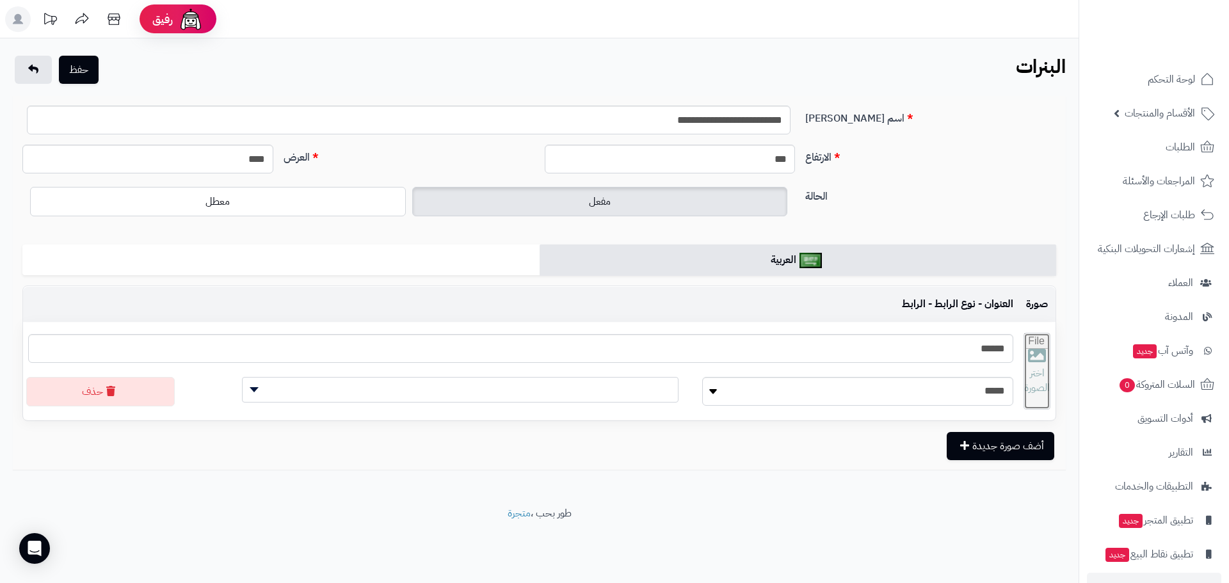
click at [1040, 371] on input "file" at bounding box center [1037, 371] width 26 height 76
type input "**********"
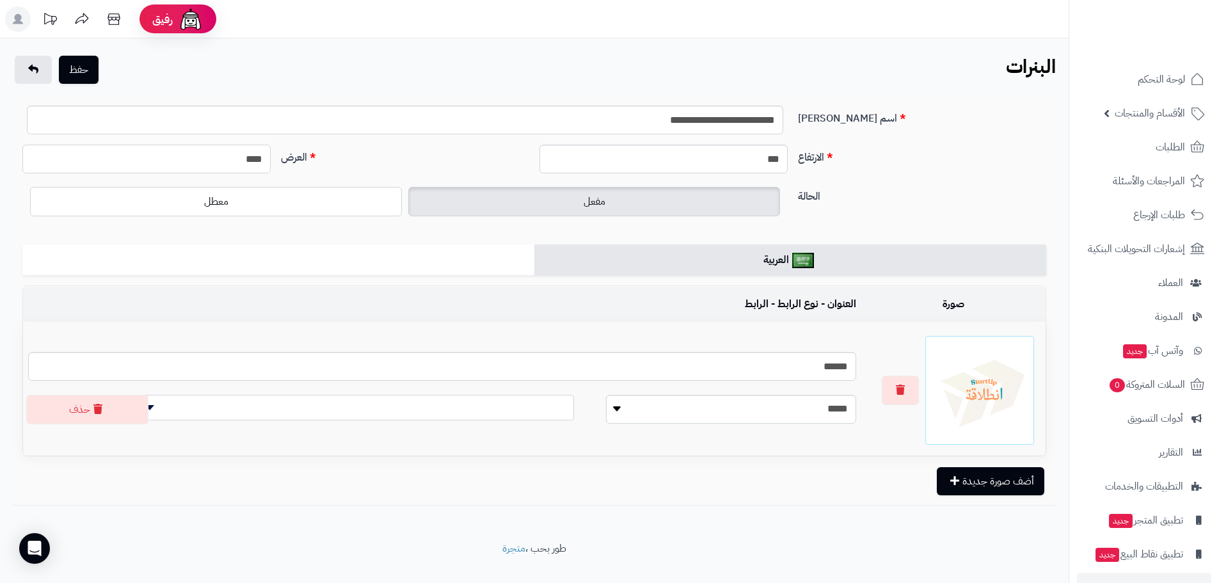
drag, startPoint x: 196, startPoint y: 163, endPoint x: 314, endPoint y: 175, distance: 119.0
click at [314, 175] on div "الارتفاع *** العرض ****" at bounding box center [534, 164] width 1034 height 39
type input "****"
click at [67, 72] on button "حفظ" at bounding box center [79, 69] width 40 height 28
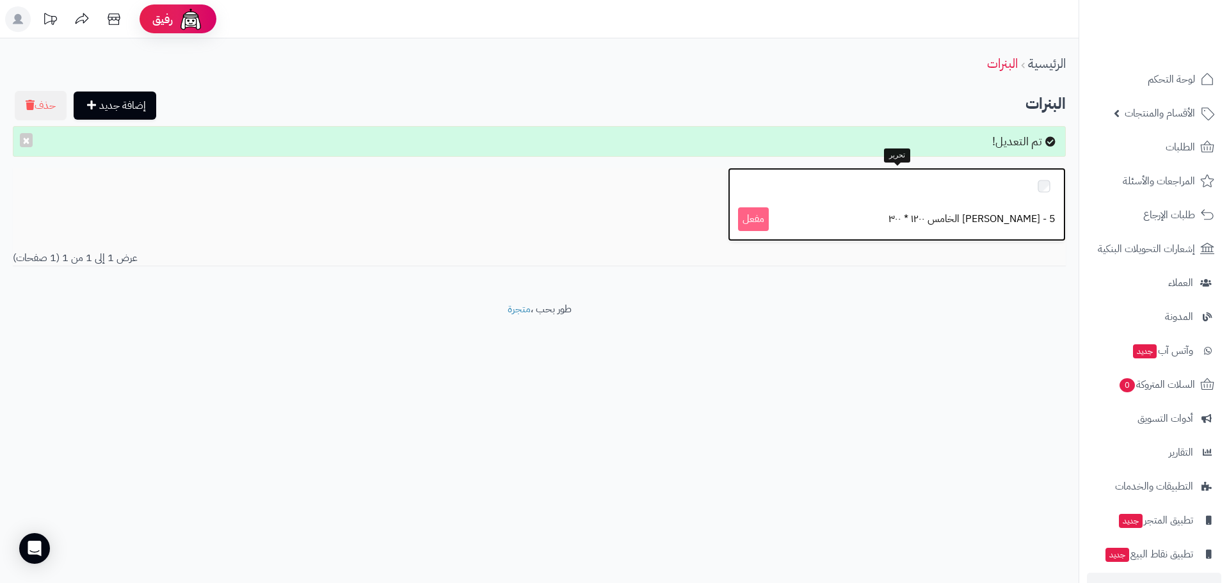
click at [859, 195] on div at bounding box center [896, 186] width 317 height 17
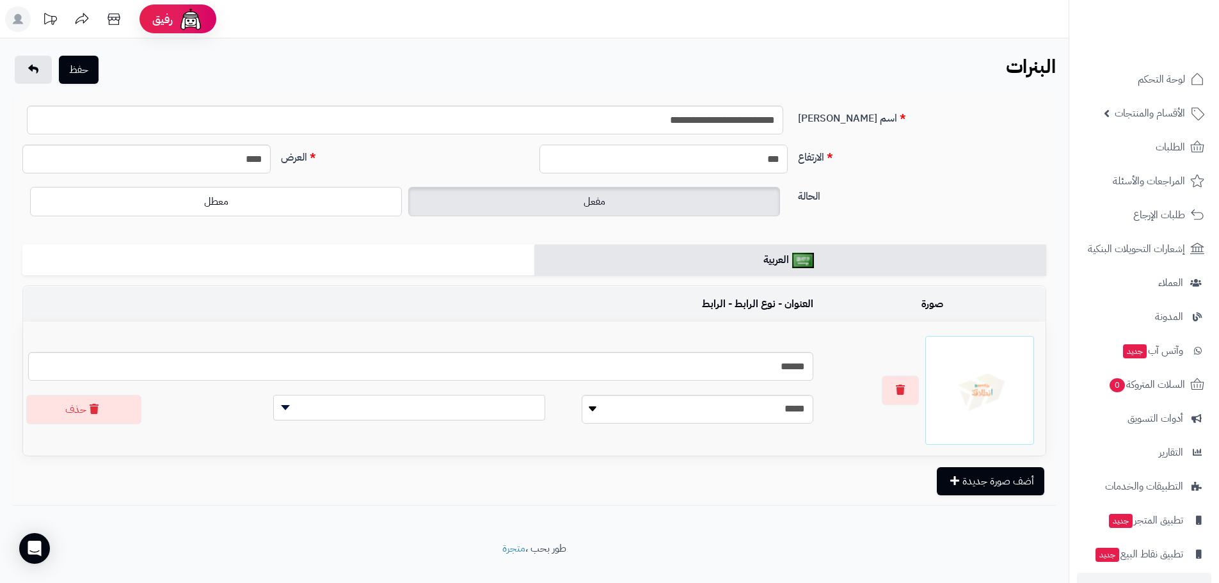
drag, startPoint x: 700, startPoint y: 158, endPoint x: 994, endPoint y: 150, distance: 294.6
click at [992, 150] on div "الارتفاع *** العرض ****" at bounding box center [534, 164] width 1034 height 39
type input "****"
drag, startPoint x: 212, startPoint y: 153, endPoint x: 355, endPoint y: 157, distance: 142.8
click at [326, 159] on div "الارتفاع **** العرض ****" at bounding box center [534, 164] width 1034 height 39
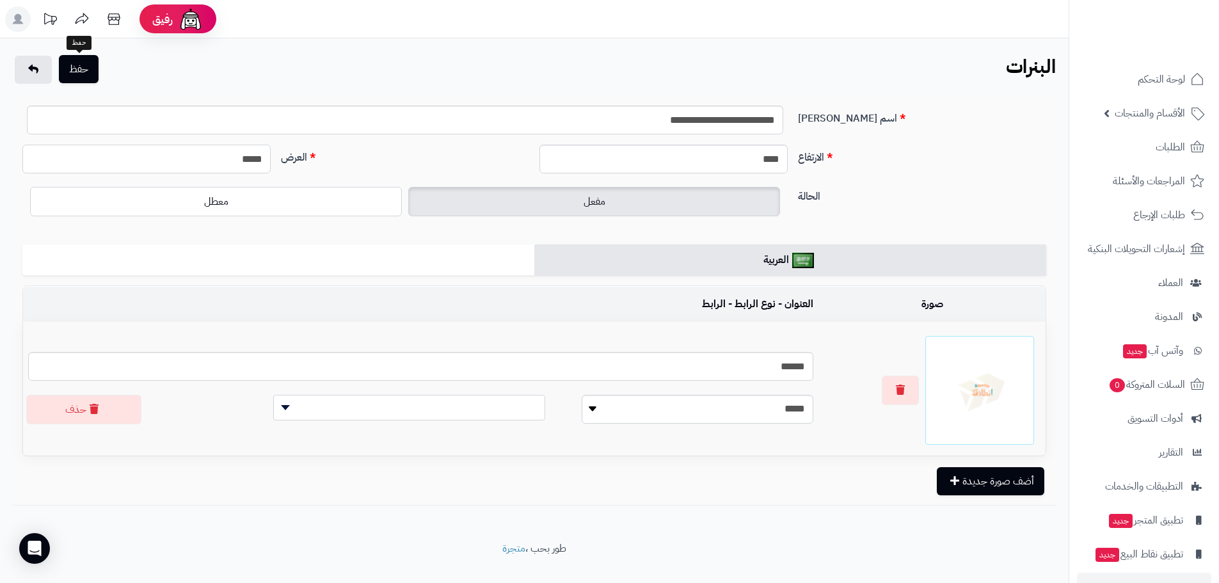
type input "*****"
click at [88, 72] on button "حفظ" at bounding box center [79, 69] width 40 height 28
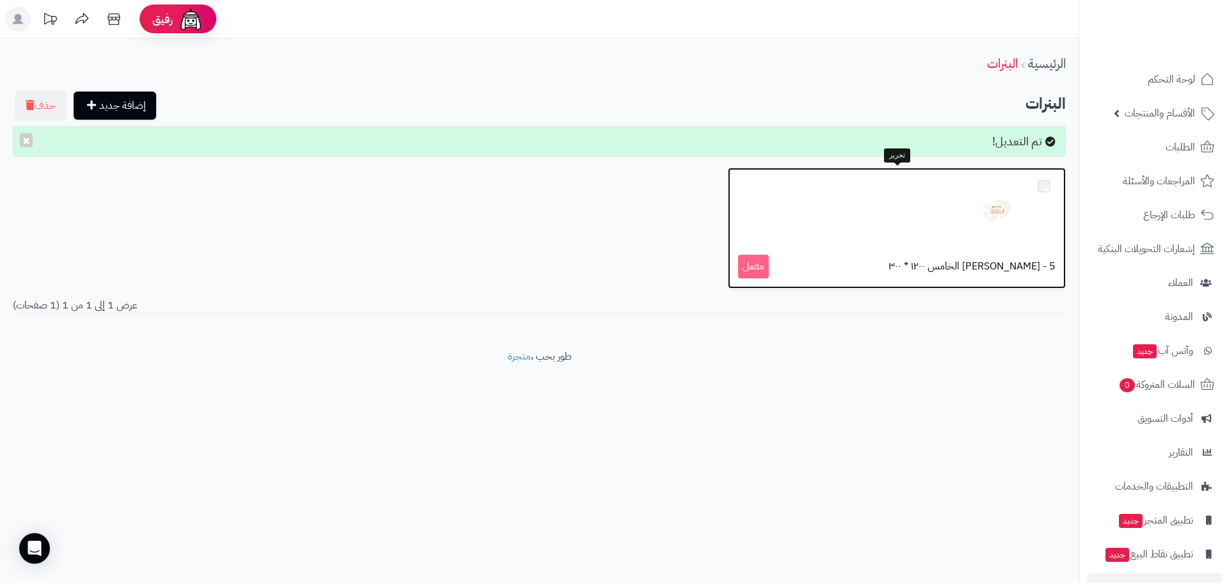
click at [935, 222] on div at bounding box center [896, 210] width 317 height 64
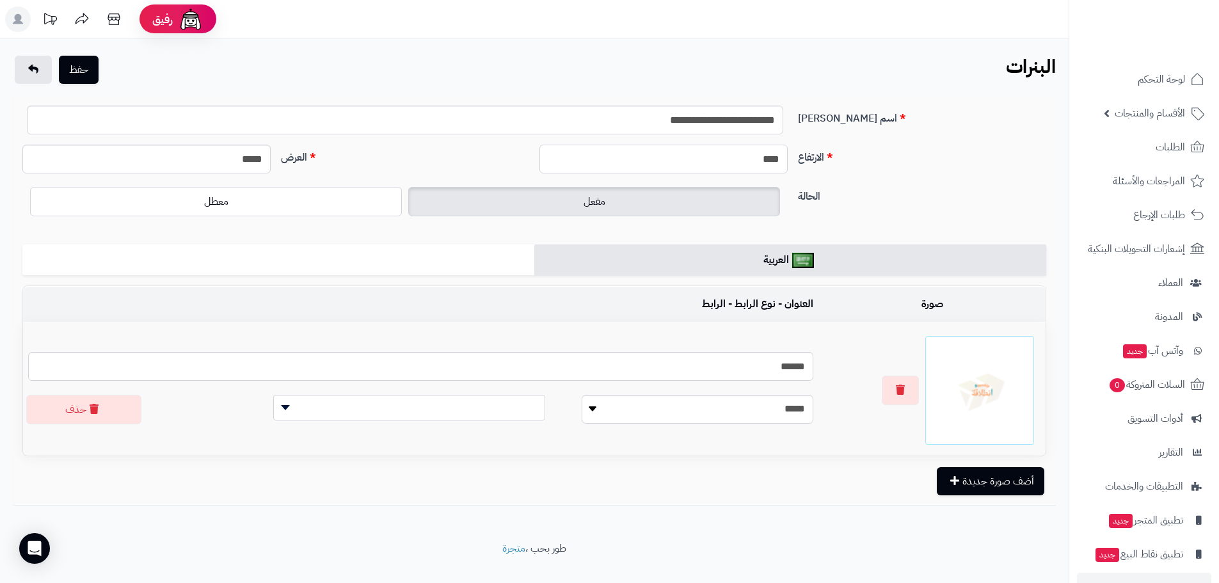
drag, startPoint x: 708, startPoint y: 159, endPoint x: 883, endPoint y: 170, distance: 175.8
click at [883, 170] on div "الارتفاع **** العرض *****" at bounding box center [534, 164] width 1034 height 39
type input "****"
click at [91, 71] on button "حفظ" at bounding box center [79, 69] width 40 height 28
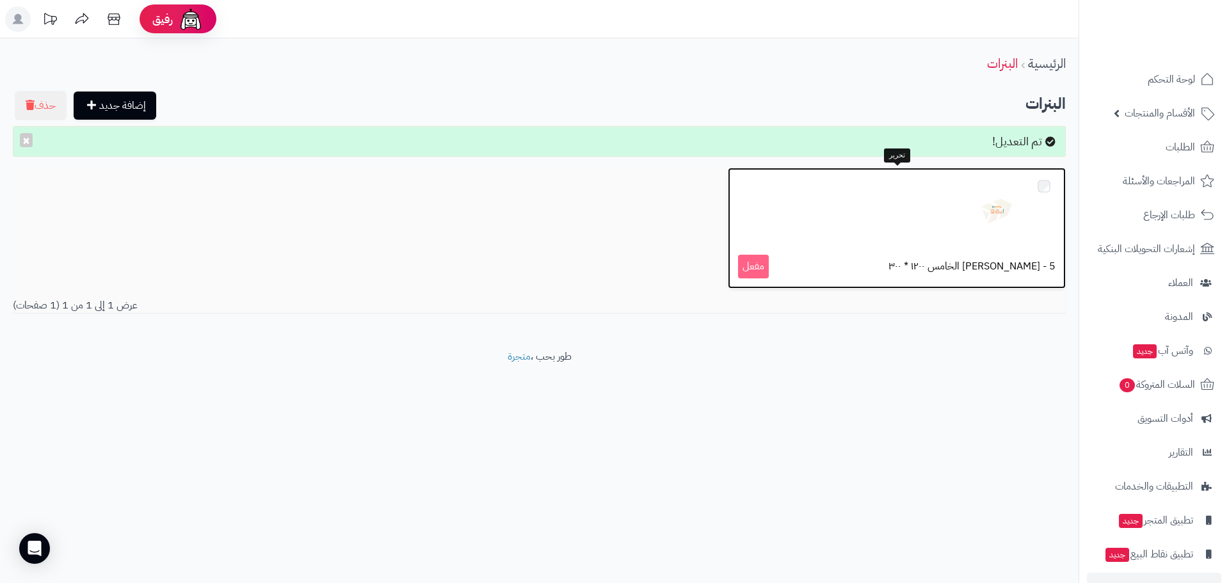
click at [997, 220] on img at bounding box center [995, 210] width 64 height 64
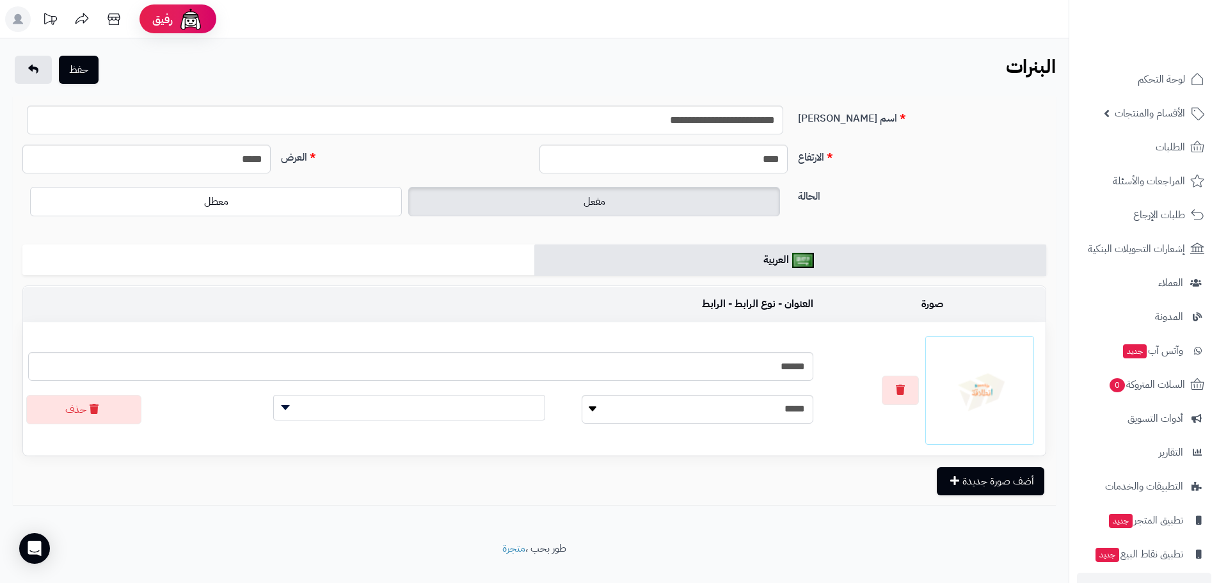
click at [993, 387] on img at bounding box center [979, 390] width 97 height 97
click at [908, 391] on button "button" at bounding box center [900, 389] width 37 height 29
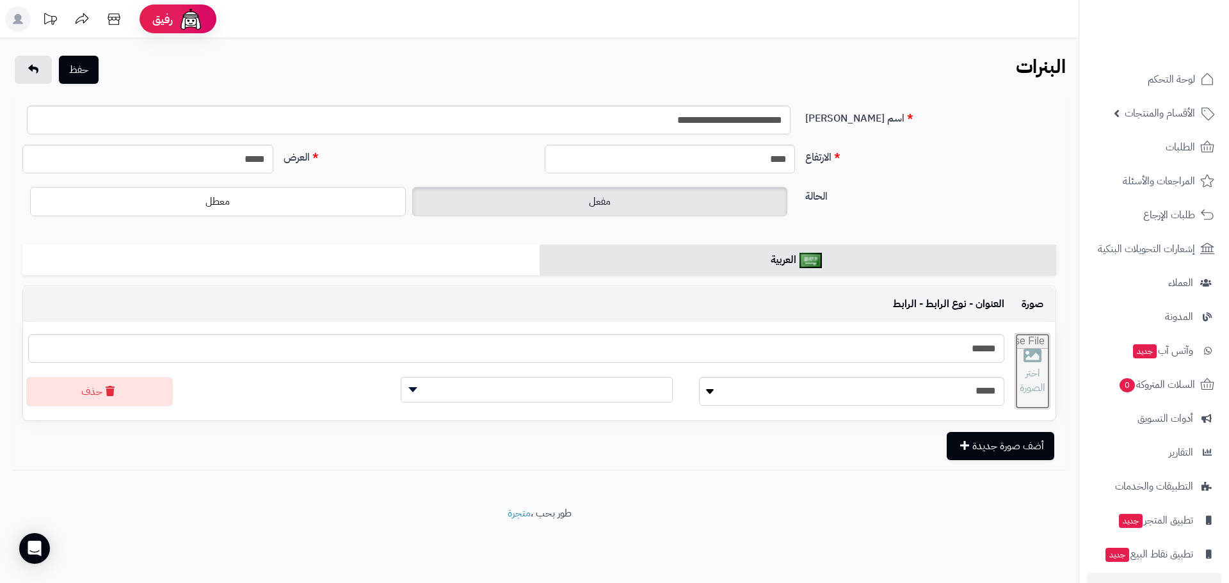
click at [1015, 378] on input "file" at bounding box center [1032, 371] width 35 height 76
type input "**********"
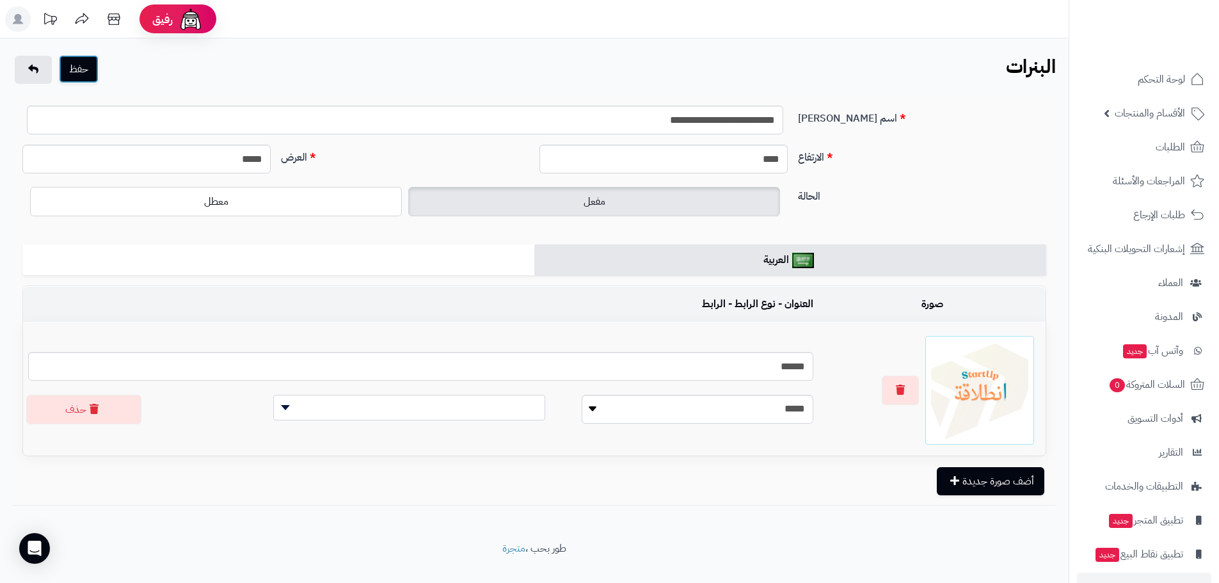
click at [86, 71] on button "حفظ" at bounding box center [79, 69] width 40 height 28
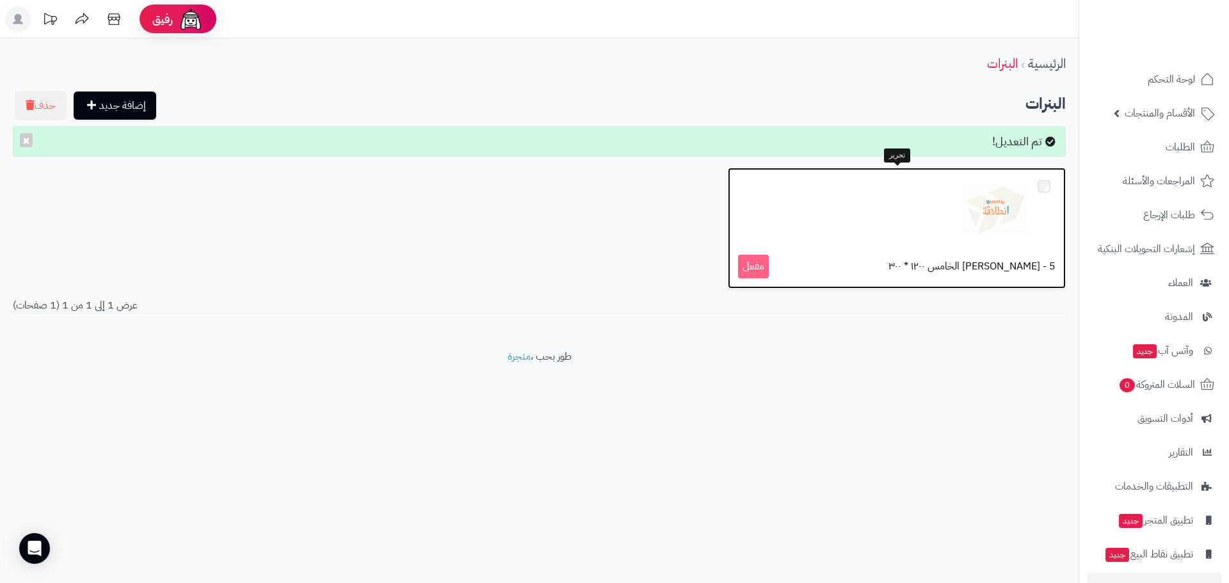
click at [877, 219] on div at bounding box center [896, 210] width 317 height 64
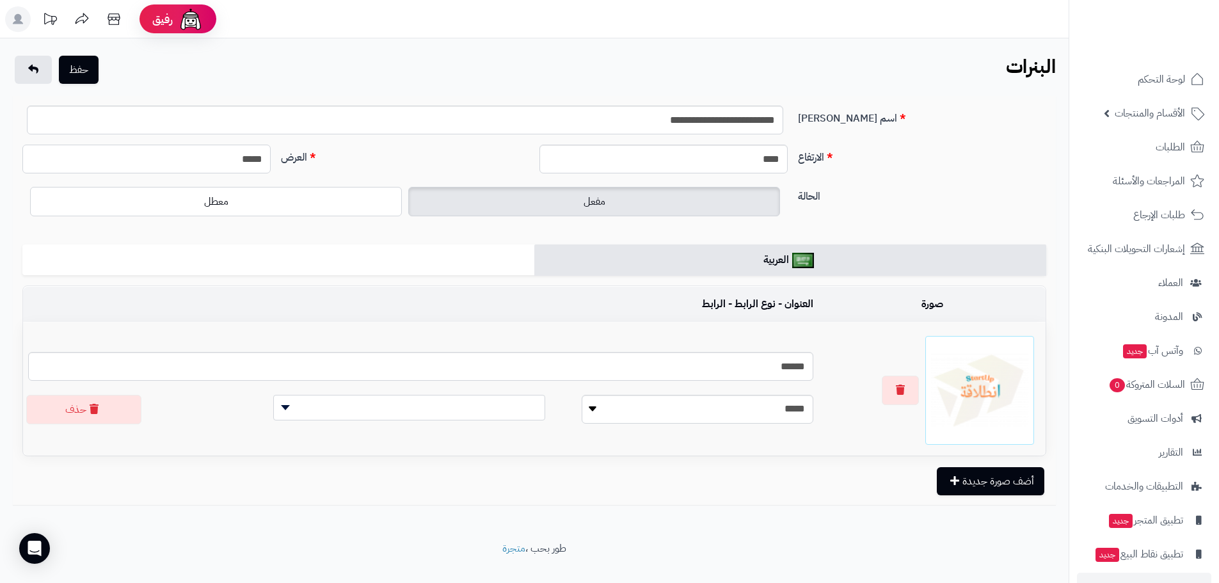
drag, startPoint x: 226, startPoint y: 161, endPoint x: 314, endPoint y: 163, distance: 88.4
click at [314, 163] on div "الارتفاع **** العرض *****" at bounding box center [534, 164] width 1034 height 39
type input "****"
click at [79, 68] on button "حفظ" at bounding box center [79, 69] width 40 height 28
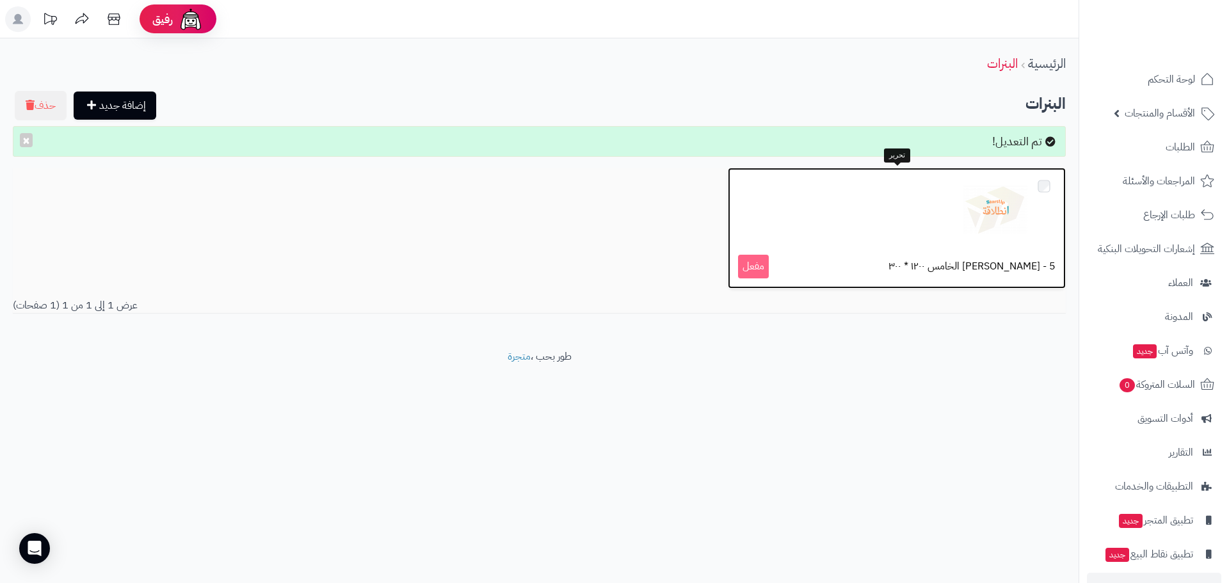
click at [978, 216] on img at bounding box center [995, 210] width 64 height 64
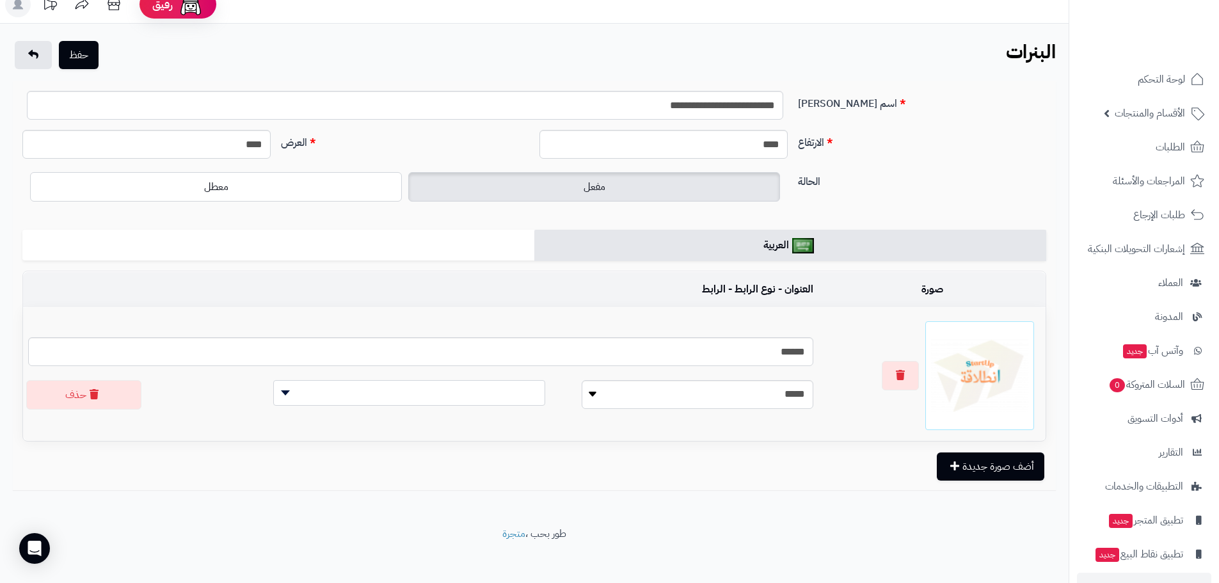
scroll to position [22, 0]
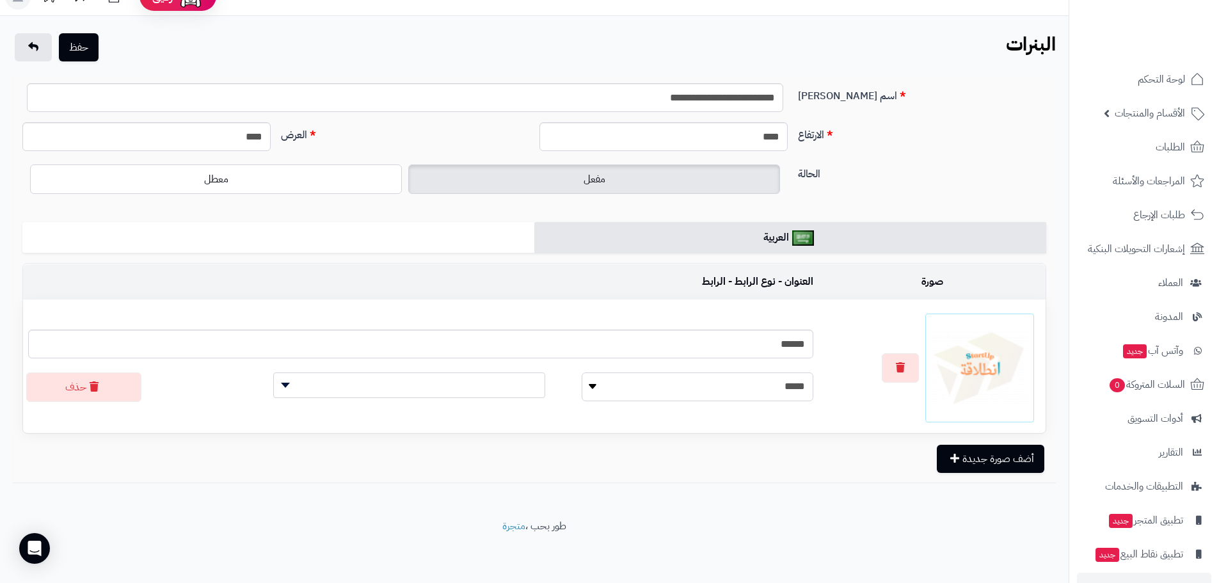
click at [691, 394] on select "**********" at bounding box center [698, 387] width 232 height 29
click at [442, 392] on span at bounding box center [409, 386] width 272 height 26
click at [705, 384] on select "**********" at bounding box center [698, 387] width 232 height 29
click at [582, 373] on select "**********" at bounding box center [698, 387] width 232 height 29
click at [453, 393] on span at bounding box center [409, 386] width 272 height 26
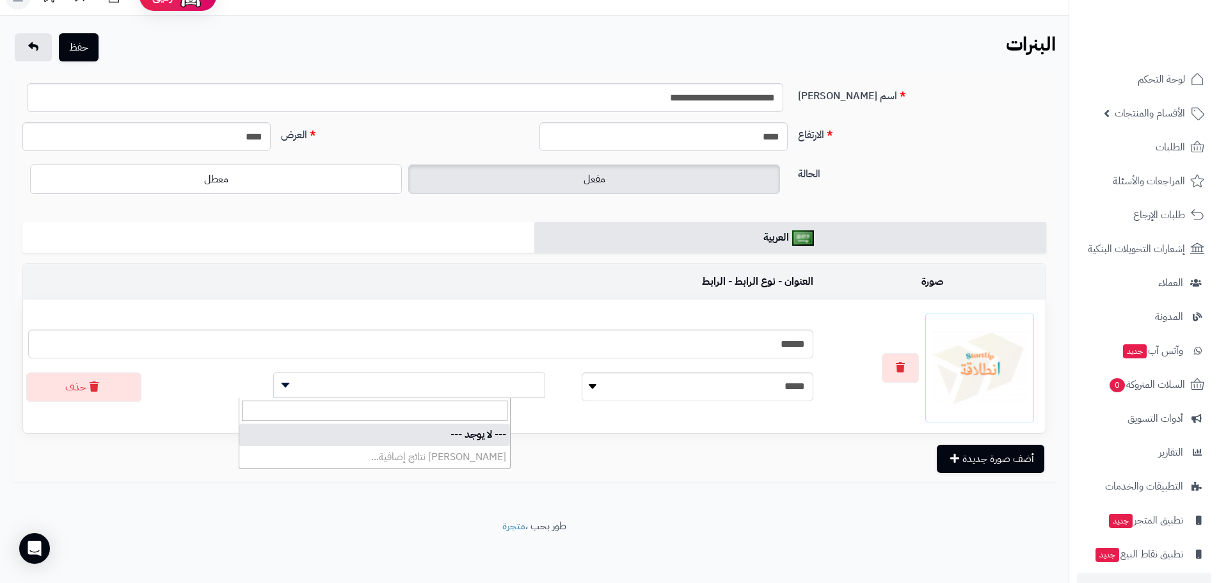
click at [858, 396] on div at bounding box center [932, 368] width 217 height 109
drag, startPoint x: 737, startPoint y: 135, endPoint x: 907, endPoint y: 137, distance: 170.3
click at [903, 138] on div "الارتفاع **** العرض ****" at bounding box center [534, 141] width 1034 height 39
type input "***"
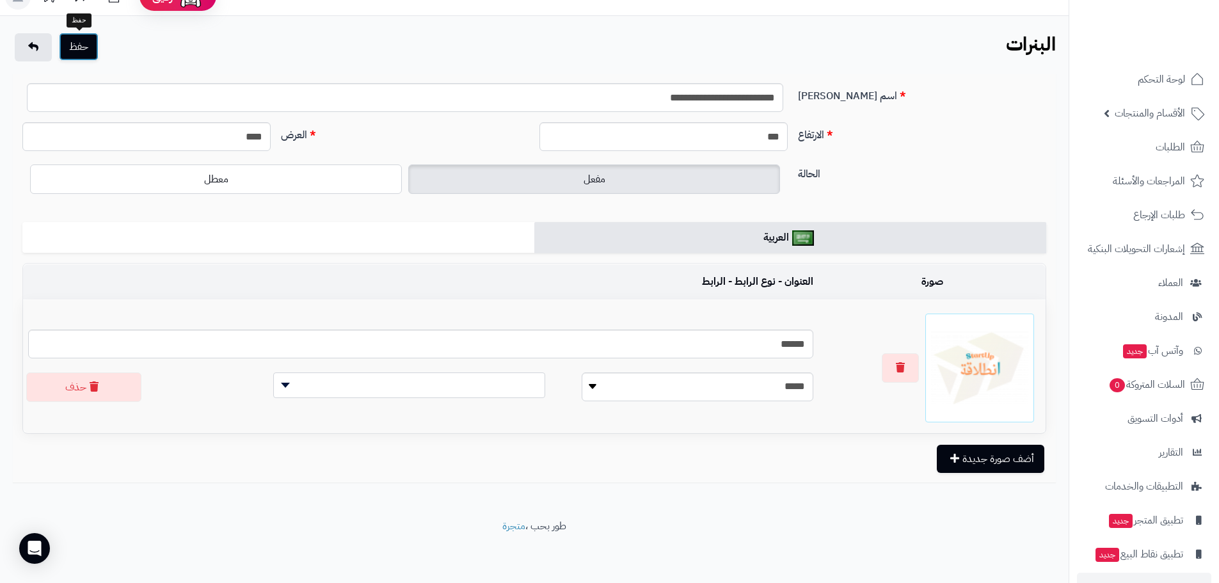
click at [83, 41] on button "حفظ" at bounding box center [79, 47] width 40 height 28
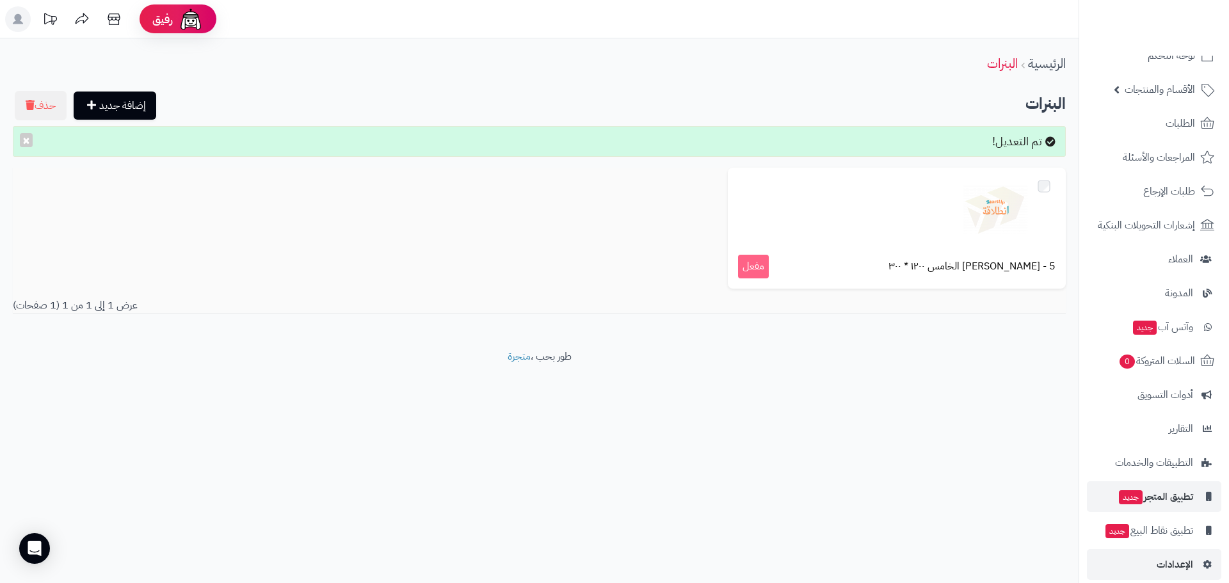
scroll to position [36, 0]
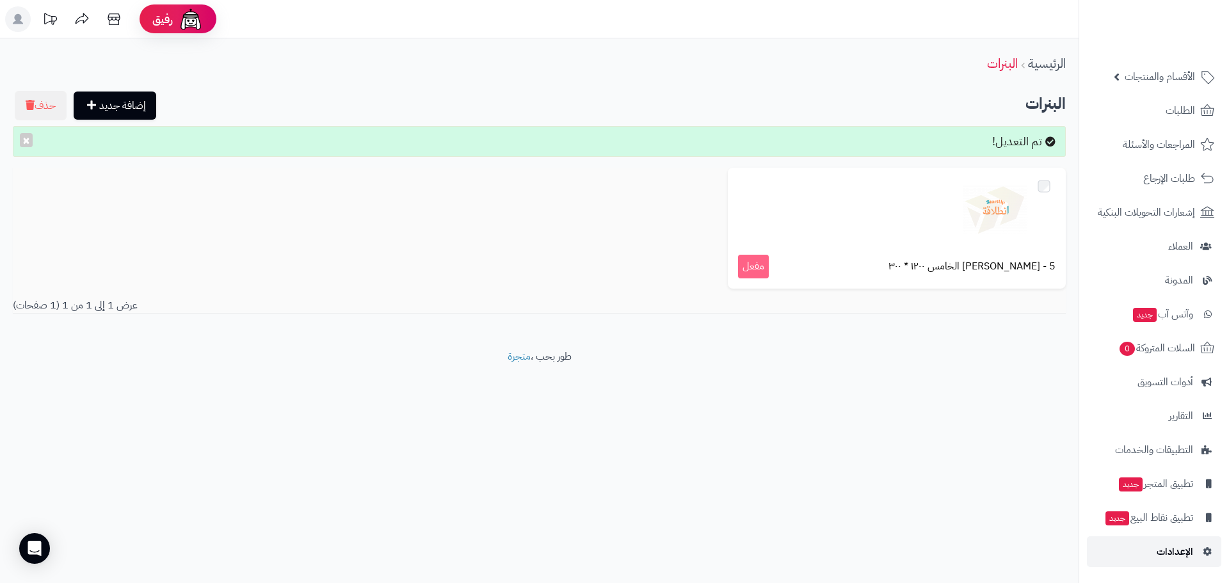
click at [1170, 552] on span "الإعدادات" at bounding box center [1175, 552] width 36 height 18
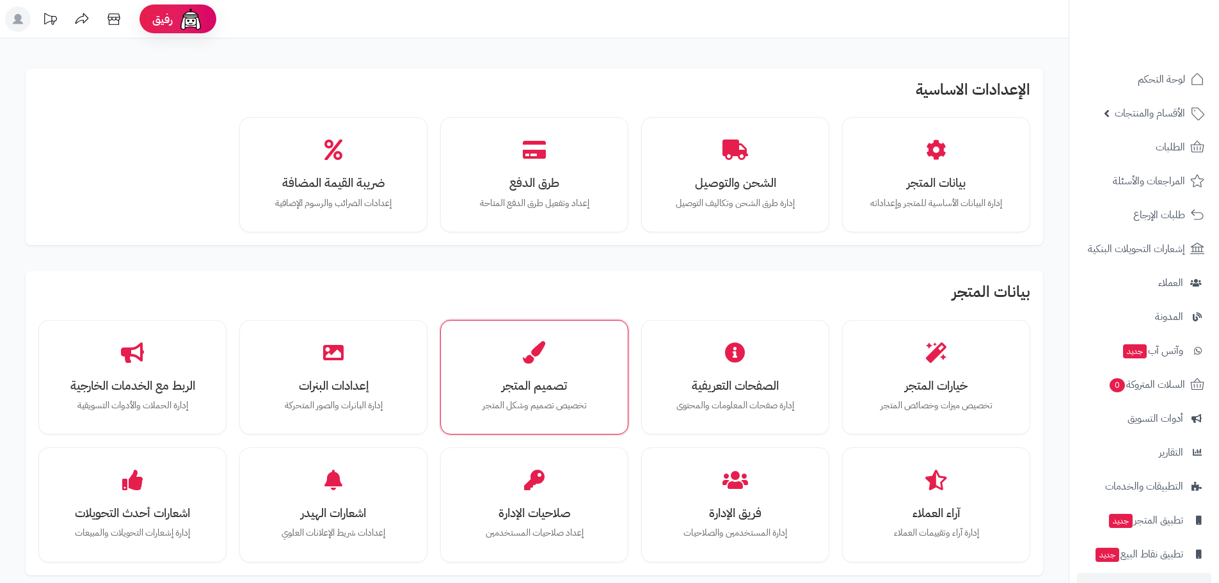
scroll to position [128, 0]
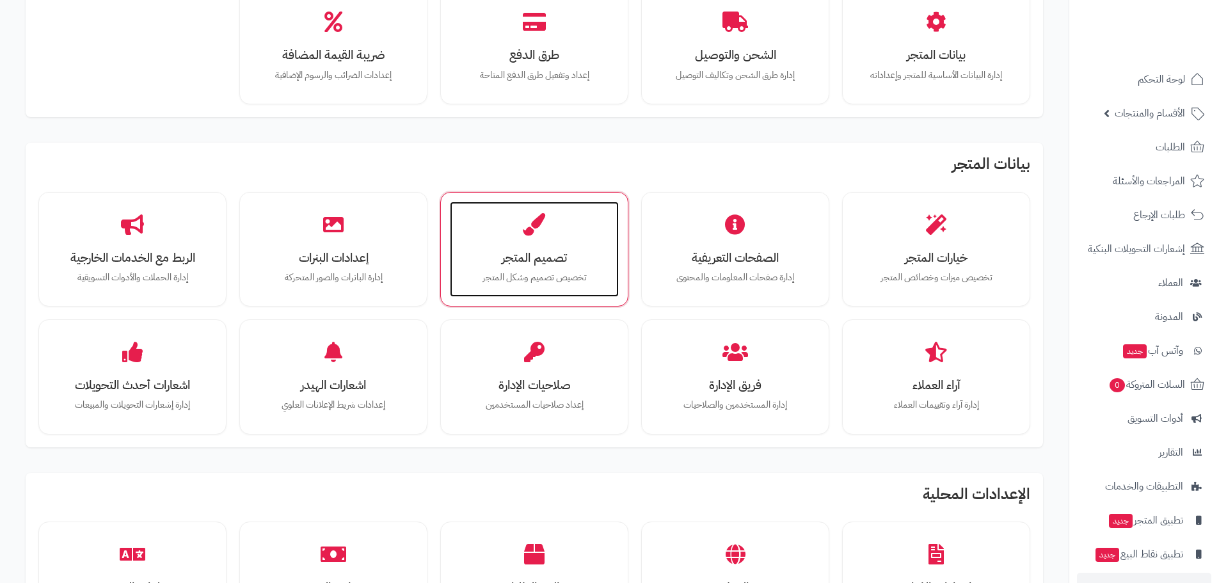
click at [506, 278] on p "تخصيص تصميم وشكل المتجر" at bounding box center [534, 278] width 143 height 14
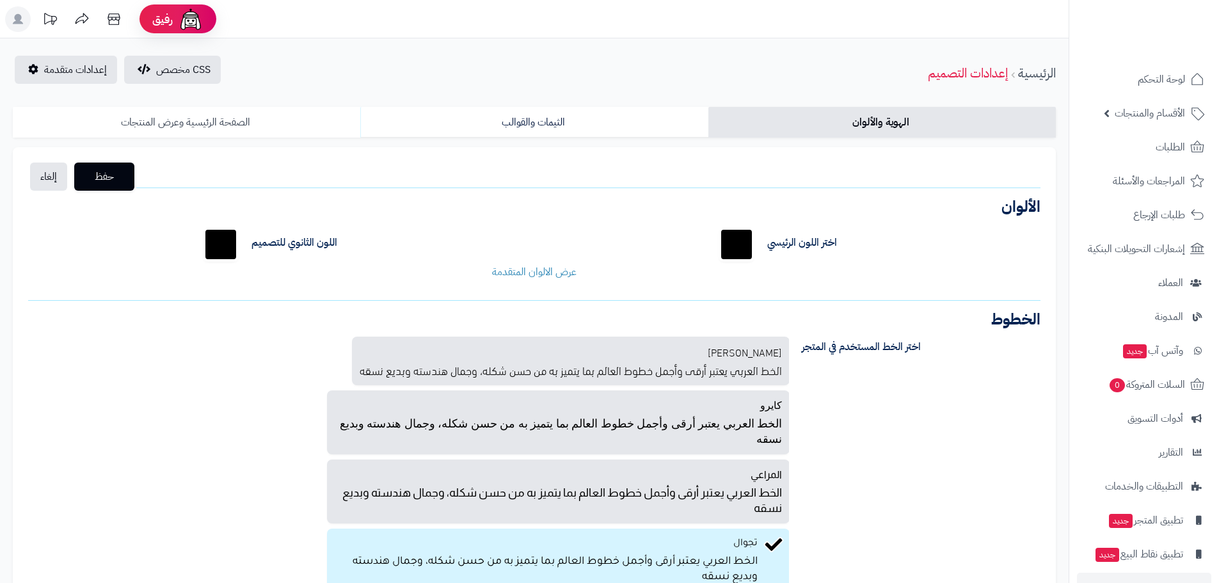
click at [222, 120] on link "الصفحة الرئيسية وعرض المنتجات" at bounding box center [187, 122] width 348 height 31
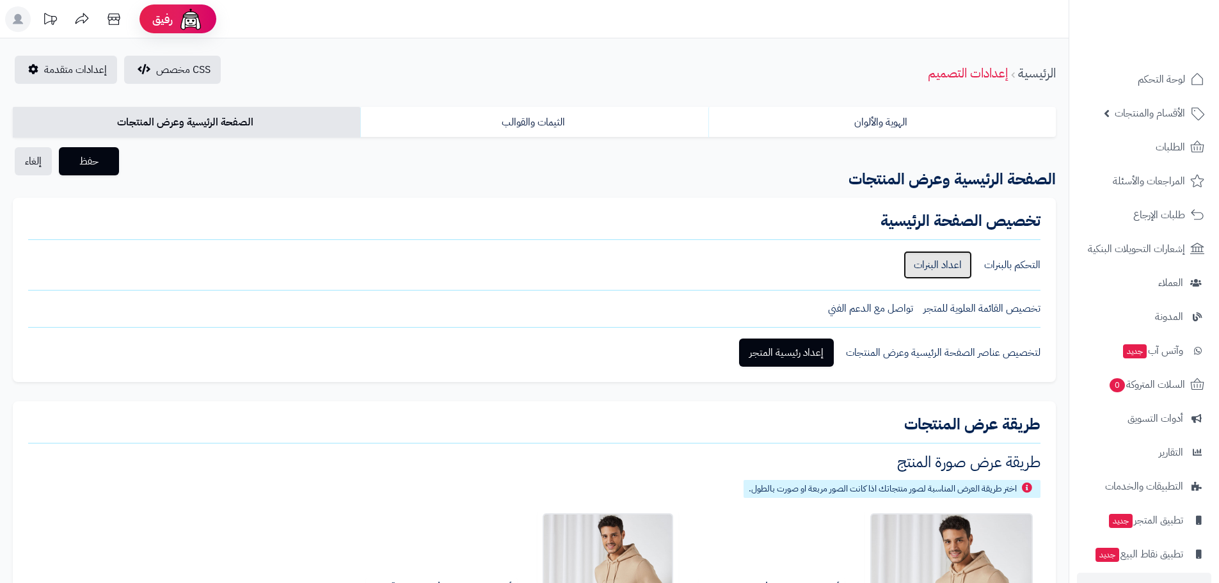
click at [942, 259] on link "اعداد البنرات" at bounding box center [938, 265] width 68 height 28
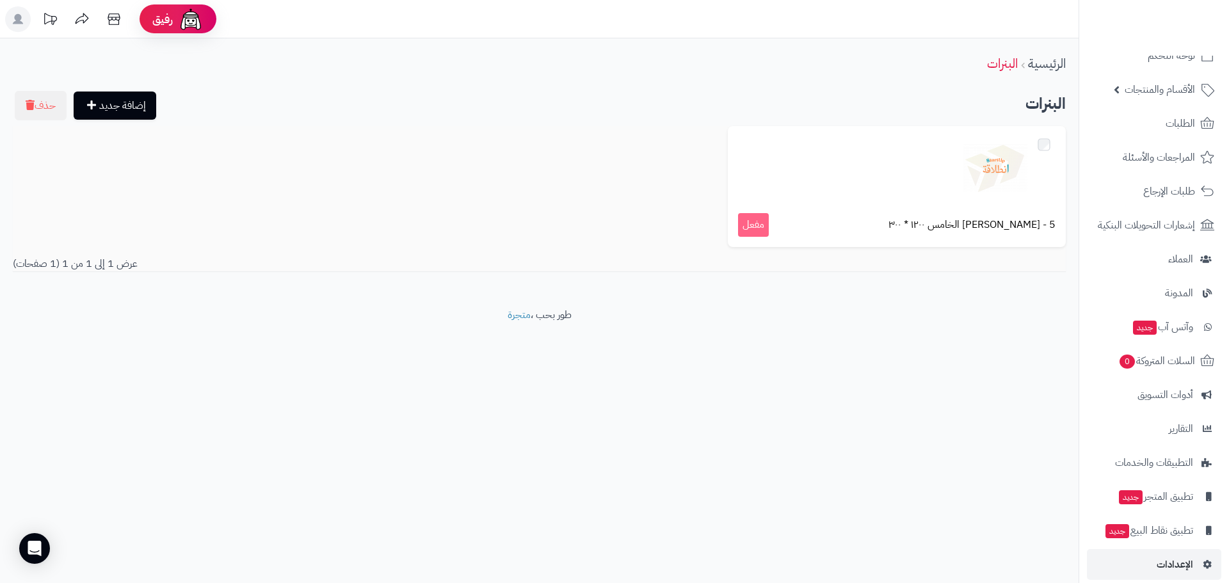
scroll to position [36, 0]
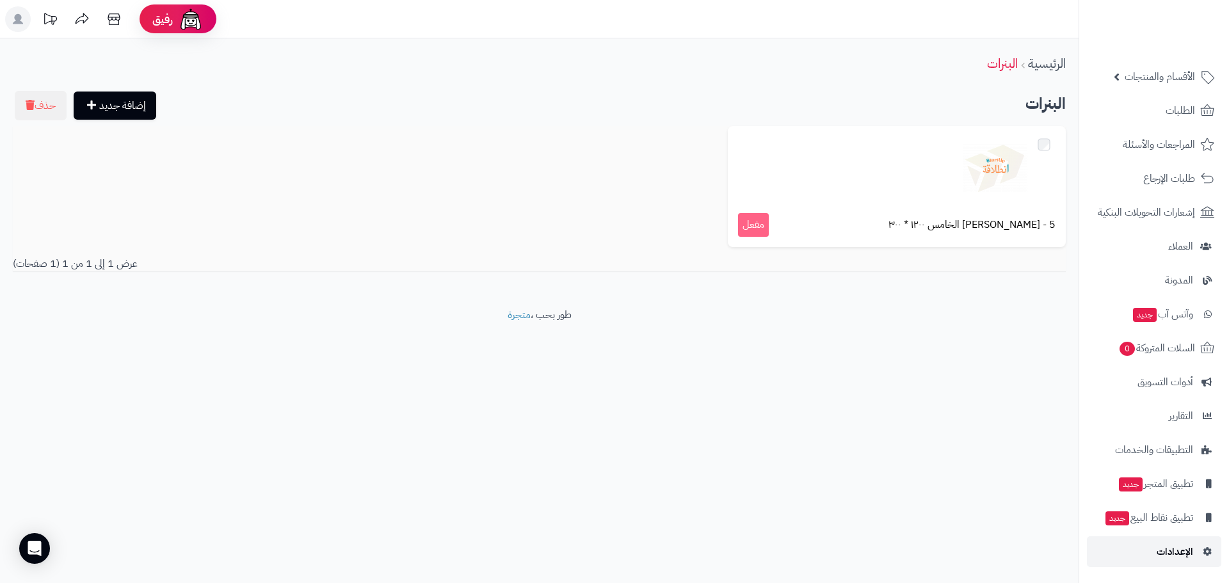
click at [1172, 552] on span "الإعدادات" at bounding box center [1175, 552] width 36 height 18
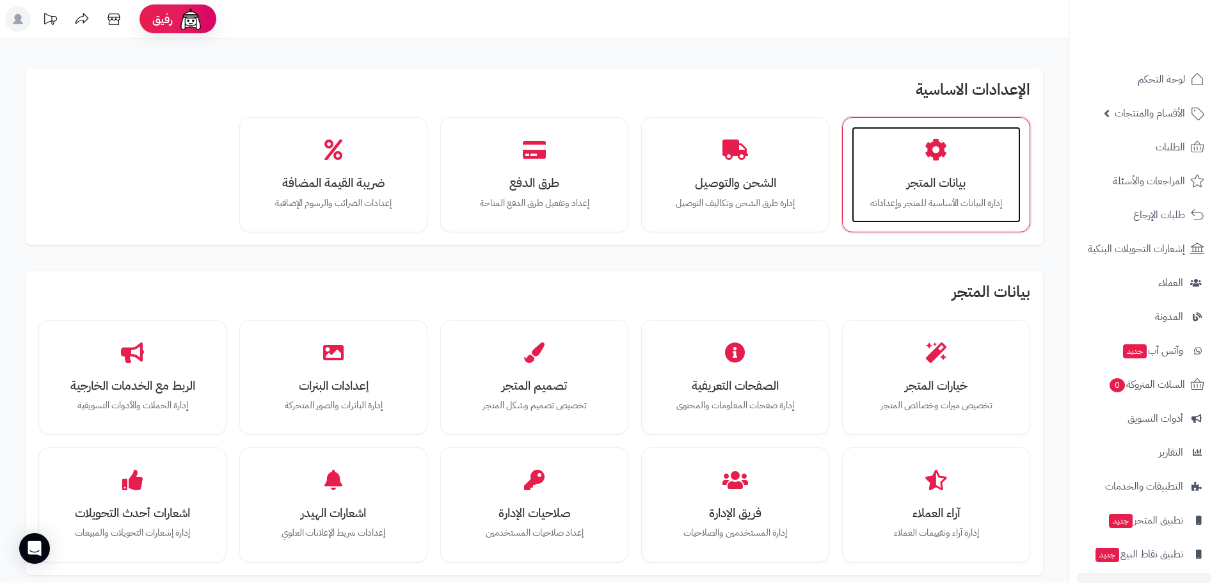
click at [896, 188] on h3 "بيانات المتجر" at bounding box center [936, 182] width 143 height 13
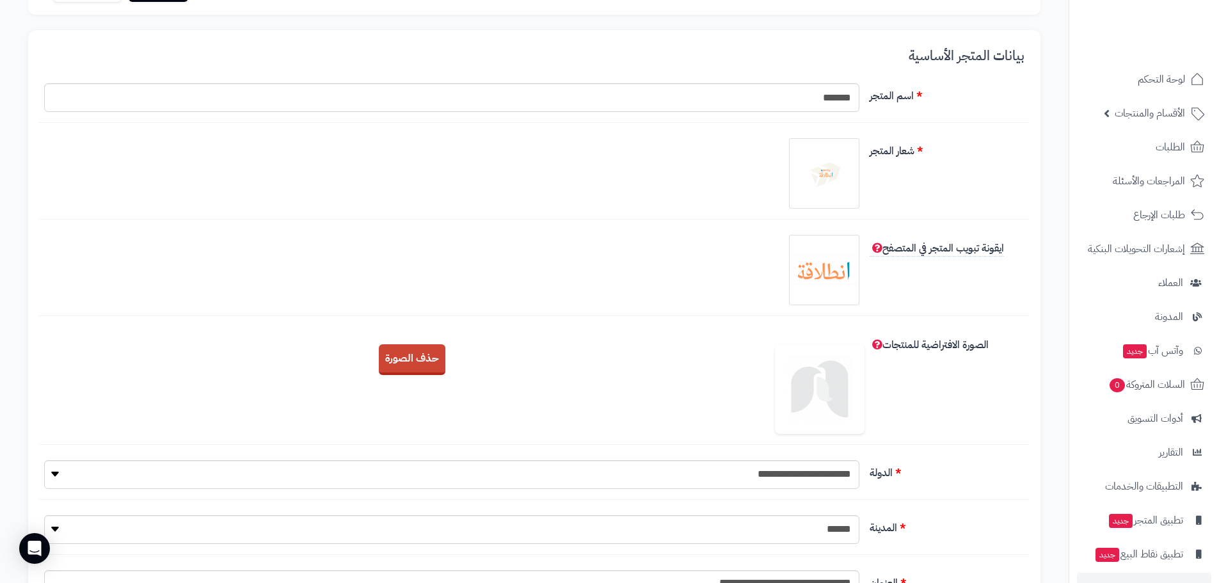
scroll to position [256, 0]
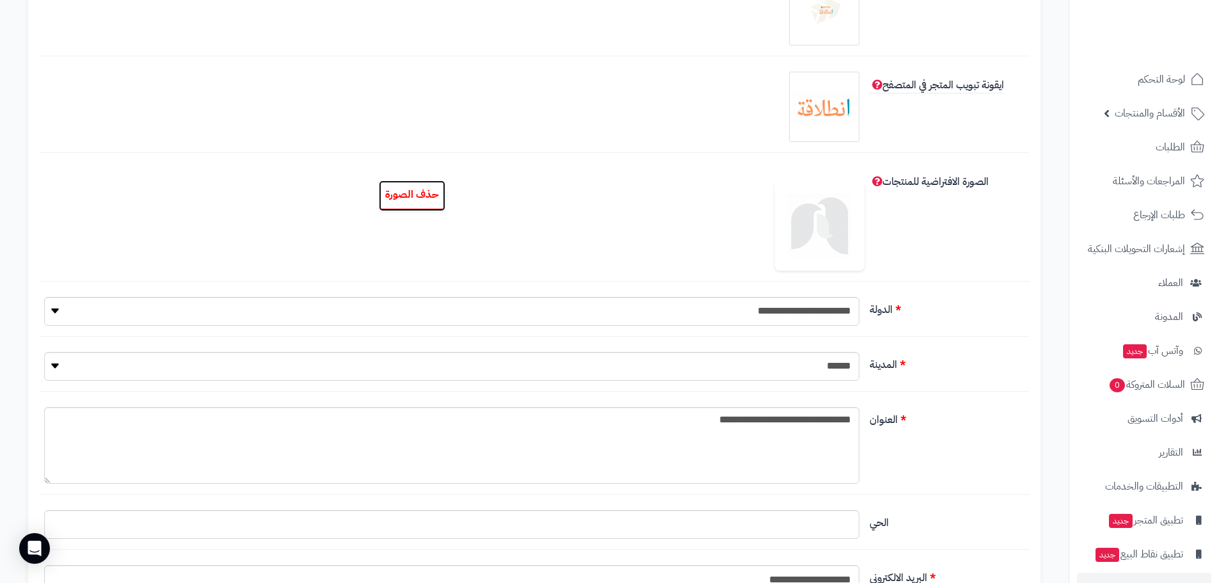
click at [437, 191] on button "حذف الصورة" at bounding box center [412, 196] width 67 height 31
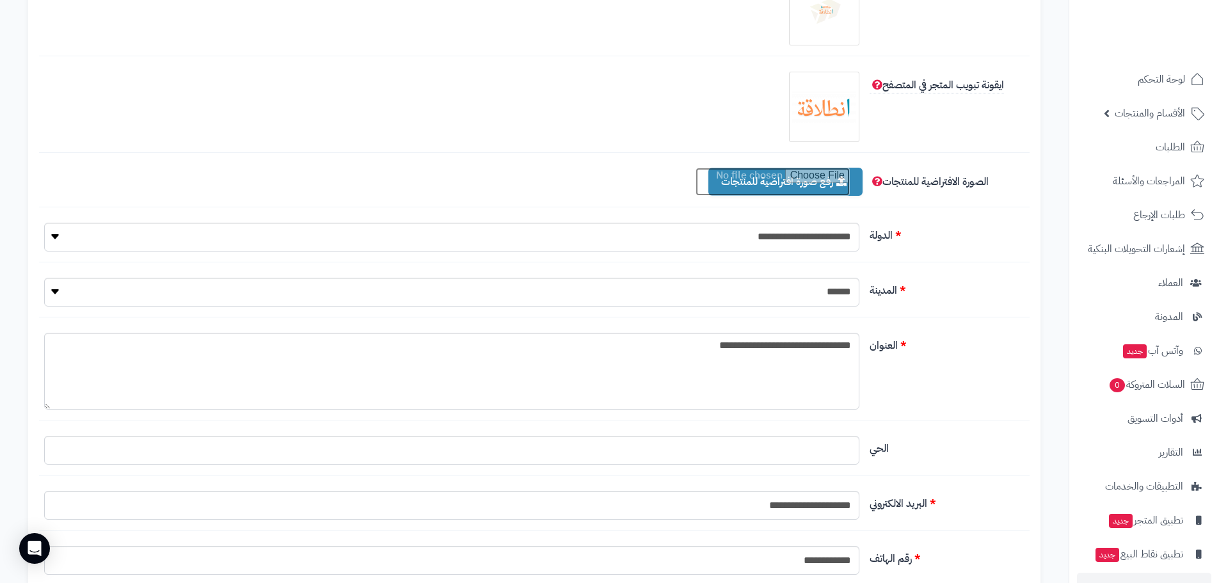
click at [780, 181] on input "file" at bounding box center [773, 182] width 154 height 28
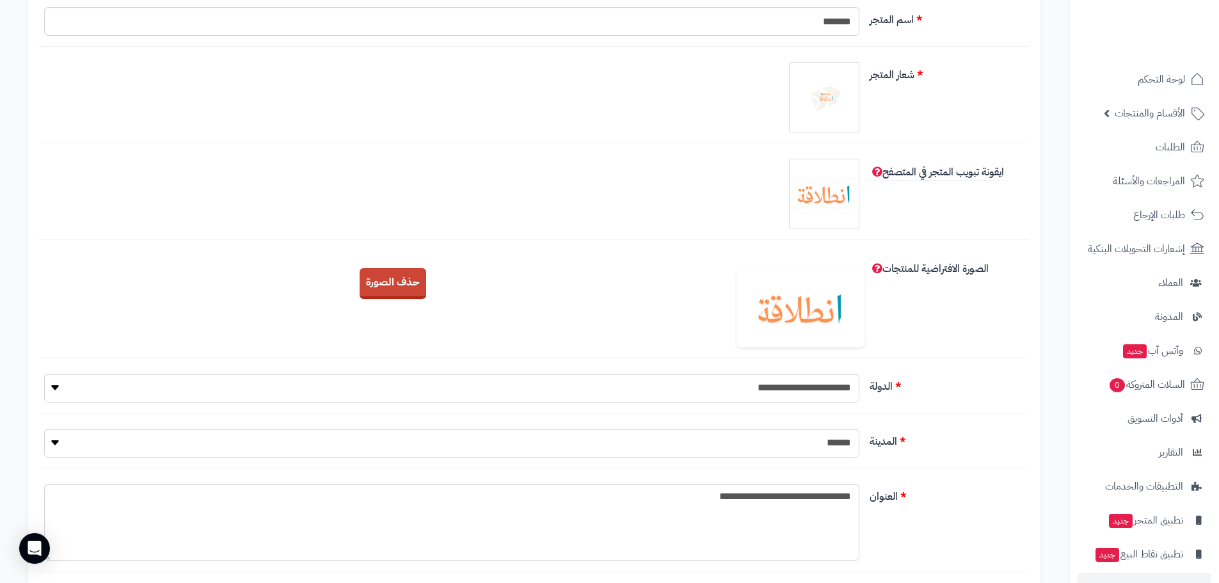
scroll to position [0, 0]
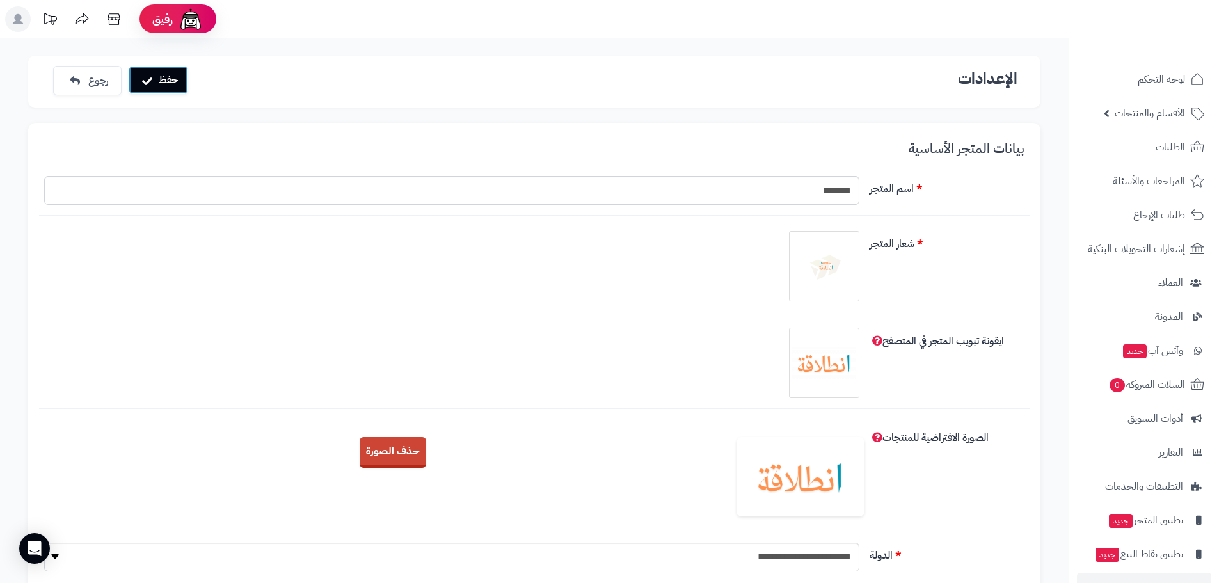
click at [173, 76] on button "حفظ" at bounding box center [159, 80] width 60 height 28
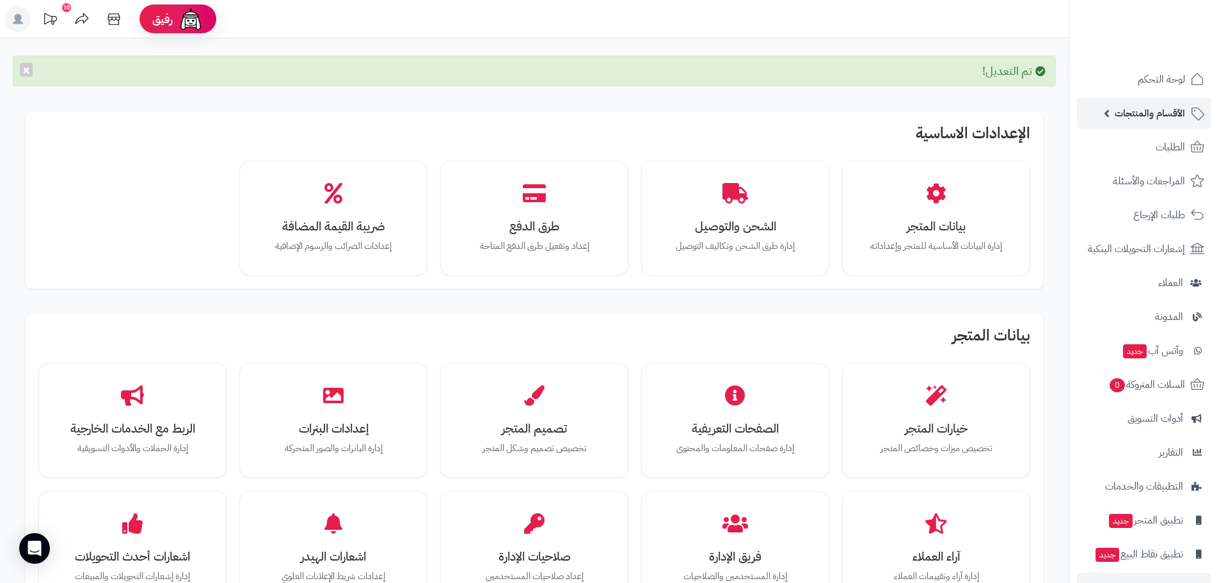
click at [1162, 118] on span "الأقسام والمنتجات" at bounding box center [1150, 113] width 70 height 18
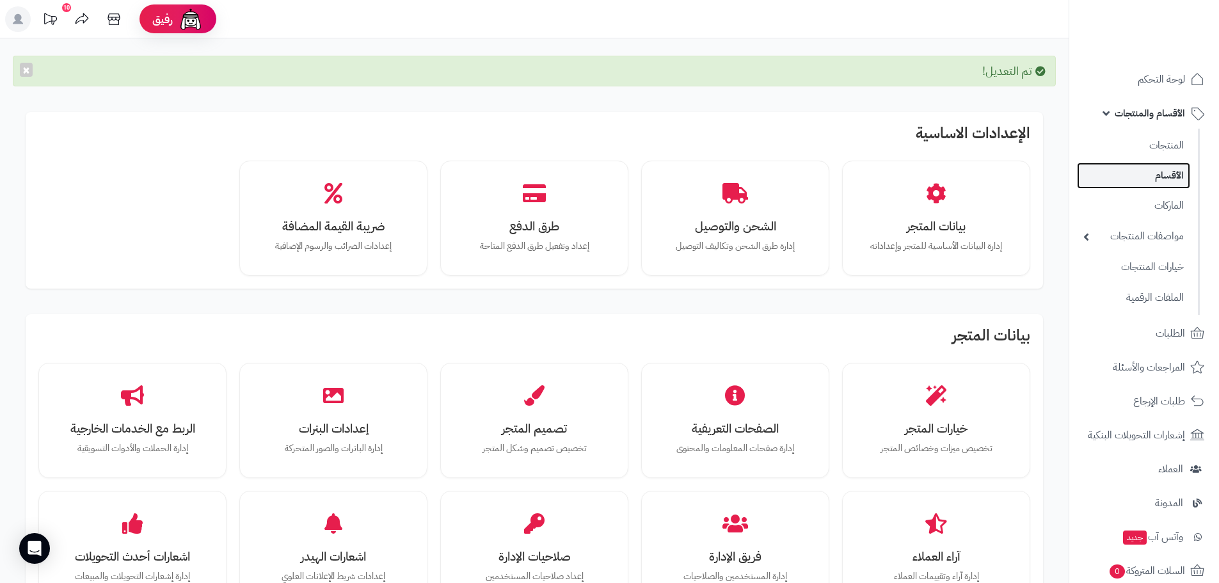
click at [1164, 168] on link "الأقسام" at bounding box center [1133, 176] width 113 height 26
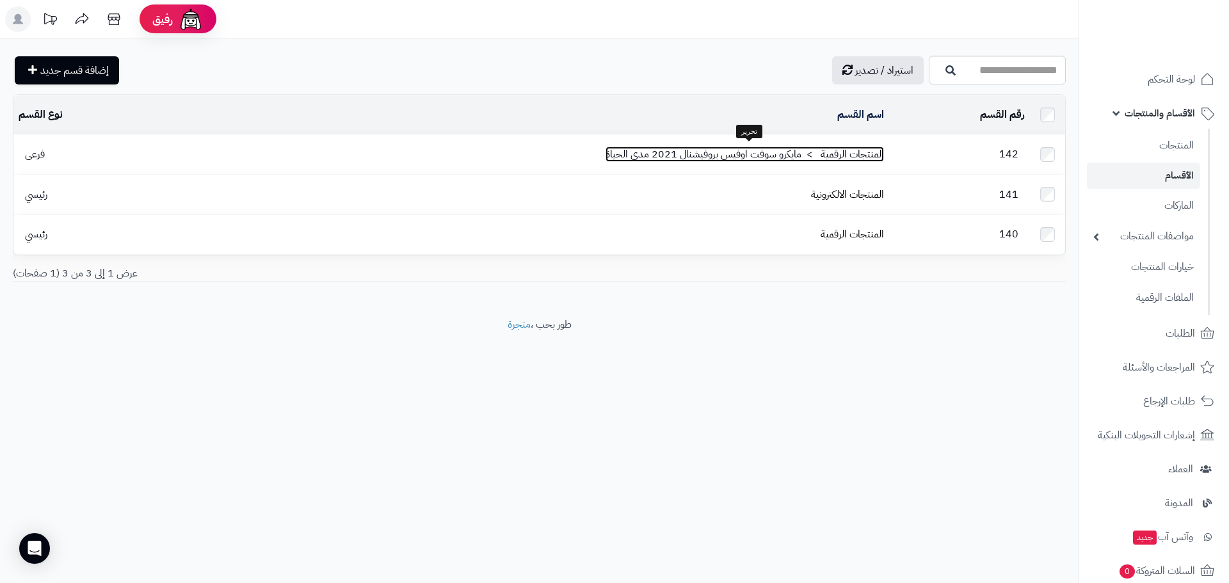
click at [753, 149] on link "المنتجات الرقمية > مايكرو سوفت اوفيس بروفيشنال 2021 مدى الحياة" at bounding box center [745, 154] width 278 height 15
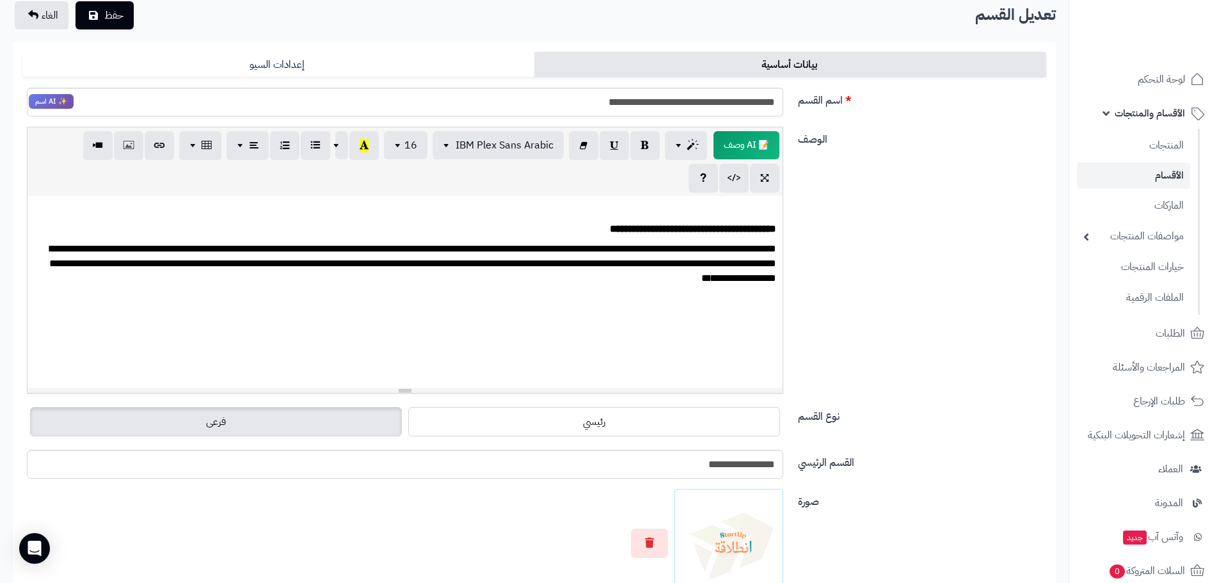
scroll to position [256, 0]
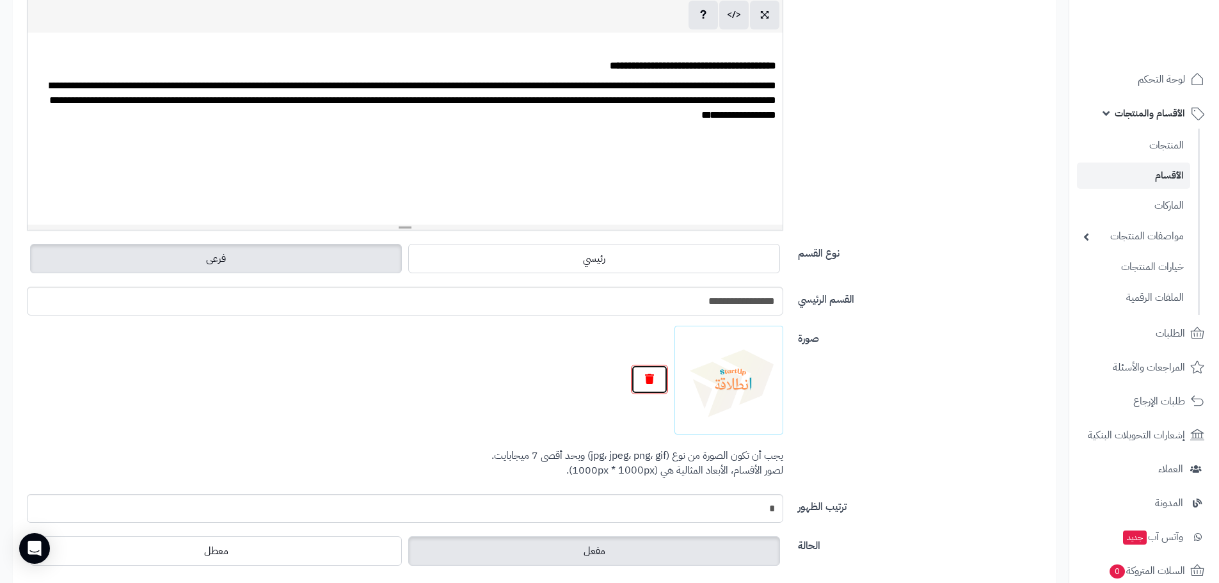
click at [660, 376] on button "button" at bounding box center [649, 379] width 37 height 29
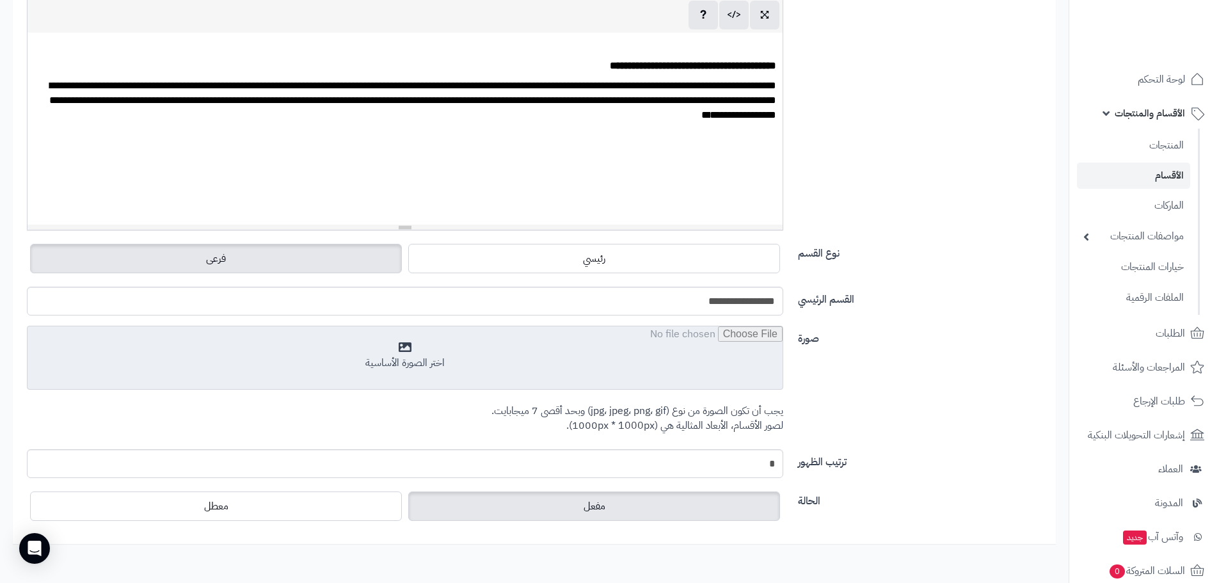
click at [485, 382] on input "file" at bounding box center [405, 358] width 755 height 64
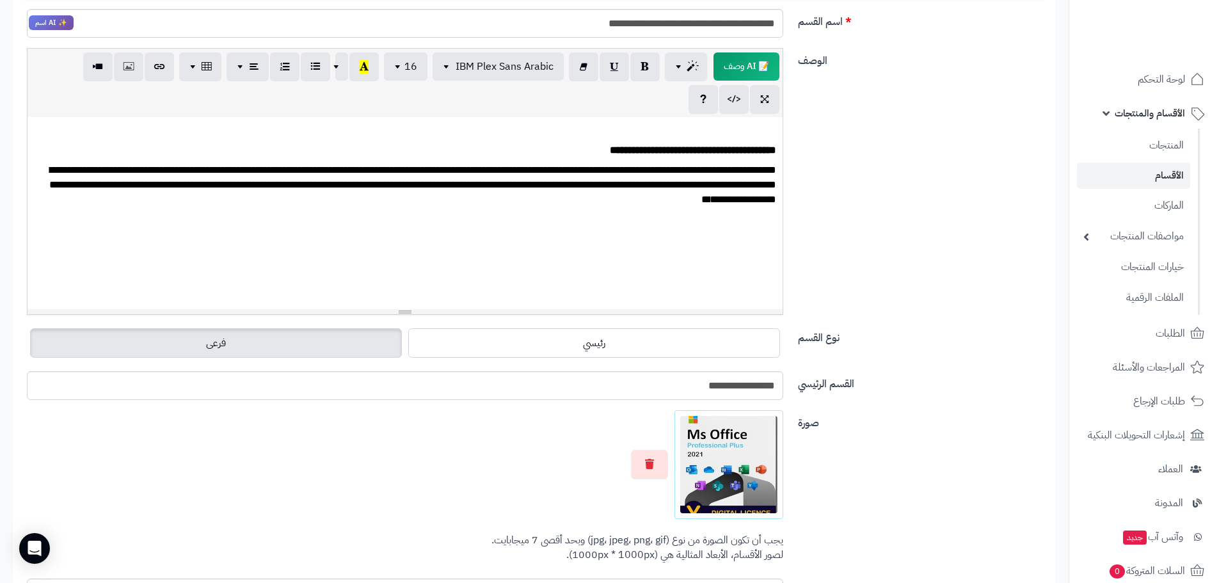
scroll to position [0, 0]
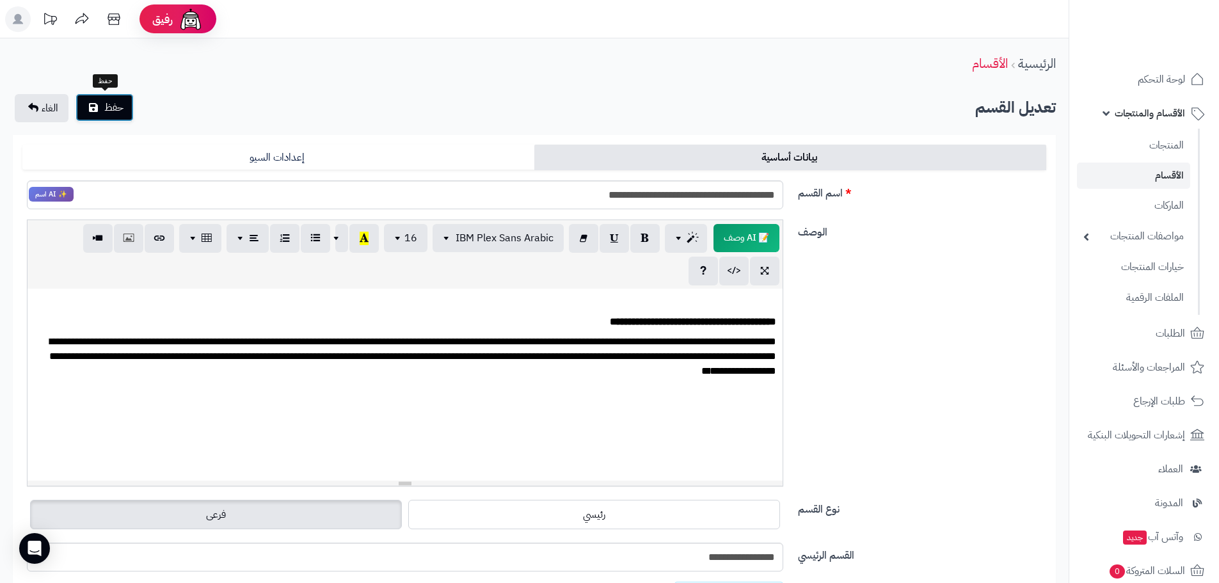
click at [91, 108] on icon "submit" at bounding box center [93, 107] width 9 height 10
